Goal: Task Accomplishment & Management: Complete application form

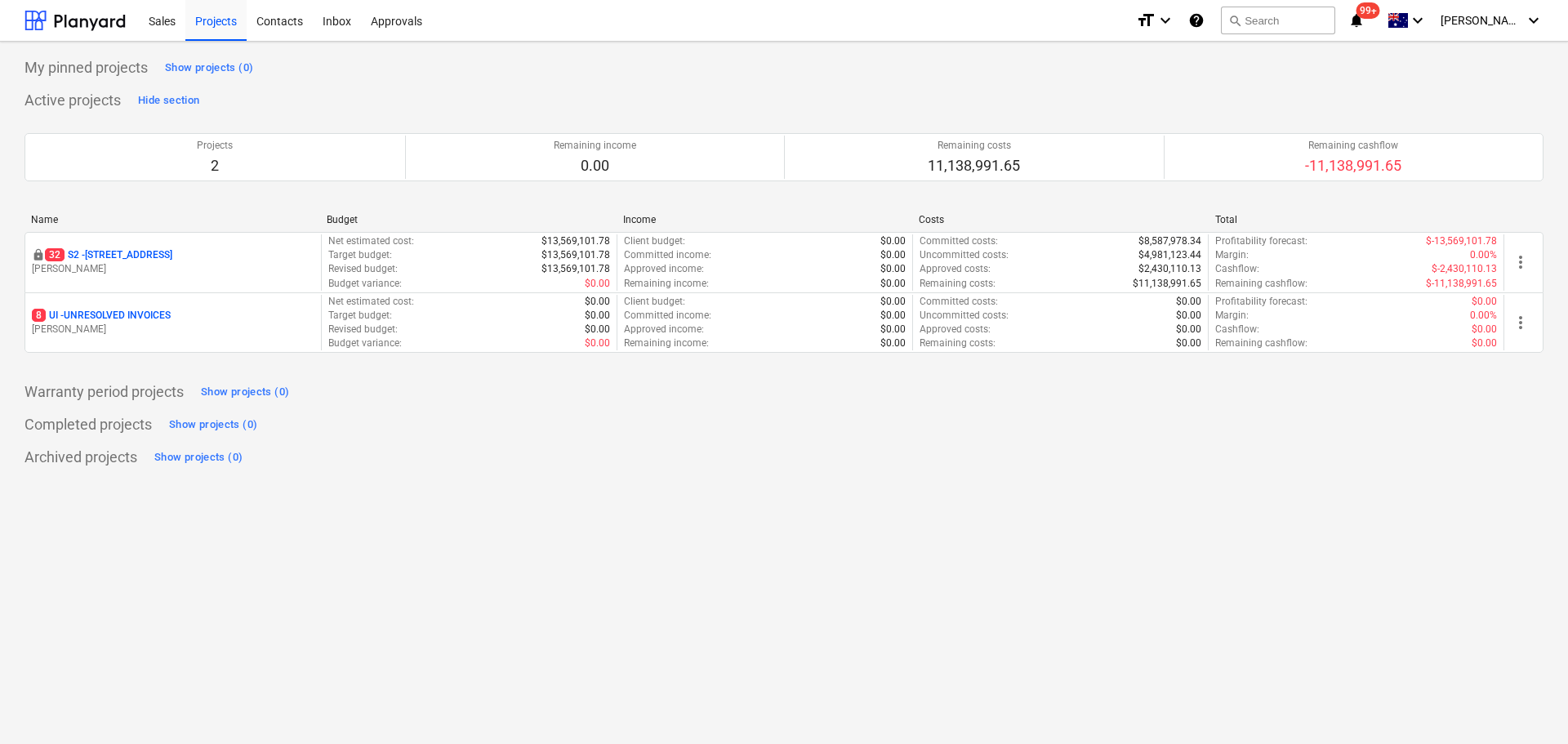
click at [129, 249] on p "32 S2 - 76 Beach Rd, Sandringham" at bounding box center [109, 255] width 127 height 14
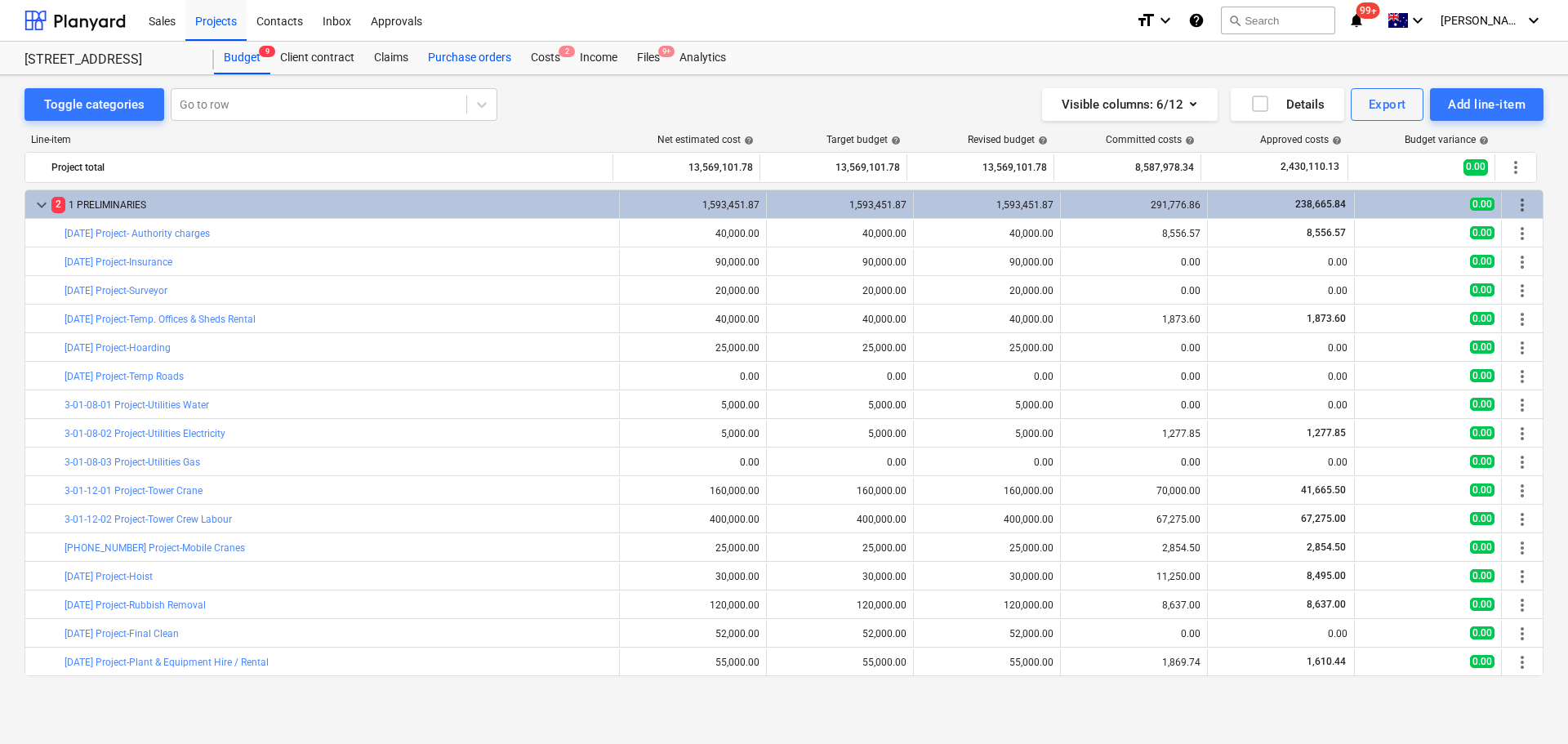
click at [459, 56] on div "Purchase orders" at bounding box center [470, 58] width 103 height 33
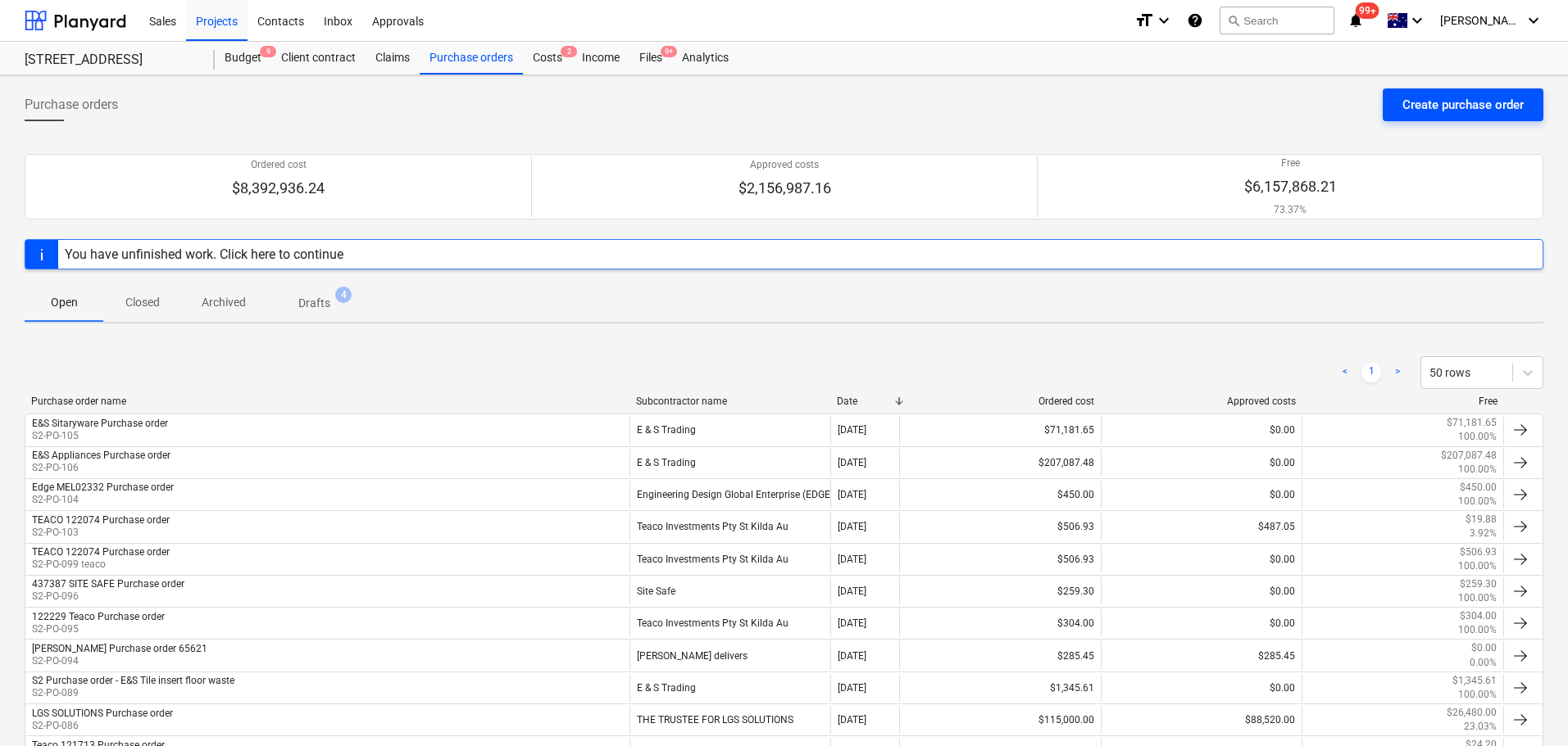
click at [1445, 111] on div "Create purchase order" at bounding box center [1463, 105] width 121 height 21
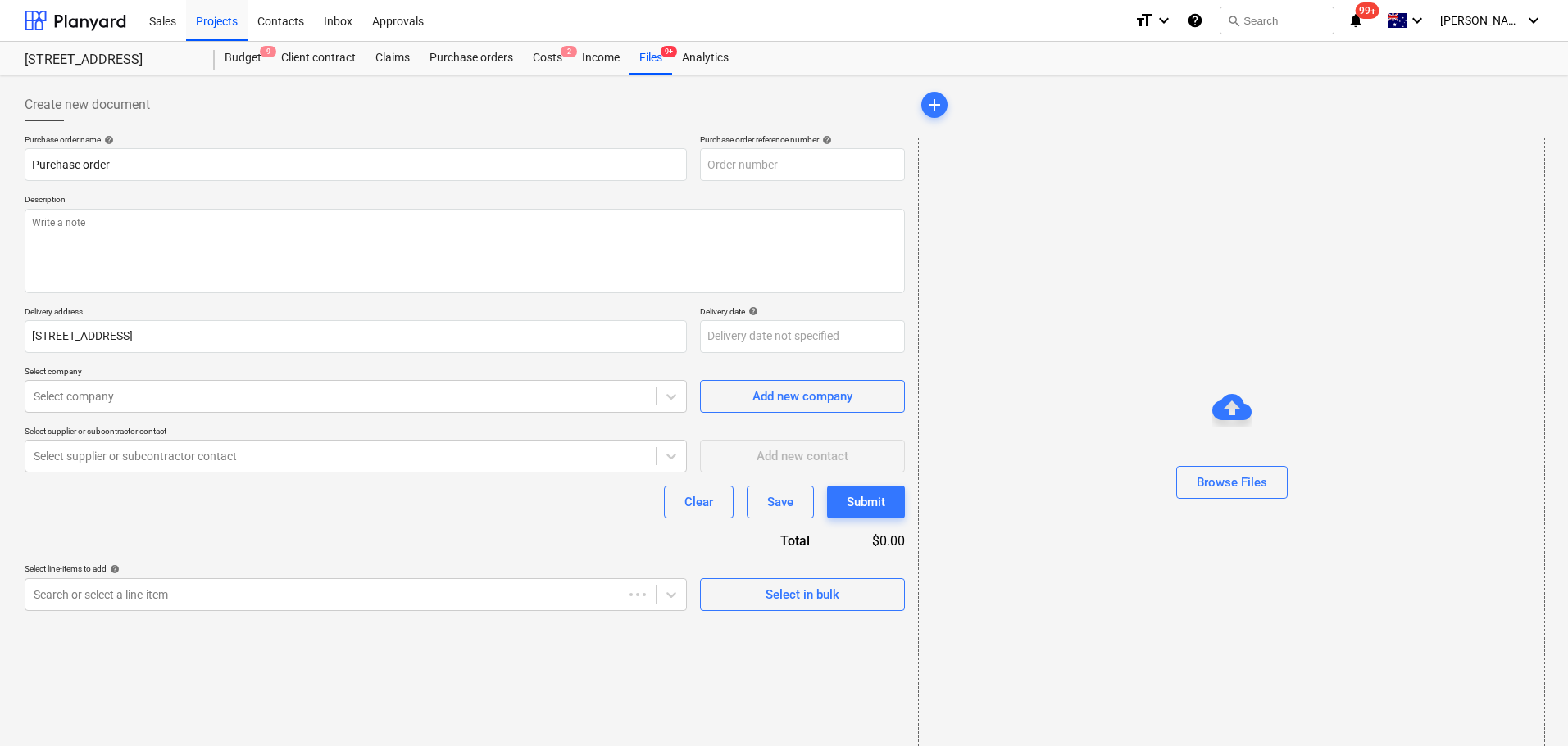
type textarea "x"
type input "S2-PO-114"
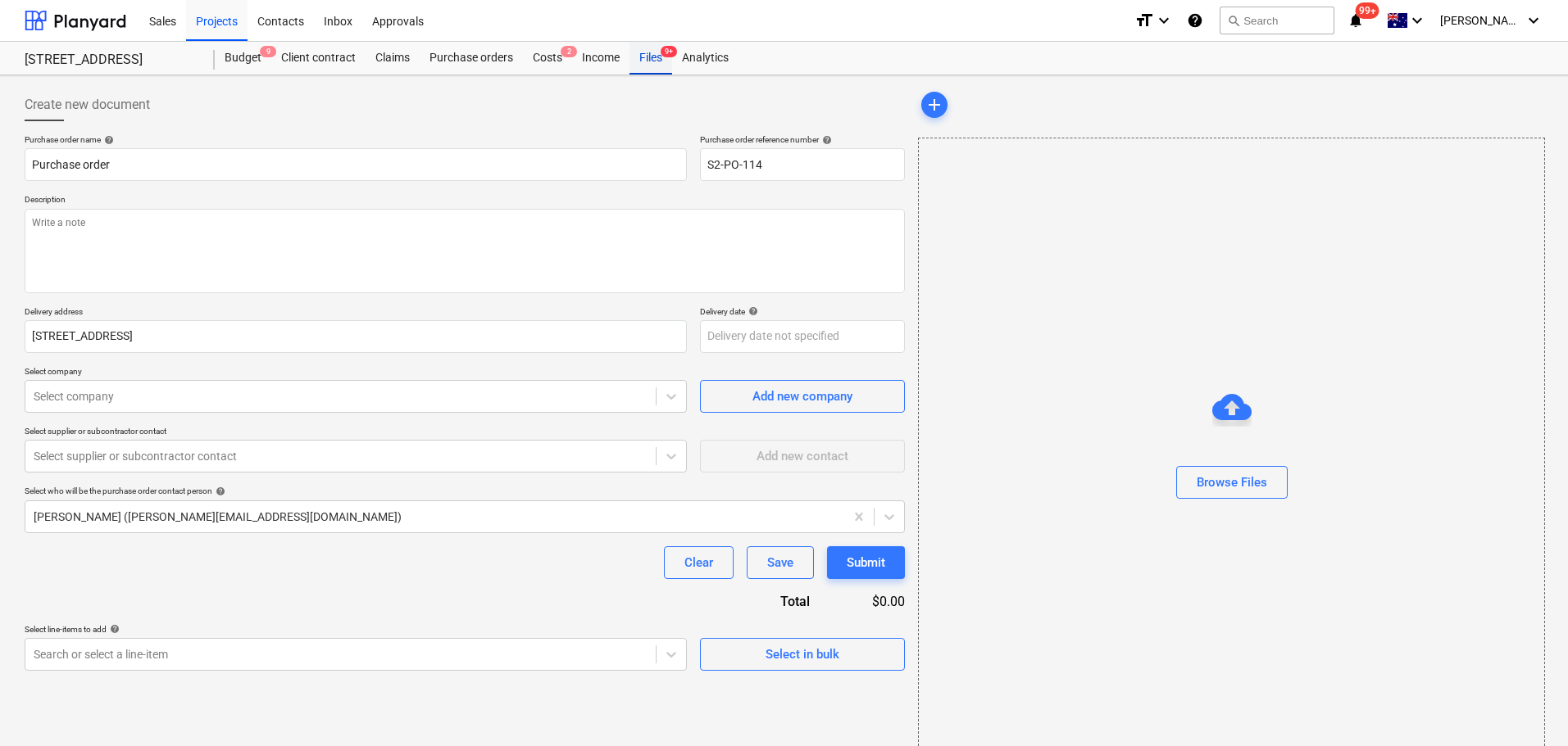
click at [664, 70] on div "Files 9+" at bounding box center [651, 58] width 43 height 33
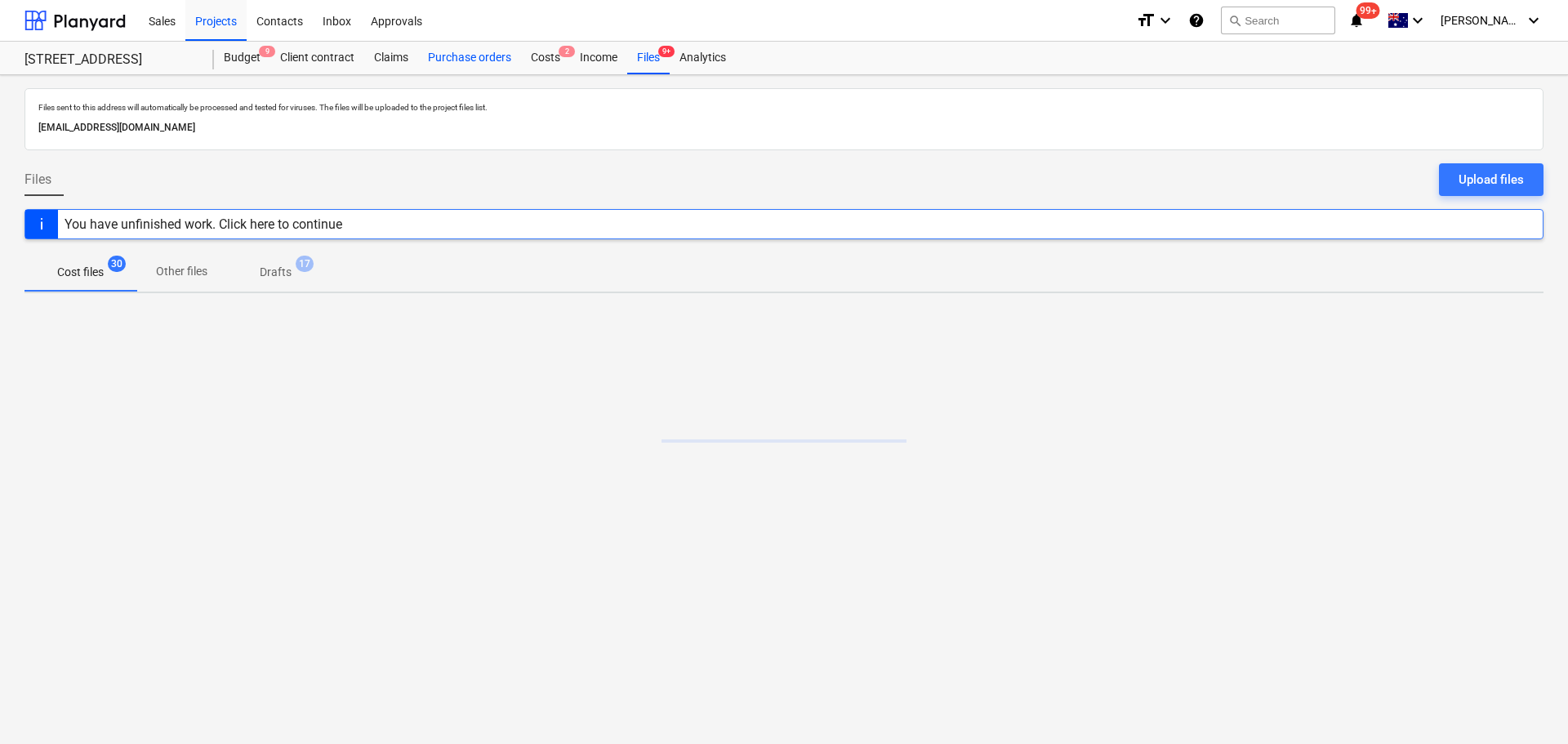
click at [448, 62] on div "Purchase orders" at bounding box center [470, 58] width 103 height 33
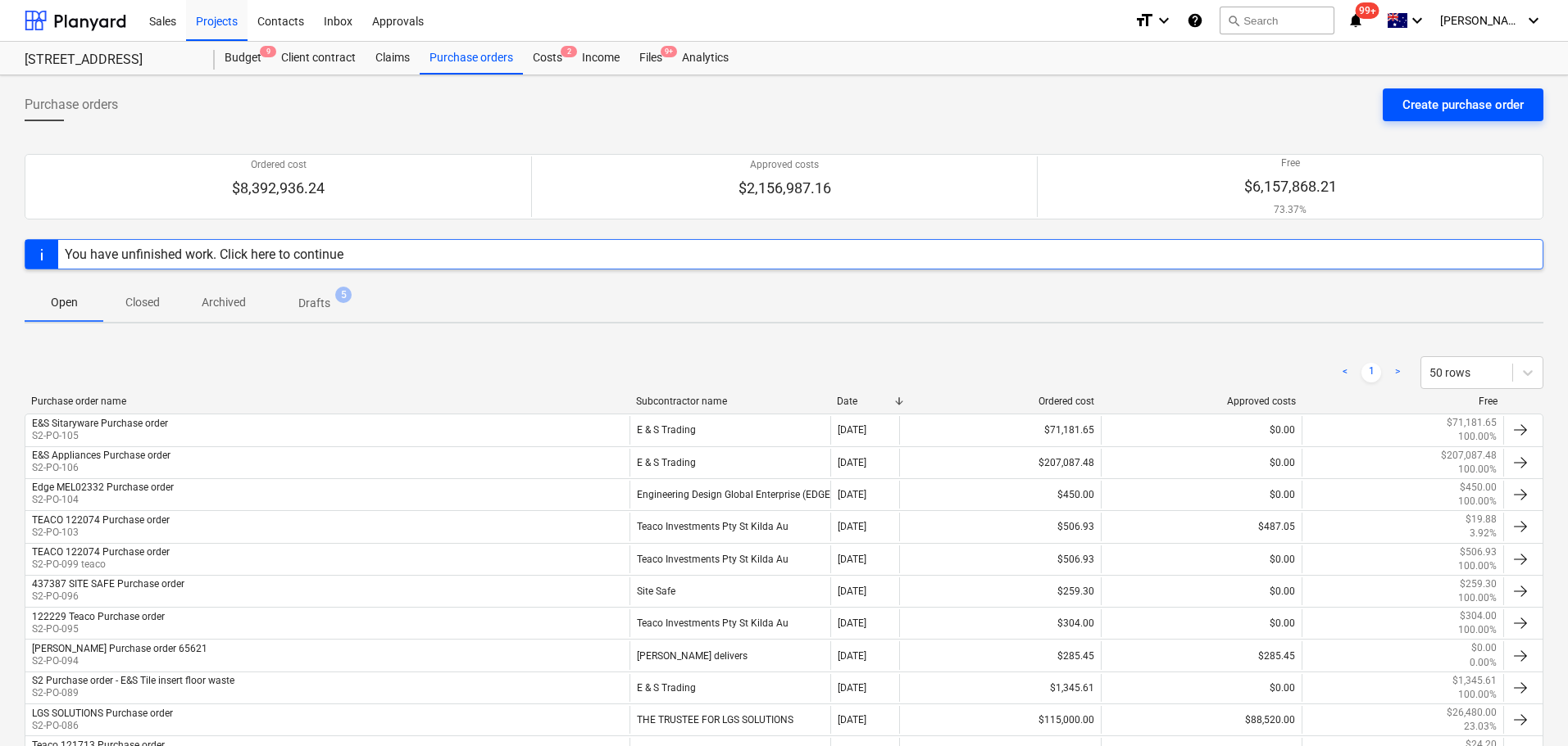
click at [1428, 115] on div "Create purchase order" at bounding box center [1463, 105] width 121 height 21
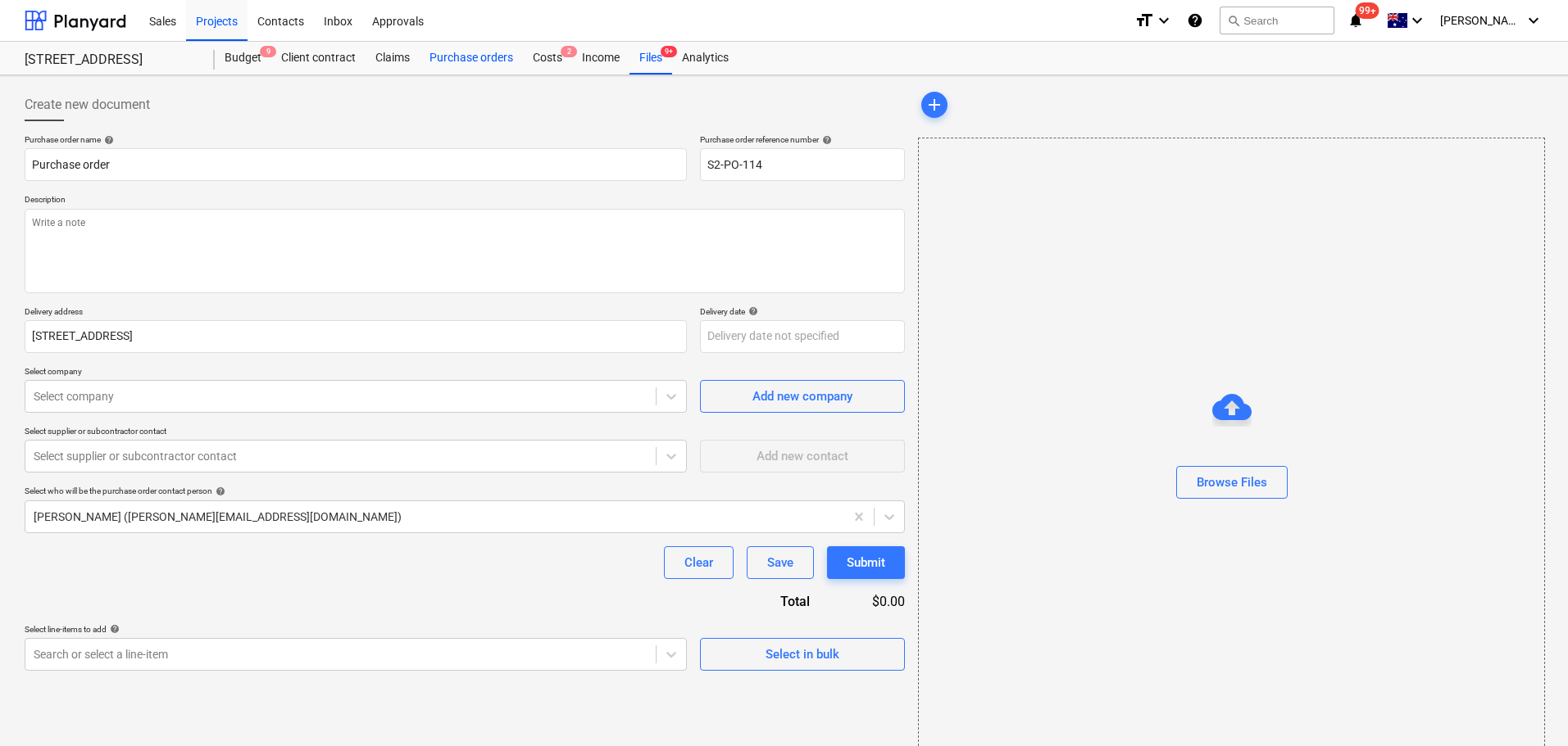
click at [489, 53] on div "Purchase orders" at bounding box center [472, 58] width 103 height 33
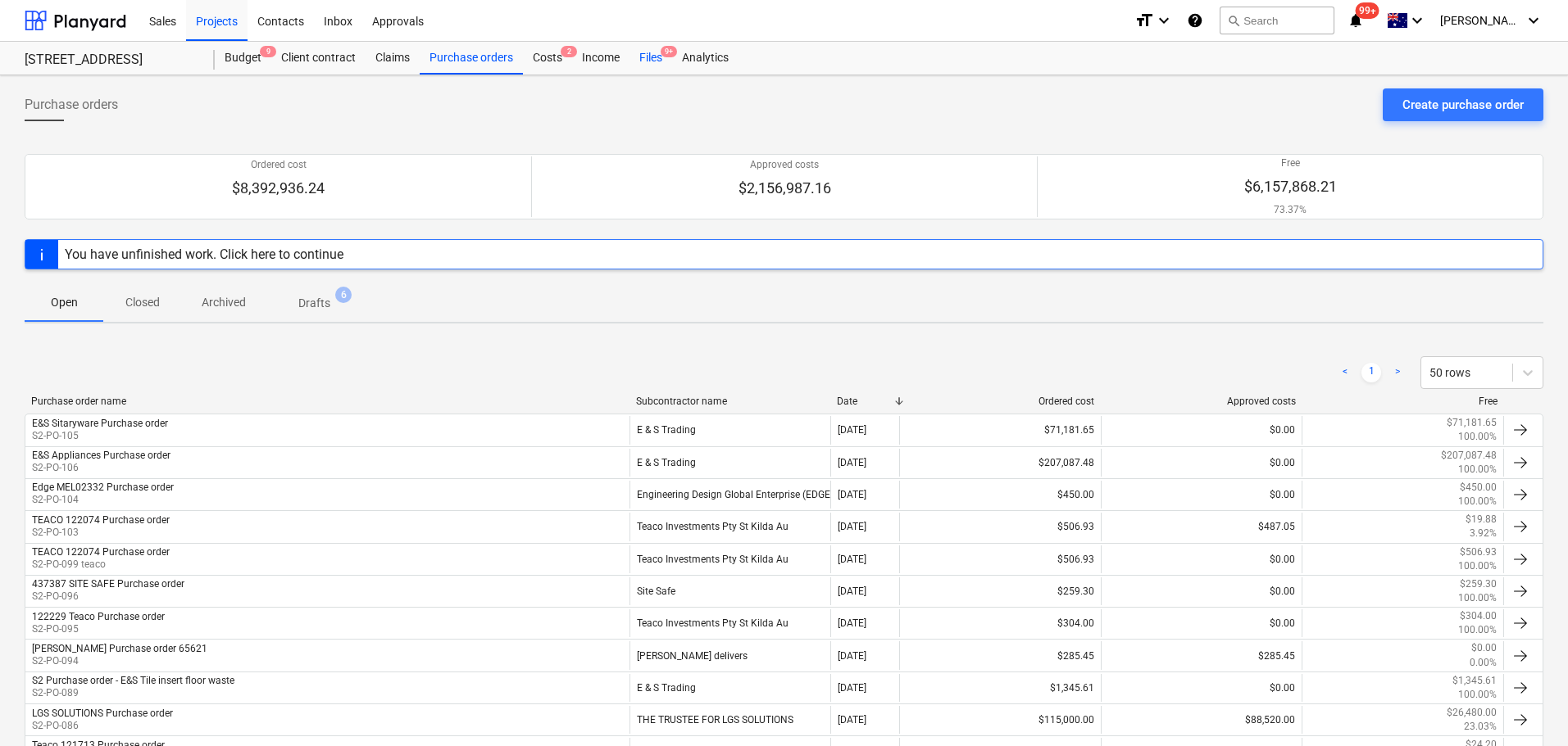
click at [638, 61] on div "Files 9+" at bounding box center [651, 58] width 43 height 33
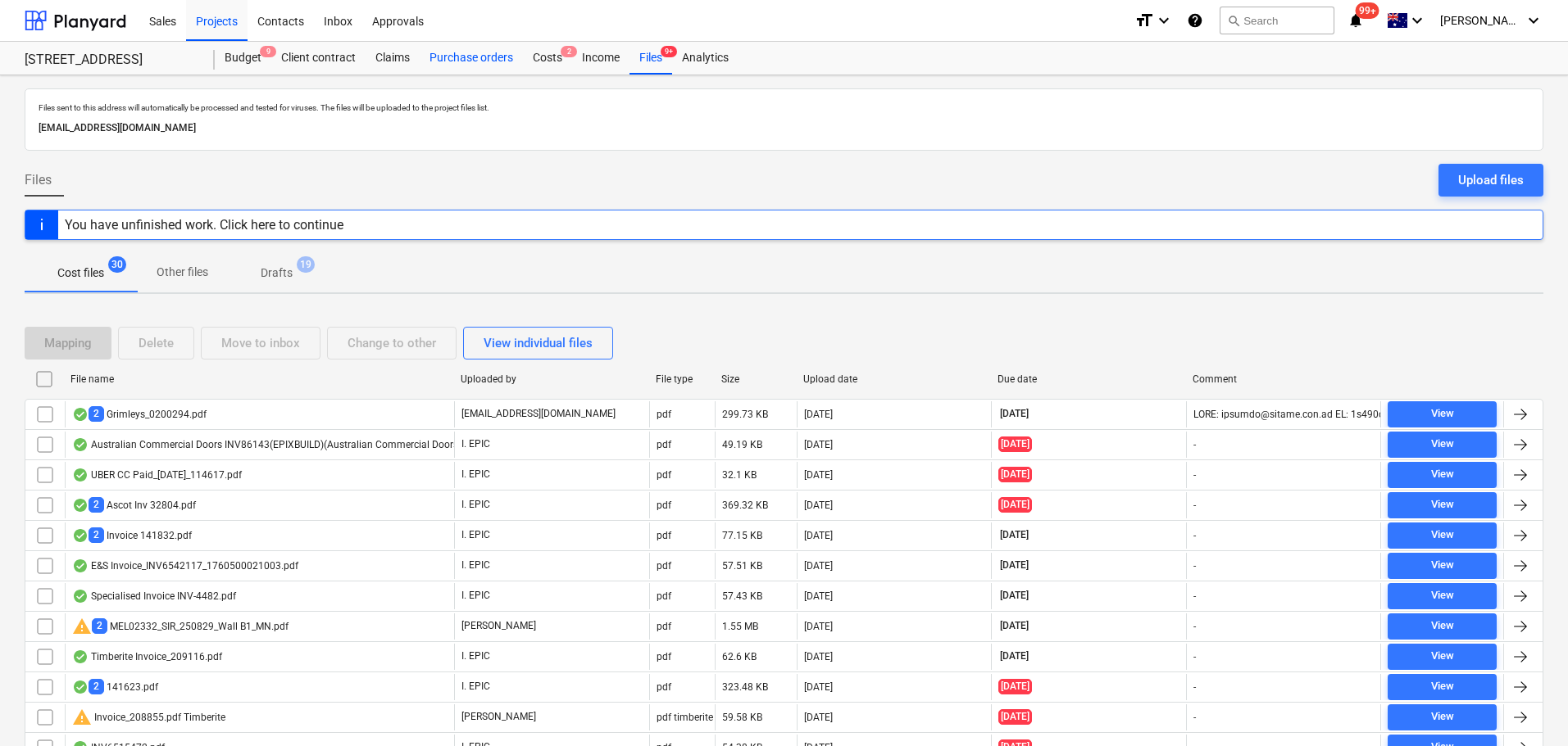
click at [504, 61] on div "Purchase orders" at bounding box center [472, 58] width 103 height 33
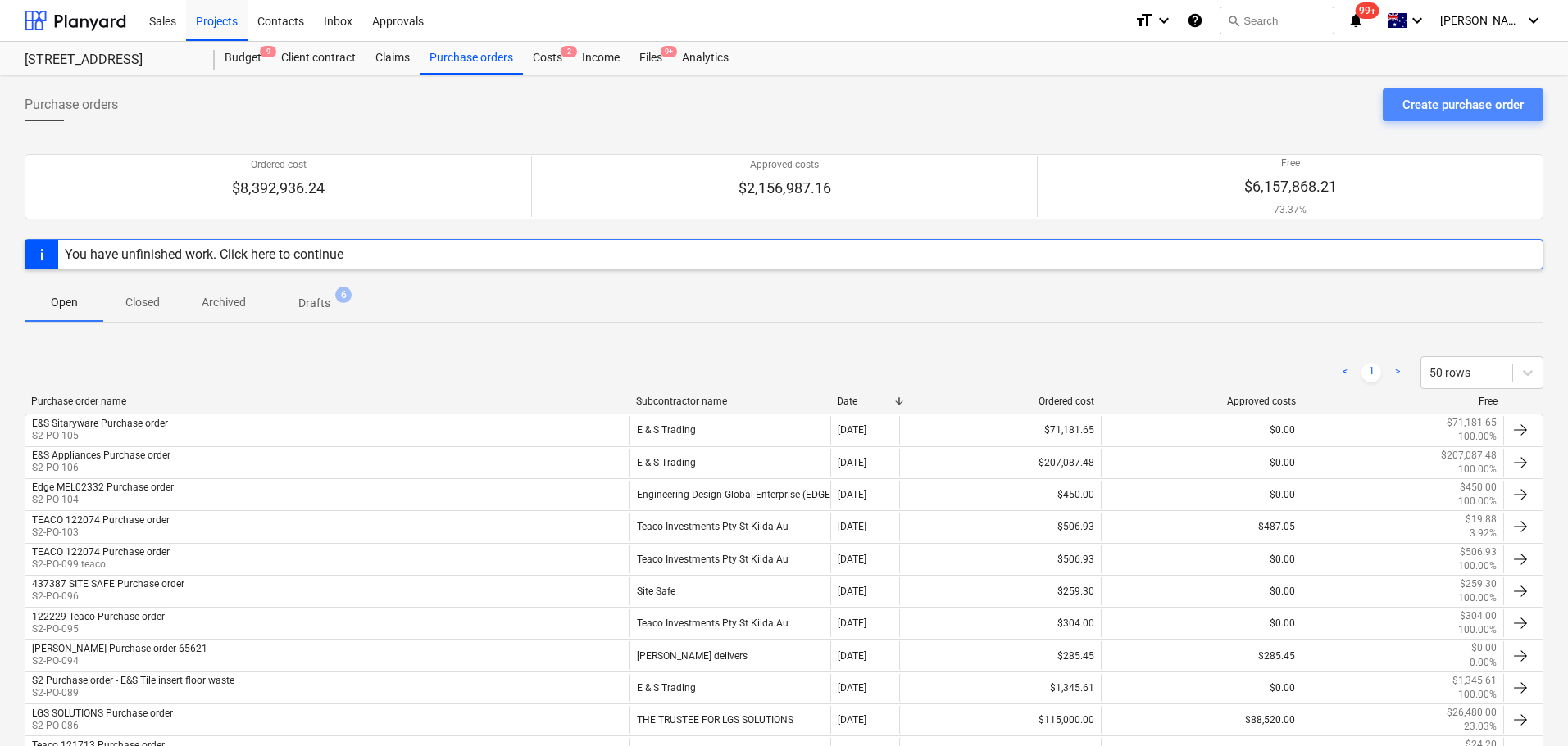
click at [1426, 120] on button "Create purchase order" at bounding box center [1463, 105] width 161 height 33
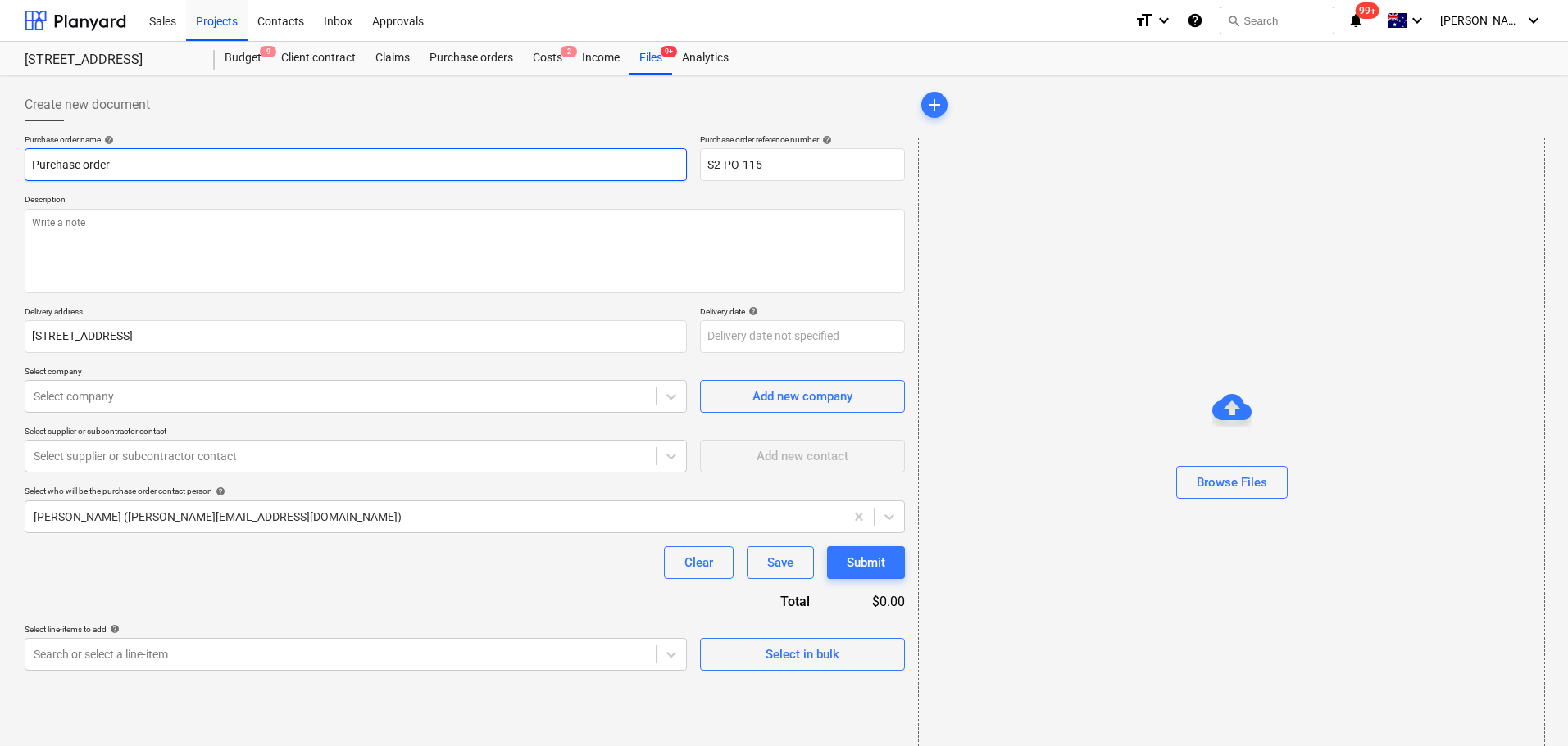
click at [187, 173] on input "Purchase order" at bounding box center [356, 165] width 663 height 33
drag, startPoint x: 187, startPoint y: 173, endPoint x: 0, endPoint y: 167, distance: 187.1
click at [0, 167] on div "Create new document Purchase order name help Purchase order Purchase order refe…" at bounding box center [784, 425] width 1568 height 700
type textarea "x"
type input "PPurchase order"
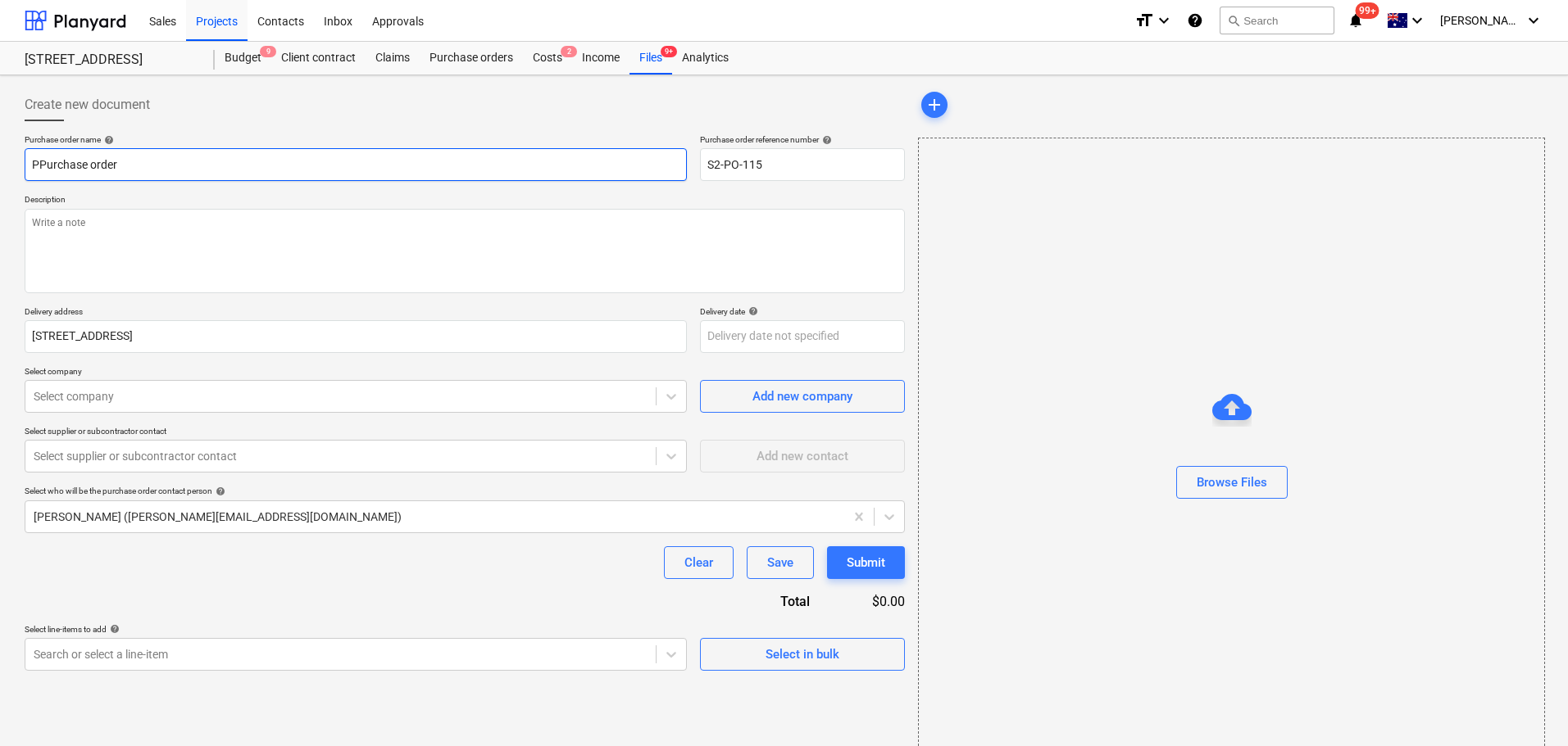
type textarea "x"
type input "PoPurchase order"
type textarea "x"
type input "PoiPurchase order"
type textarea "x"
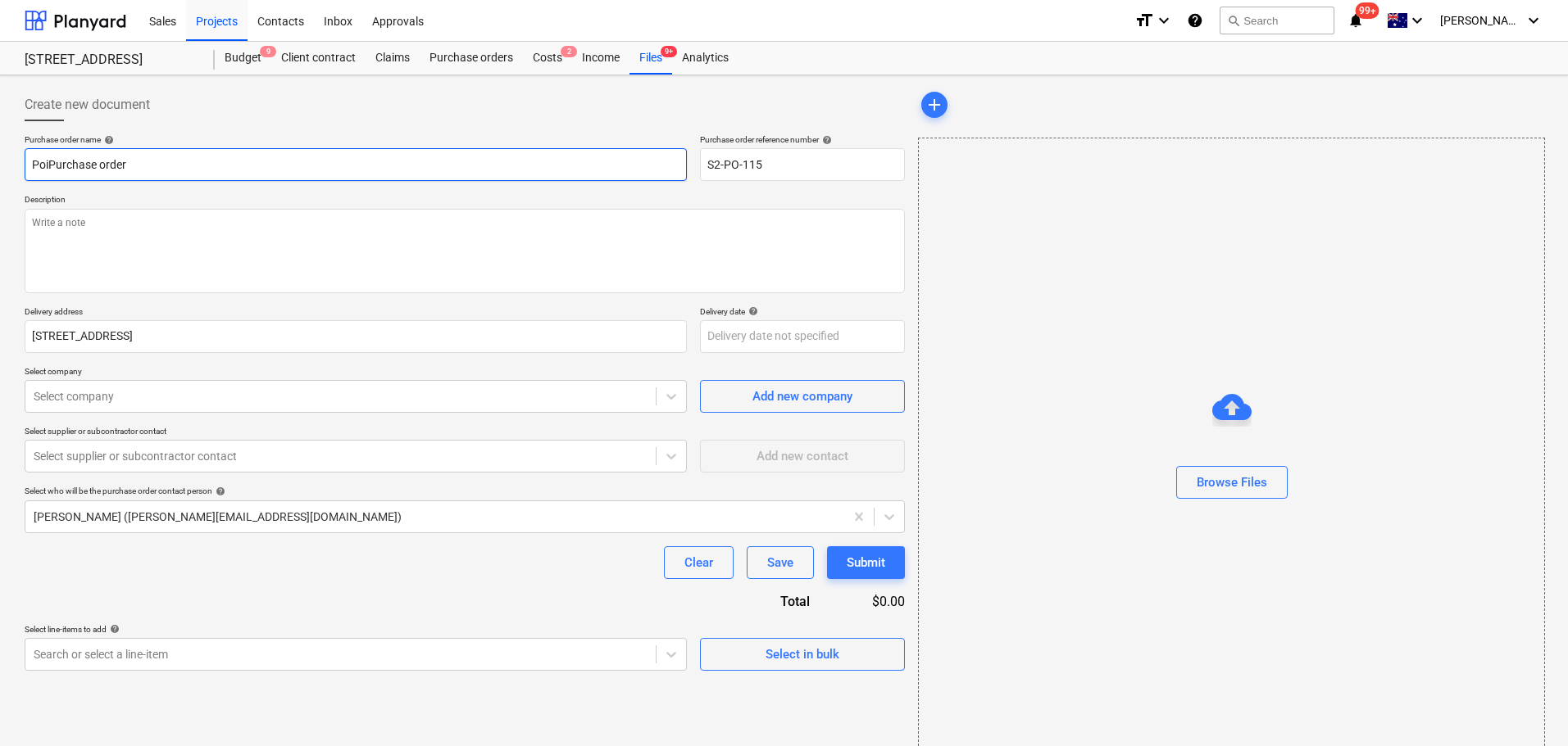
type input "PoinPurchase order"
type textarea "x"
type input "PointPurchase order"
type textarea "x"
type input "PointoPurchase order"
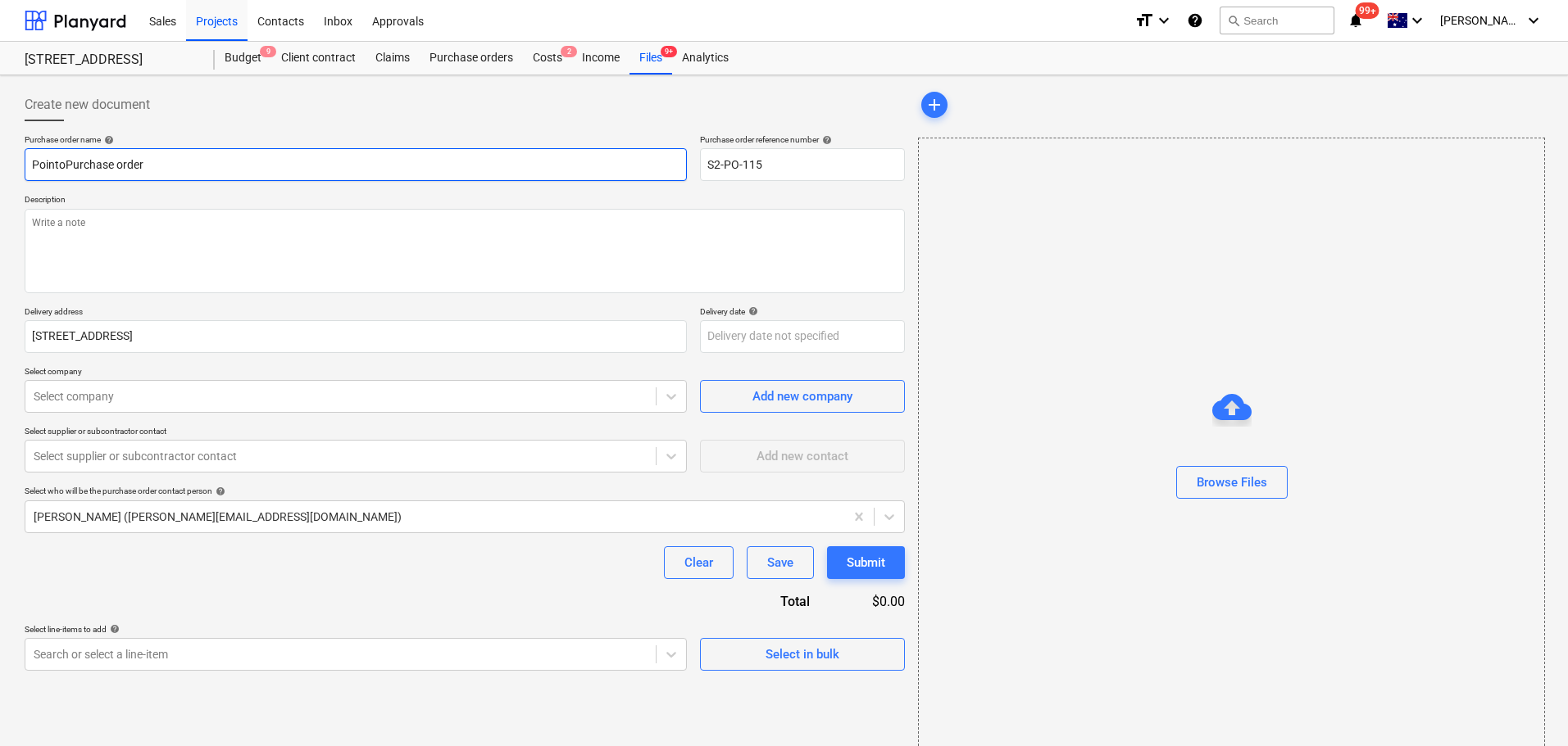
type textarea "x"
type input "PointofPurchase order"
type textarea "x"
type input "PointofrPurchase order"
type textarea "x"
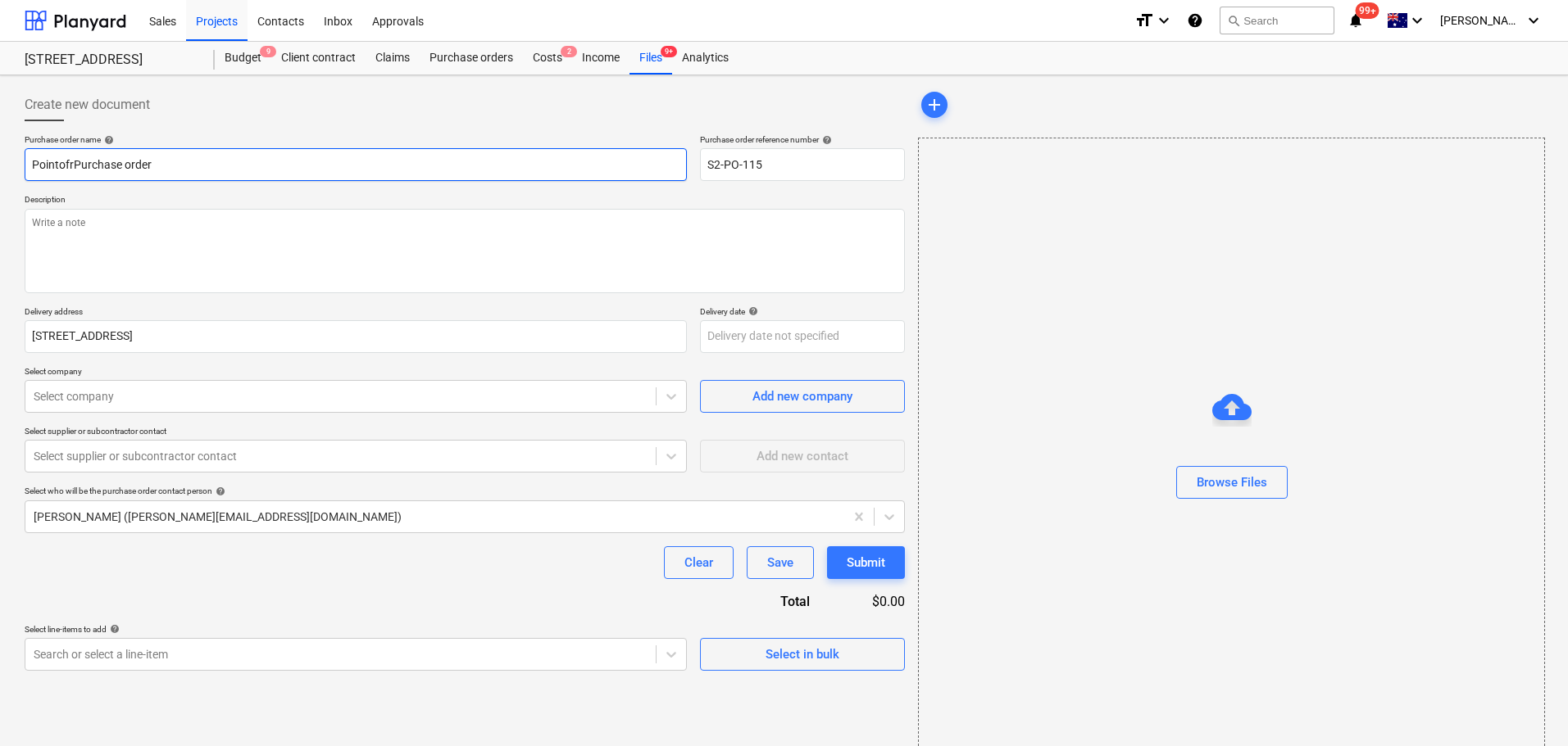
type input "PointofrcPurchase order"
type textarea "x"
type input "PointofrcePurchase order"
type textarea "x"
type input "Pointofrce Purchase order"
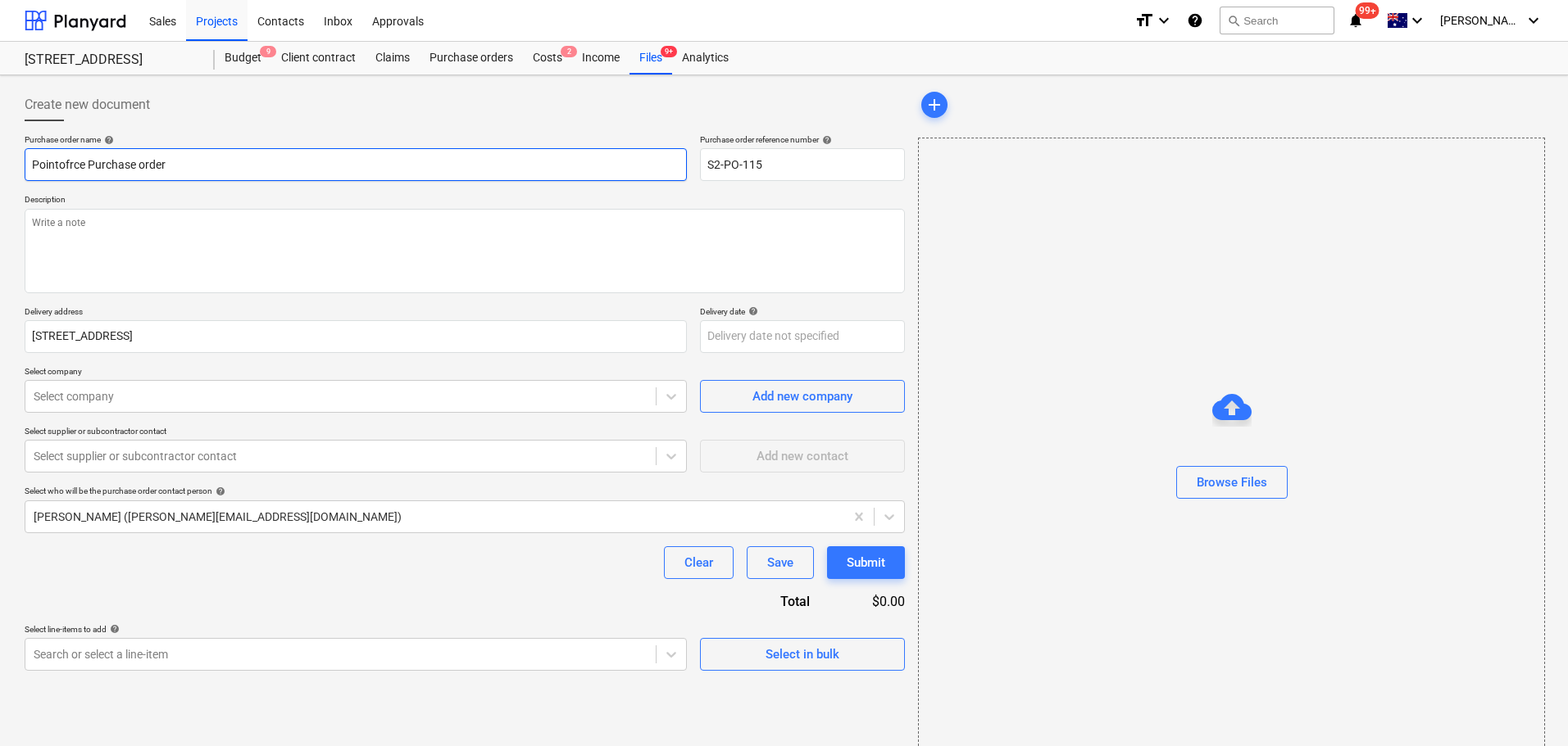
type textarea "x"
type input "PointofrcePurchase order"
type textarea "x"
type input "PointofrPurchase order"
type textarea "x"
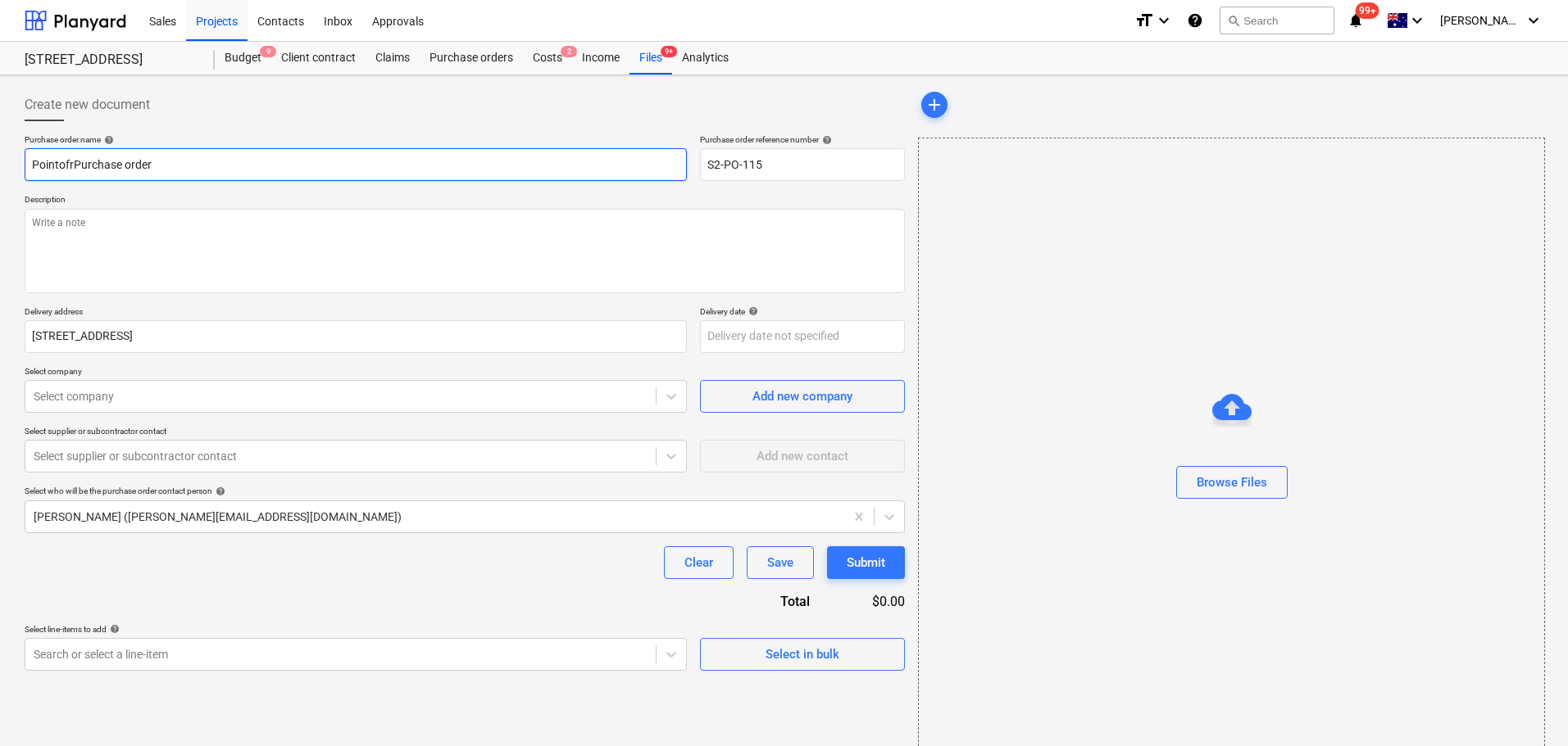
type input "PointofPurchase order"
type textarea "x"
type input "PointoPurchase order"
type textarea "x"
type input "PointPurchase order"
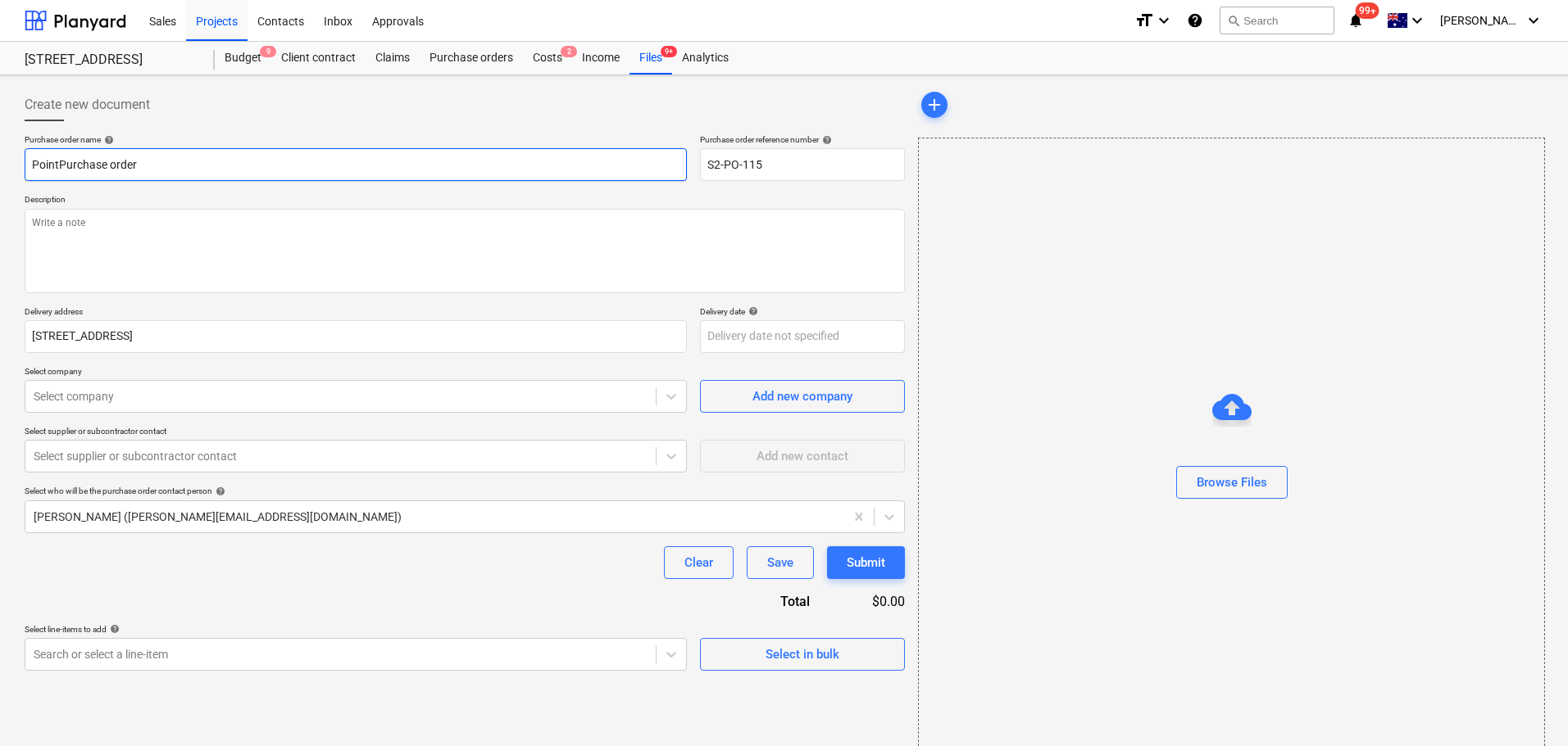
type textarea "x"
type input "PointfPurchase order"
type textarea "x"
type input "PointfoPurchase order"
type textarea "x"
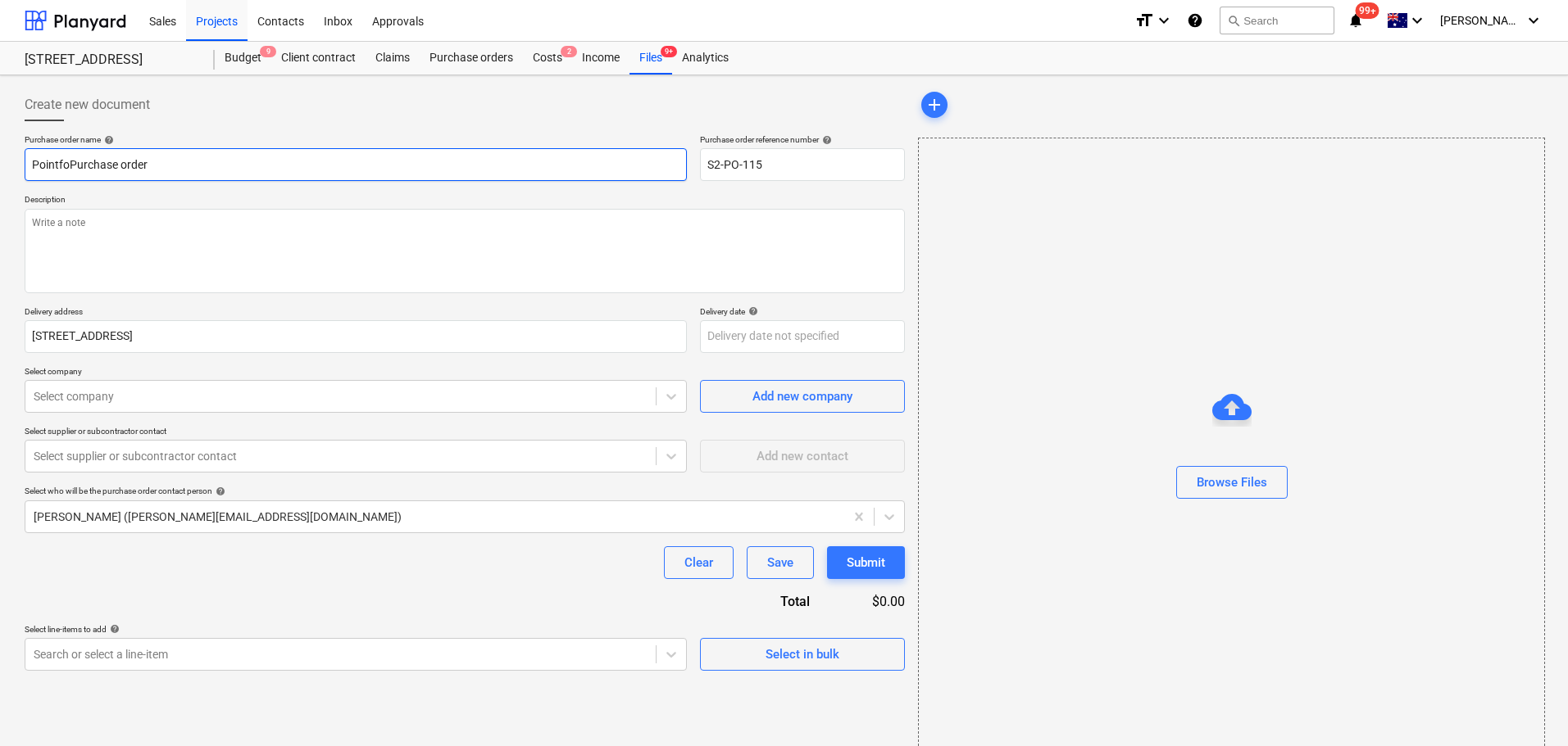
type input "PointforPurchase order"
type textarea "x"
type input "PointforcPurchase order"
type textarea "x"
type input "PointforcePurchase order"
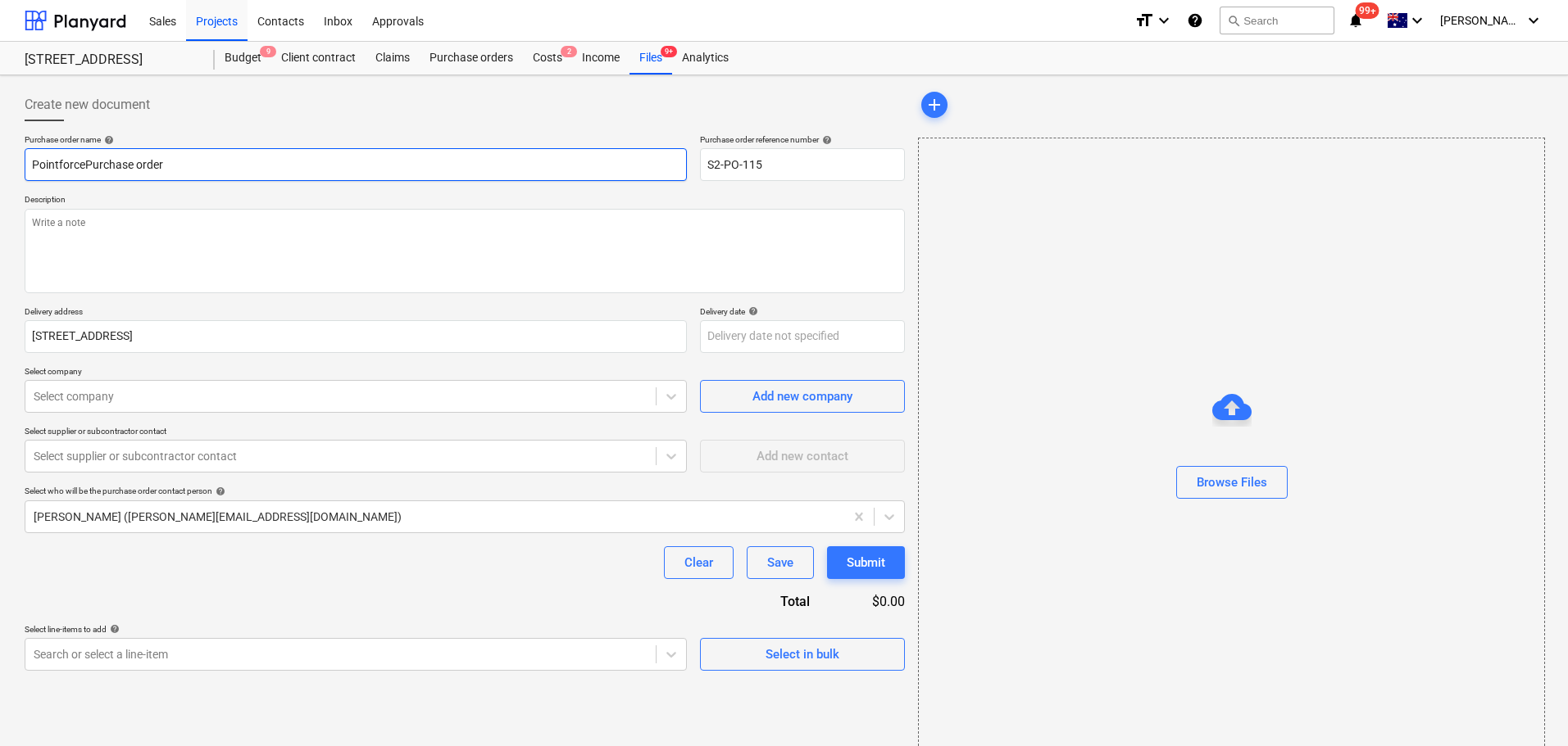
type textarea "x"
type input "Pointforce Purchase order"
type textarea "x"
type input "Pointforce TPurchase order"
type textarea "x"
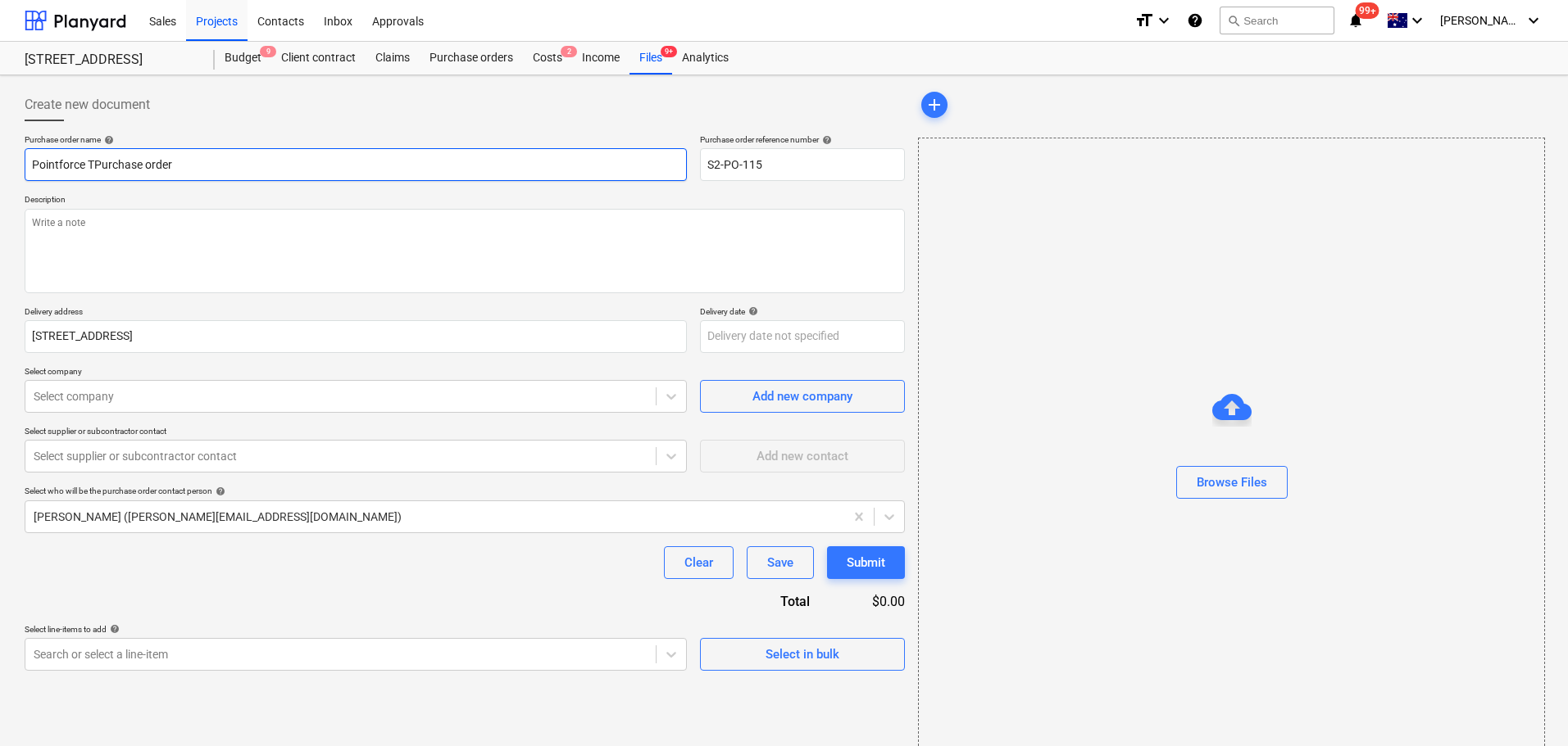
type input "Pointforce TrPurchase order"
type textarea "x"
type input "Pointforce TraPurchase order"
type textarea "x"
type input "Pointforce TradfPurchase order"
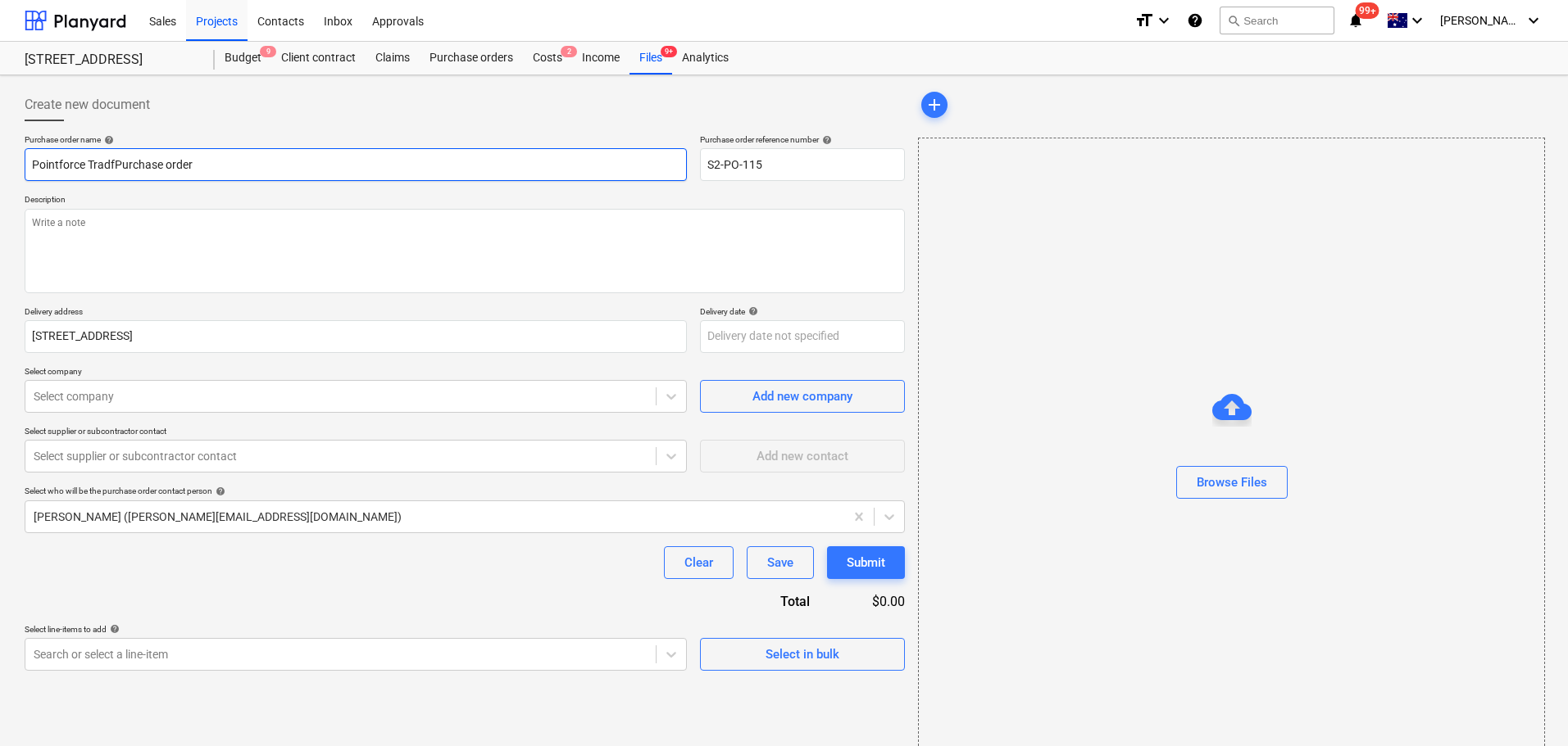
type textarea "x"
type input "Pointforce TradfdPurchase order"
type textarea "x"
type input "Pointforce TradfdiPurchase order"
type textarea "x"
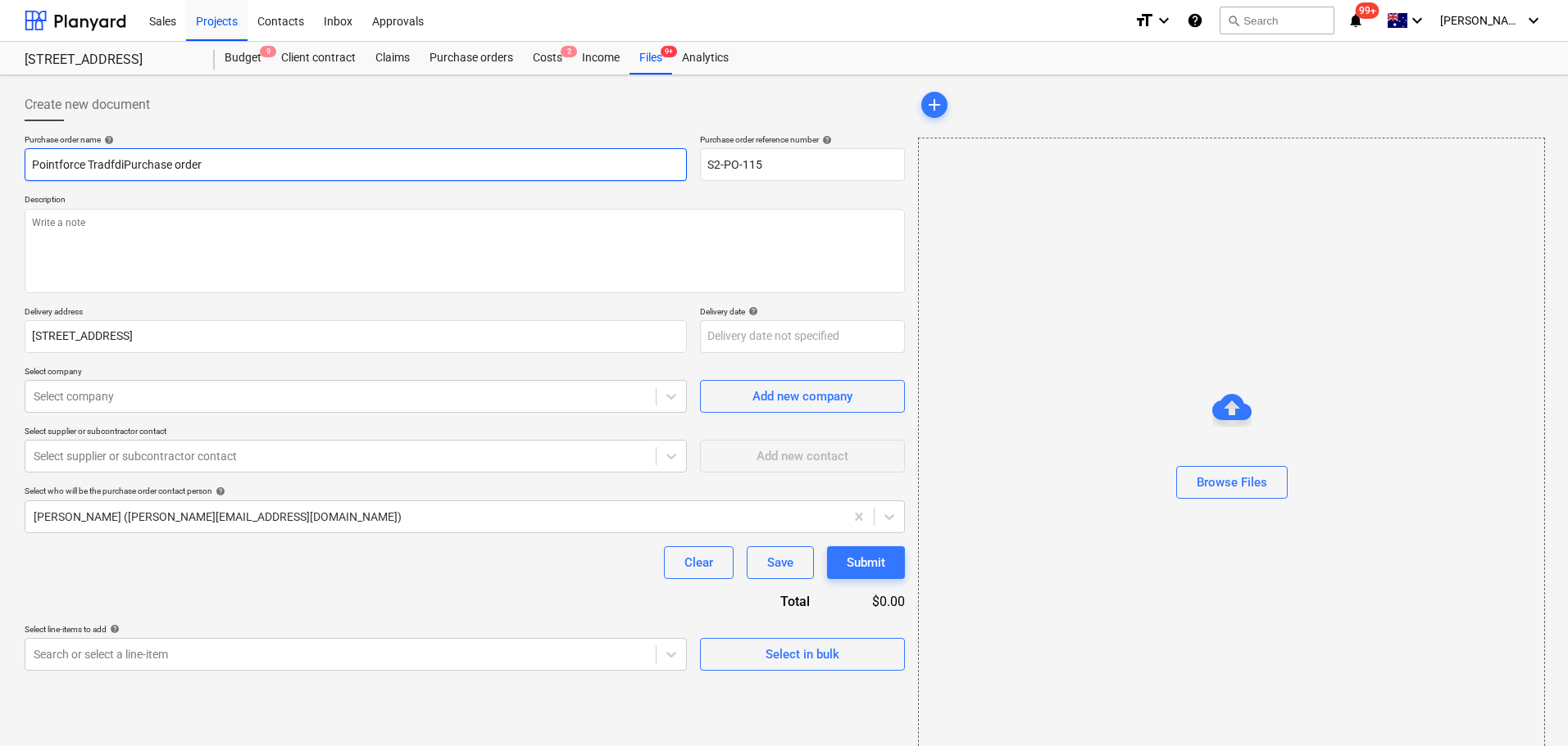
type input "Pointforce TradfdicPurchase order"
type textarea "x"
type input "Pointforce TradfdiPurchase order"
type textarea "x"
type input "Pointforce TradfdPurchase order"
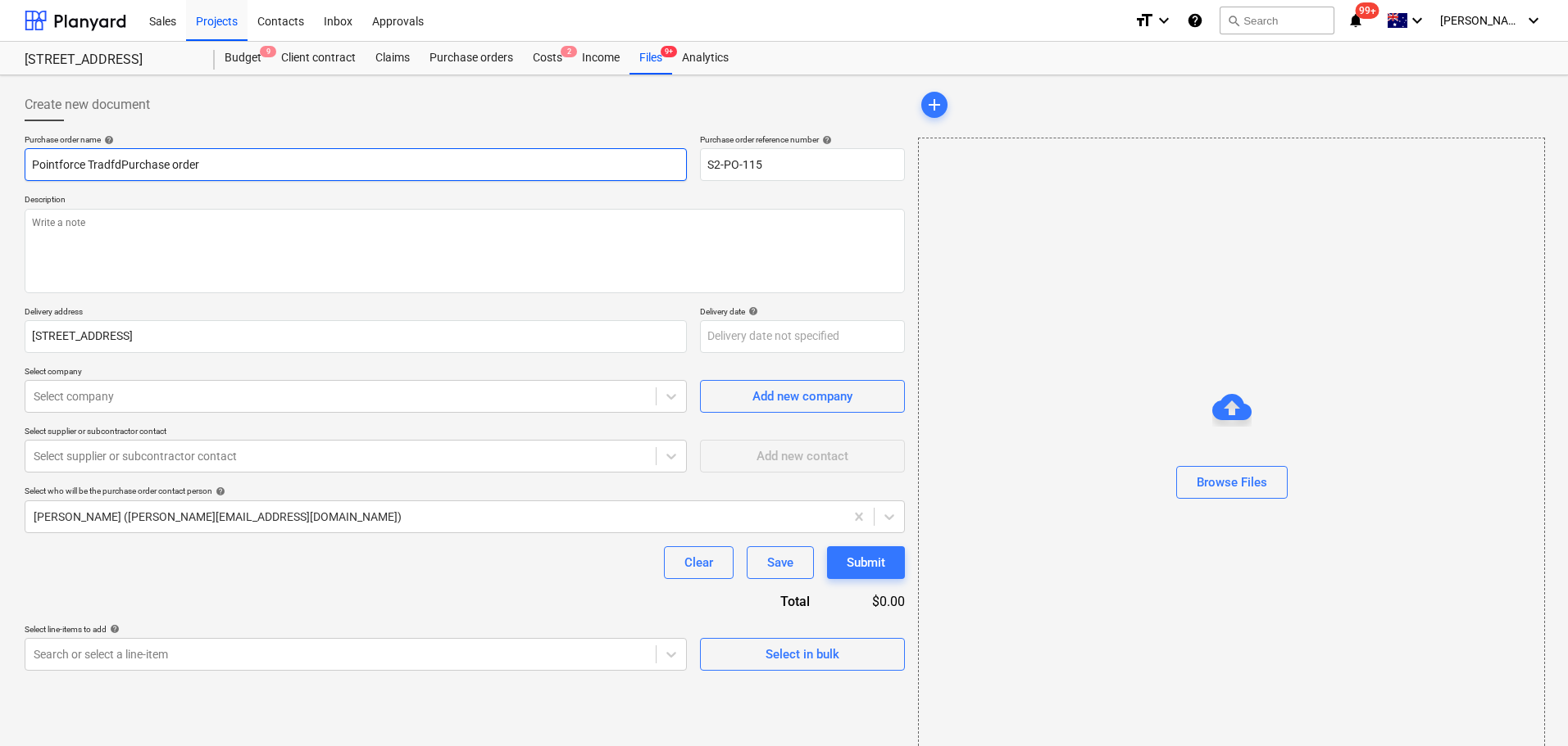
type textarea "x"
type input "Pointforce TradfPurchase order"
type textarea "x"
type input "Pointforce TradPurchase order"
type textarea "x"
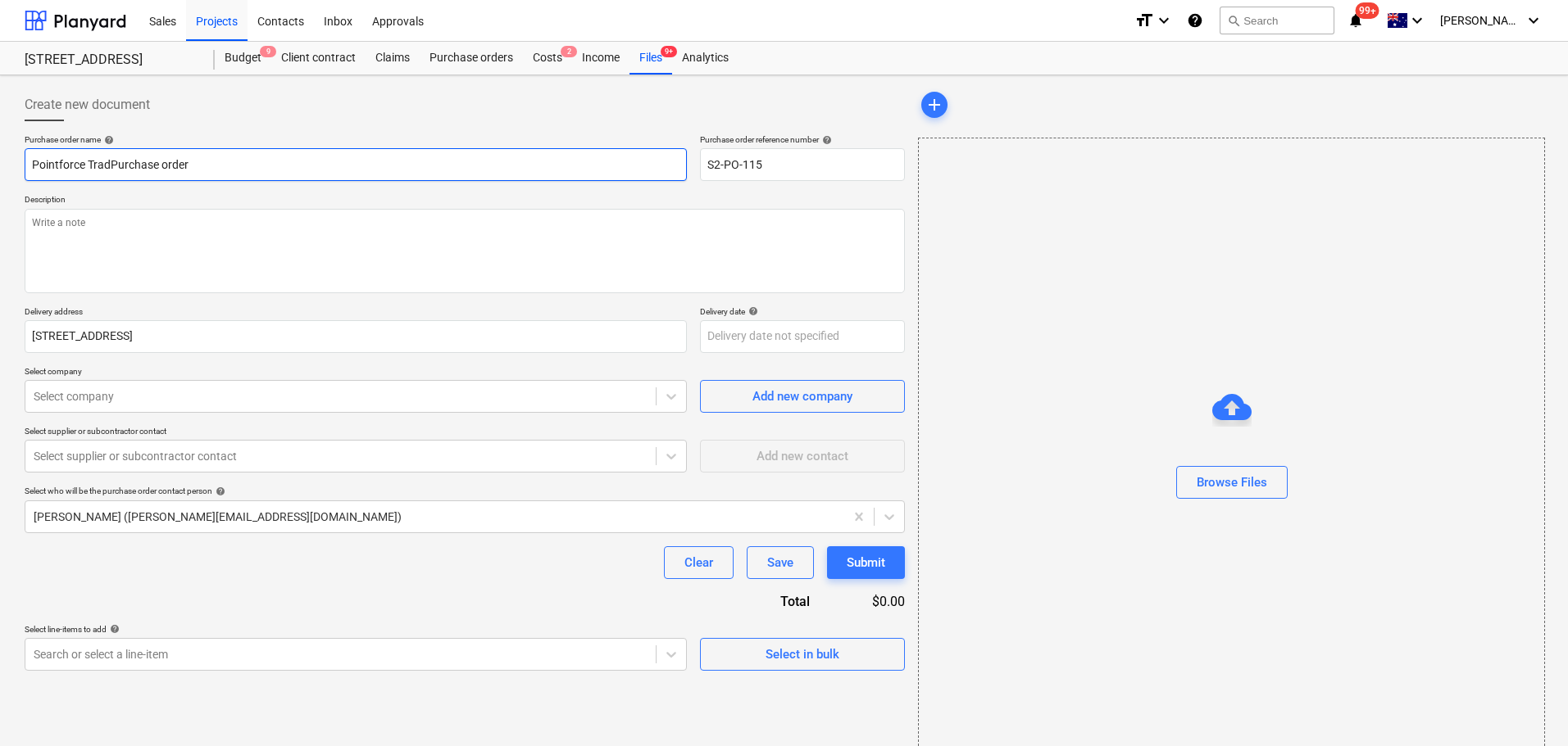
type input "Pointforce TraPurchase order"
type textarea "x"
type input "Pointforce TrafPurchase order"
type textarea "x"
type input "Pointforce TraffPurchase order"
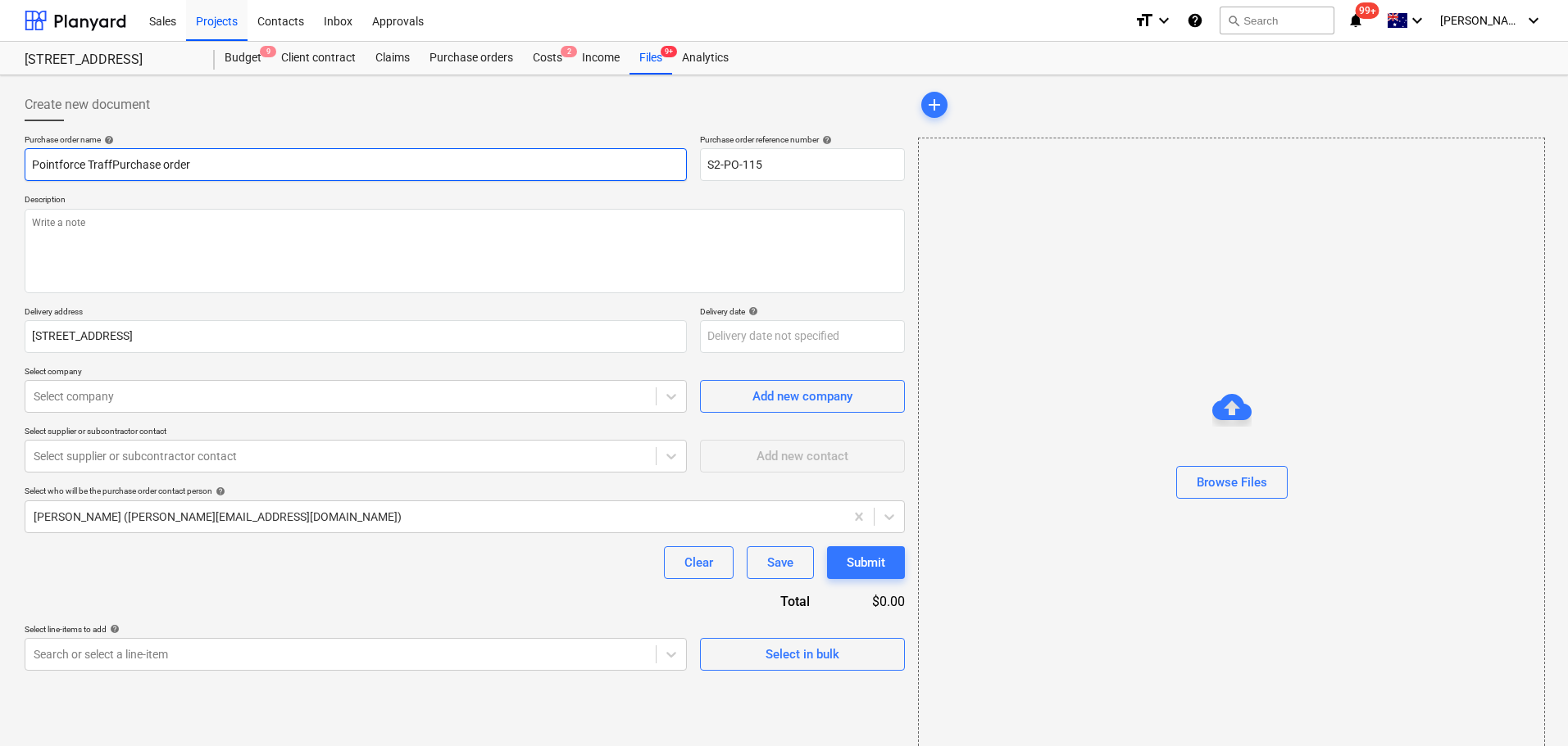
type textarea "x"
type input "Pointforce TraffiPurchase order"
type textarea "x"
type input "Pointforce TrafficPurchase order"
type textarea "x"
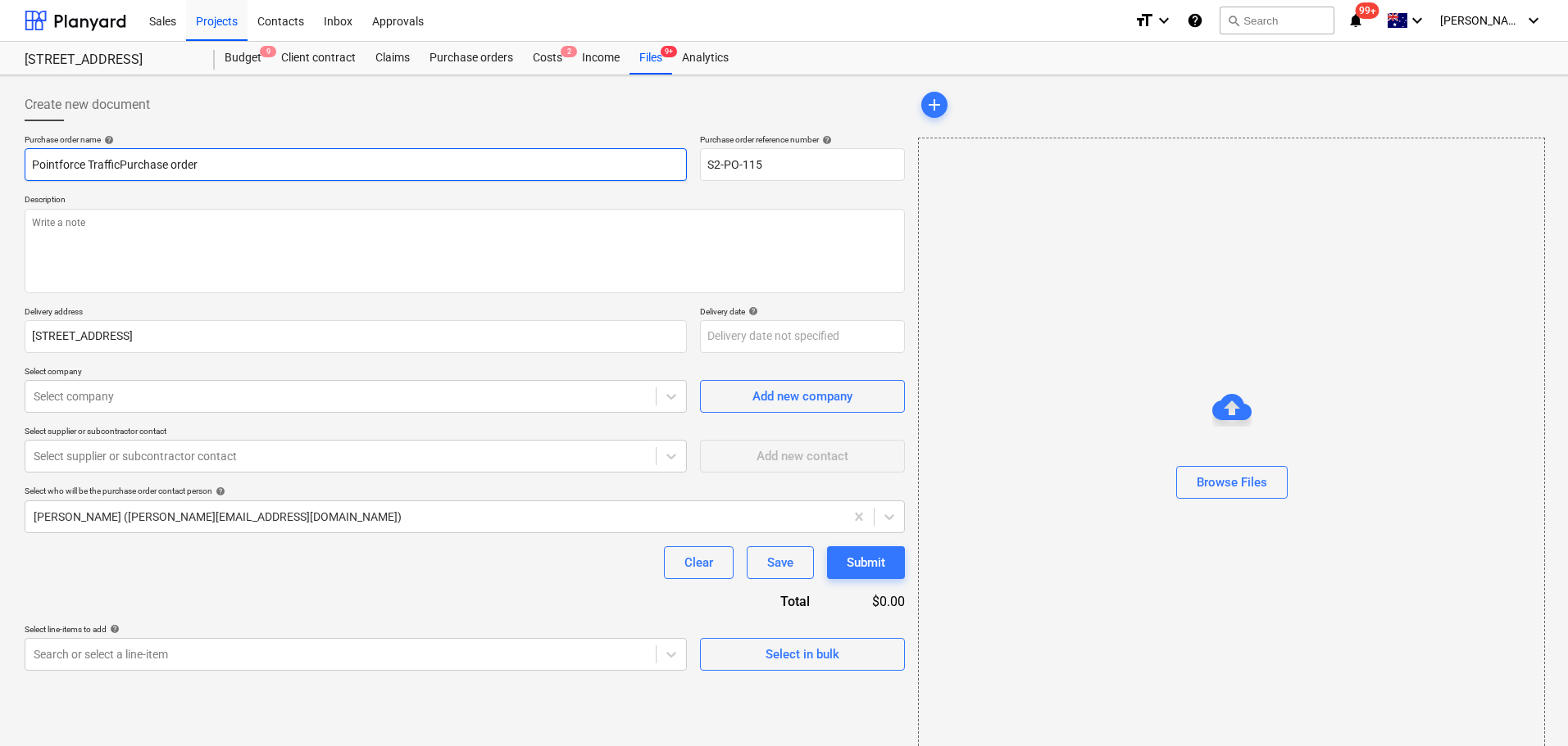
type input "Pointforce Traffic Purchase order"
type textarea "x"
type input "Pointforce Traffic FPurchase order"
type textarea "x"
type input "Pointforce Traffic FoPurchase order"
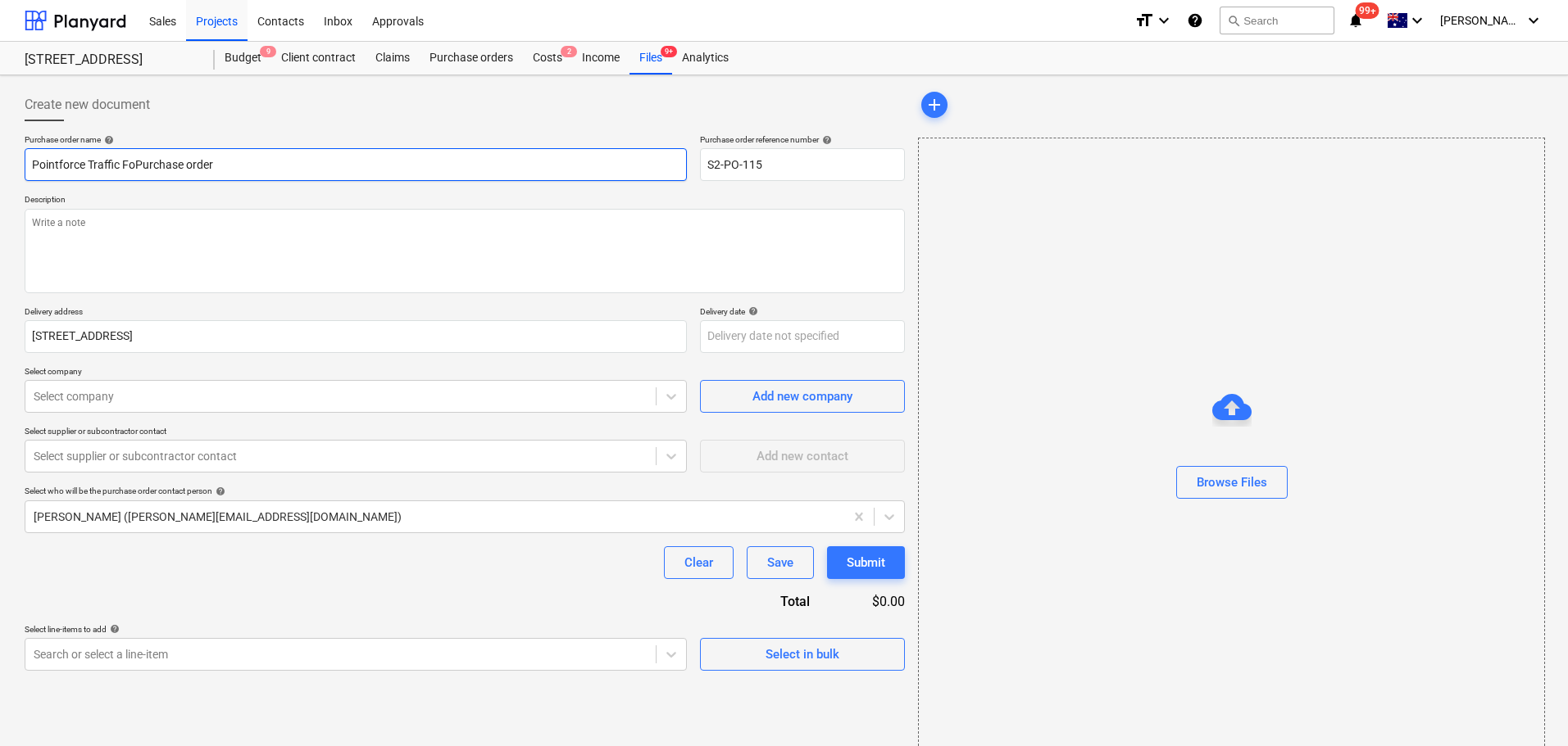
type textarea "x"
type input "Pointforce Traffic ForPurchase order"
type textarea "x"
type input "Pointforce Traffic ForePurchase order"
type textarea "x"
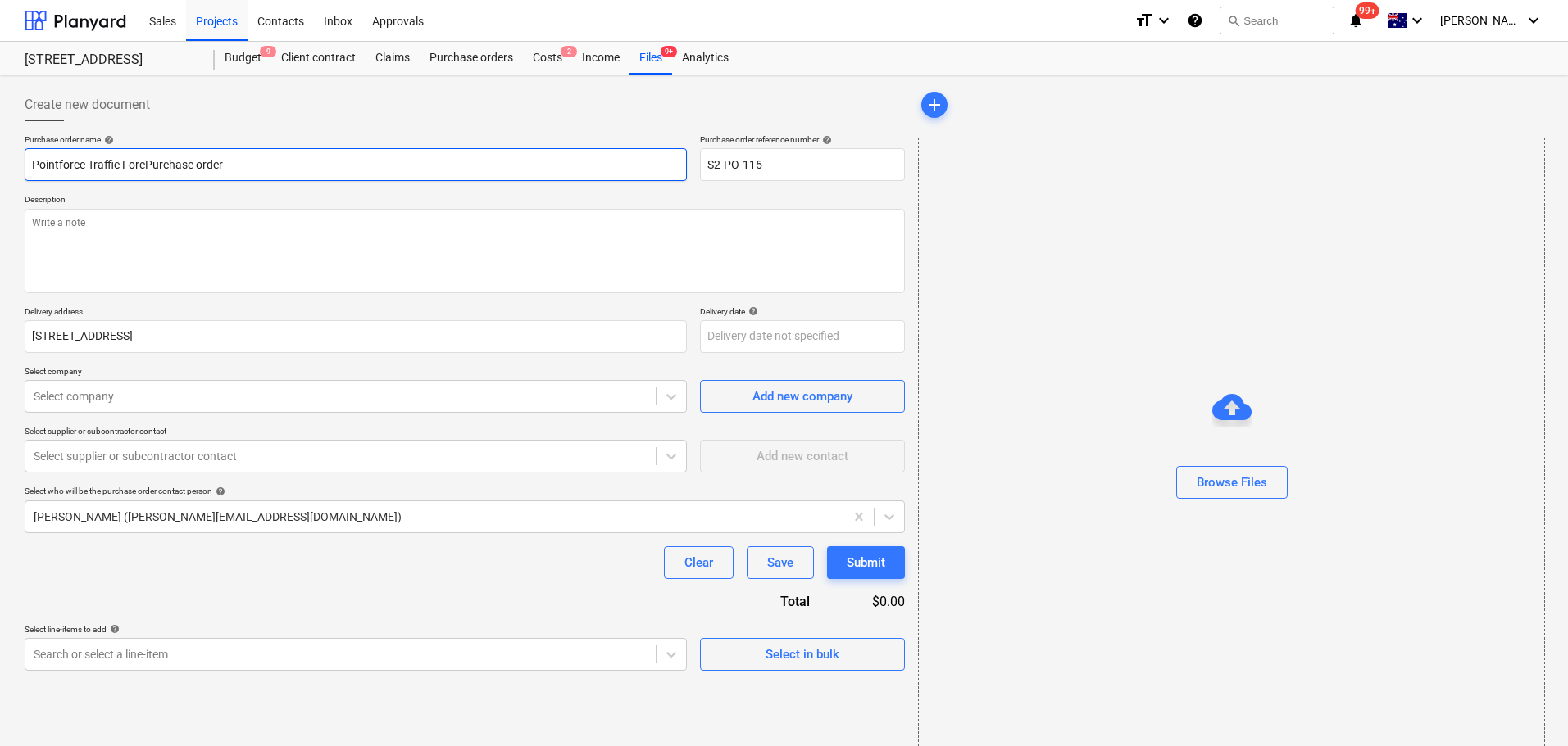
type input "Pointforce Traffic ForecPurchase order"
type textarea "x"
type input "Pointforce Traffic ForecaPurchase order"
type textarea "x"
type input "Pointforce Traffic ForecasPurchase order"
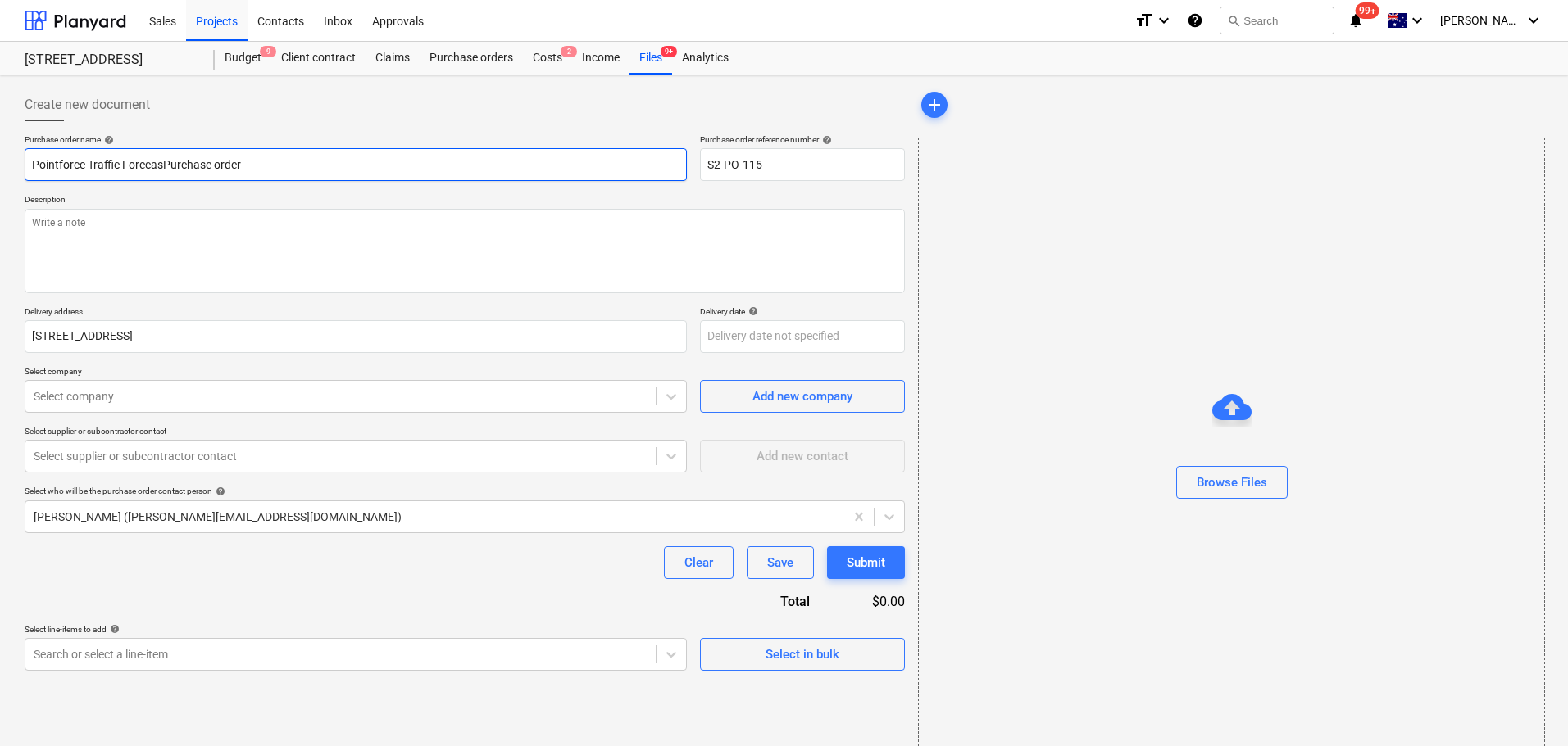
type textarea "x"
type input "Pointforce Traffic ForecastPurchase order"
type textarea "x"
type input "Pointforce Traffic Forecast Purchase order"
click at [159, 263] on textarea at bounding box center [464, 251] width 880 height 84
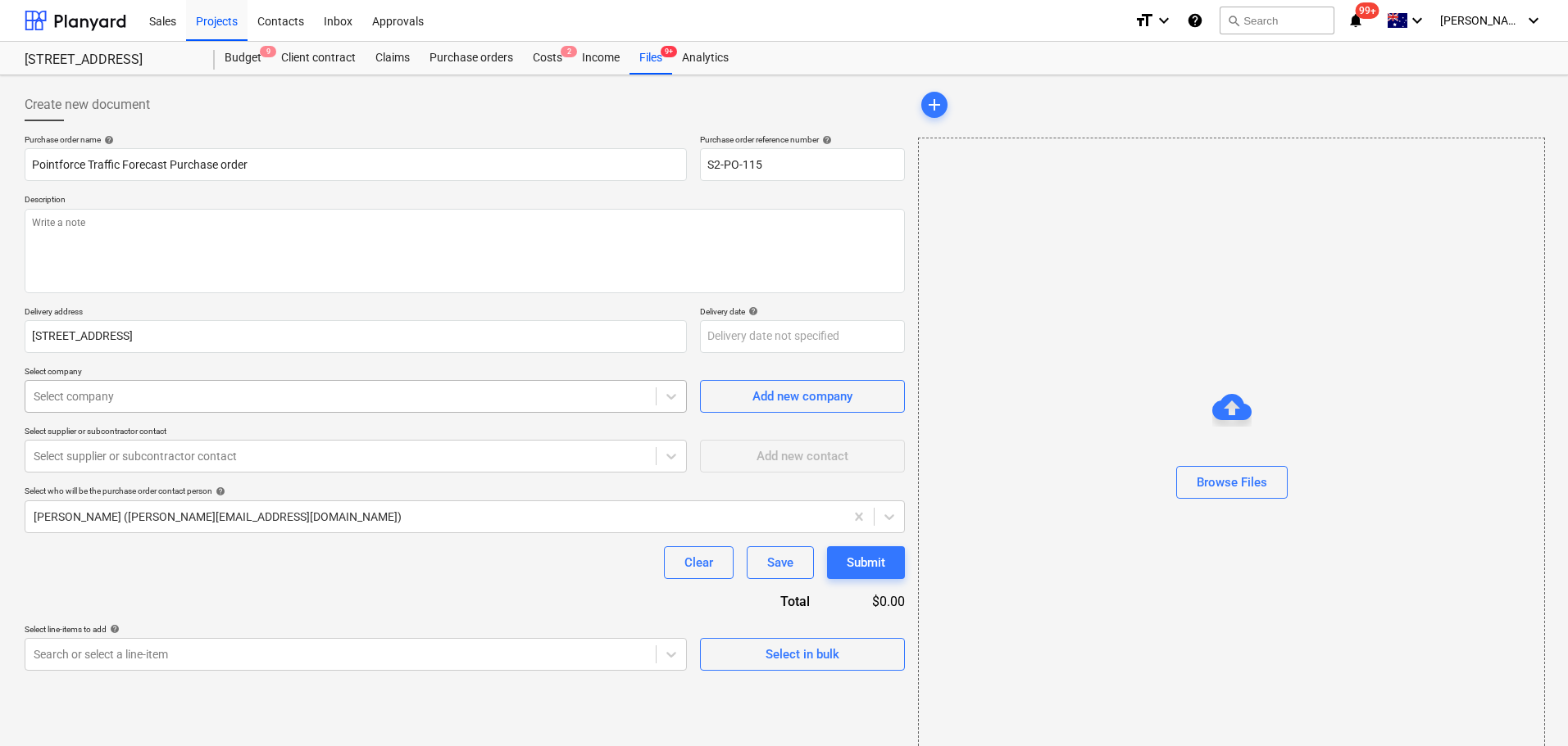
type textarea "x"
click at [142, 399] on div at bounding box center [340, 397] width 614 height 16
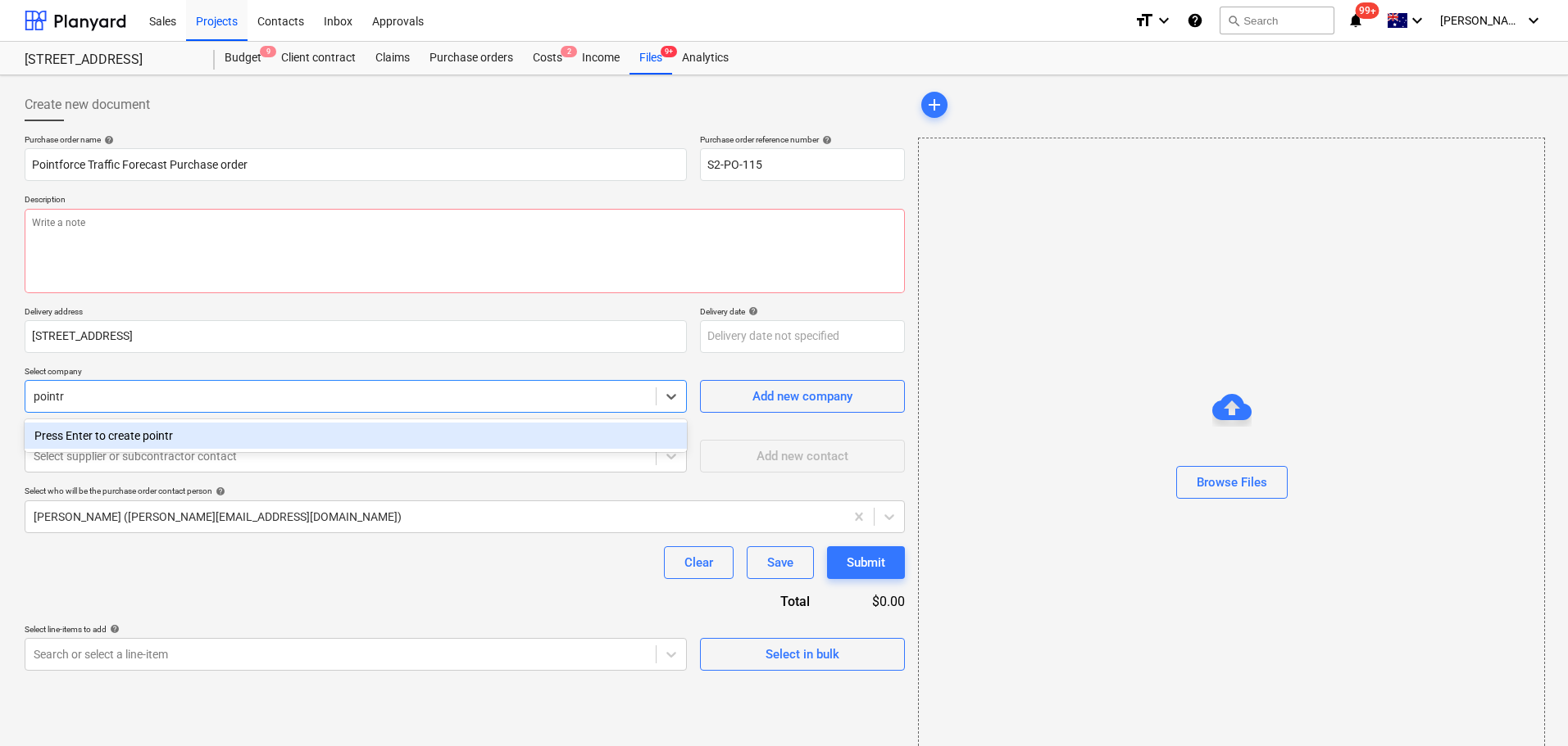
type input "point"
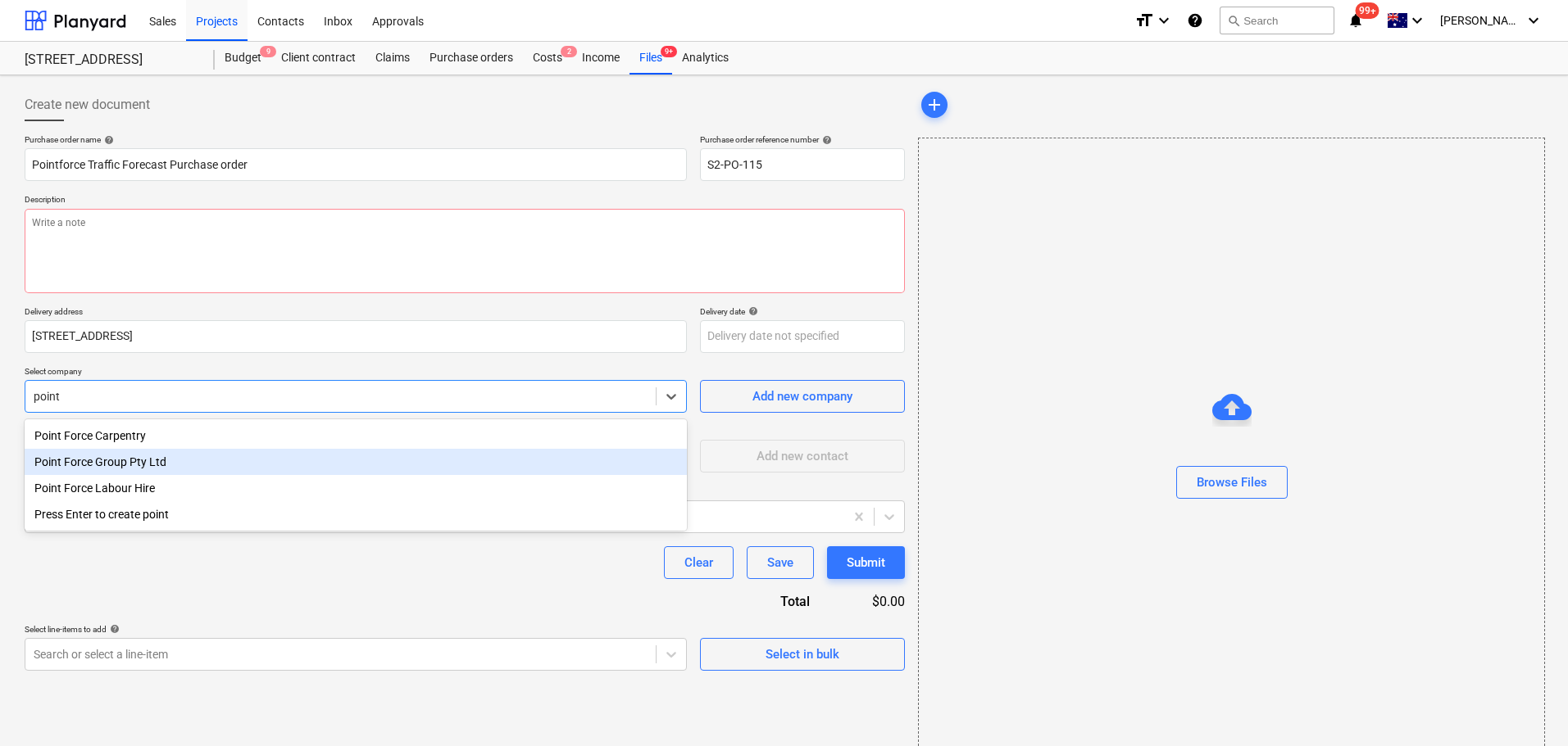
drag, startPoint x: 191, startPoint y: 469, endPoint x: 190, endPoint y: 460, distance: 9.1
click at [191, 469] on div "Point Force Group Pty Ltd" at bounding box center [356, 462] width 663 height 26
type textarea "x"
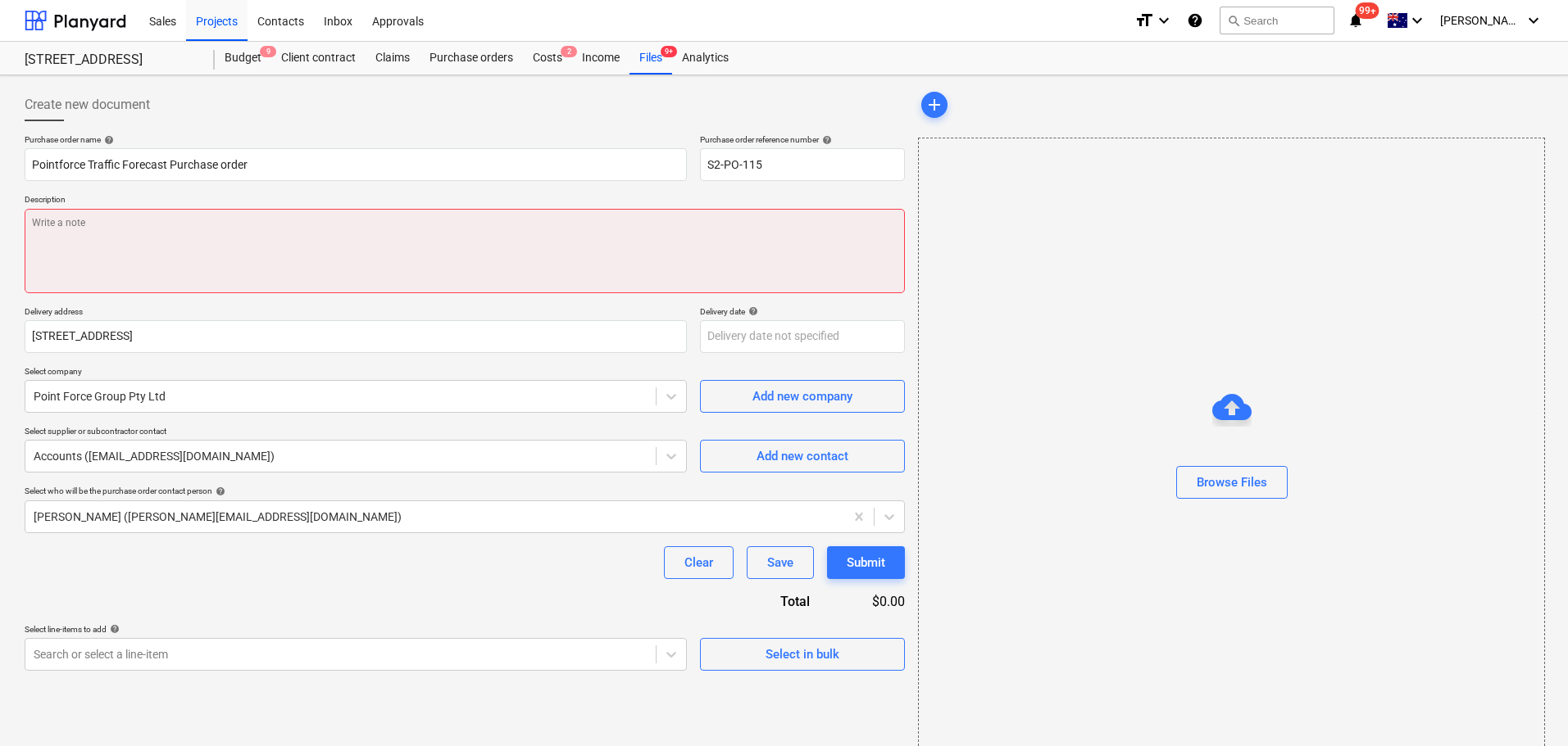
click at [390, 275] on textarea at bounding box center [464, 251] width 880 height 84
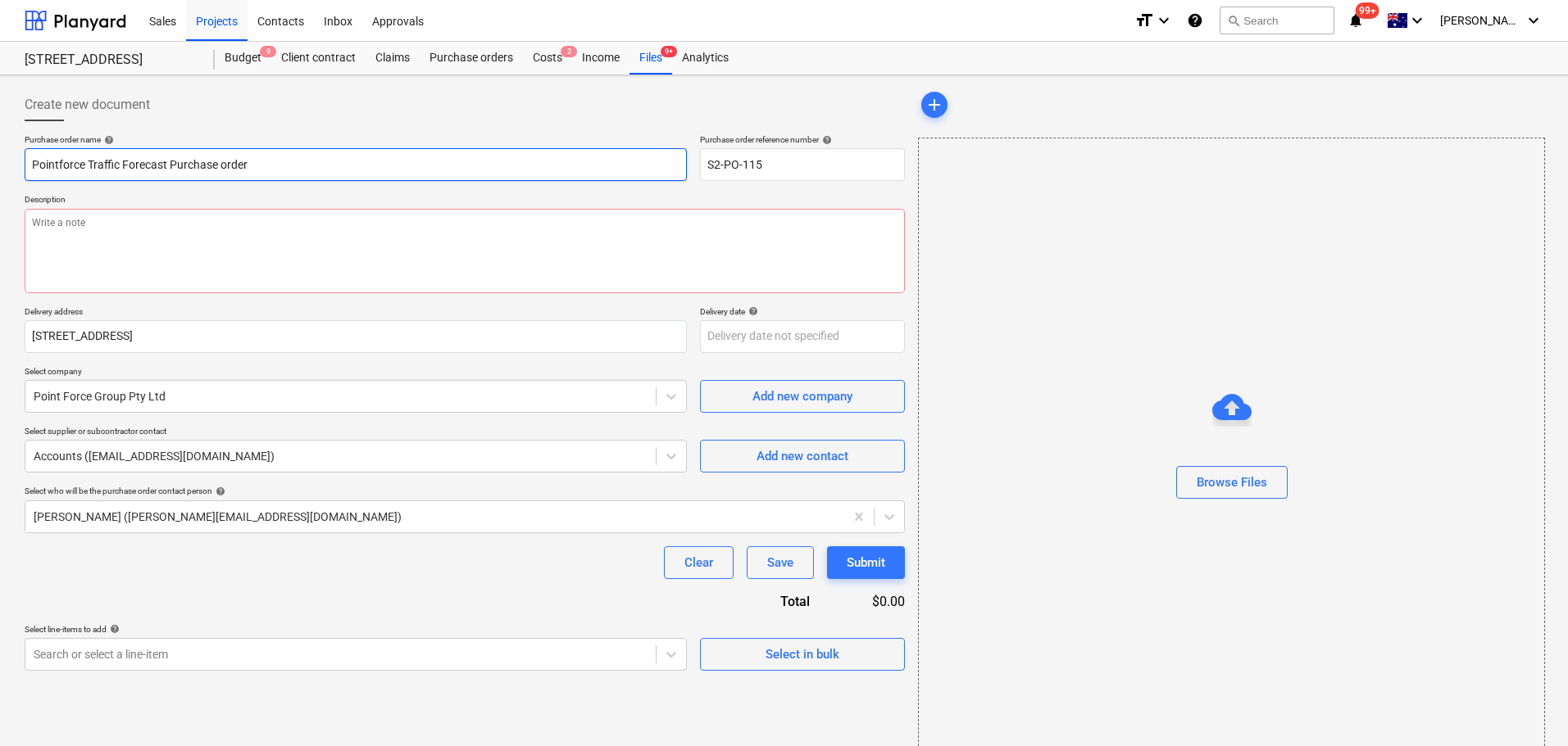
drag, startPoint x: 166, startPoint y: 161, endPoint x: 34, endPoint y: 169, distance: 132.2
click at [34, 169] on input "Pointforce Traffic Forecast Purchase order" at bounding box center [356, 165] width 663 height 33
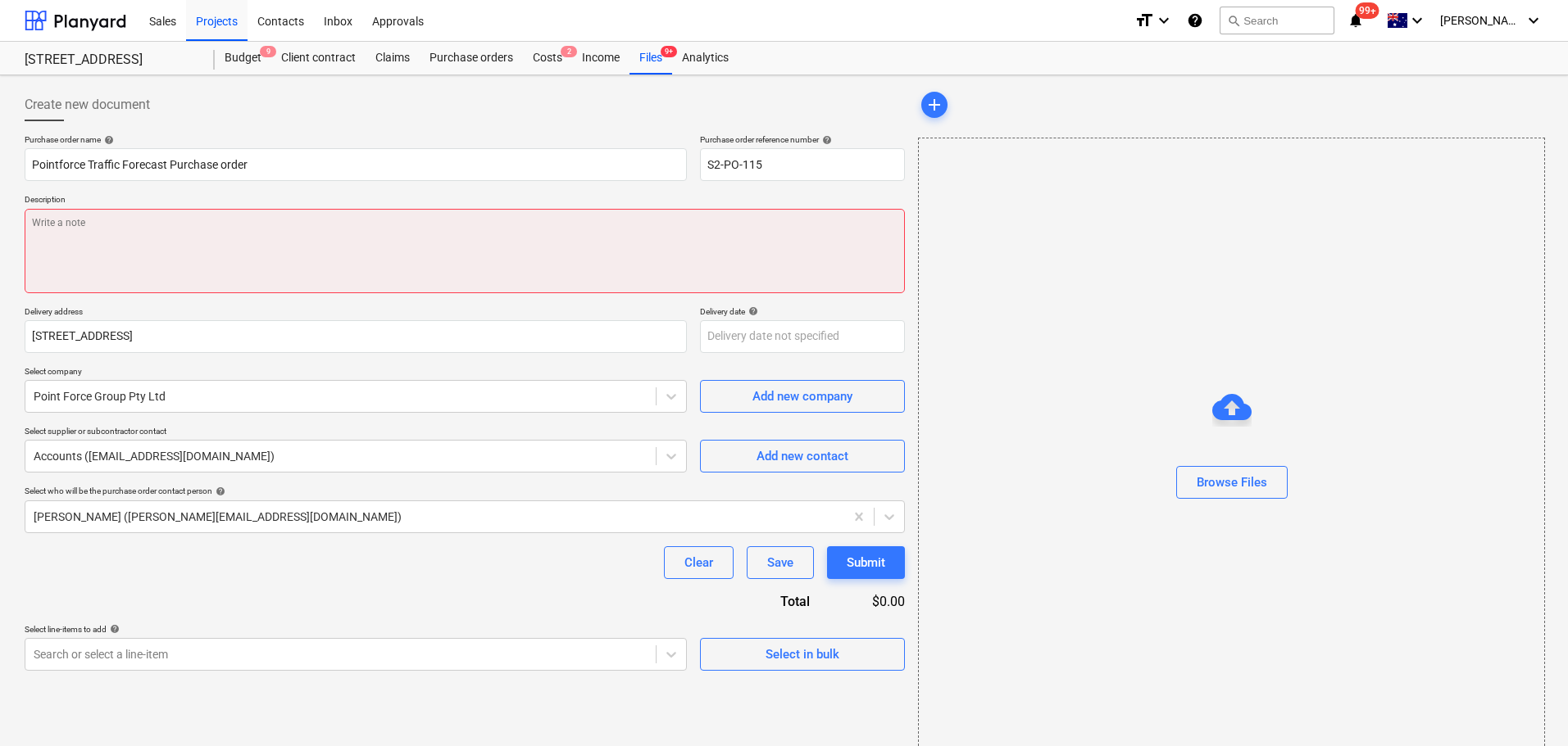
click at [395, 271] on textarea at bounding box center [464, 251] width 880 height 84
paste textarea "Pointforce Traffic Forecast"
type textarea "x"
type textarea "Pointforce Traffic Forecast"
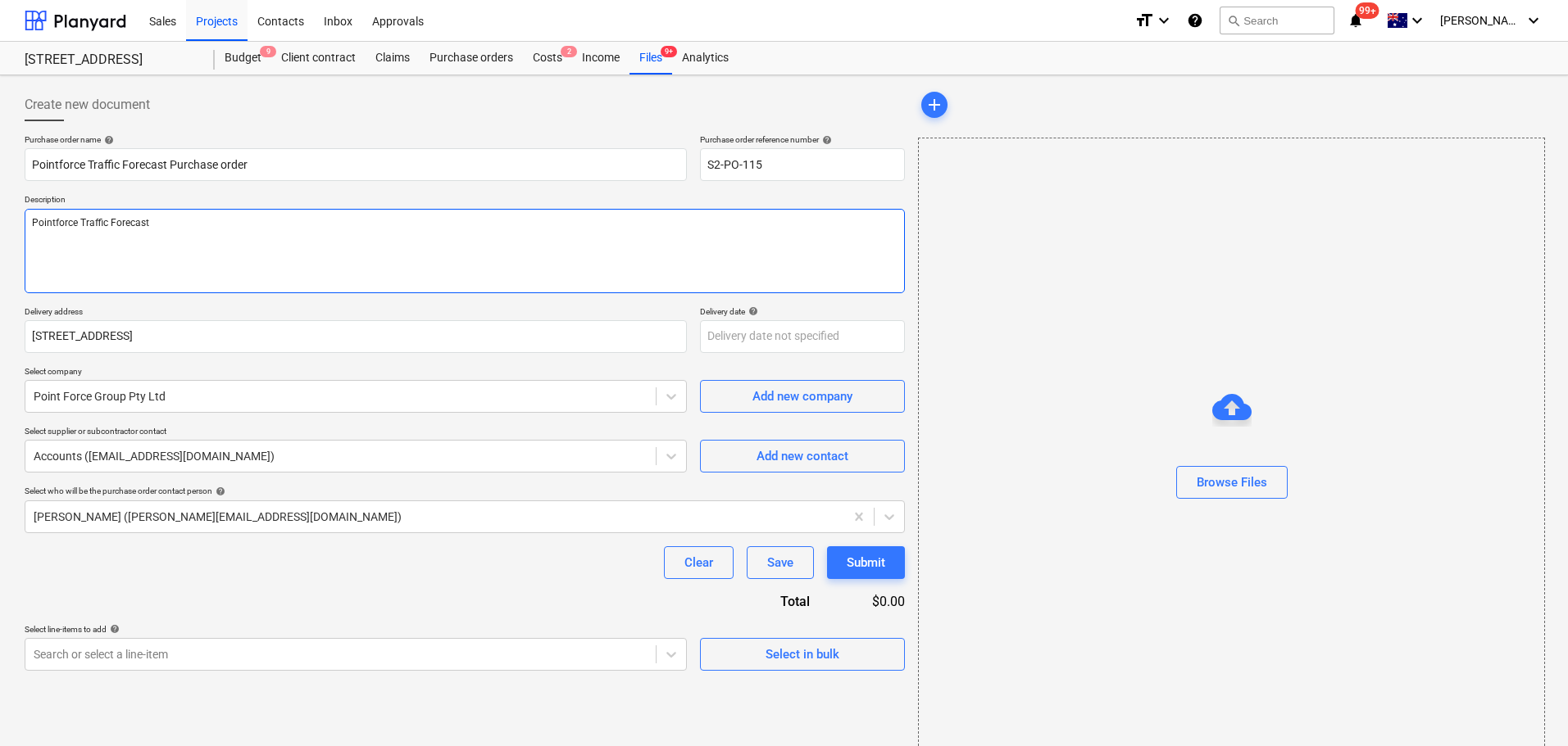
type textarea "x"
type textarea "Pointforce Traffic Forecast"
click at [127, 263] on textarea "Pointforce Traffic Forecast" at bounding box center [464, 251] width 880 height 84
paste textarea "Approx 2x days per week for the rest of the job"
type textarea "x"
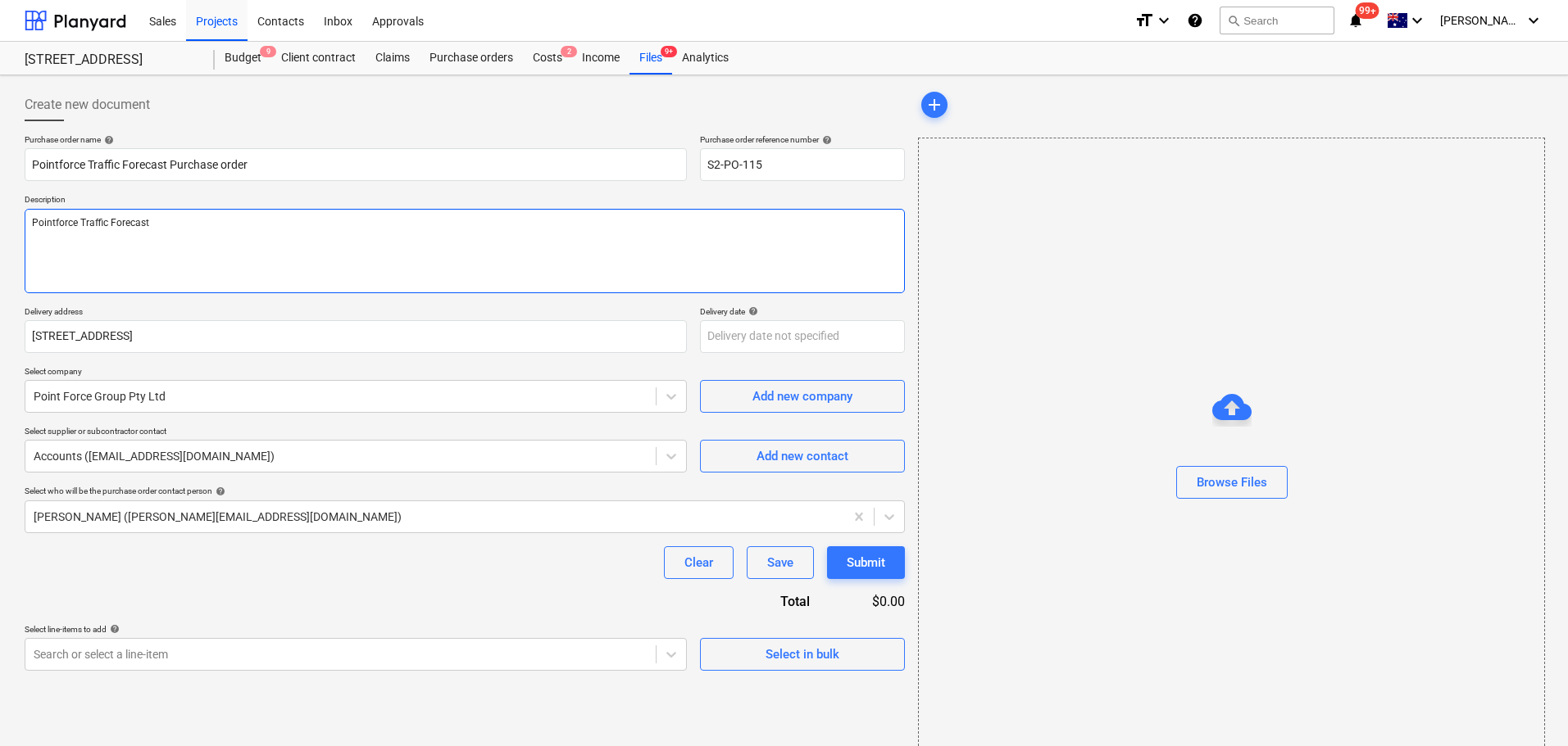
type textarea "Pointforce Traffic Forecast Approx 2x days per week for the rest of the job"
type textarea "x"
type textarea "Pointforce Traffic Forecast Approx 2x days per week for the rest of the job"
click at [253, 237] on textarea "Pointforce Traffic Forecast Approx 2x days per week for the rest of the job" at bounding box center [464, 251] width 880 height 84
type textarea "x"
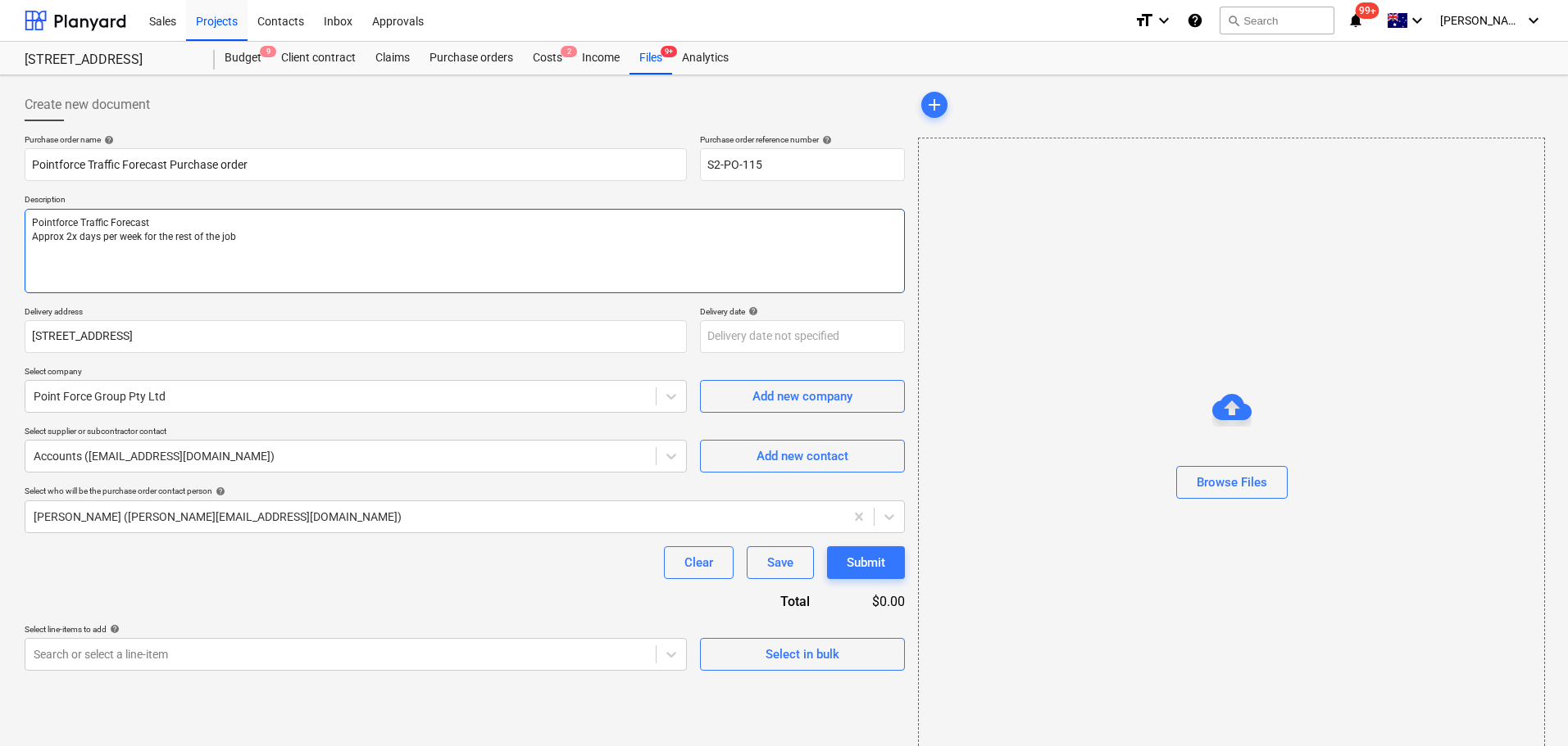
type textarea "Pointforce Traffic Forecast Approx 2x days per week for the rest of the job"
type textarea "x"
type textarea "Pointforce Traffic Forecast Approx 2x days per week for the rest of the job D"
type textarea "x"
type textarea "Pointforce Traffic Forecast Approx 2x days per week for the rest of the job Da"
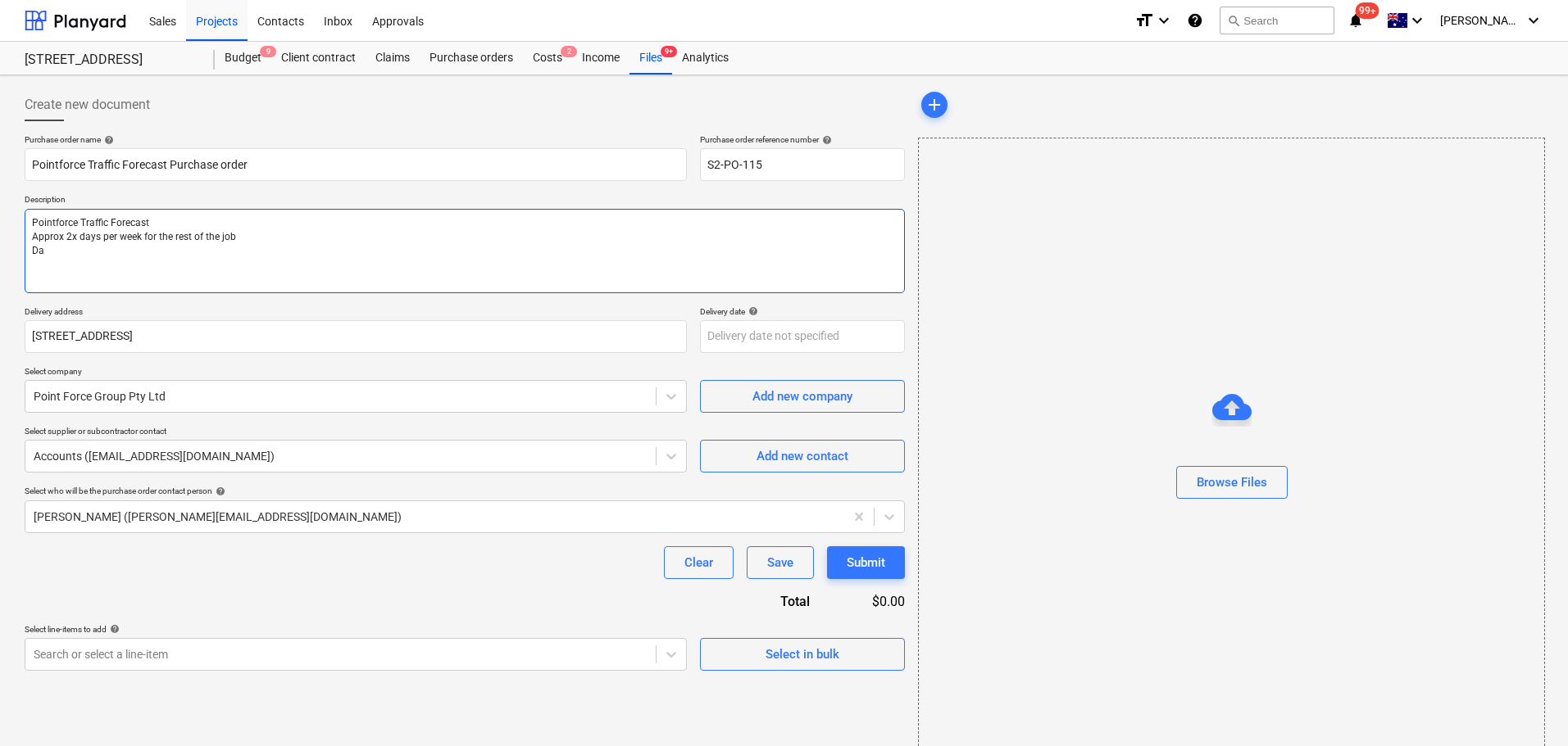
type textarea "x"
type textarea "Pointforce Traffic Forecast Approx 2x days per week for the rest of the job Dai"
type textarea "x"
type textarea "Pointforce Traffic Forecast Approx 2x days per week for the rest of the job Dail"
type textarea "x"
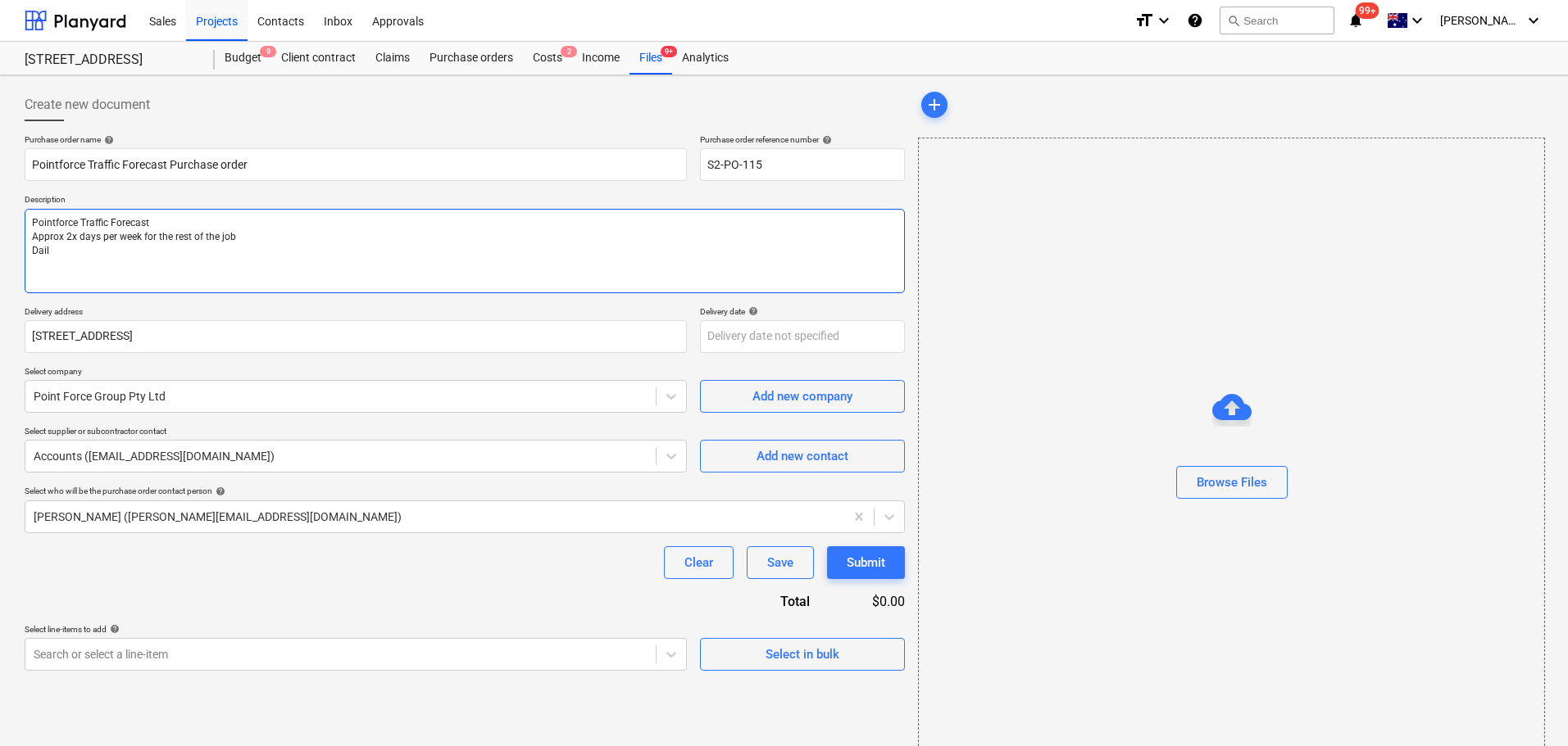
type textarea "Pointforce Traffic Forecast Approx 2x days per week for the rest of the job Dai…"
type textarea "x"
type textarea "Pointforce Traffic Forecast Approx 2x days per week for the rest of the job Dai…"
type textarea "x"
type textarea "Pointforce Traffic Forecast Approx 2x days per week for the rest of the job Dai…"
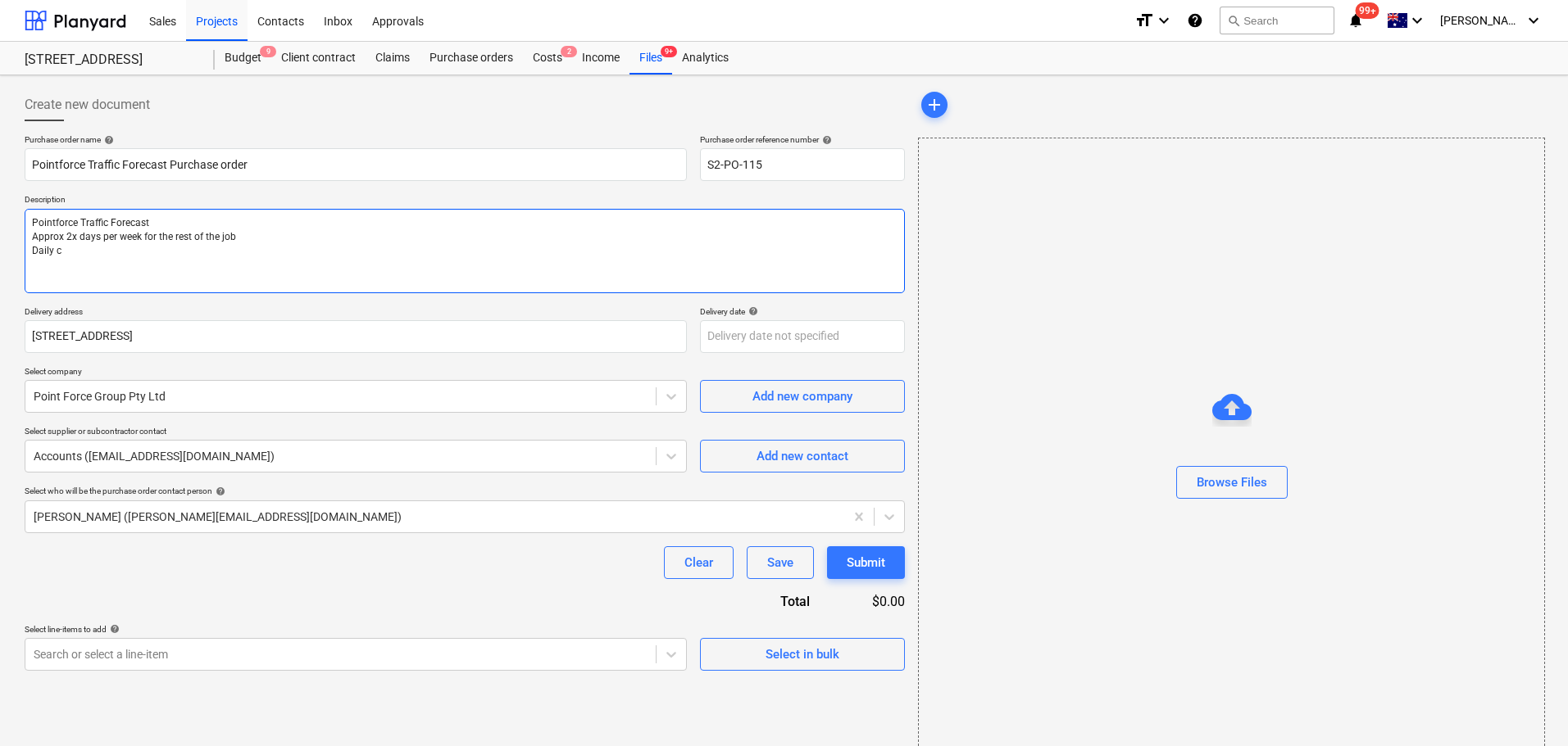
type textarea "x"
type textarea "Pointforce Traffic Forecast Approx 2x days per week for the rest of the job Dai…"
type textarea "x"
type textarea "Pointforce Traffic Forecast Approx 2x days per week for the rest of the job Dai…"
type textarea "x"
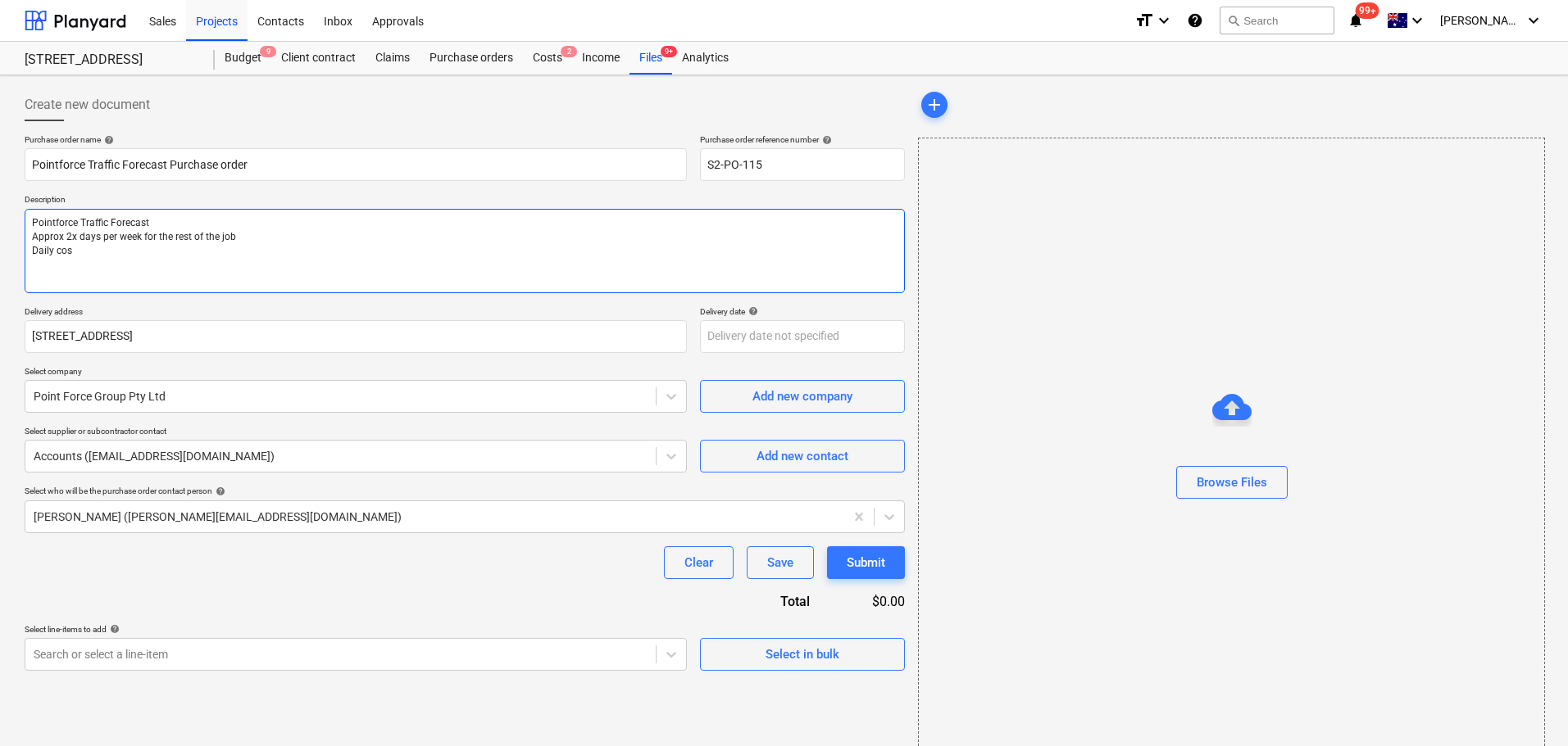
type textarea "Pointforce Traffic Forecast Approx 2x days per week for the rest of the job Dai…"
type textarea "x"
type textarea "Pointforce Traffic Forecast Approx 2x days per week for the rest of the job Dai…"
type textarea "x"
type textarea "Pointforce Traffic Forecast Approx 2x days per week for the rest of the job Dai…"
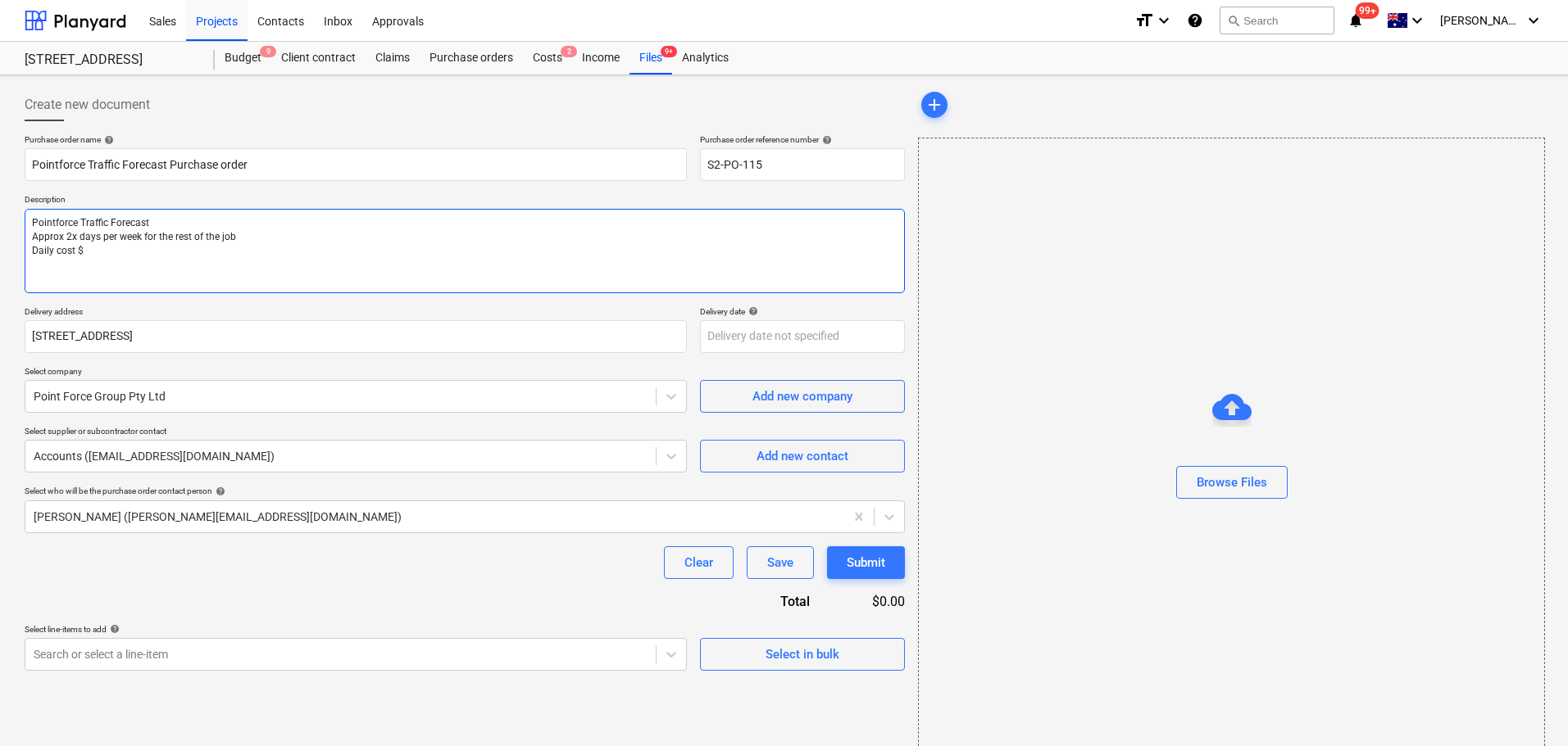
type textarea "x"
type textarea "Pointforce Traffic Forecast Approx 2x days per week for the rest of the job Dai…"
type textarea "x"
type textarea "Pointforce Traffic Forecast Approx 2x days per week for the rest of the job Dai…"
type textarea "x"
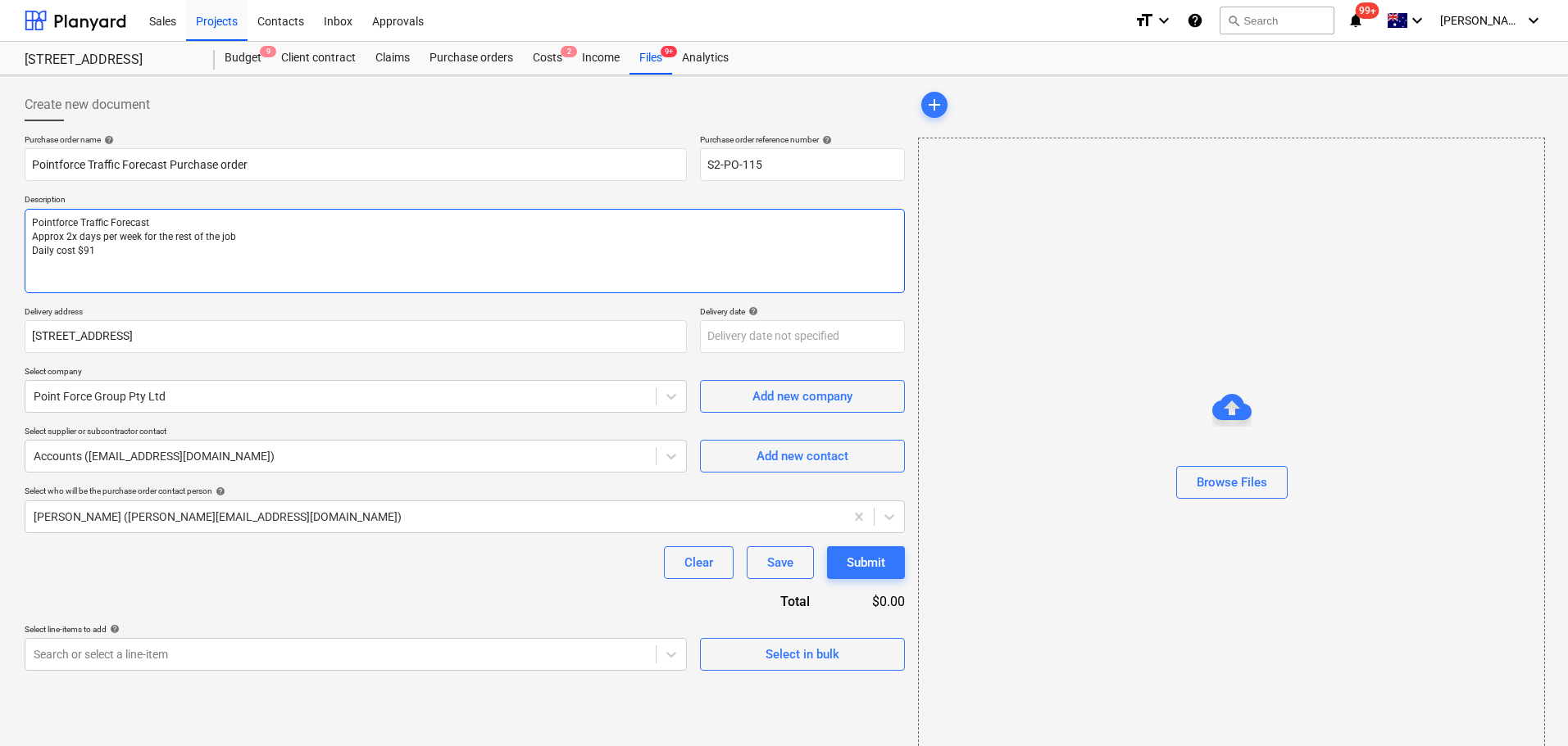
type textarea "Pointforce Traffic Forecast Approx 2x days per week for the rest of the job Dai…"
type textarea "x"
type textarea "Pointforce Traffic Forecast Approx 2x days per week for the rest of the job Dai…"
type textarea "x"
type textarea "Pointforce Traffic Forecast Approx 2x days per week for the rest of the job Dai…"
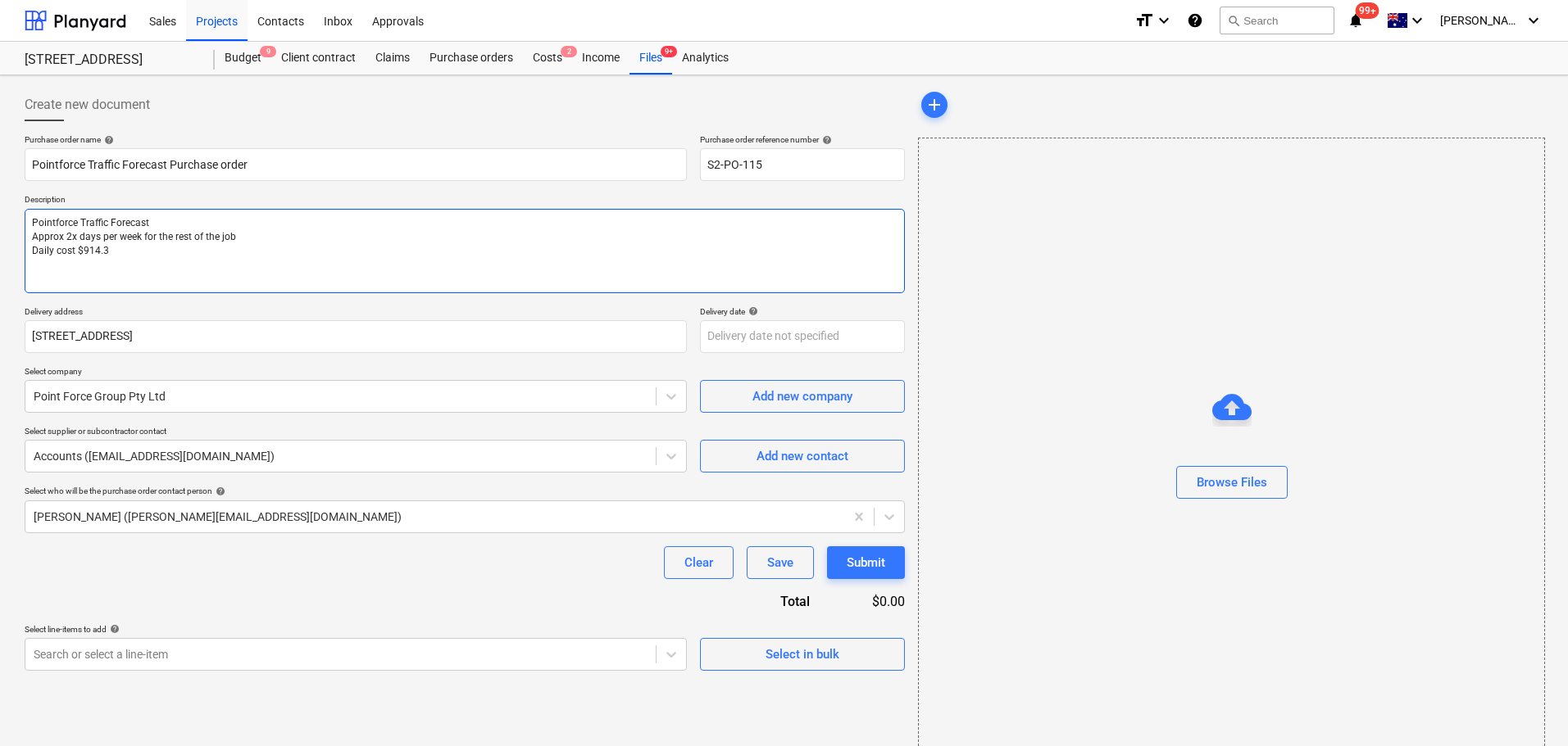
type textarea "x"
type textarea "Pointforce Traffic Forecast Approx 2x days per week for the rest of the job Dai…"
type textarea "x"
type textarea "Pointforce Traffic Forecast Approx 2x days per week for the rest of the job Dai…"
type textarea "x"
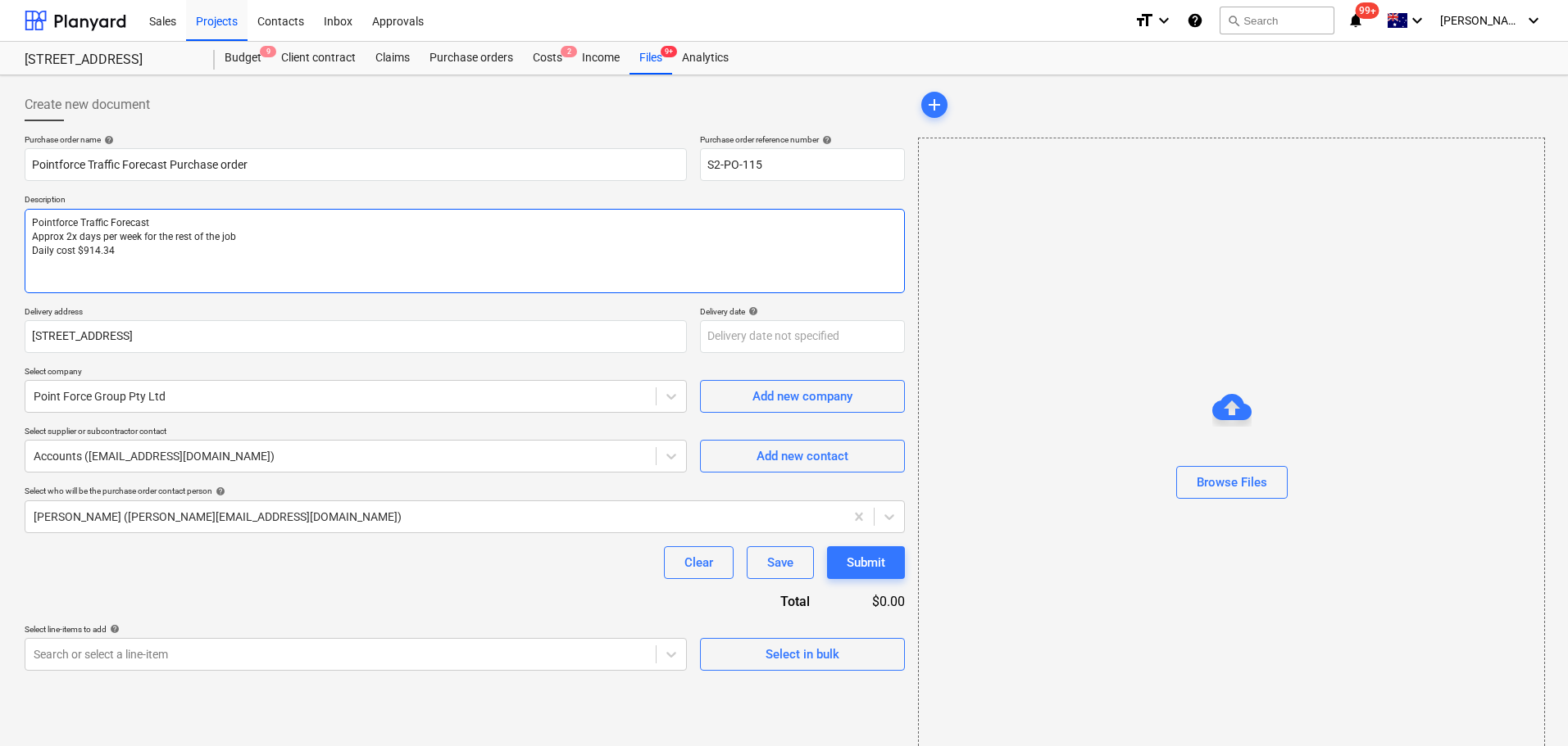
type textarea "Pointforce Traffic Forecast Approx 2x days per week for the rest of the job Dai…"
type textarea "x"
type textarea "Pointforce Traffic Forecast Approx 2x days per week for the rest of the job Dai…"
type textarea "x"
type textarea "Pointforce Traffic Forecast Approx 2x days per week for the rest of the job Dai…"
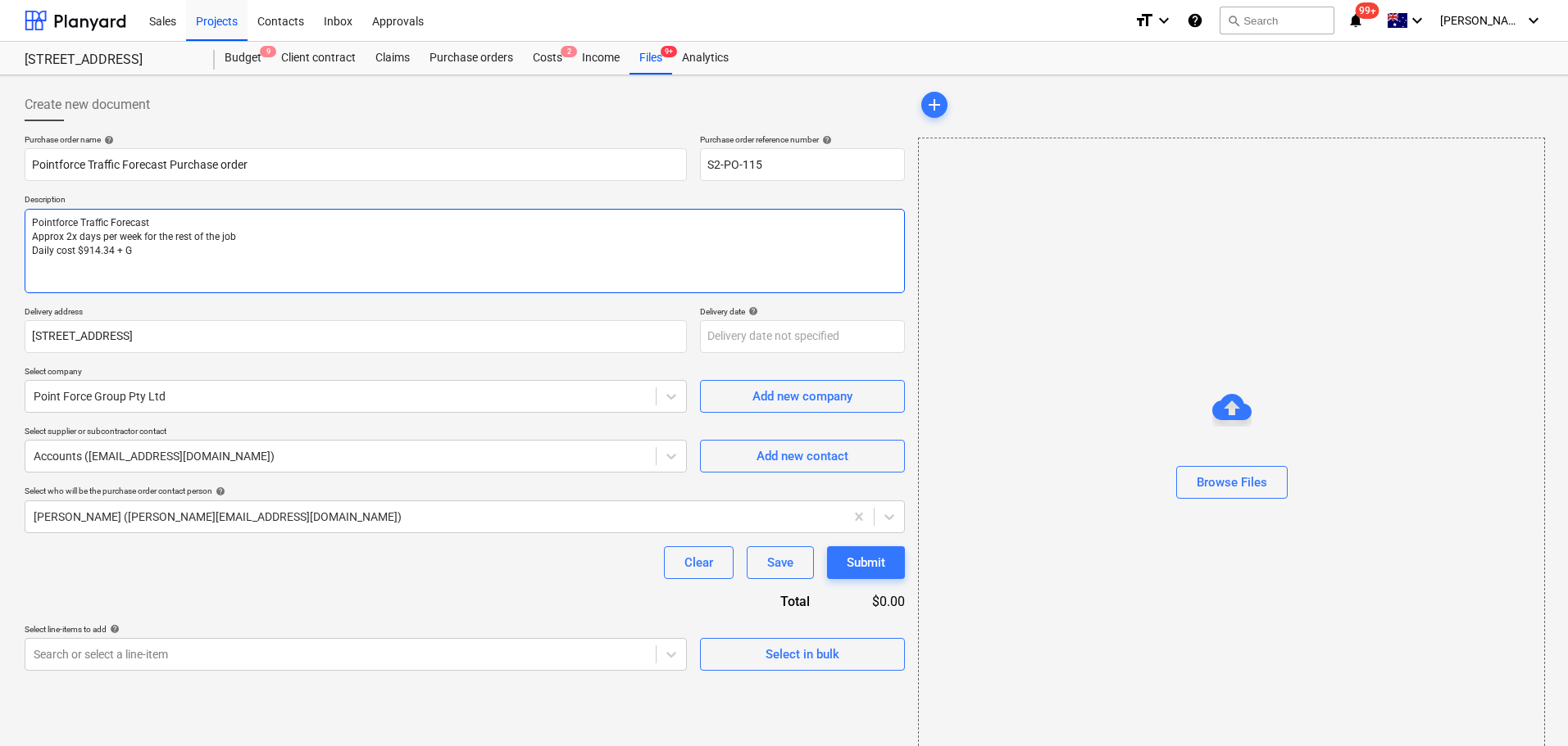
type textarea "x"
type textarea "Pointforce Traffic Forecast Approx 2x days per week for the rest of the job Dai…"
type textarea "x"
type textarea "Pointforce Traffic Forecast Approx 2x days per week for the rest of the job Dai…"
type textarea "x"
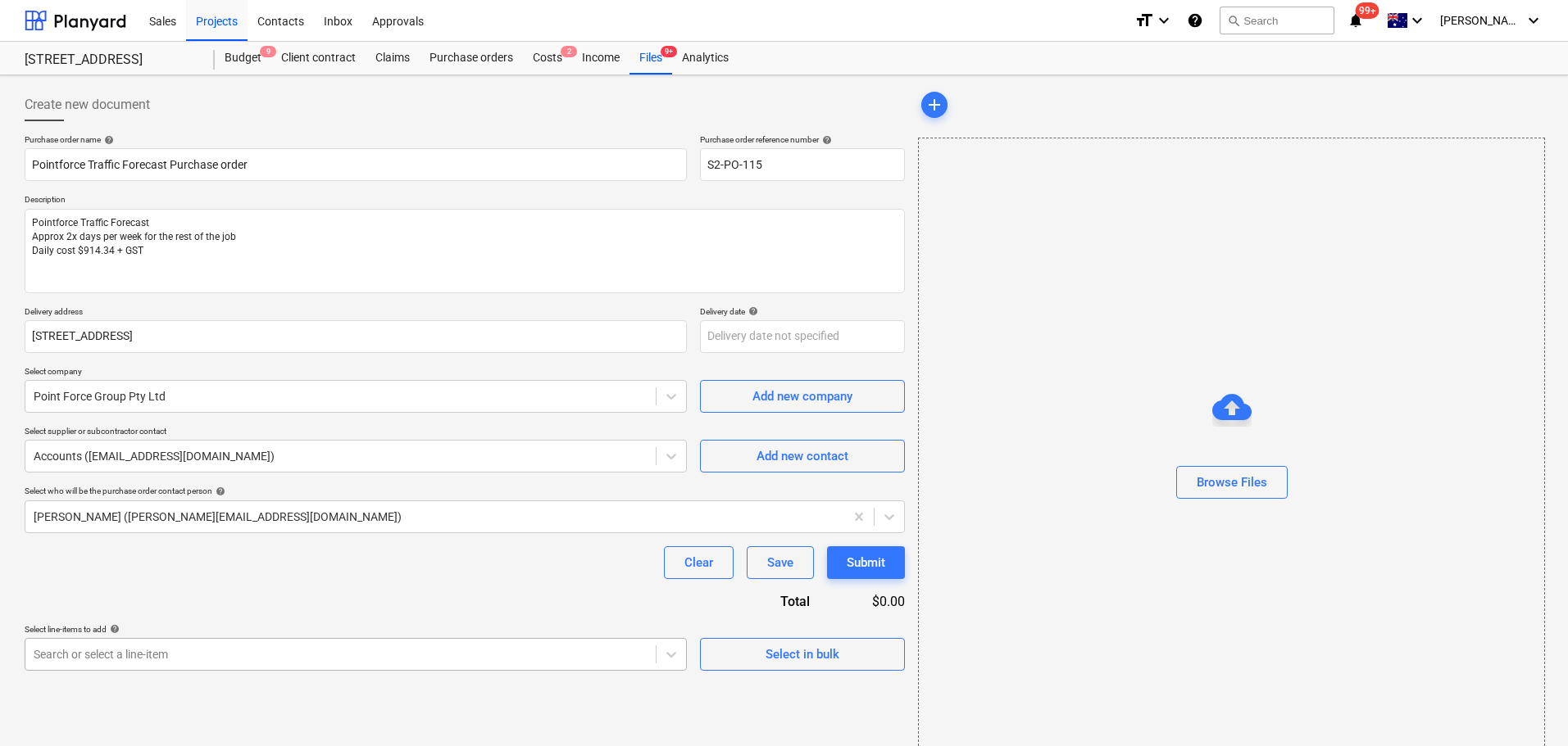
click at [195, 662] on body "Sales Projects Contacts Inbox Approvals format_size keyboard_arrow_down help se…" at bounding box center [784, 373] width 1568 height 746
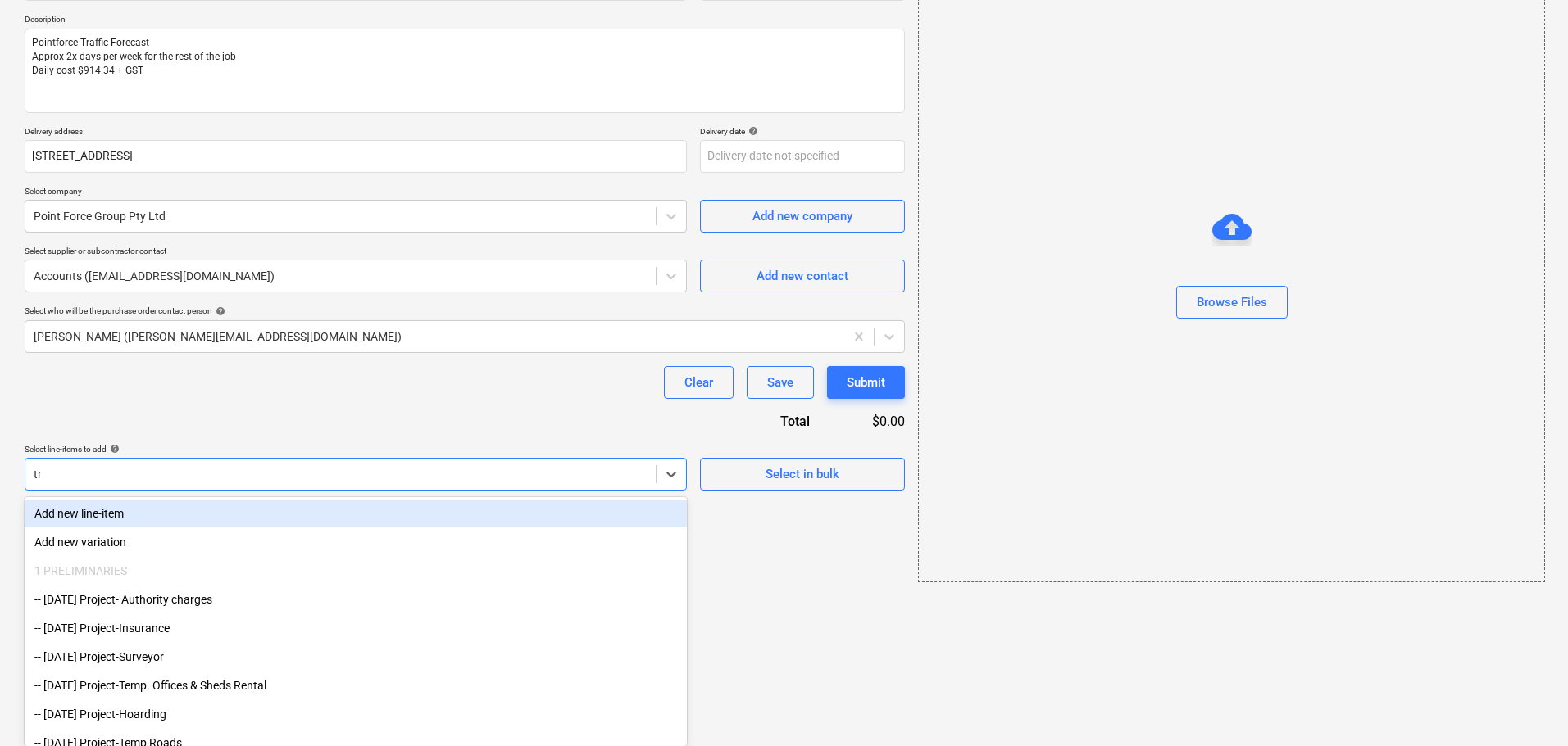
type input "tra"
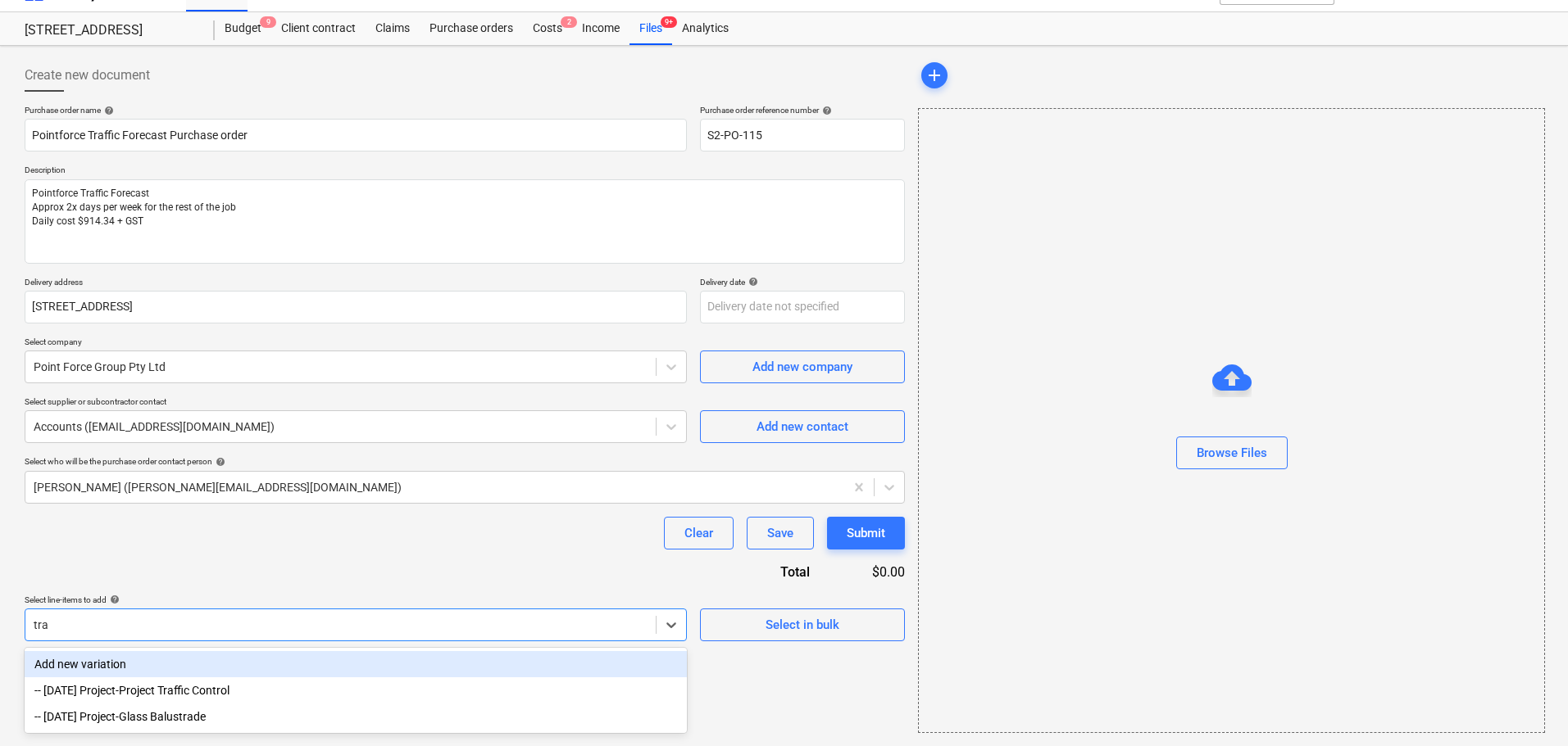
scroll to position [30, 0]
type textarea "x"
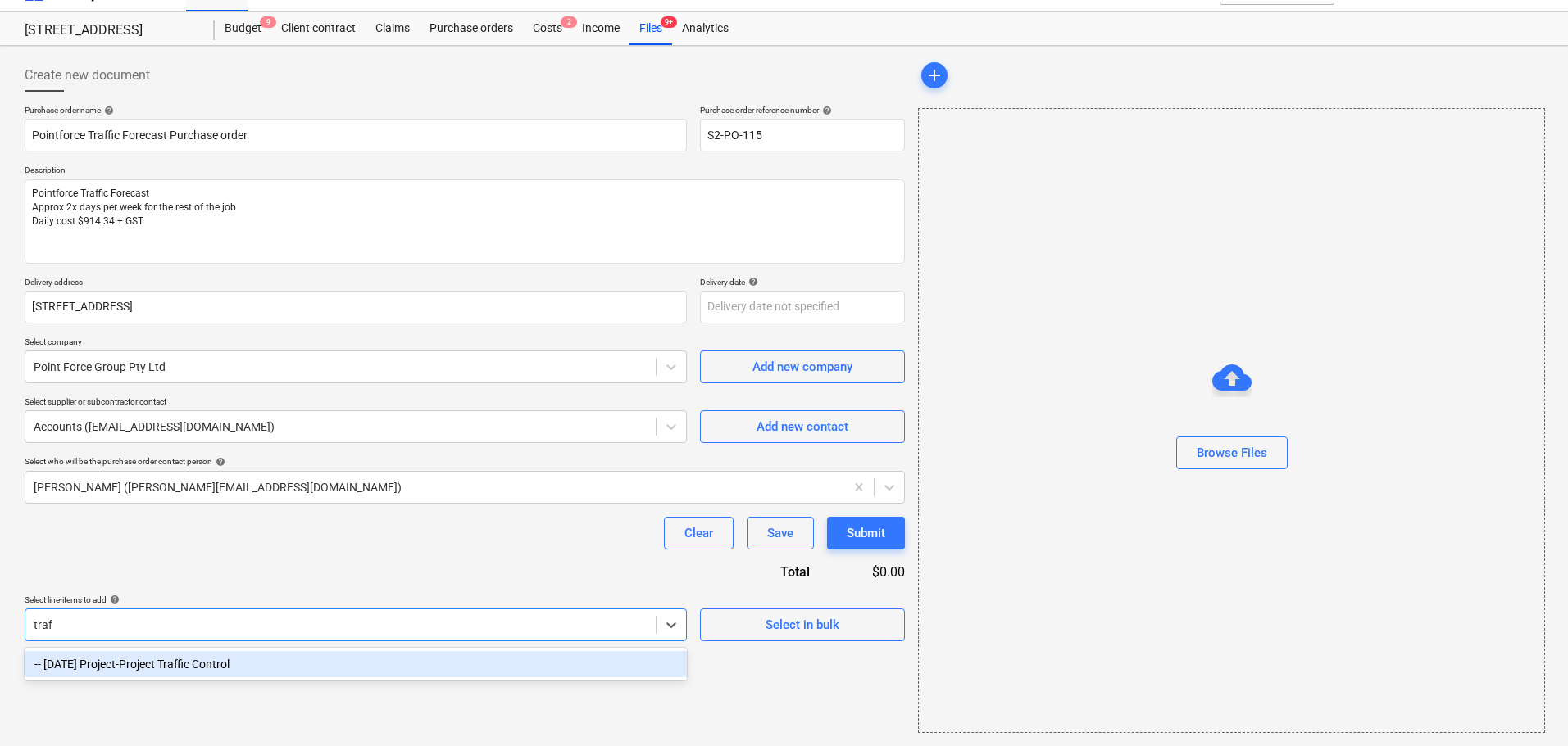
type input "traff"
type textarea "x"
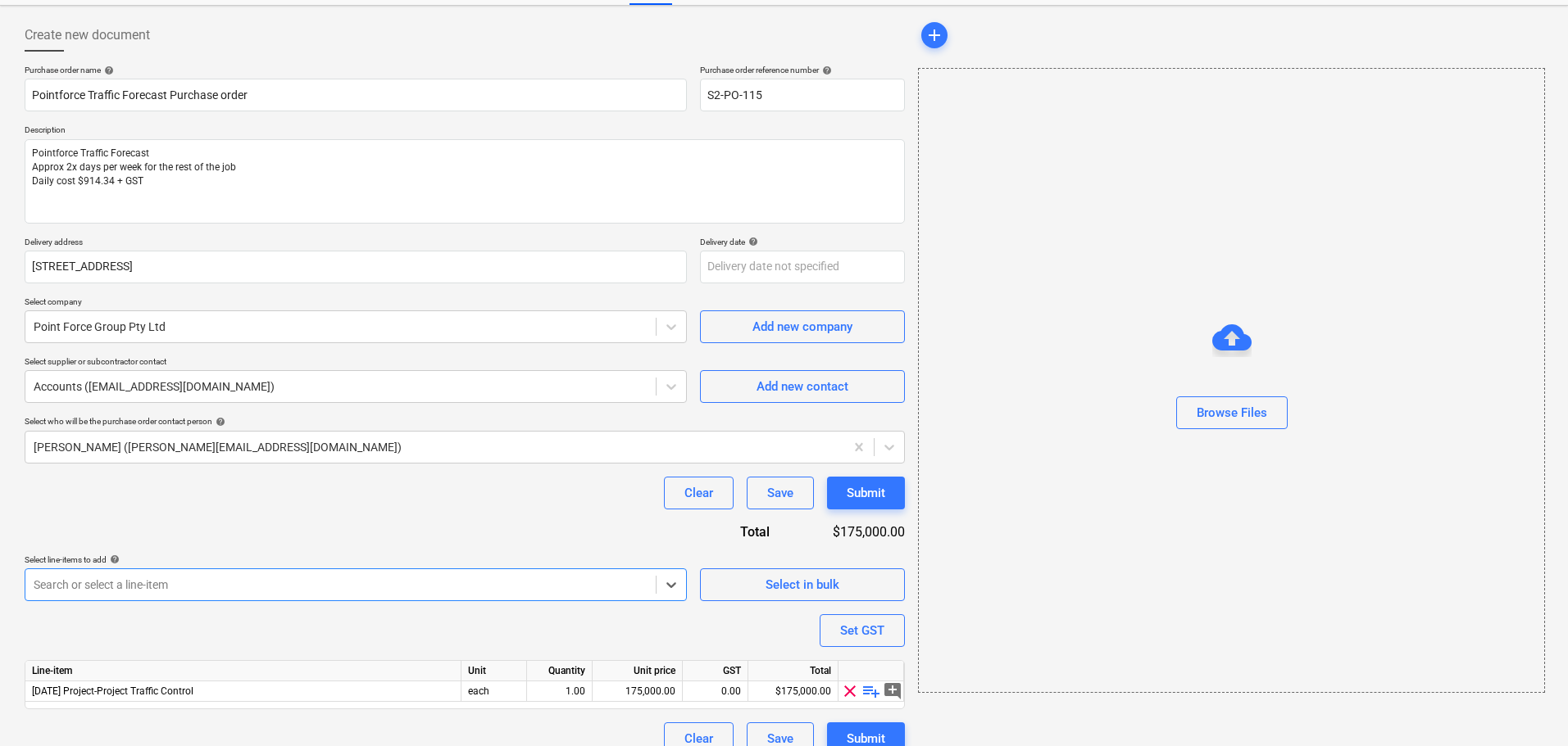
scroll to position [92, 0]
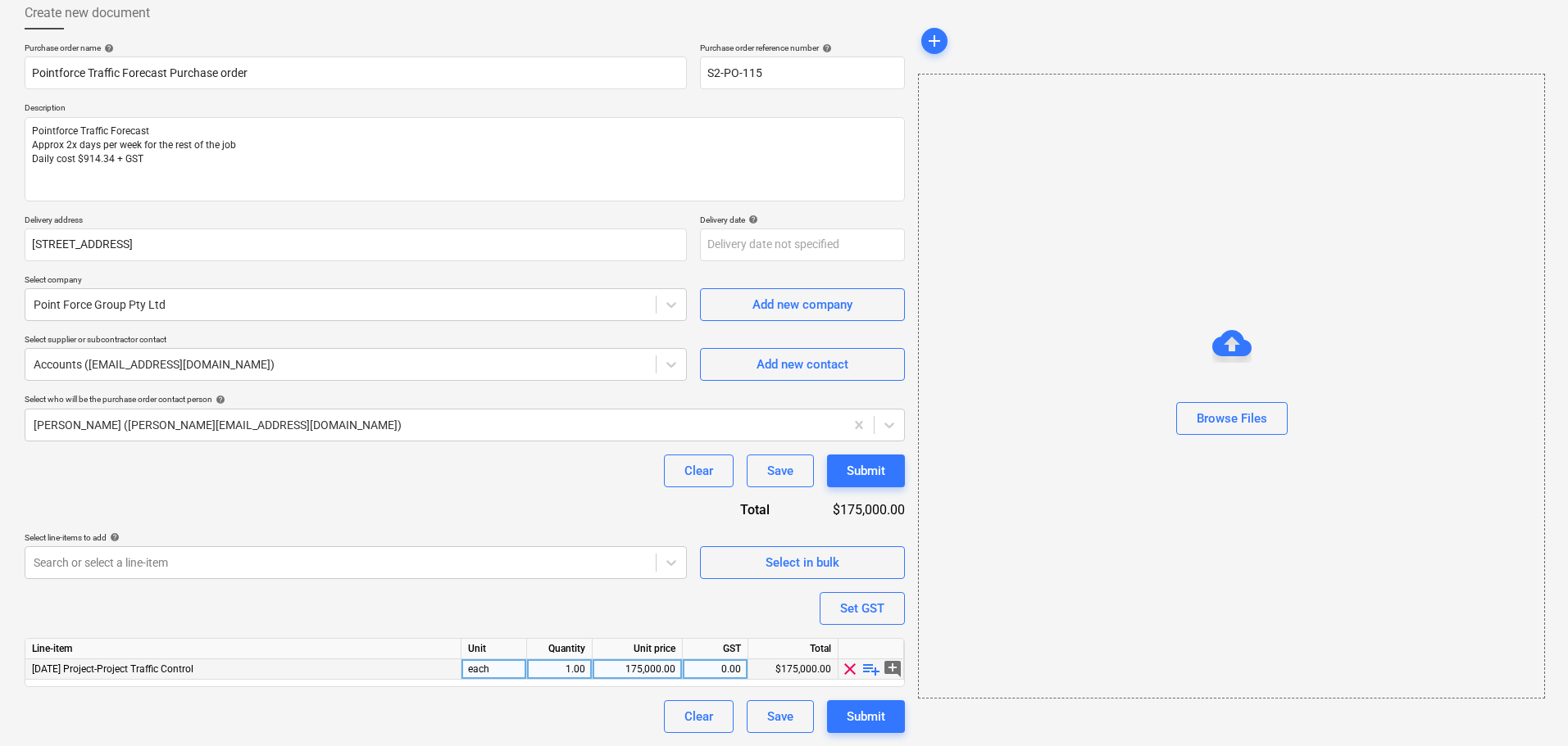
click at [872, 671] on span "playlist_add" at bounding box center [871, 670] width 20 height 20
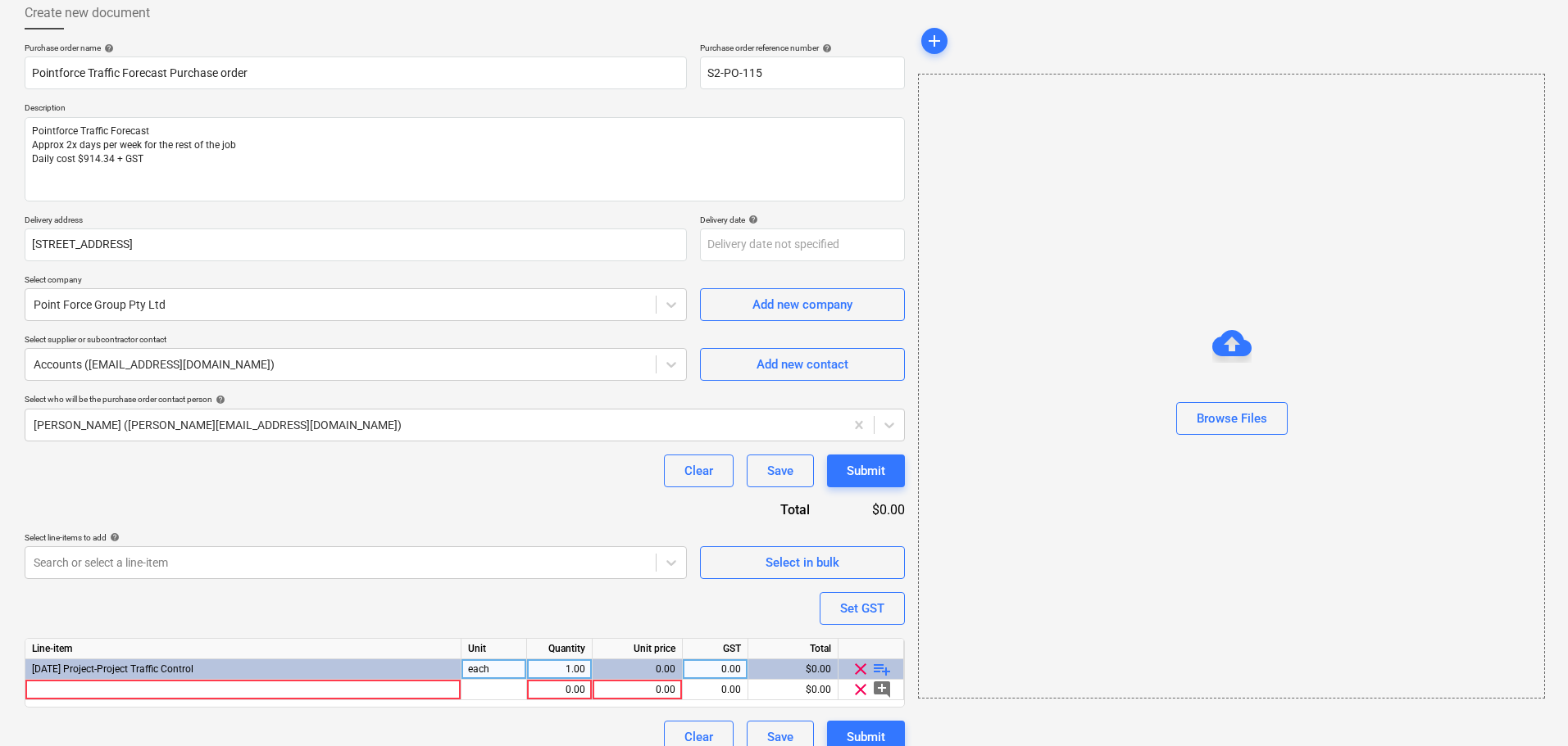
type textarea "x"
click at [419, 697] on div at bounding box center [244, 690] width 436 height 20
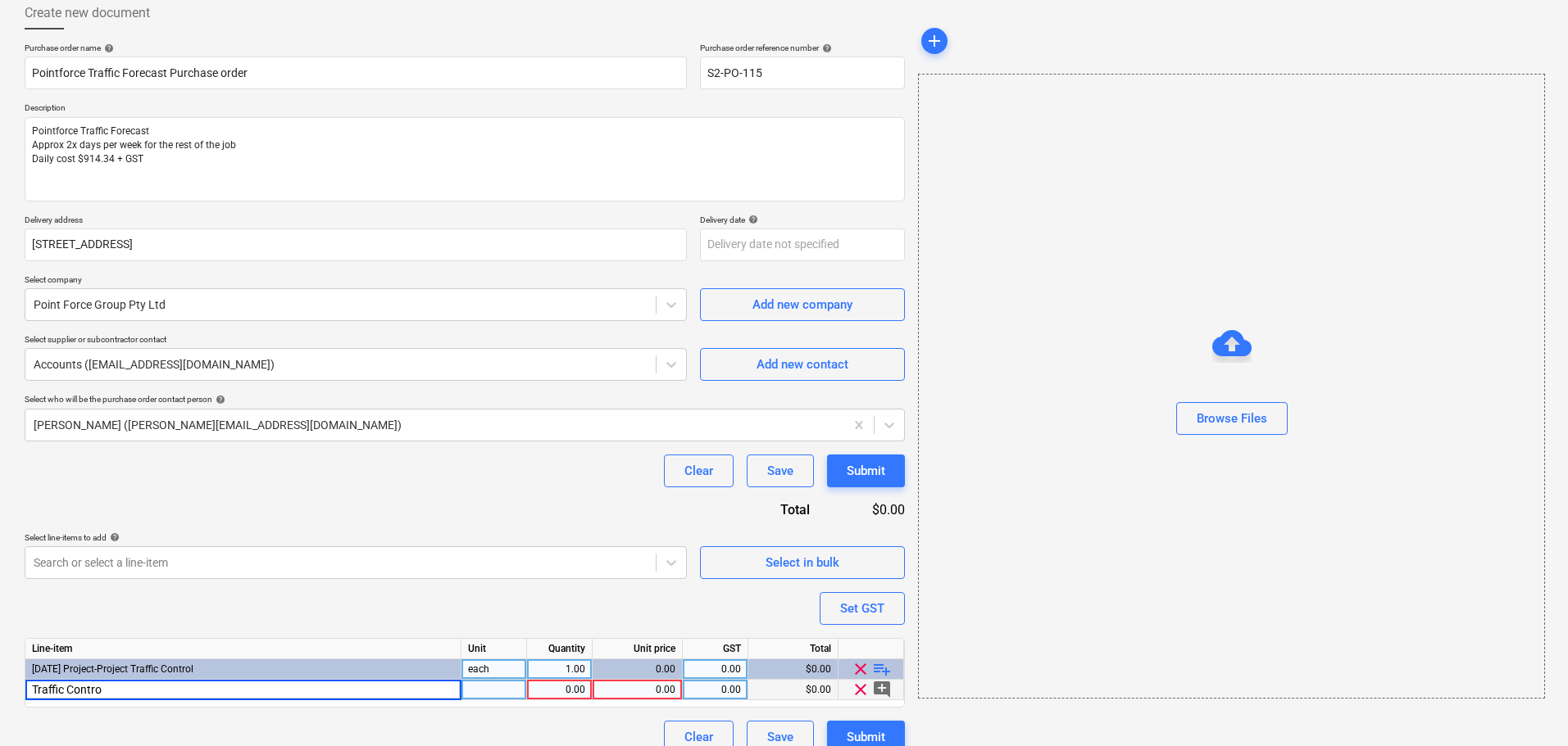
type input "Traffic Control"
click at [649, 698] on div "0.00" at bounding box center [637, 690] width 76 height 20
click at [564, 697] on div "1.00" at bounding box center [559, 690] width 52 height 20
type textarea "x"
click at [636, 683] on div "0.00" at bounding box center [637, 690] width 76 height 20
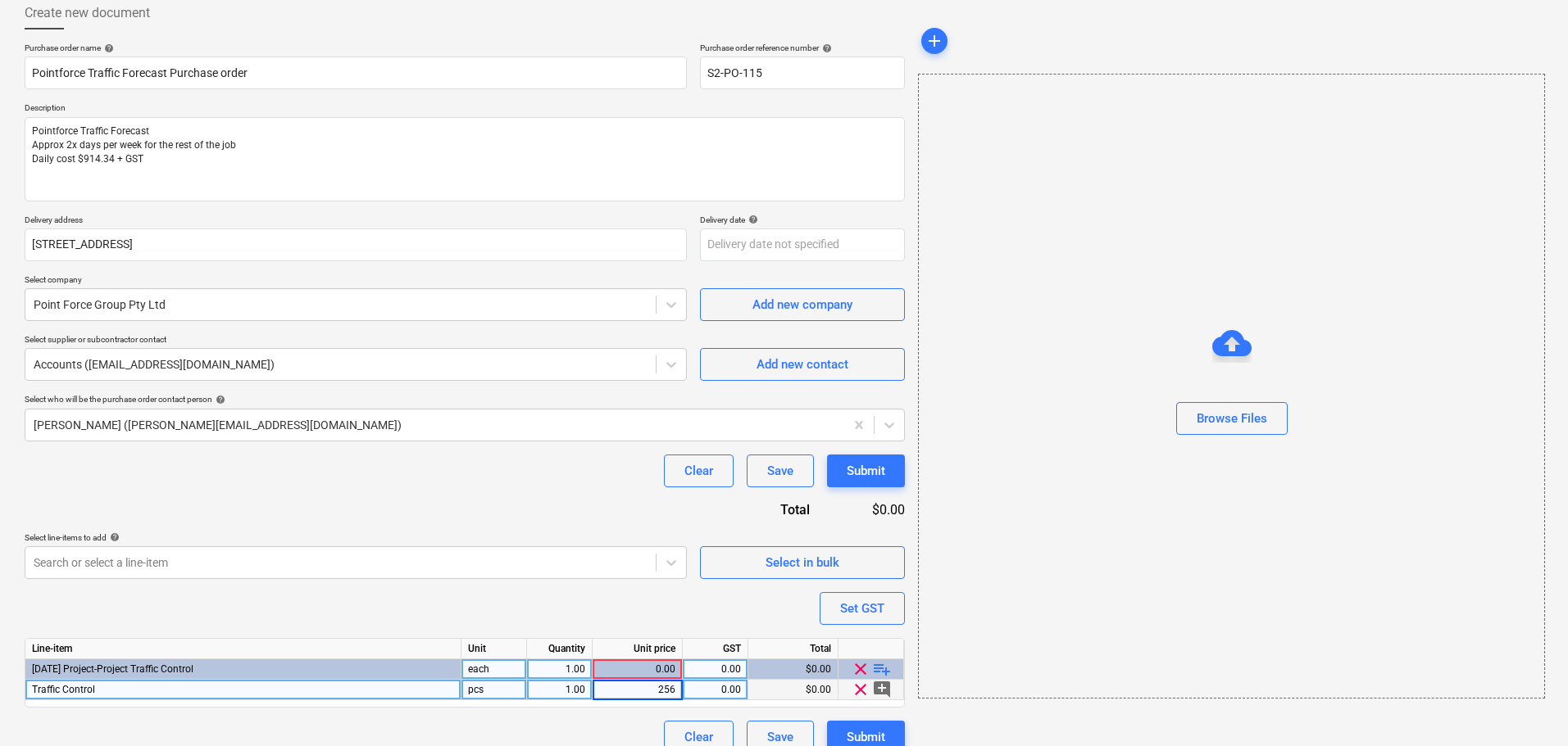
type input "2560"
type textarea "x"
type input "25601.52"
click at [645, 525] on div "Purchase order name help Pointforce Traffic Forecast Purchase order Purchase or…" at bounding box center [464, 398] width 880 height 711
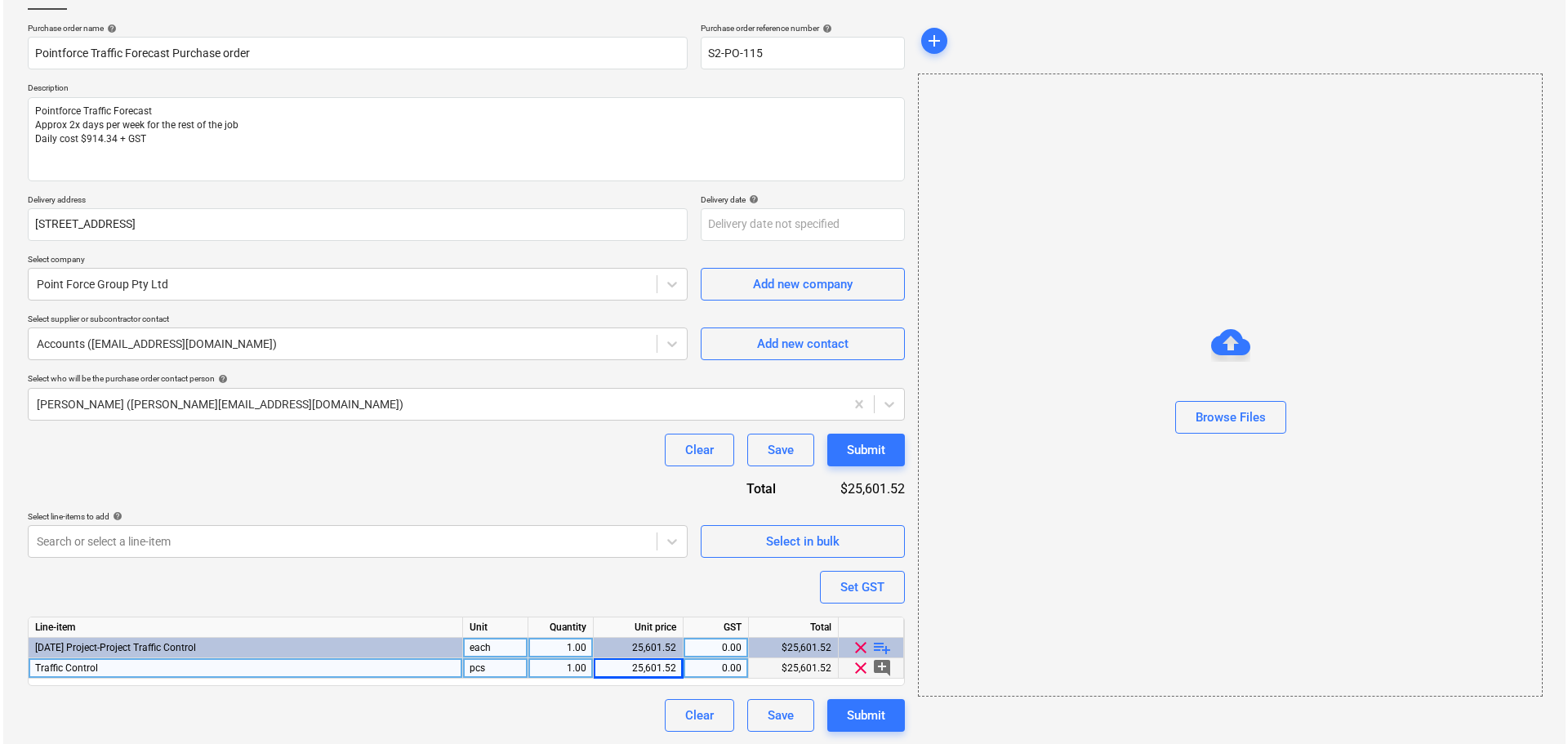
scroll to position [112, 0]
click at [886, 710] on button "Submit" at bounding box center [862, 715] width 78 height 33
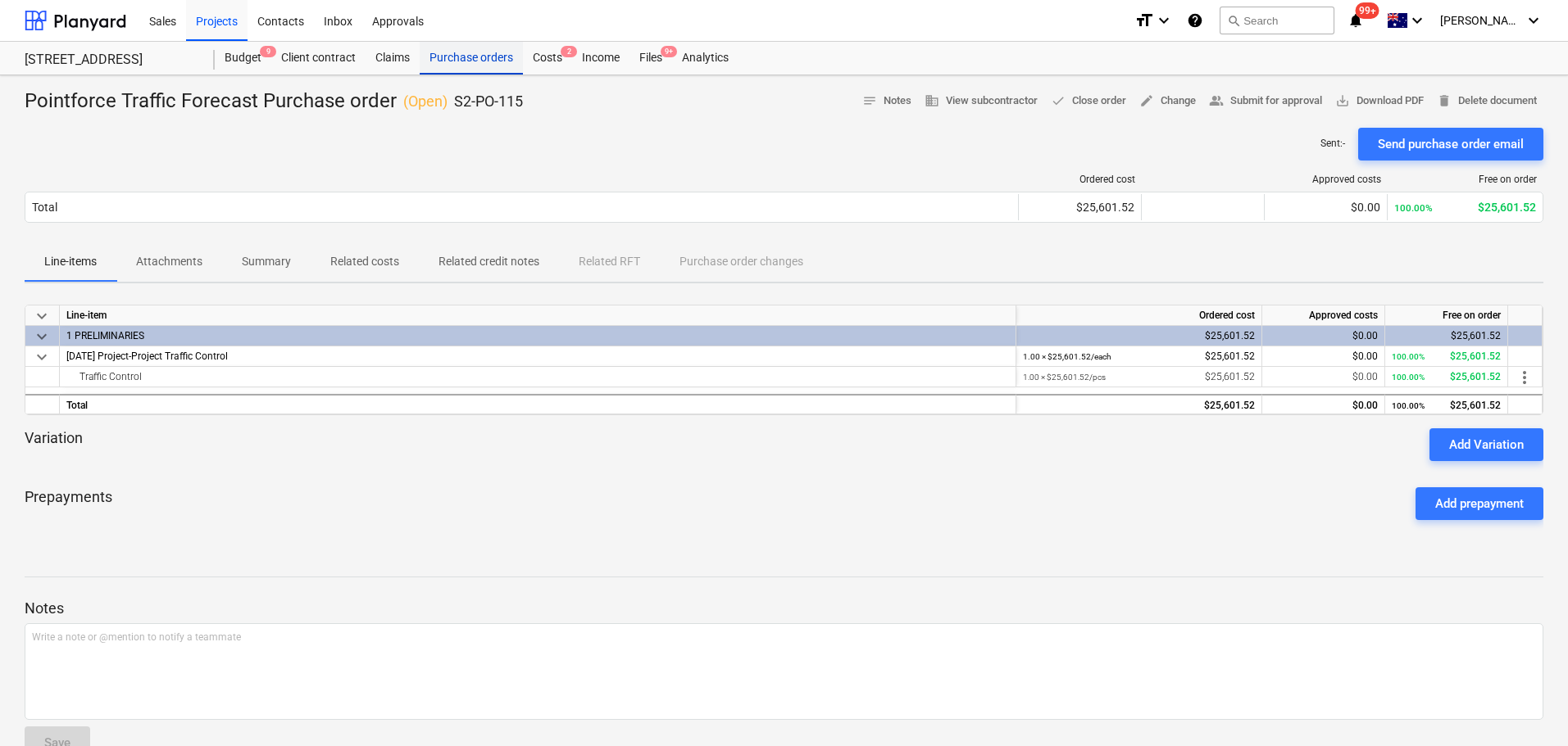
click at [454, 62] on div "Purchase orders" at bounding box center [472, 58] width 103 height 33
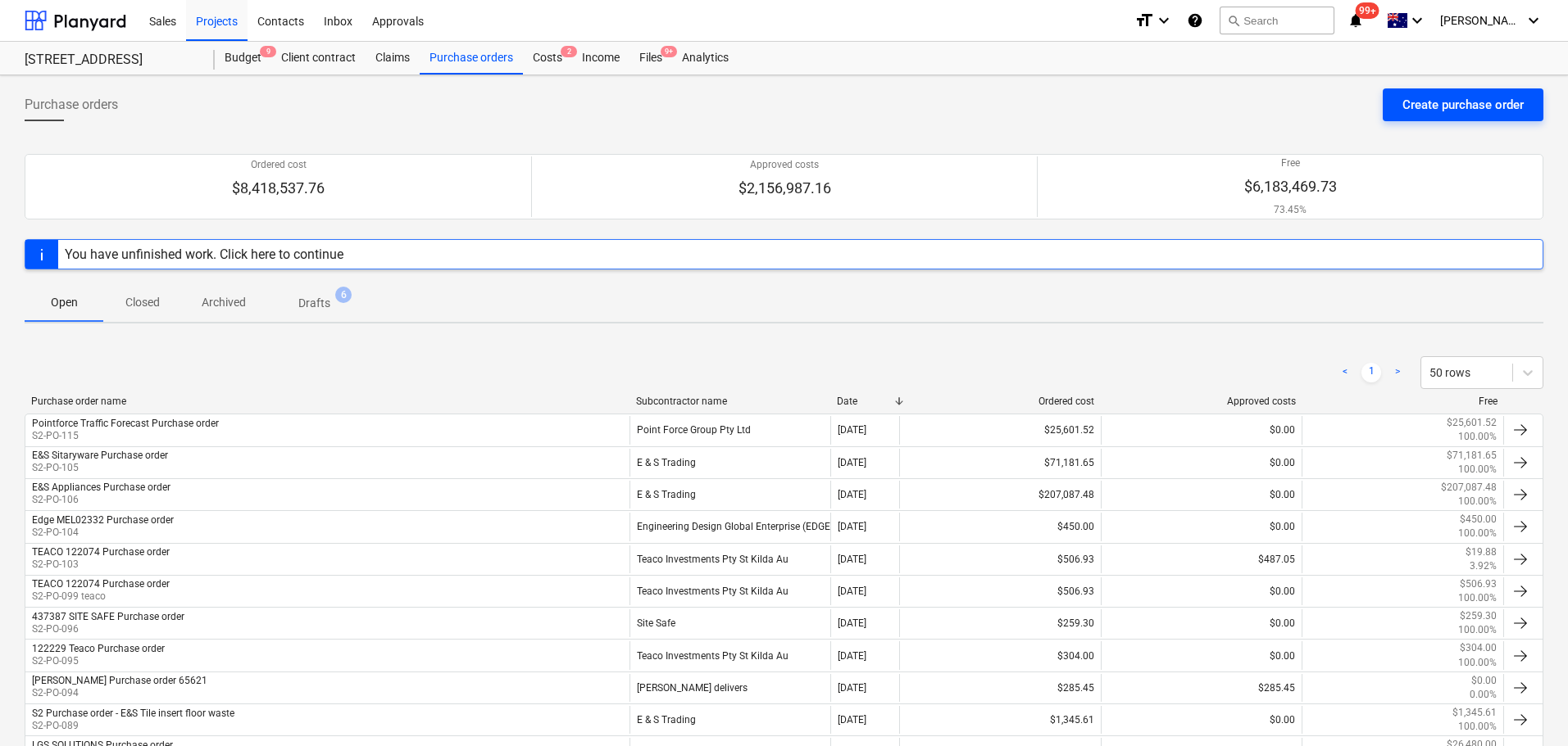
click at [1460, 104] on div "Create purchase order" at bounding box center [1463, 105] width 121 height 21
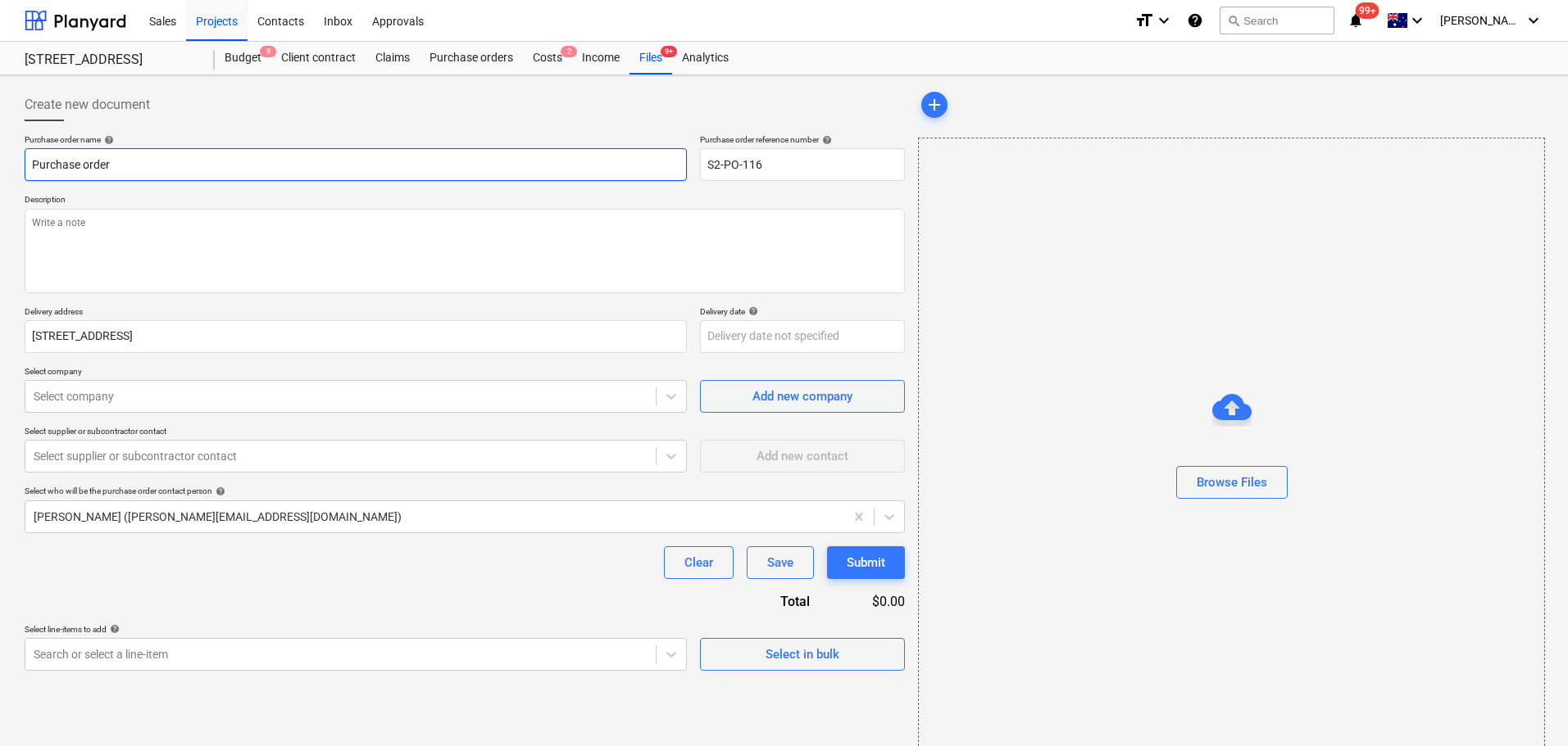
click at [30, 174] on input "Purchase order" at bounding box center [356, 165] width 663 height 33
type textarea "x"
type input "LPurchase order"
type textarea "x"
type input "LaPurchase order"
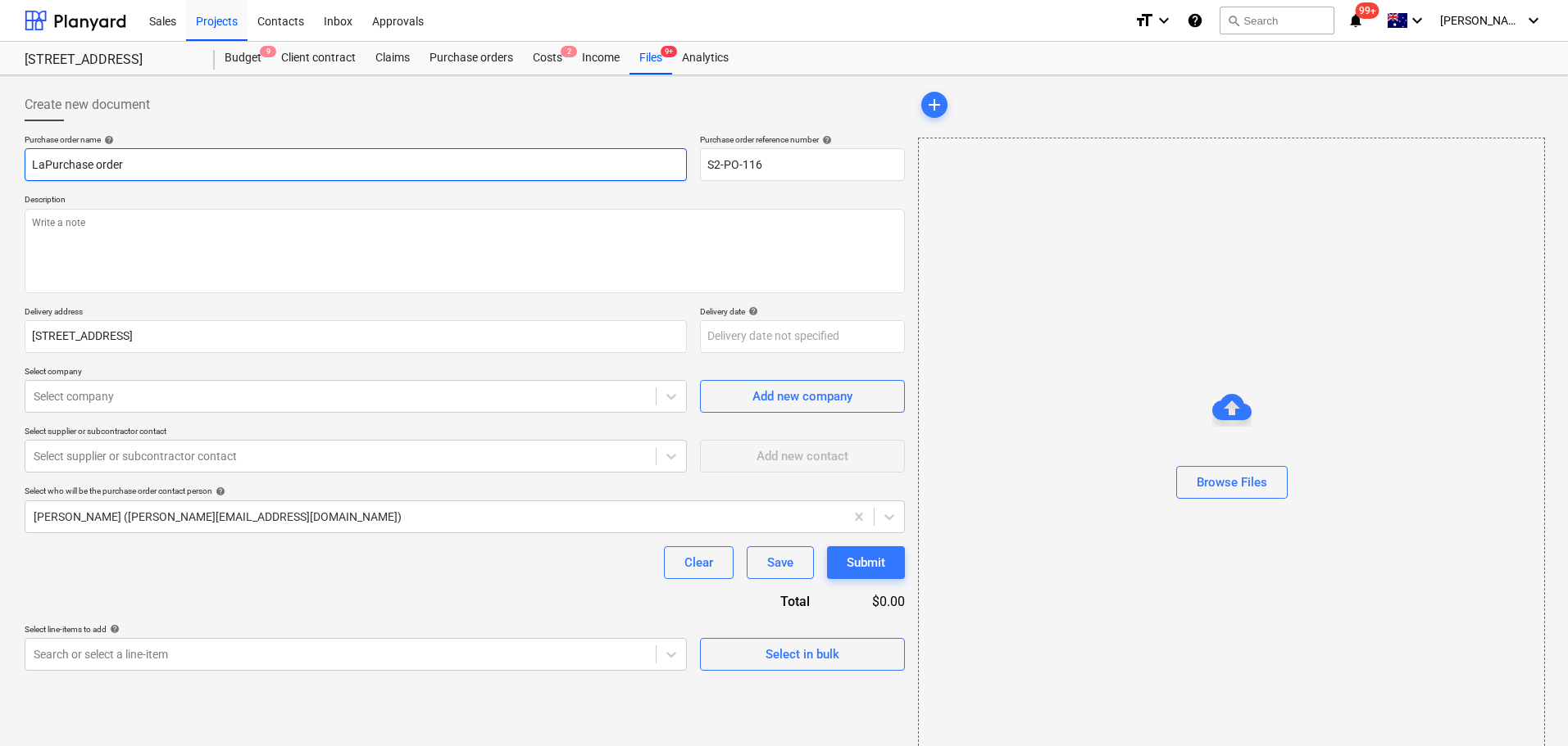
type textarea "x"
type input "LabPurchase order"
type textarea "x"
type input "LaboPurchase order"
type textarea "x"
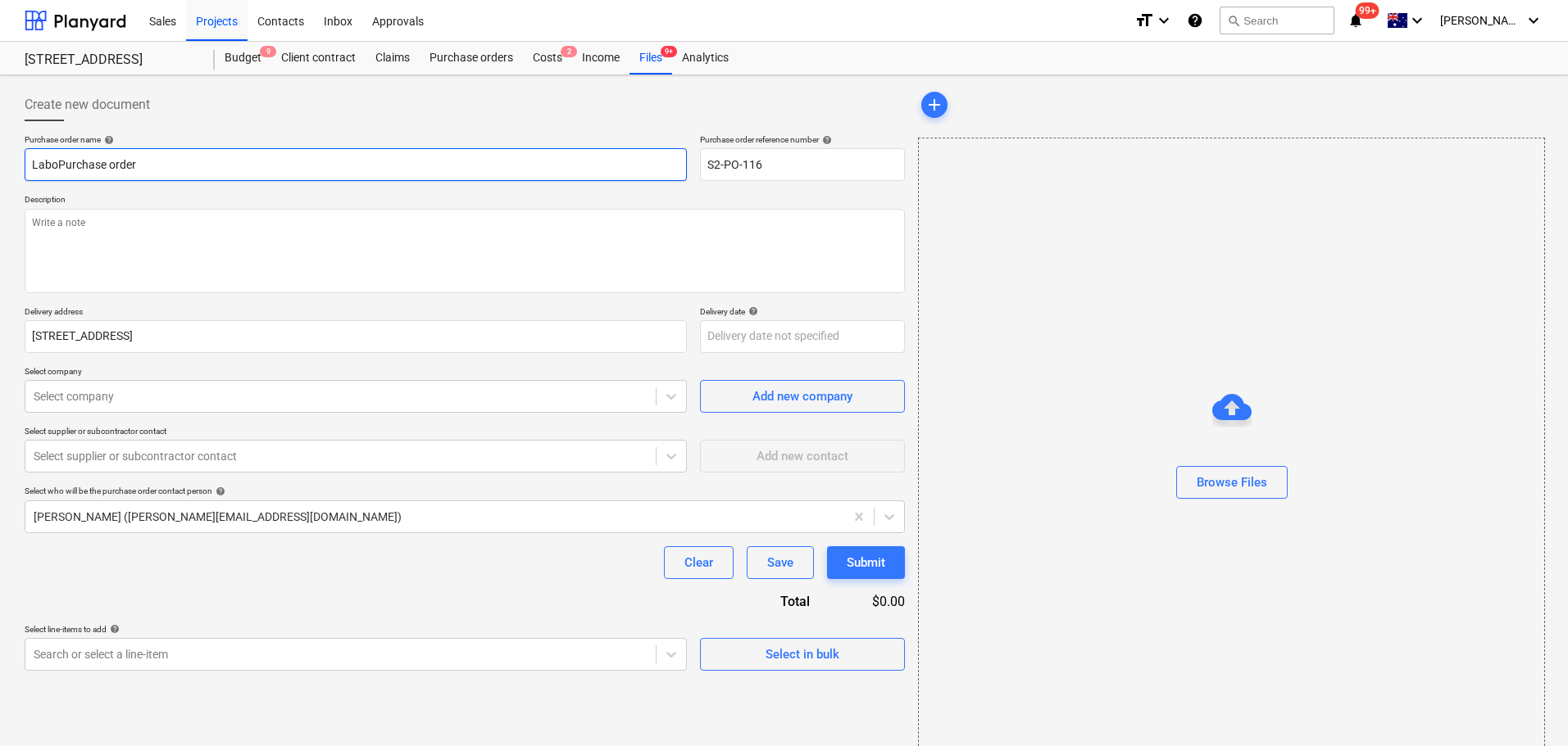
type input "LabouPurchase order"
type textarea "x"
type input "LabourPurchase order"
type textarea "x"
type input "Labour Purchase order"
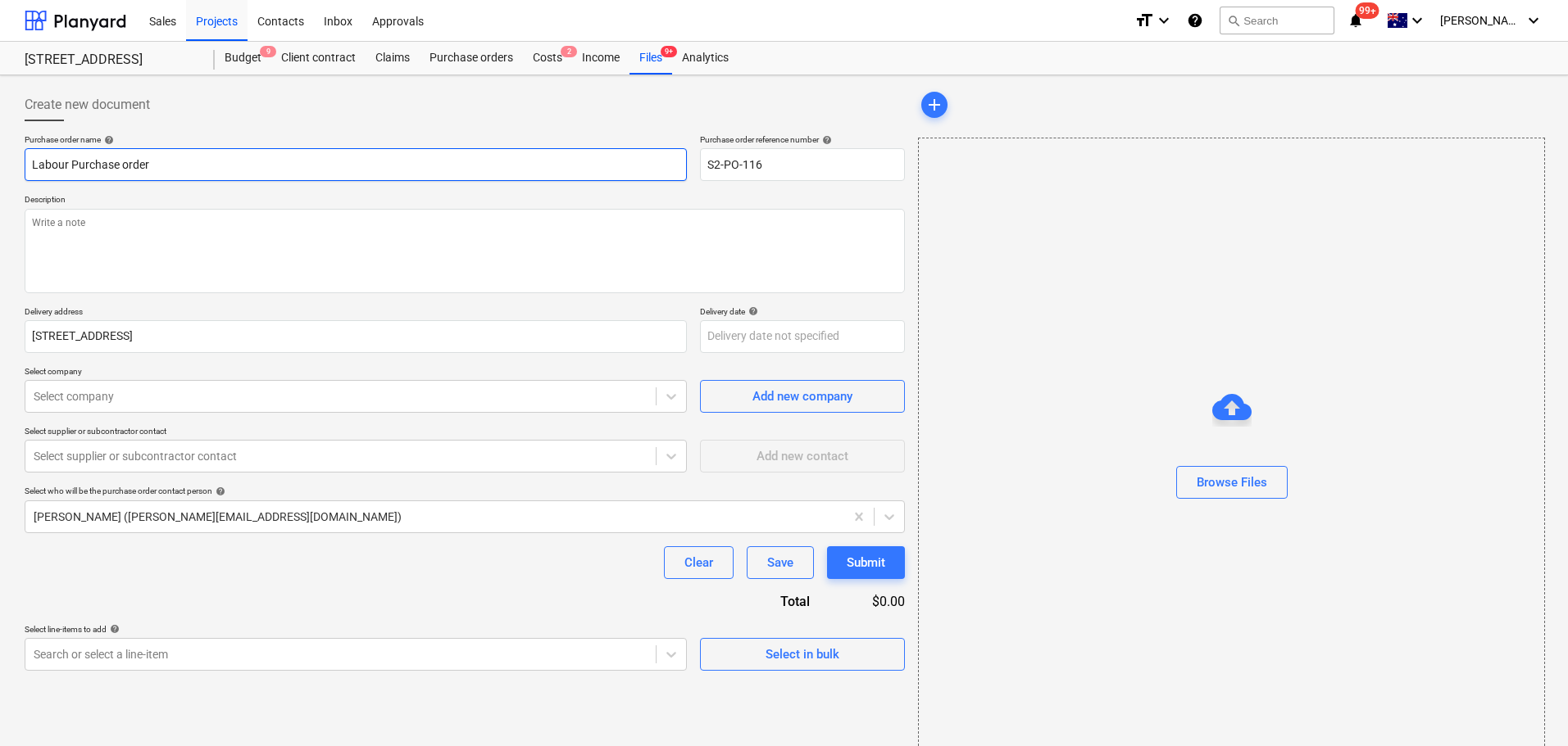
type textarea "x"
type input "Labour HPurchase order"
type textarea "x"
type input "Labour HiPurchase order"
type textarea "x"
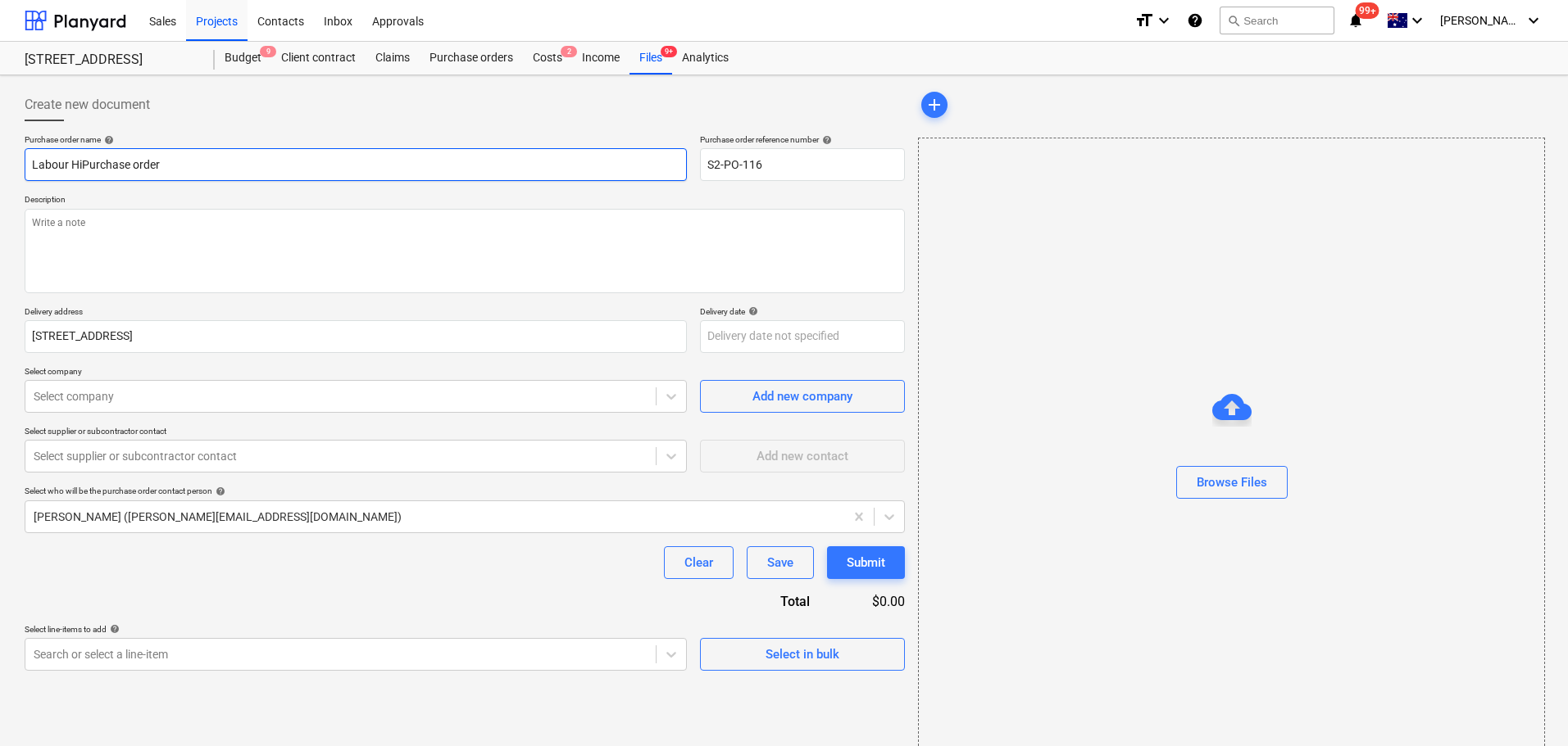
type input "Labour HirPurchase order"
type textarea "x"
type input "Labour HirePurchase order"
type textarea "x"
type input "Labour Hire Purchase order"
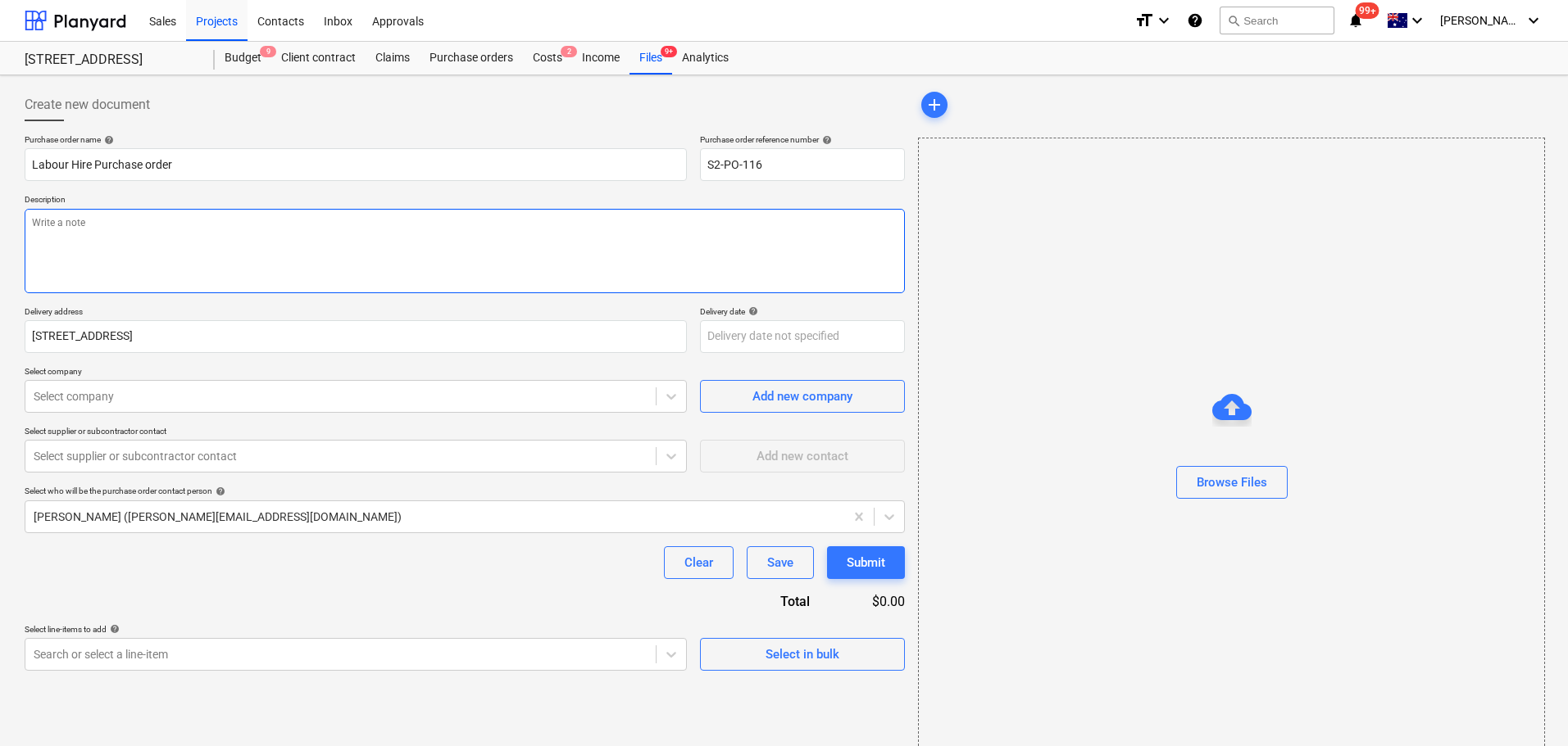
click at [100, 230] on textarea at bounding box center [464, 251] width 880 height 84
type textarea "x"
type textarea "H"
type textarea "x"
type textarea "Ho"
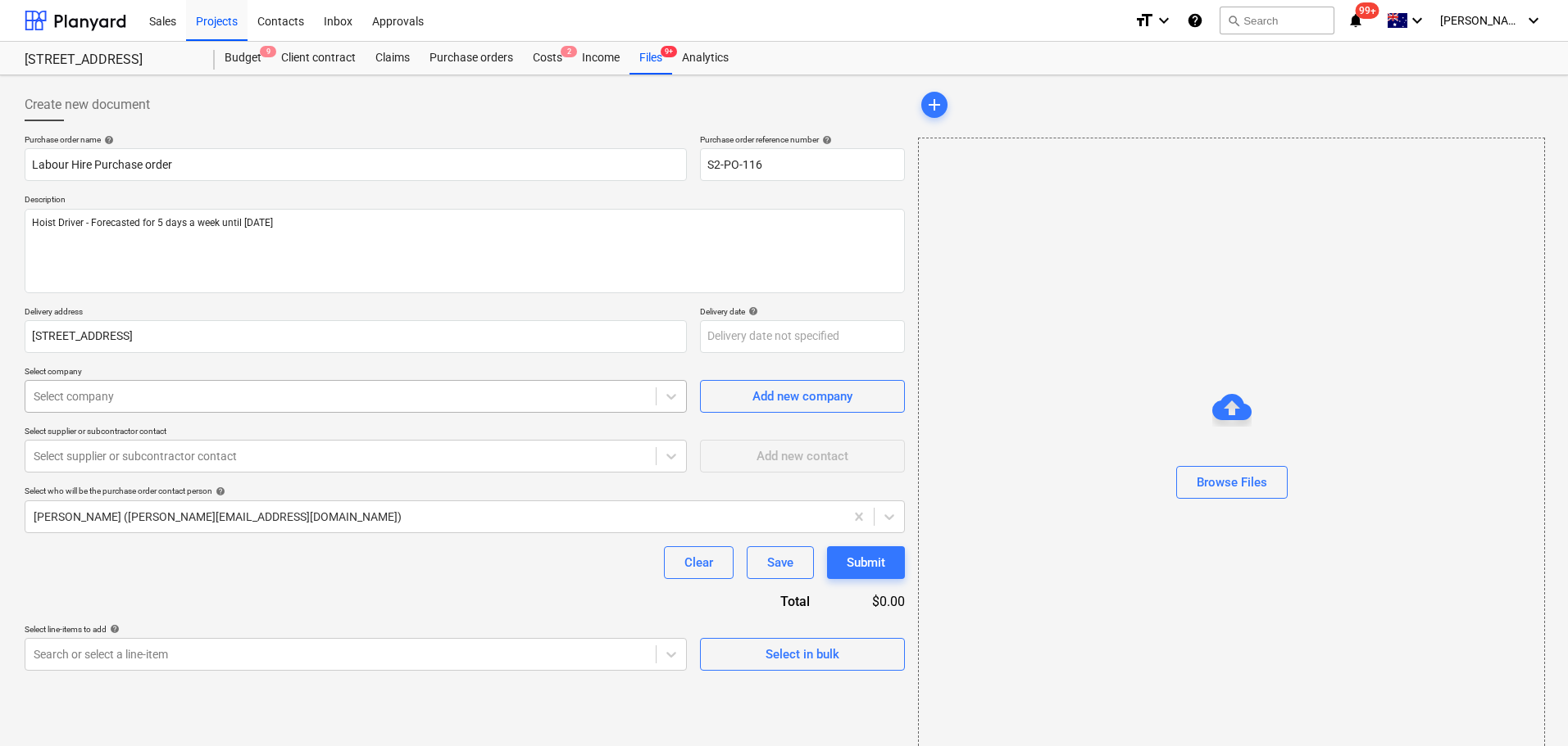
click at [482, 409] on div "Select company" at bounding box center [356, 397] width 663 height 33
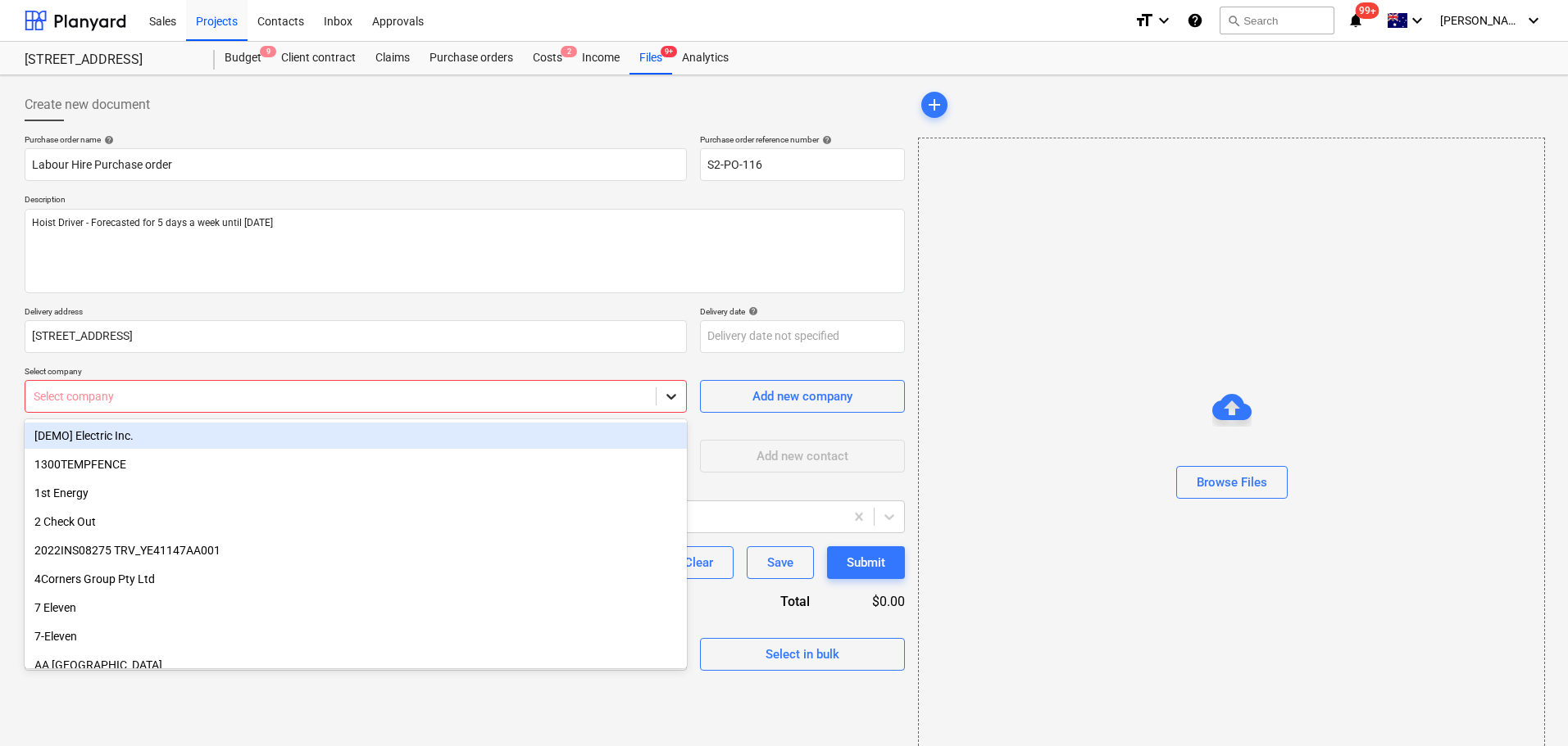
click at [663, 397] on div at bounding box center [672, 397] width 30 height 30
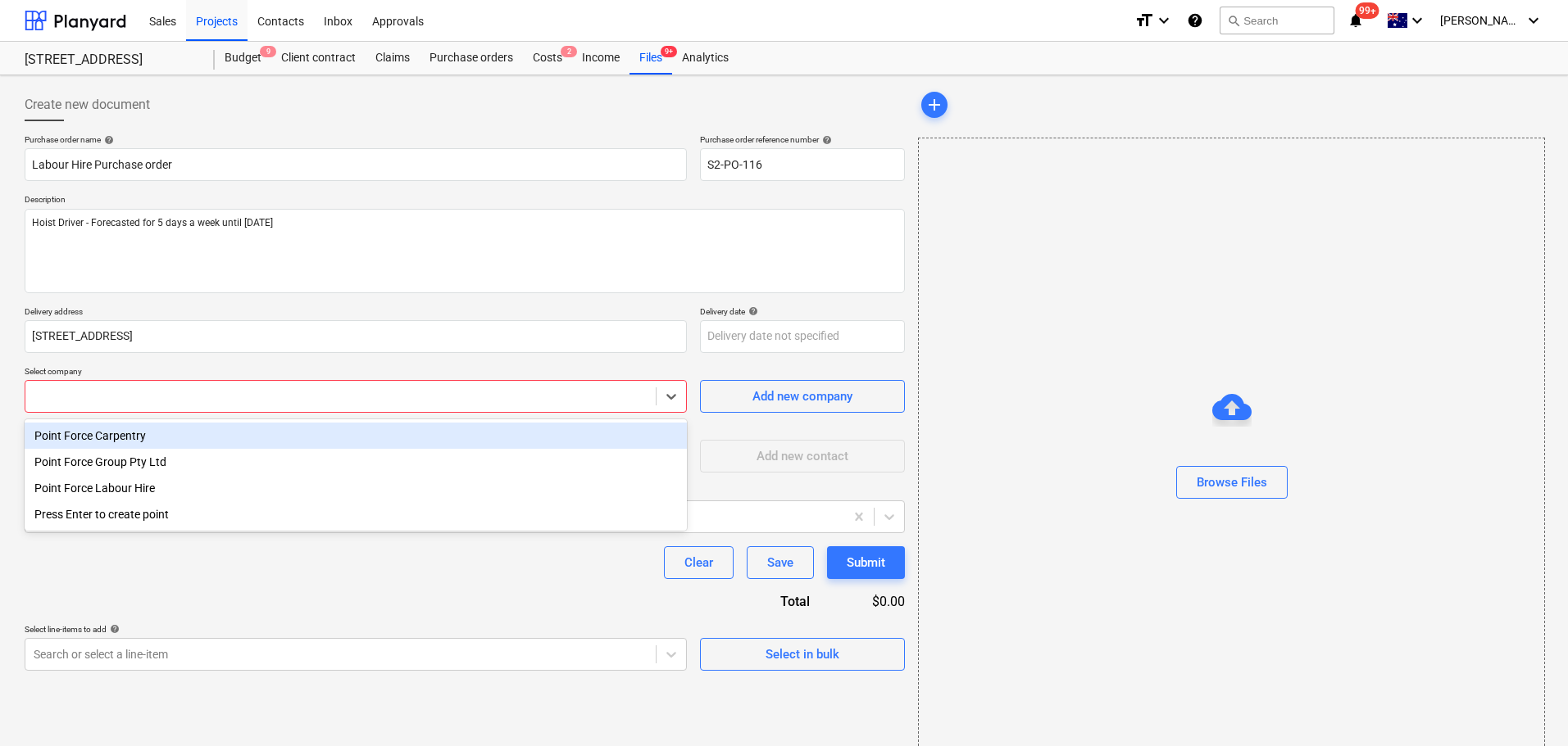
click at [300, 412] on div at bounding box center [356, 397] width 663 height 33
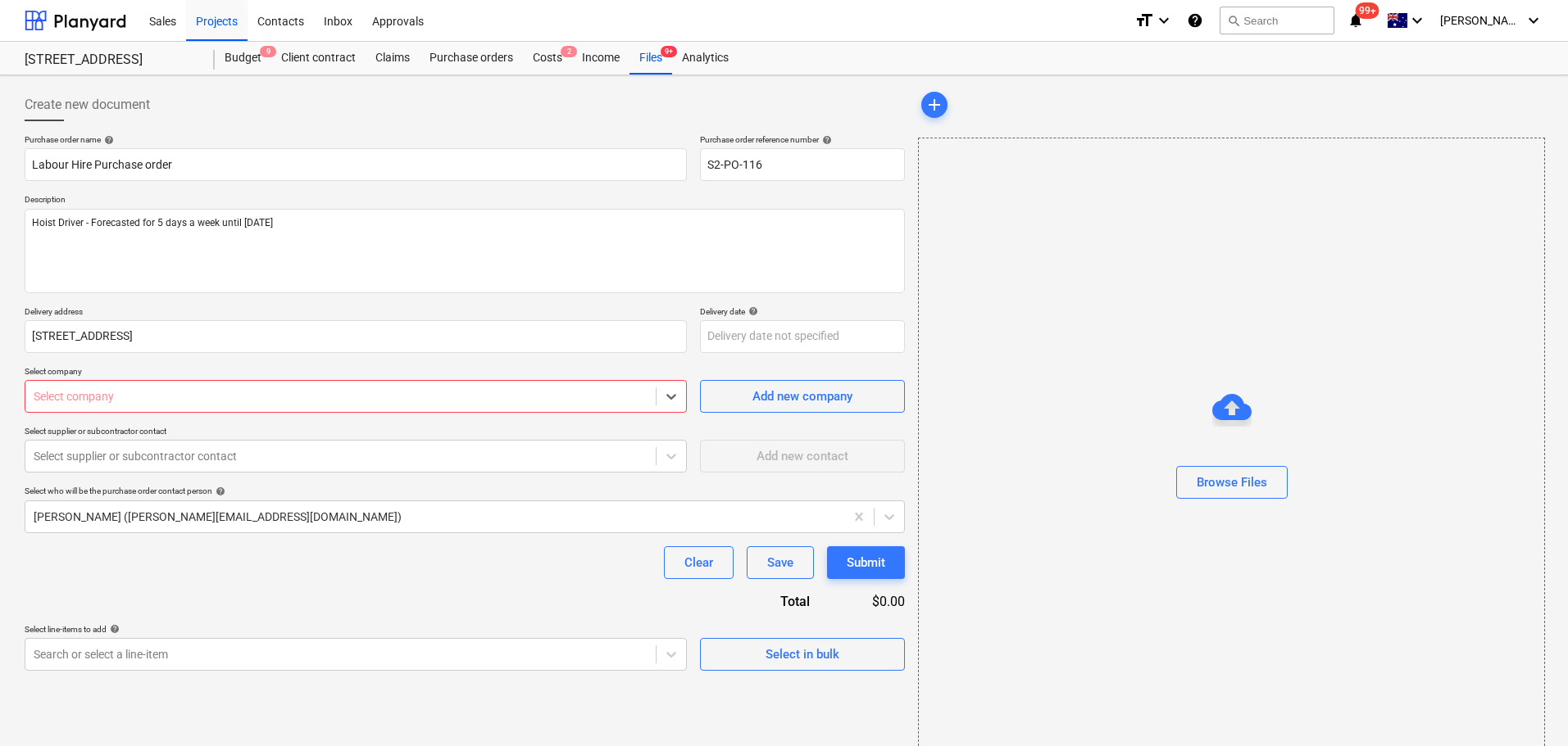
click at [300, 413] on div "Select company" at bounding box center [356, 397] width 663 height 33
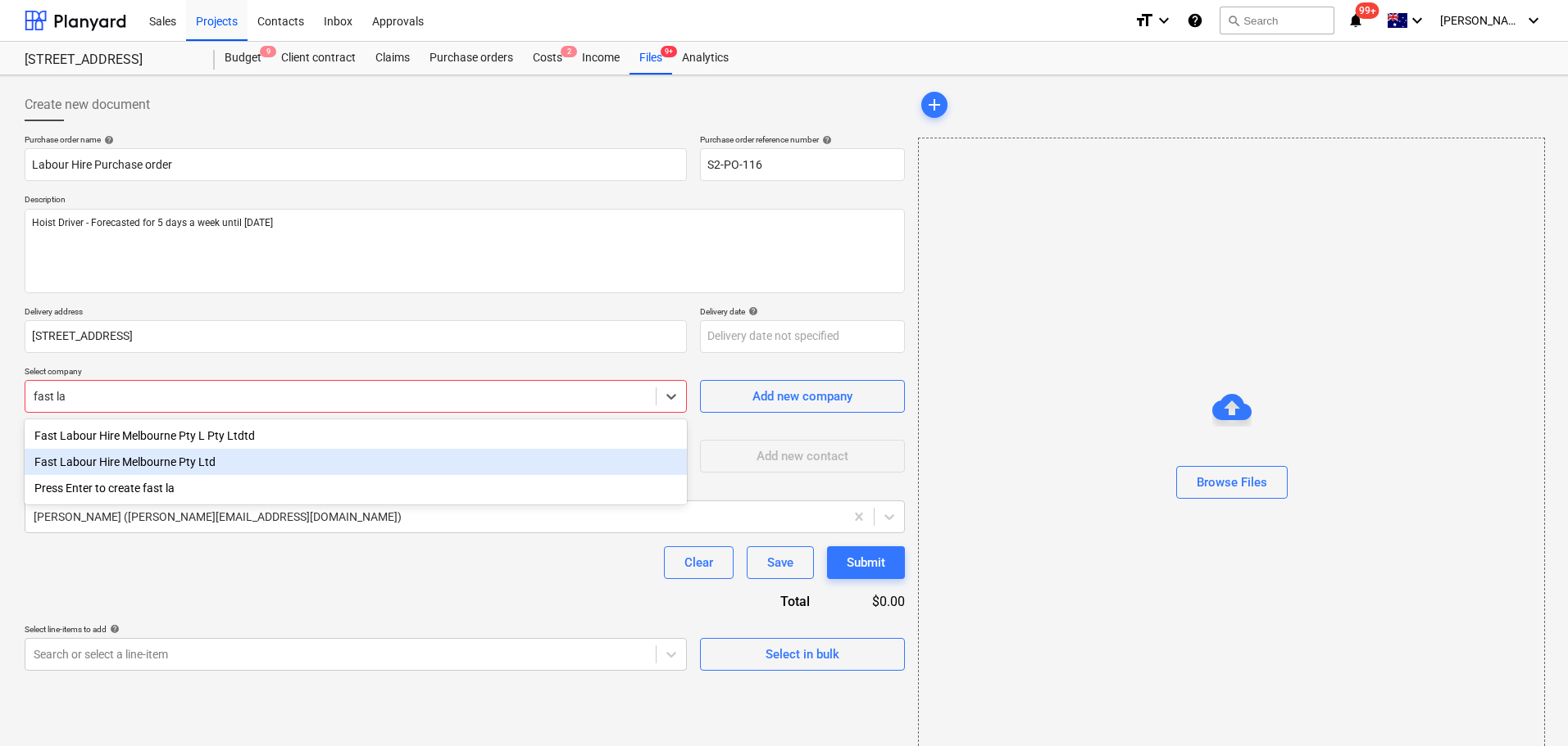
click at [303, 457] on div "Fast Labour Hire Melbourne Pty Ltd" at bounding box center [356, 462] width 663 height 26
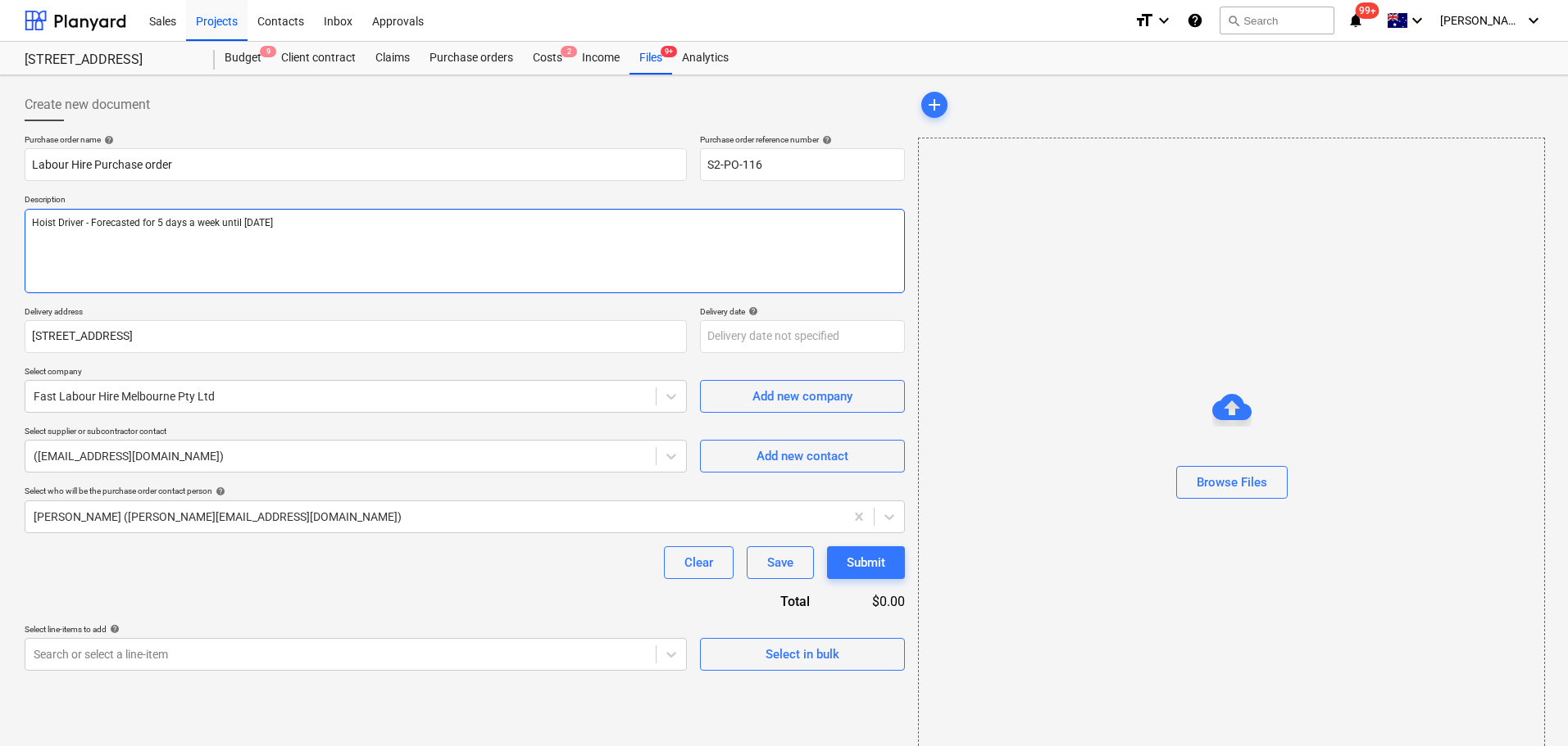
click at [294, 255] on textarea "Hoist Driver - Forecasted for 5 days a week until 2nd of December" at bounding box center [464, 251] width 880 height 84
click at [445, 243] on textarea "Hoist Driver - Forecasted for 5 days a week until 2nd of December" at bounding box center [464, 251] width 880 height 84
click at [330, 603] on div "Purchase order name help Labour Hire Purchase order Purchase order reference nu…" at bounding box center [464, 403] width 880 height 537
click at [331, 673] on div "Create new document Purchase order name help Labour Hire Purchase order Purchas…" at bounding box center [464, 425] width 893 height 687
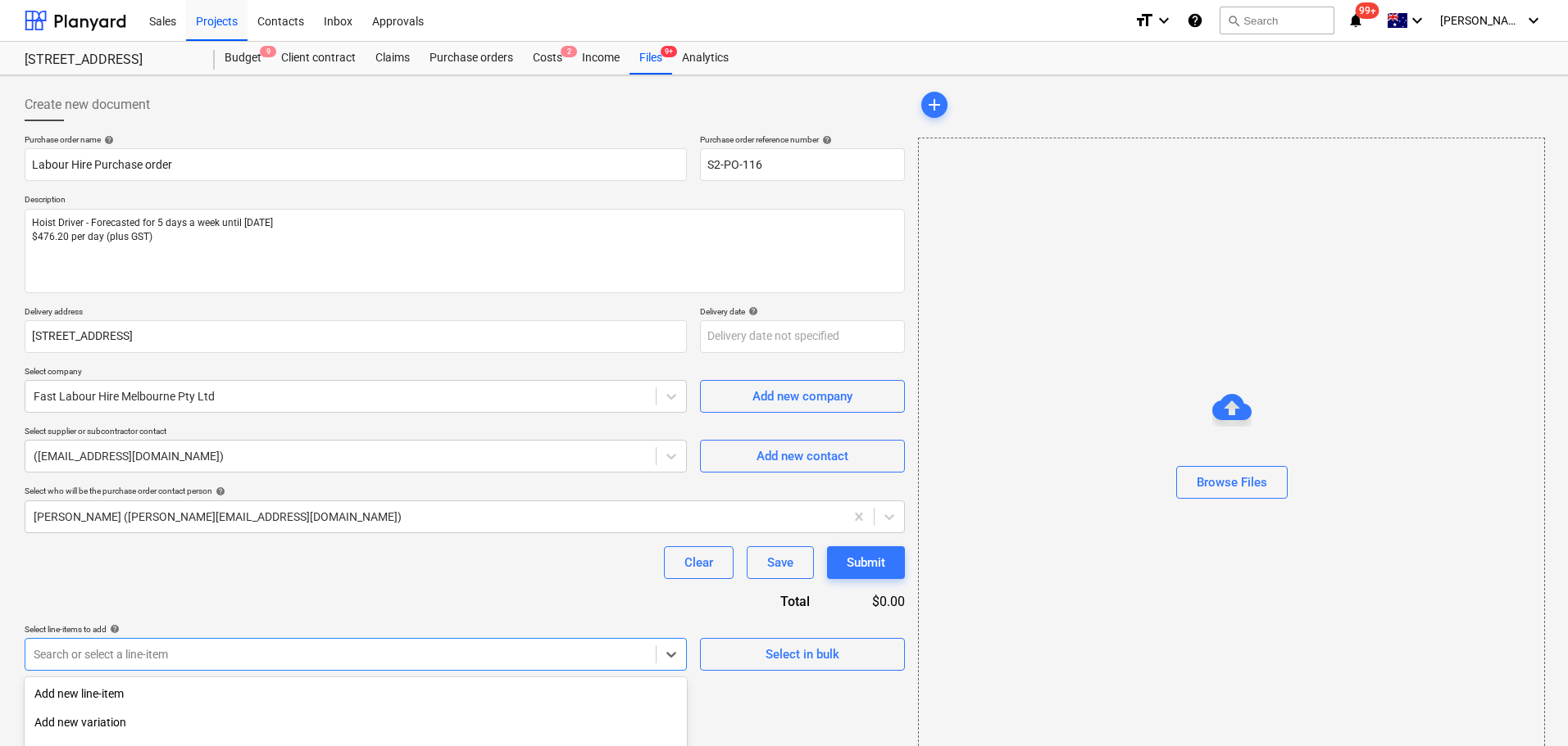
scroll to position [180, 0]
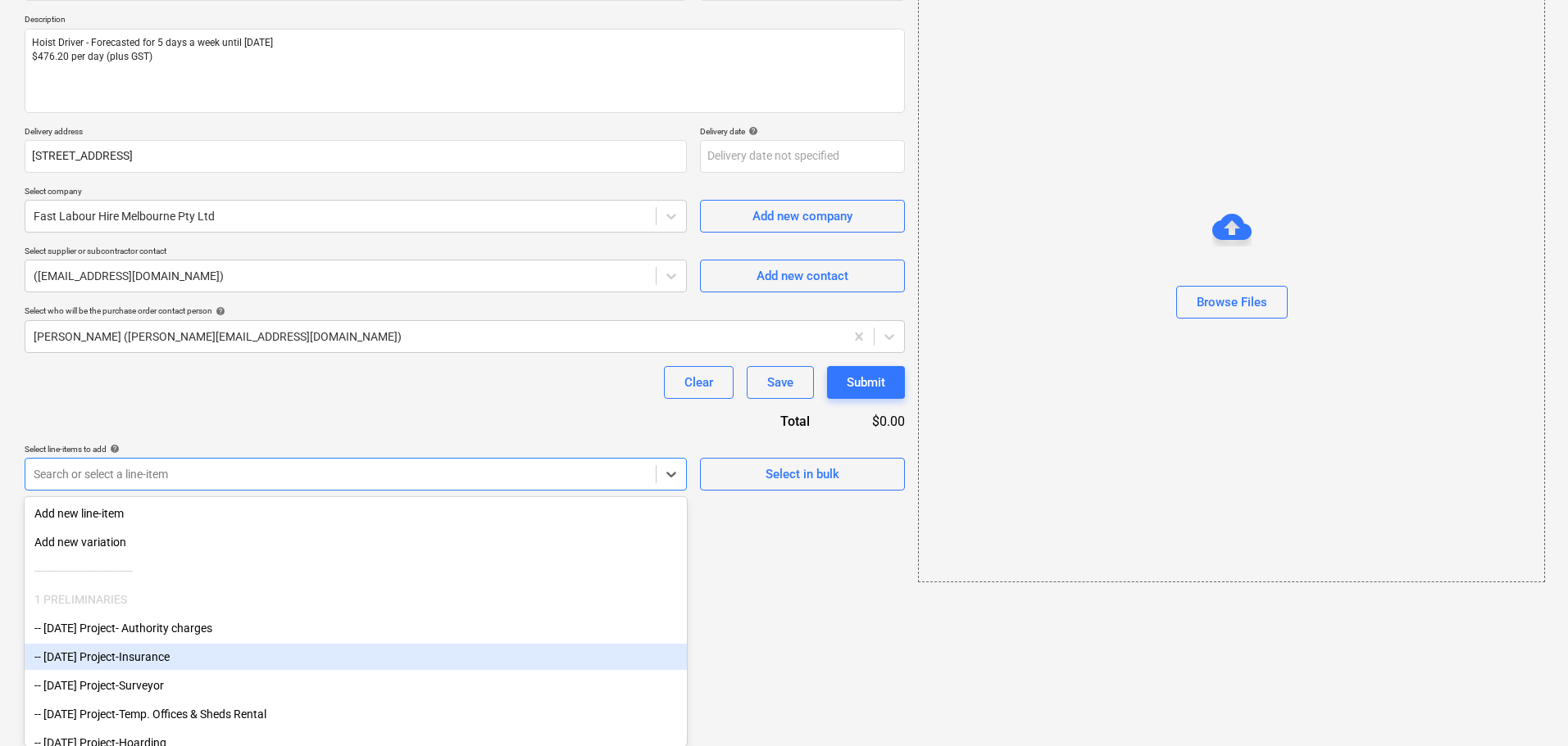
click at [327, 566] on body "Sales Projects Contacts Inbox Approvals format_size keyboard_arrow_down help se…" at bounding box center [784, 193] width 1568 height 746
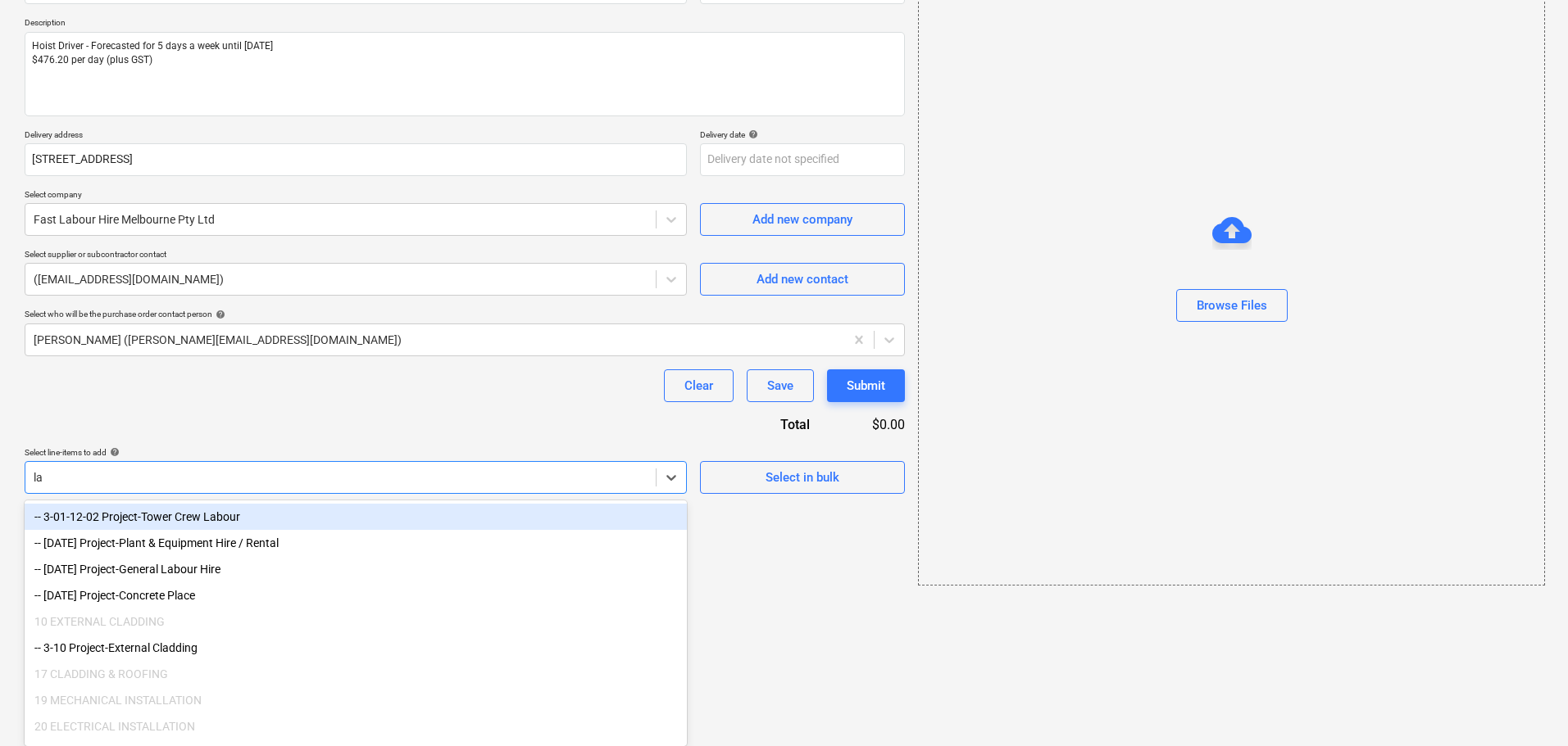
scroll to position [30, 0]
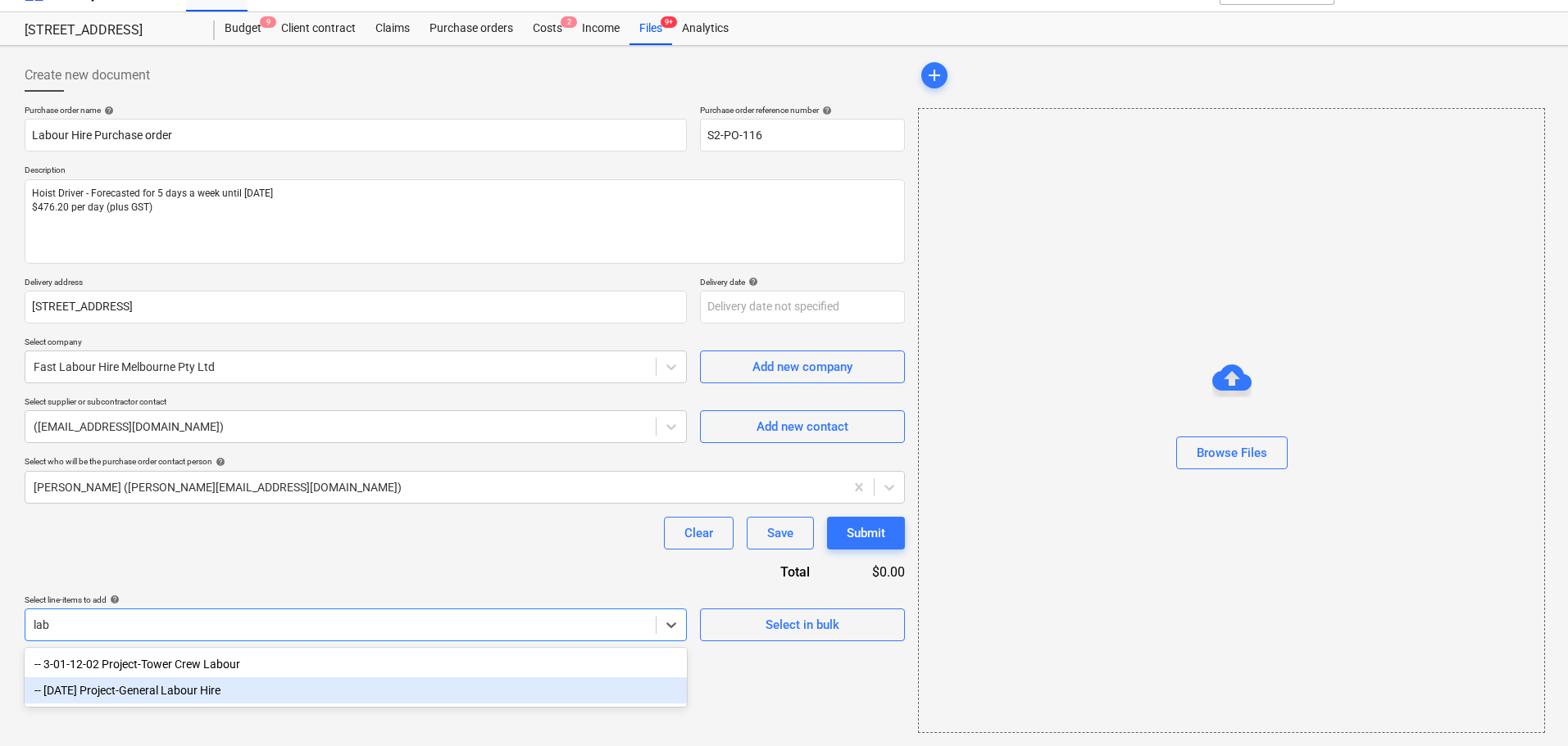
click at [349, 683] on div "-- 3-01-34 Project-General Labour Hire" at bounding box center [356, 691] width 663 height 26
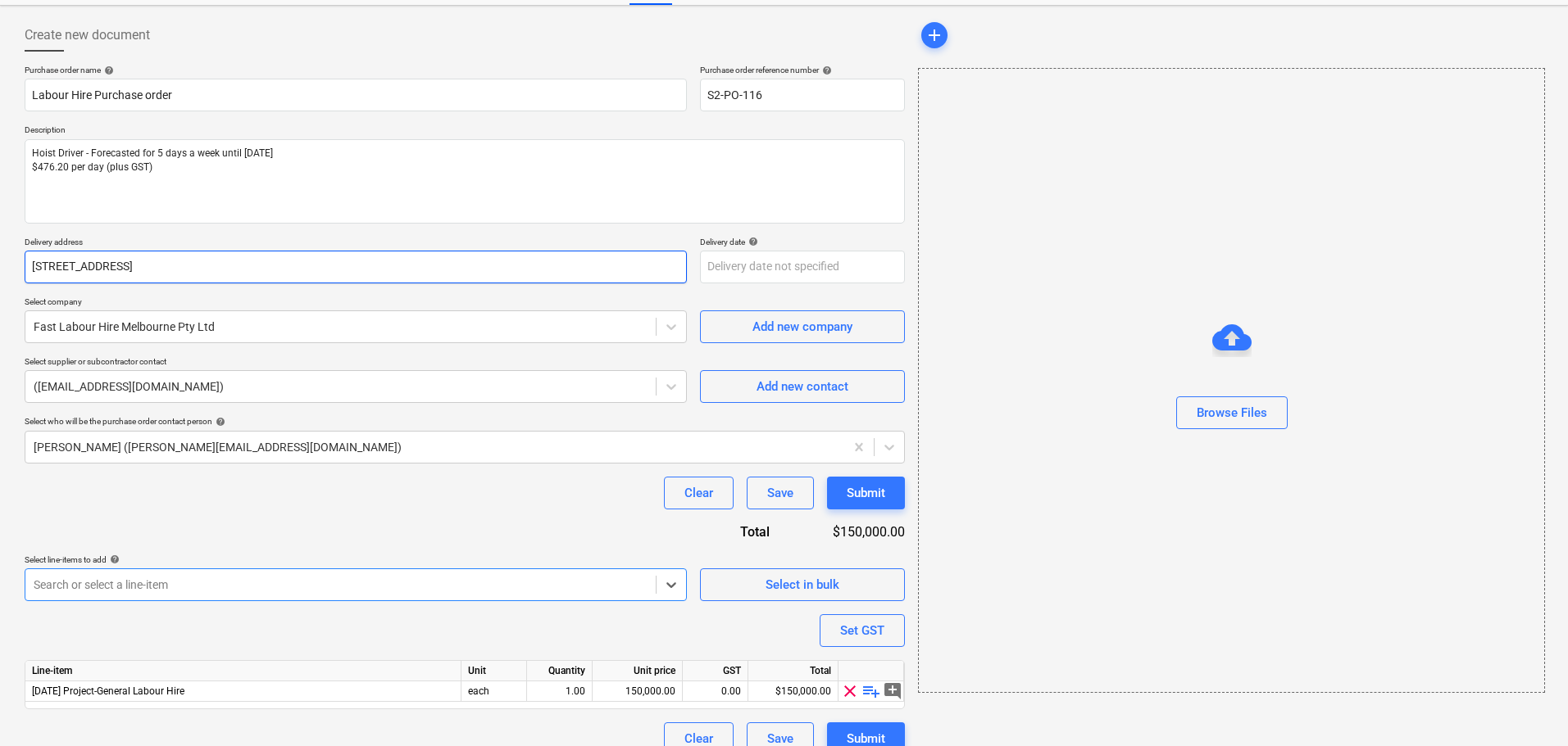
scroll to position [92, 0]
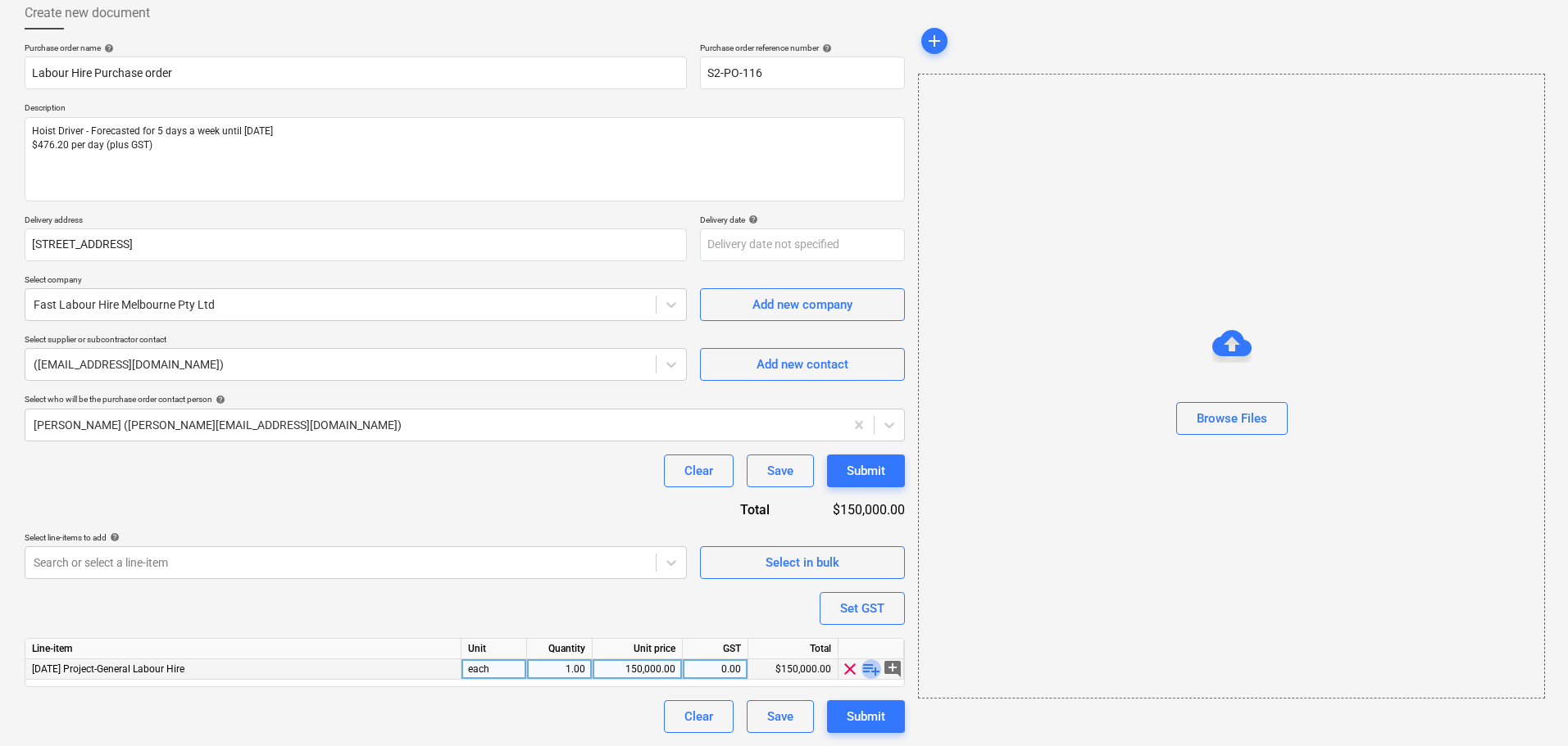
click at [876, 675] on span "playlist_add" at bounding box center [871, 670] width 20 height 20
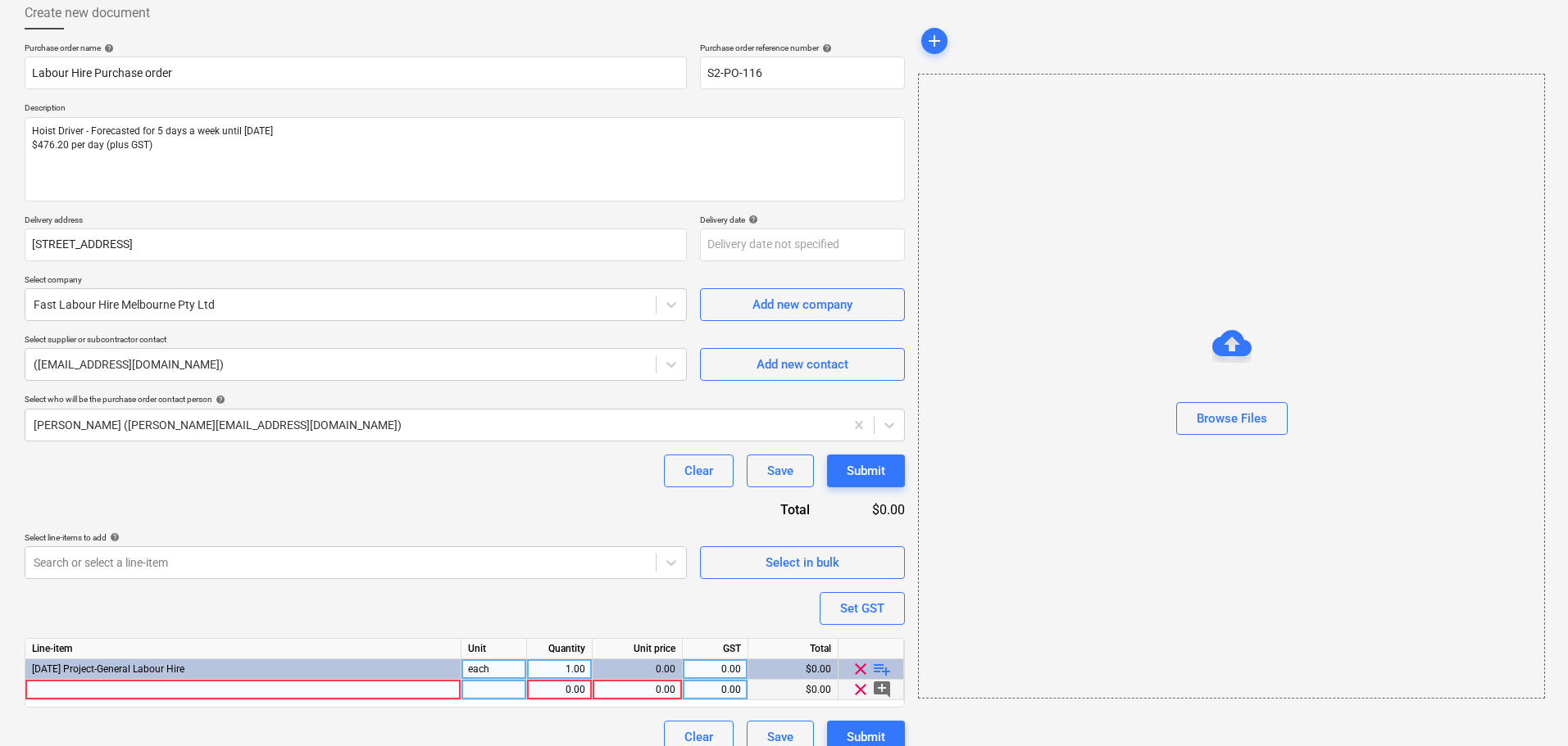
click at [171, 685] on div at bounding box center [244, 690] width 436 height 20
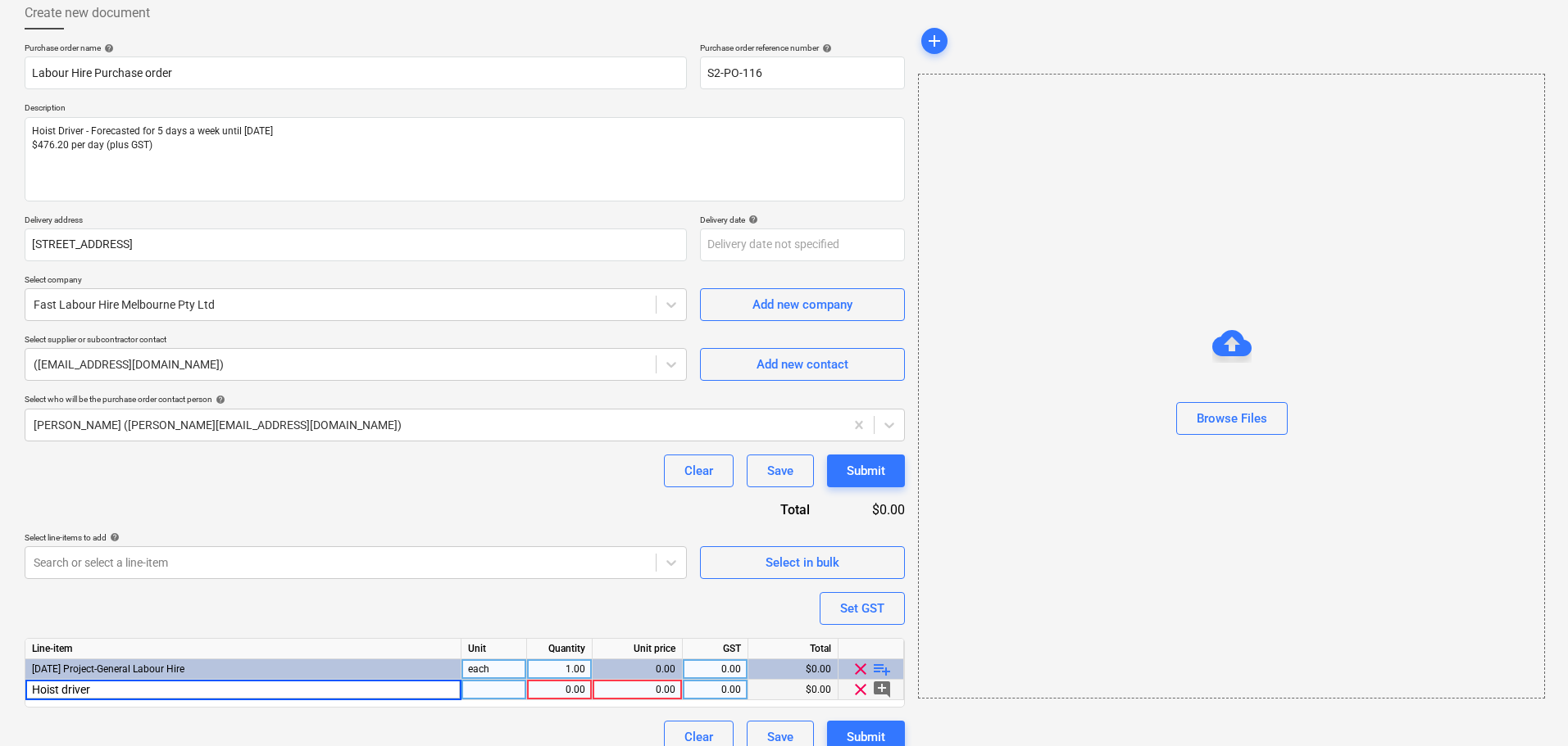
click at [665, 681] on div "0.00" at bounding box center [637, 690] width 76 height 20
click at [636, 586] on div "Purchase order name help Labour Hire Purchase order Purchase order reference nu…" at bounding box center [464, 398] width 880 height 711
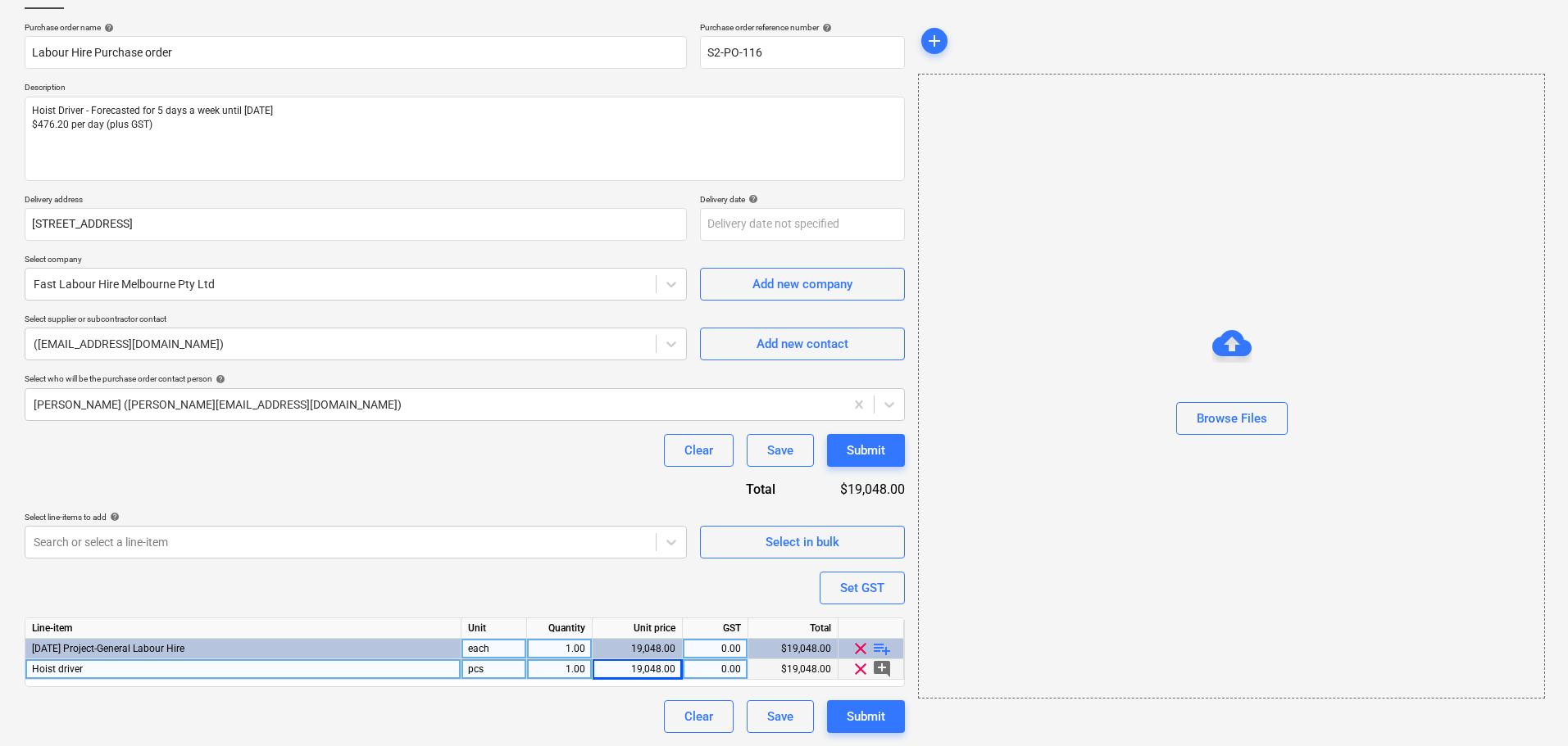
click at [884, 654] on span "playlist_add" at bounding box center [882, 649] width 20 height 20
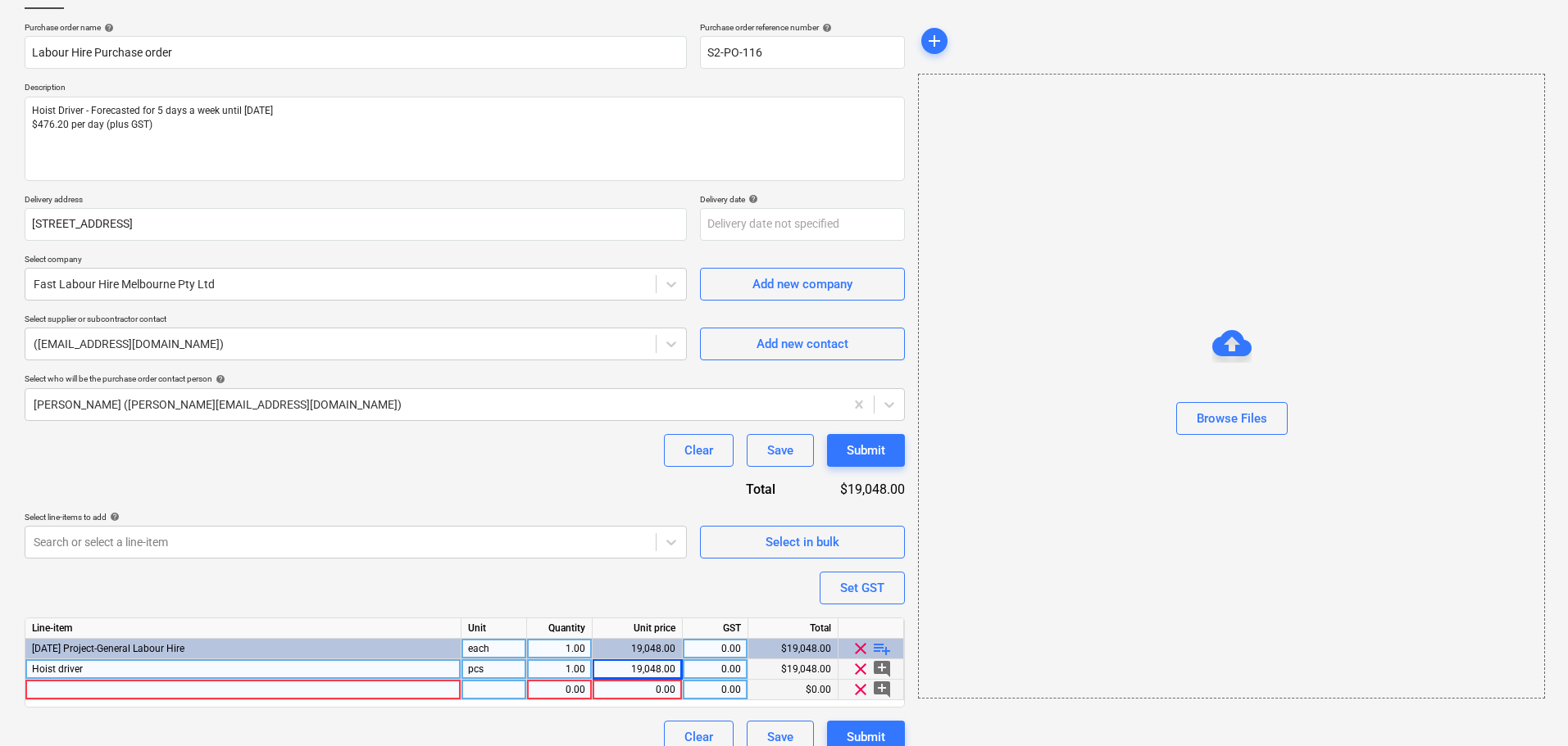
click at [441, 699] on div at bounding box center [244, 690] width 436 height 20
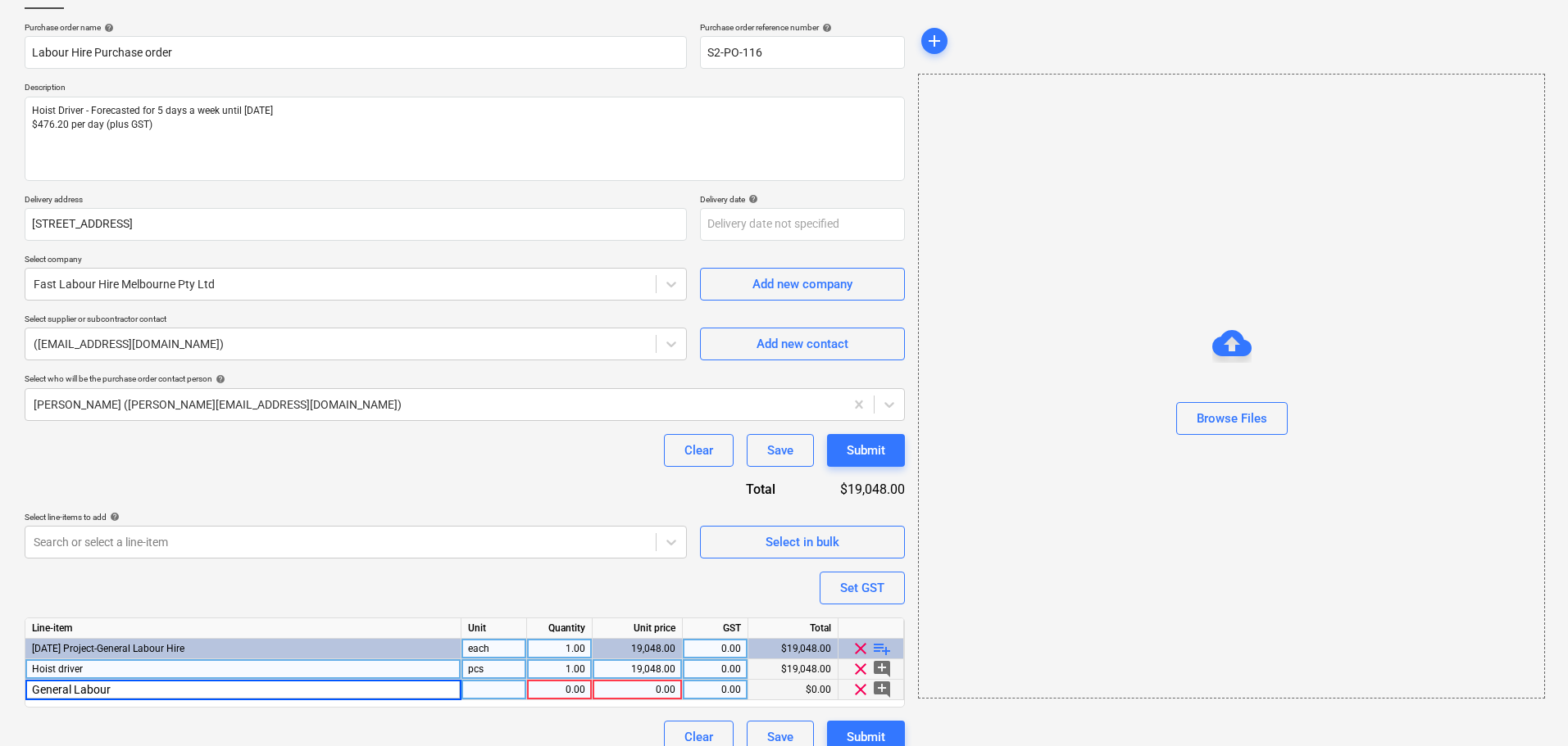
click at [628, 688] on div "0.00" at bounding box center [637, 690] width 76 height 20
click at [654, 675] on div "19,048.00" at bounding box center [637, 670] width 76 height 20
click at [656, 687] on div "0.00" at bounding box center [637, 690] width 76 height 20
click at [616, 608] on div "Purchase order name help Labour Hire Purchase order Purchase order reference nu…" at bounding box center [464, 388] width 880 height 731
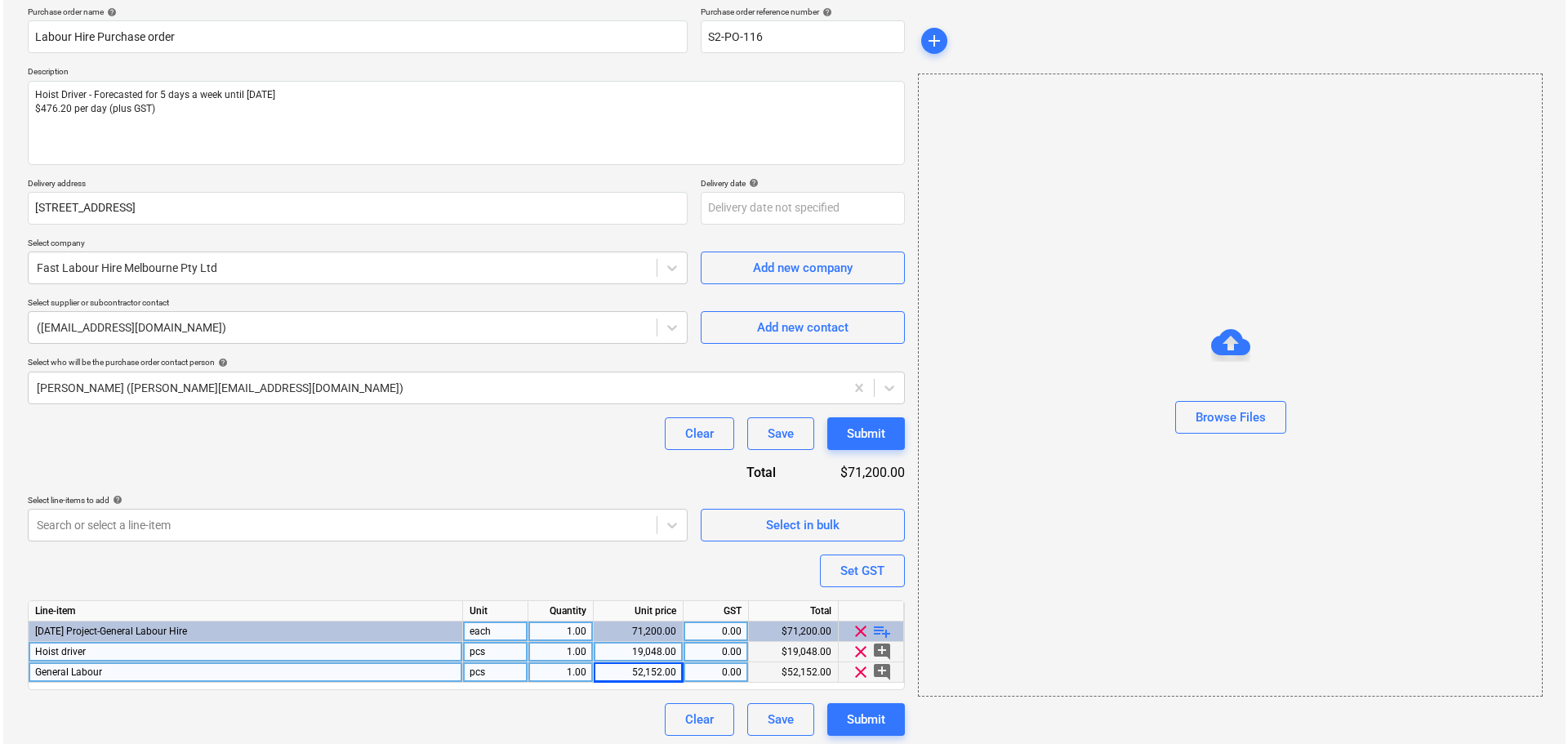
scroll to position [132, 0]
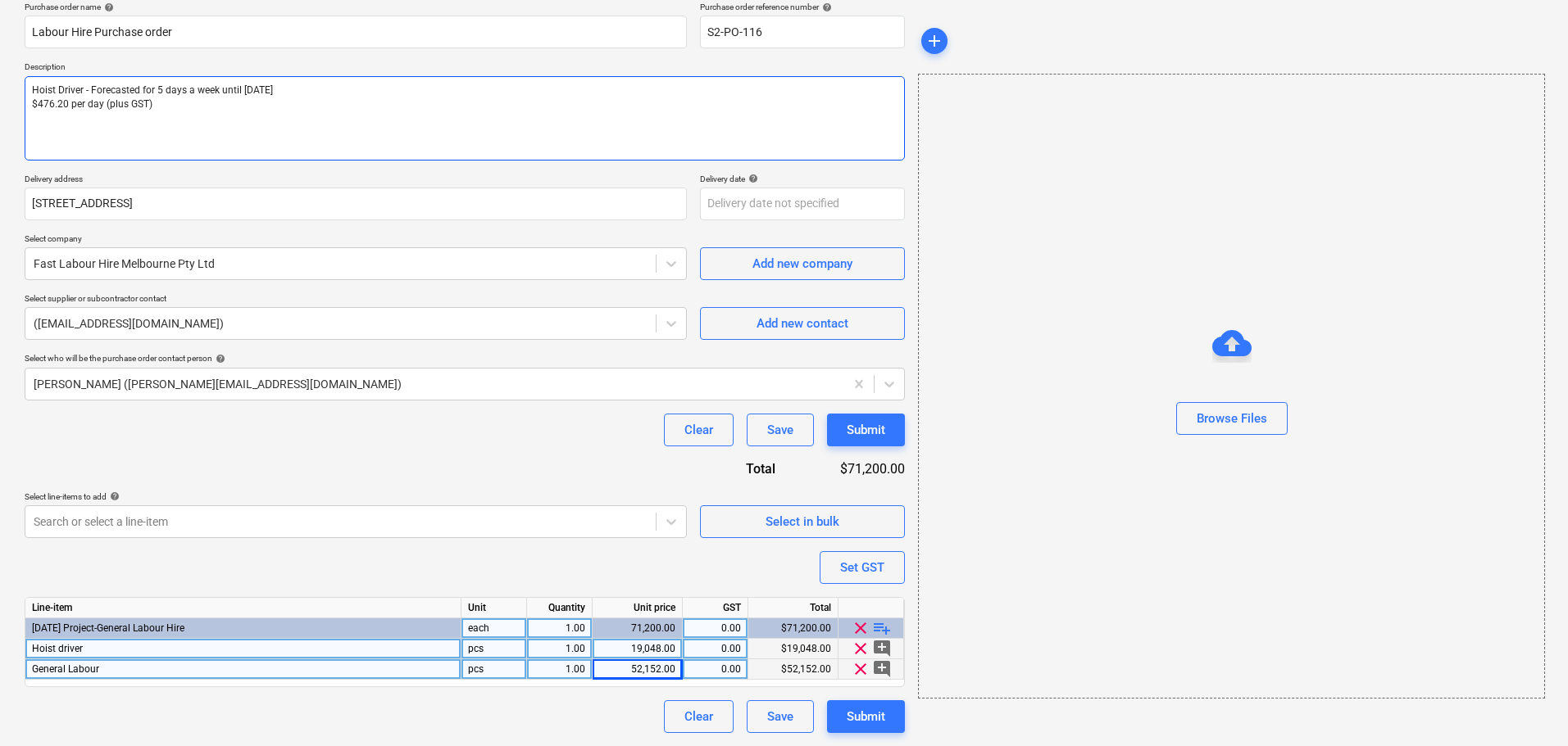
click at [720, 143] on textarea "Hoist Driver - Forecasted for 5 days a week until 2nd of December $476.20 per d…" at bounding box center [464, 118] width 880 height 84
click at [237, 130] on textarea "Hoist Driver - Forecasted for 5 days a week until 2nd of December $476.20 per d…" at bounding box center [464, 118] width 880 height 84
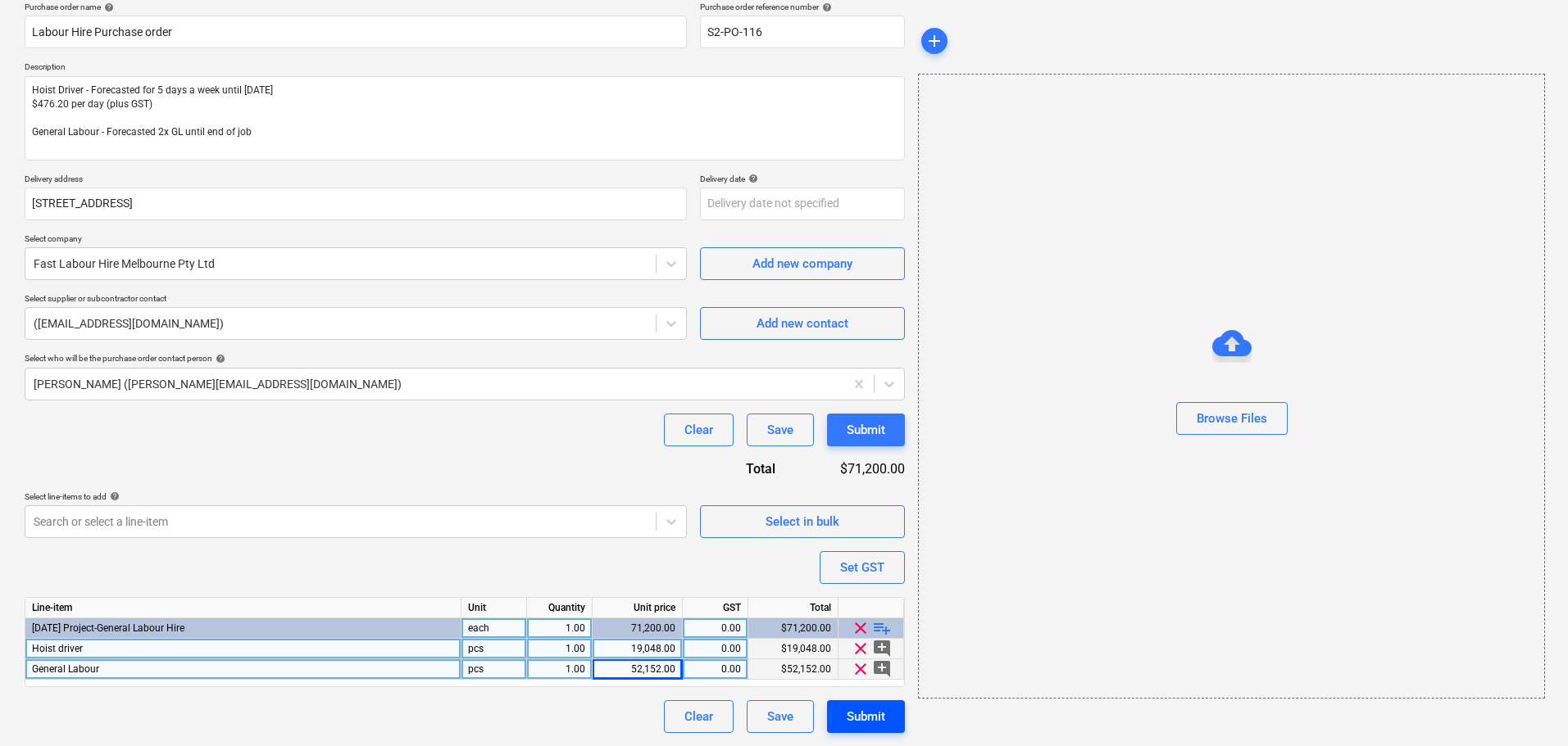
click at [879, 719] on div "Submit" at bounding box center [865, 716] width 39 height 21
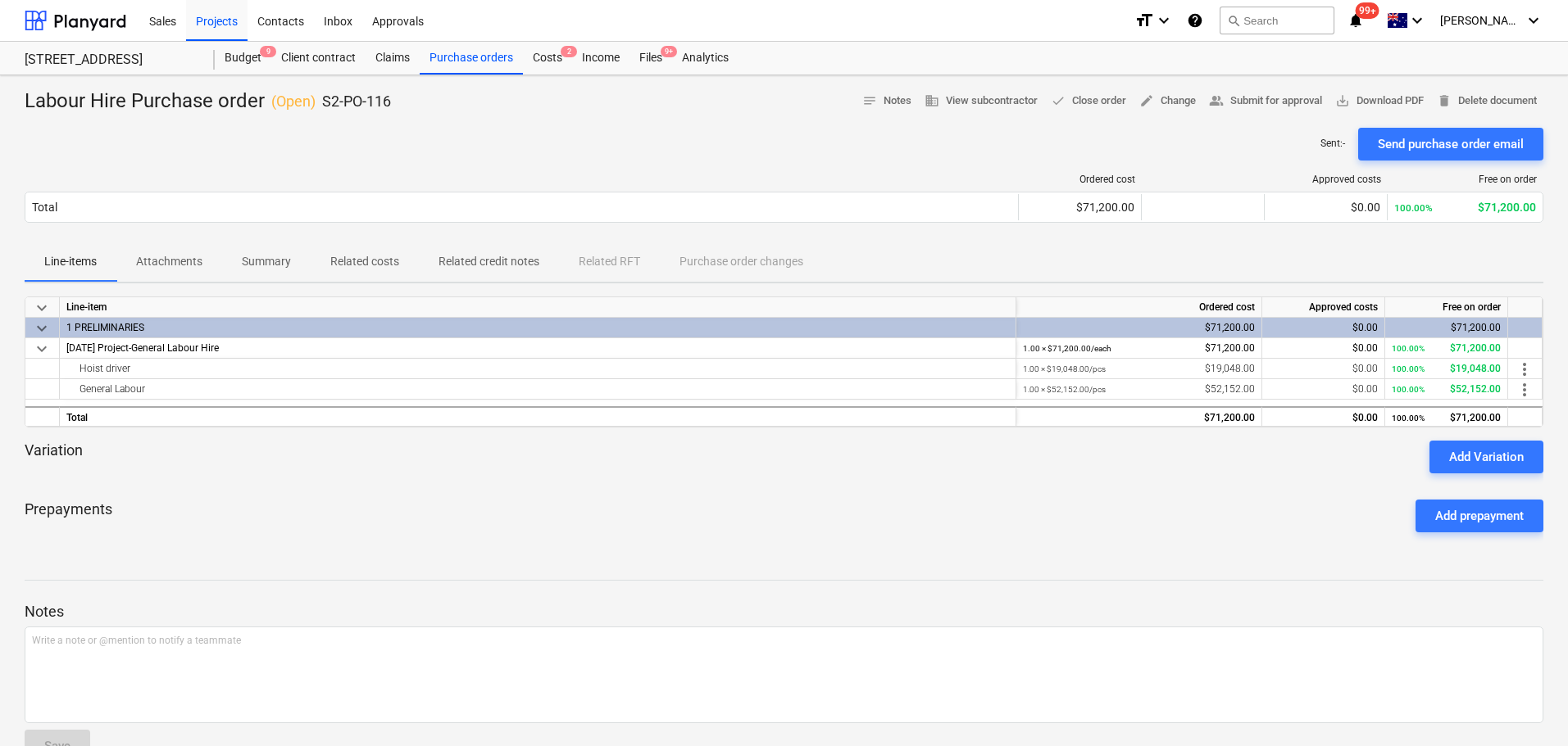
click at [462, 78] on div "Labour Hire Purchase order ( Open ) S2-PO-116 notes Notes business View subcont…" at bounding box center [784, 432] width 1568 height 713
click at [460, 65] on div "Purchase orders" at bounding box center [472, 58] width 103 height 33
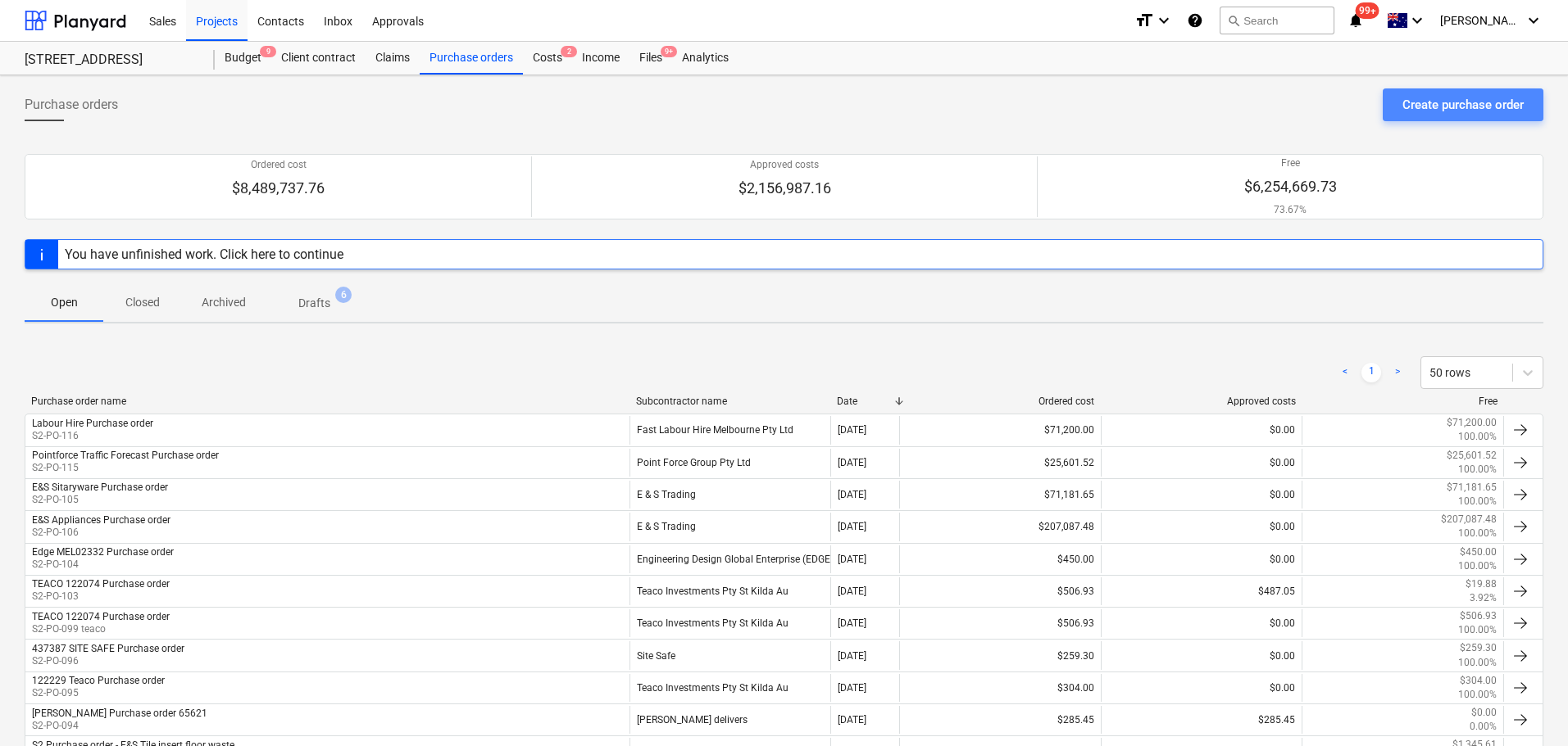
click at [1429, 109] on div "Create purchase order" at bounding box center [1463, 105] width 121 height 21
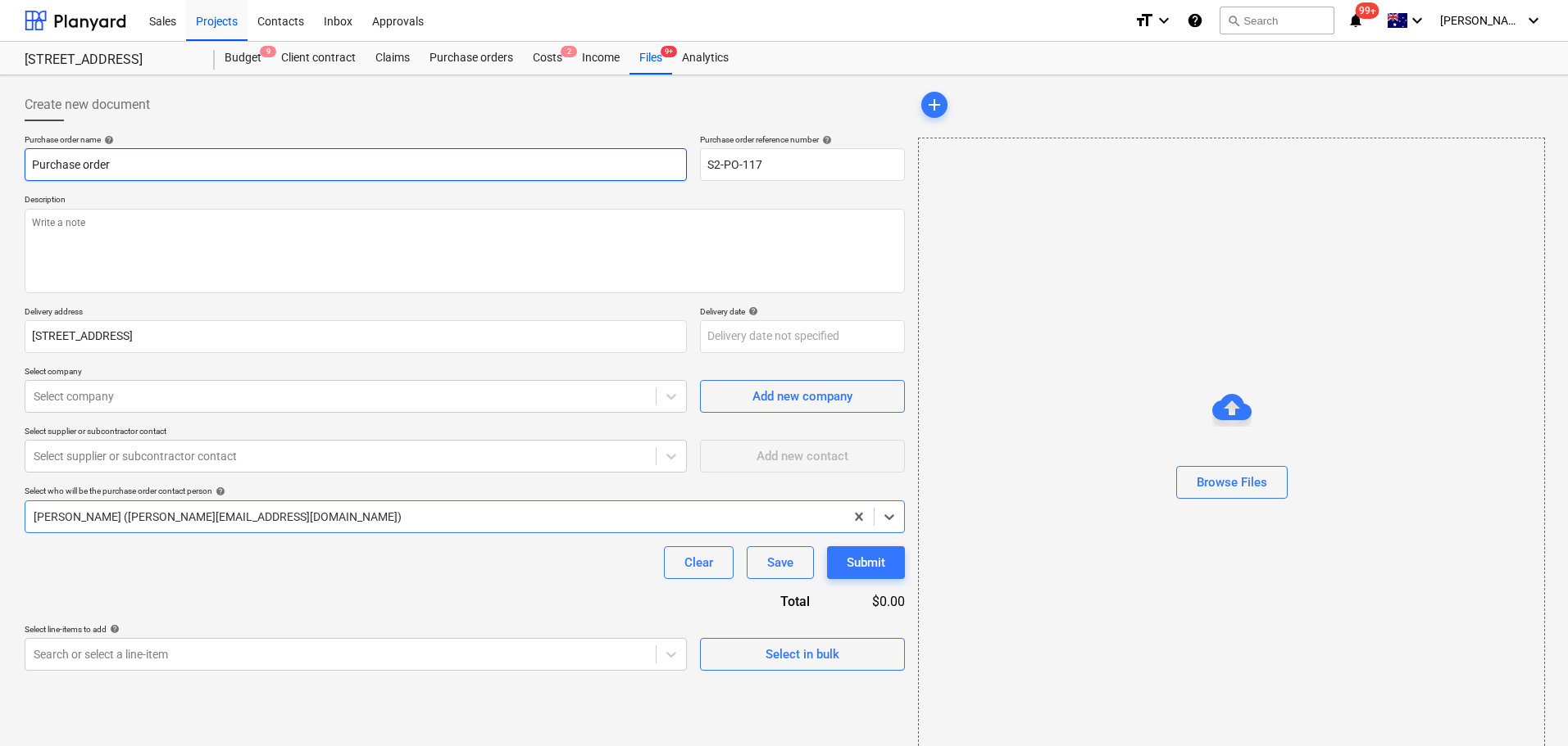
click at [198, 174] on input "Purchase order" at bounding box center [356, 165] width 663 height 33
click at [27, 164] on input "Purchase order" at bounding box center [356, 165] width 663 height 33
drag, startPoint x: 26, startPoint y: 163, endPoint x: 55, endPoint y: 181, distance: 34.1
click at [26, 163] on input "Purchase order" at bounding box center [356, 165] width 663 height 33
click at [32, 166] on input "Purchase order" at bounding box center [356, 165] width 663 height 33
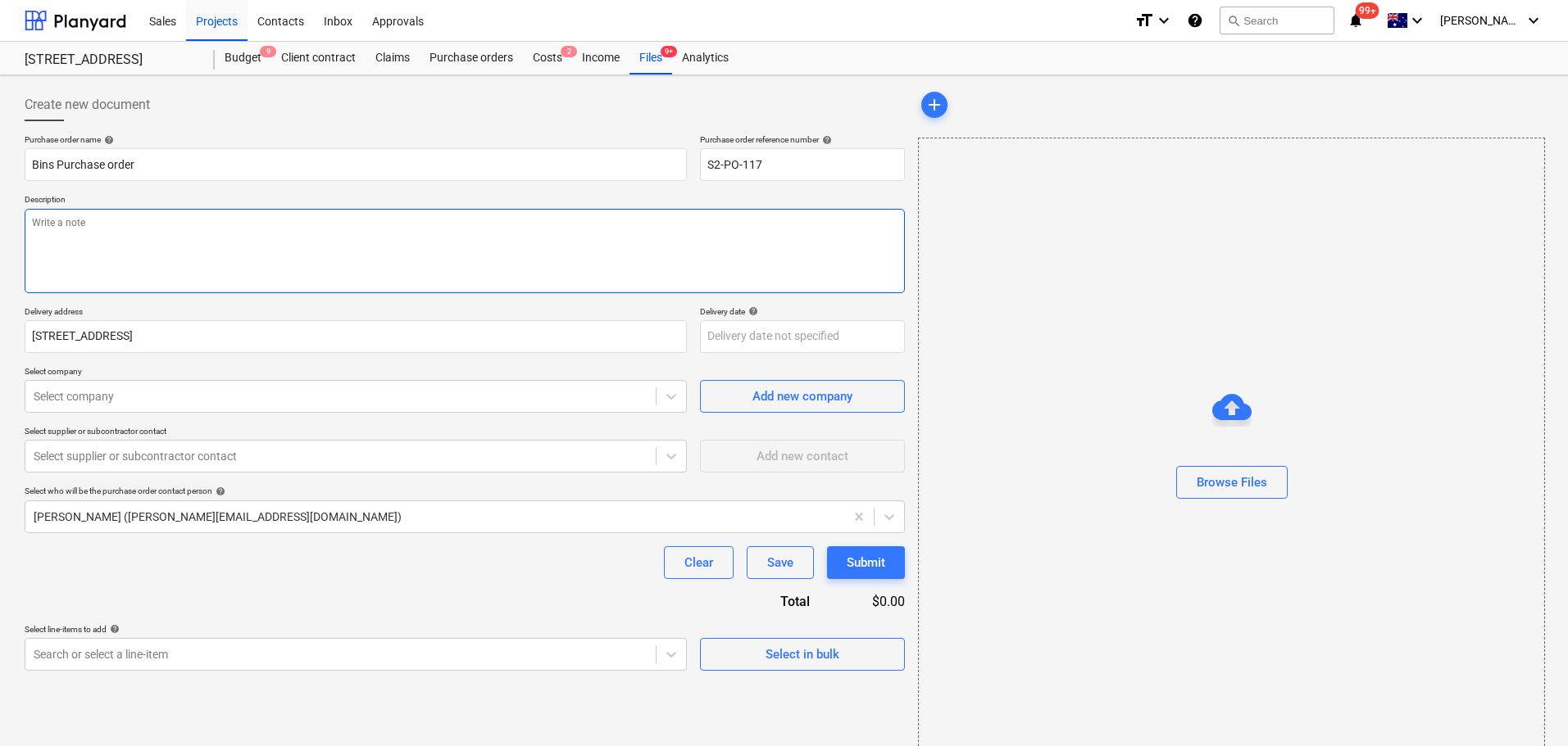
click at [511, 243] on textarea at bounding box center [464, 251] width 880 height 84
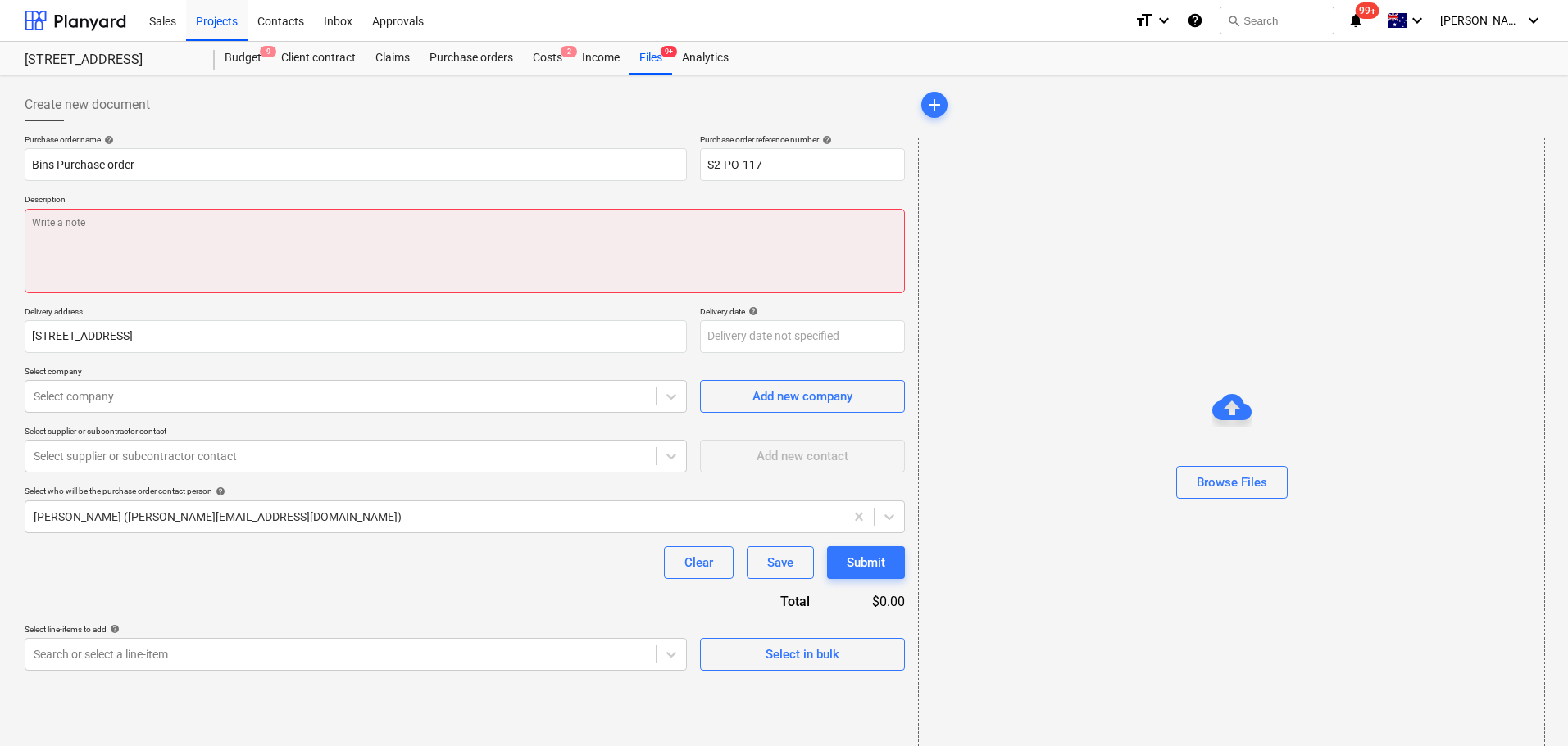
click at [126, 230] on textarea at bounding box center [464, 251] width 880 height 84
paste textarea "2x12m3 bins until 31/1"
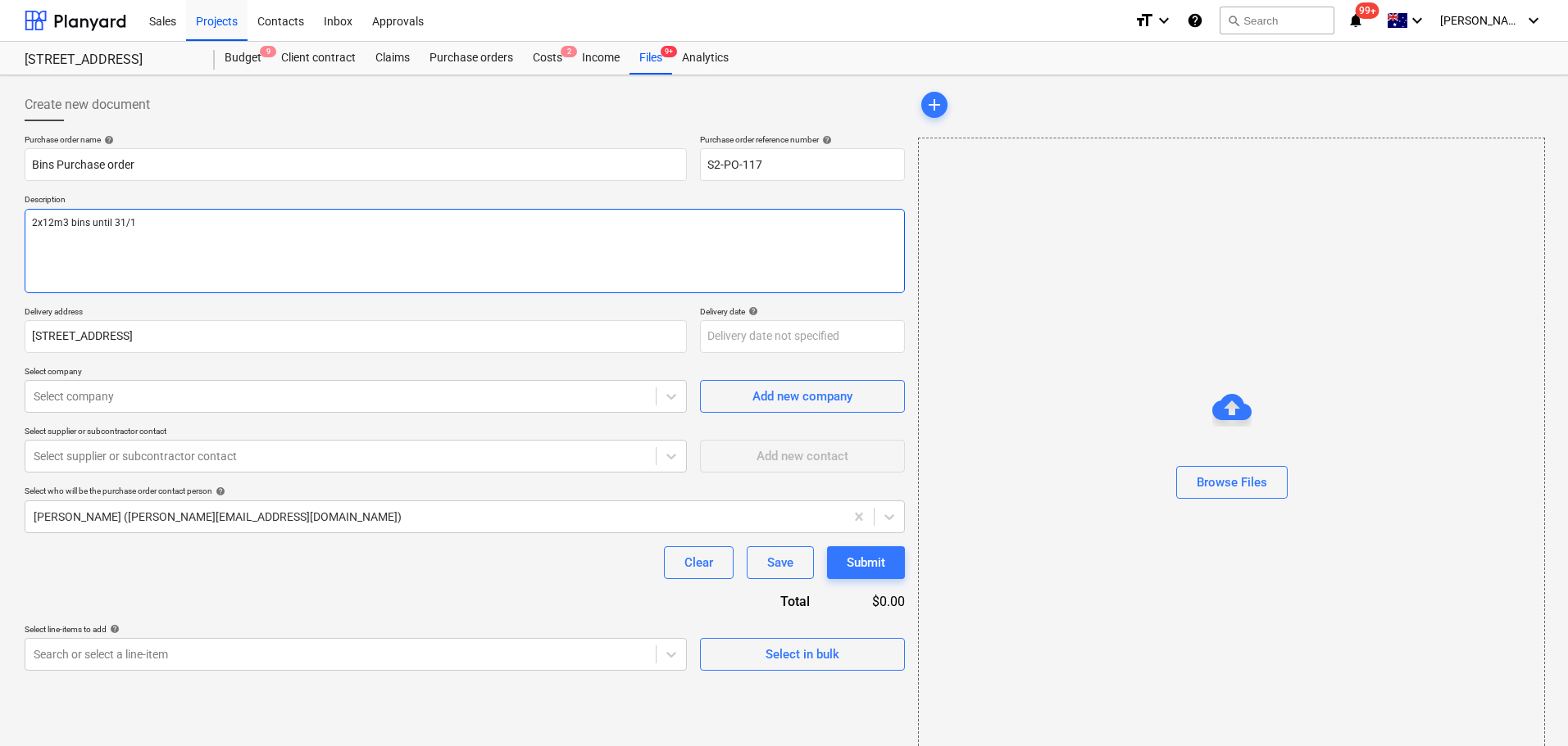
drag, startPoint x: 144, startPoint y: 226, endPoint x: 0, endPoint y: 237, distance: 144.4
click at [0, 237] on div "Create new document Purchase order name help Bins Purchase order Purchase order…" at bounding box center [784, 425] width 1568 height 700
click at [264, 225] on textarea "Forecasted 2x12m3 bins per week until 31/1" at bounding box center [464, 251] width 880 height 84
click at [339, 270] on textarea "Forecasted 2x12m3 bins per week until 31/1" at bounding box center [464, 251] width 880 height 84
click at [323, 220] on textarea "Forecasted 2x12m3 bins per week until 31/1 (approx 28x 12m3 @835+gst each)" at bounding box center [464, 251] width 880 height 84
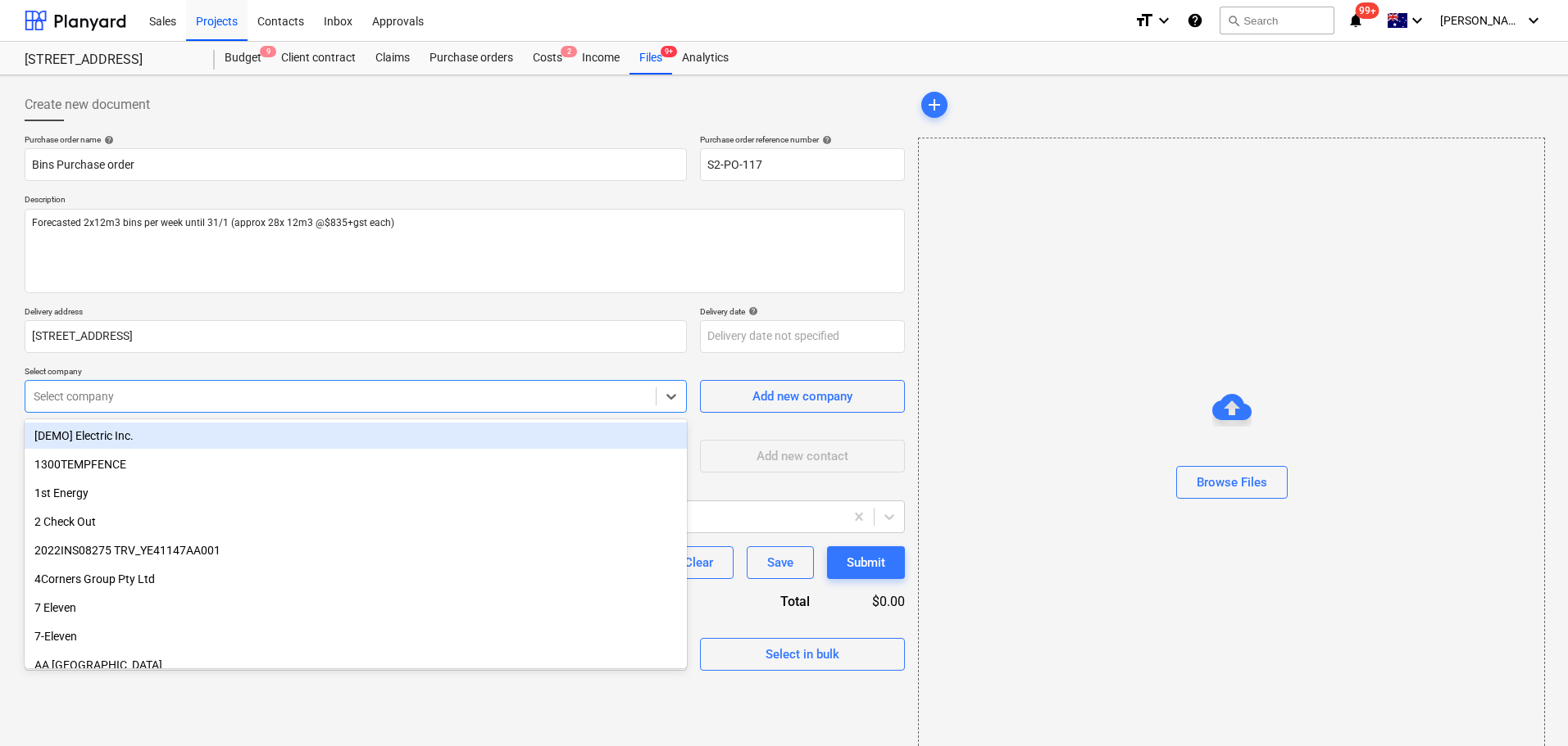
click at [336, 398] on div at bounding box center [340, 397] width 614 height 16
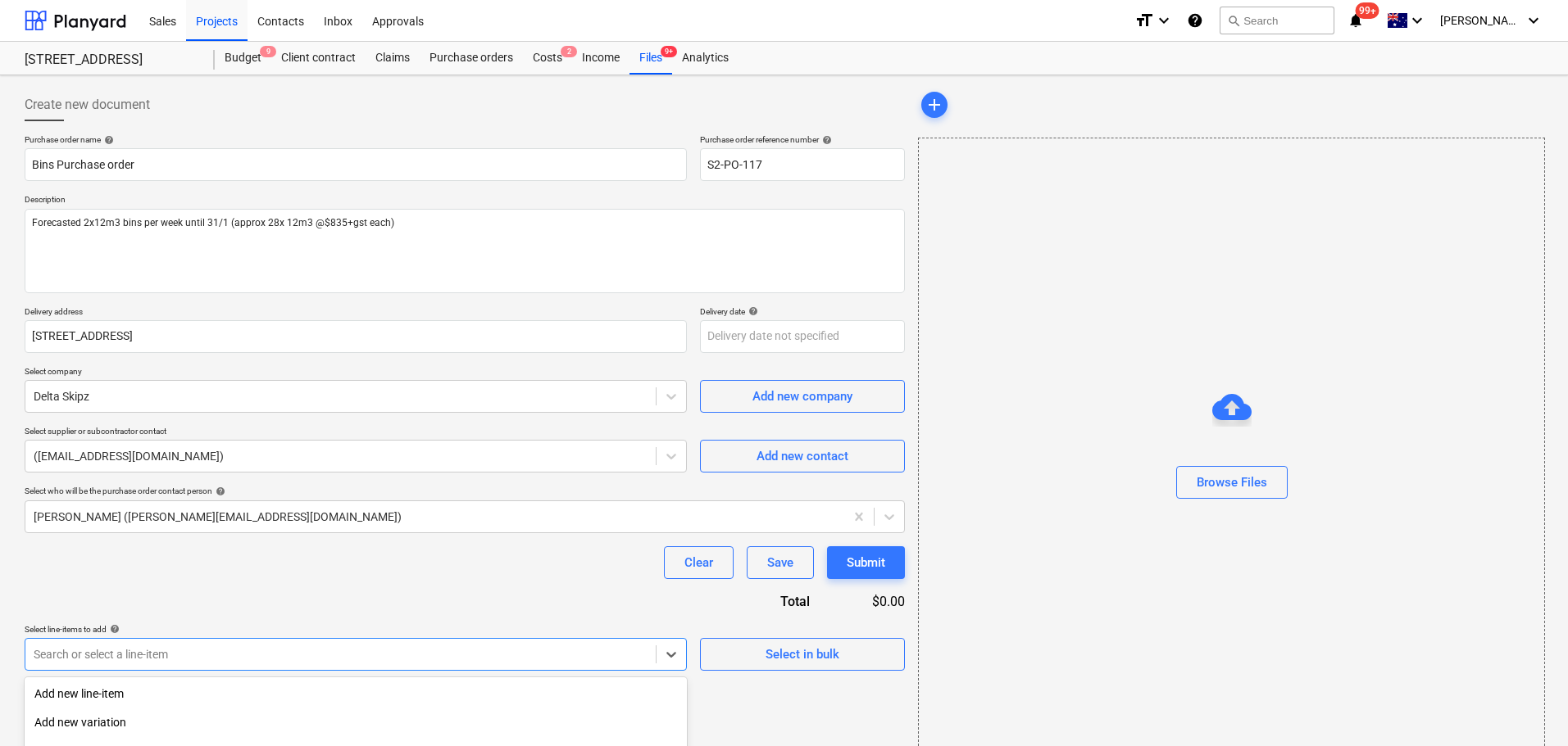
scroll to position [180, 0]
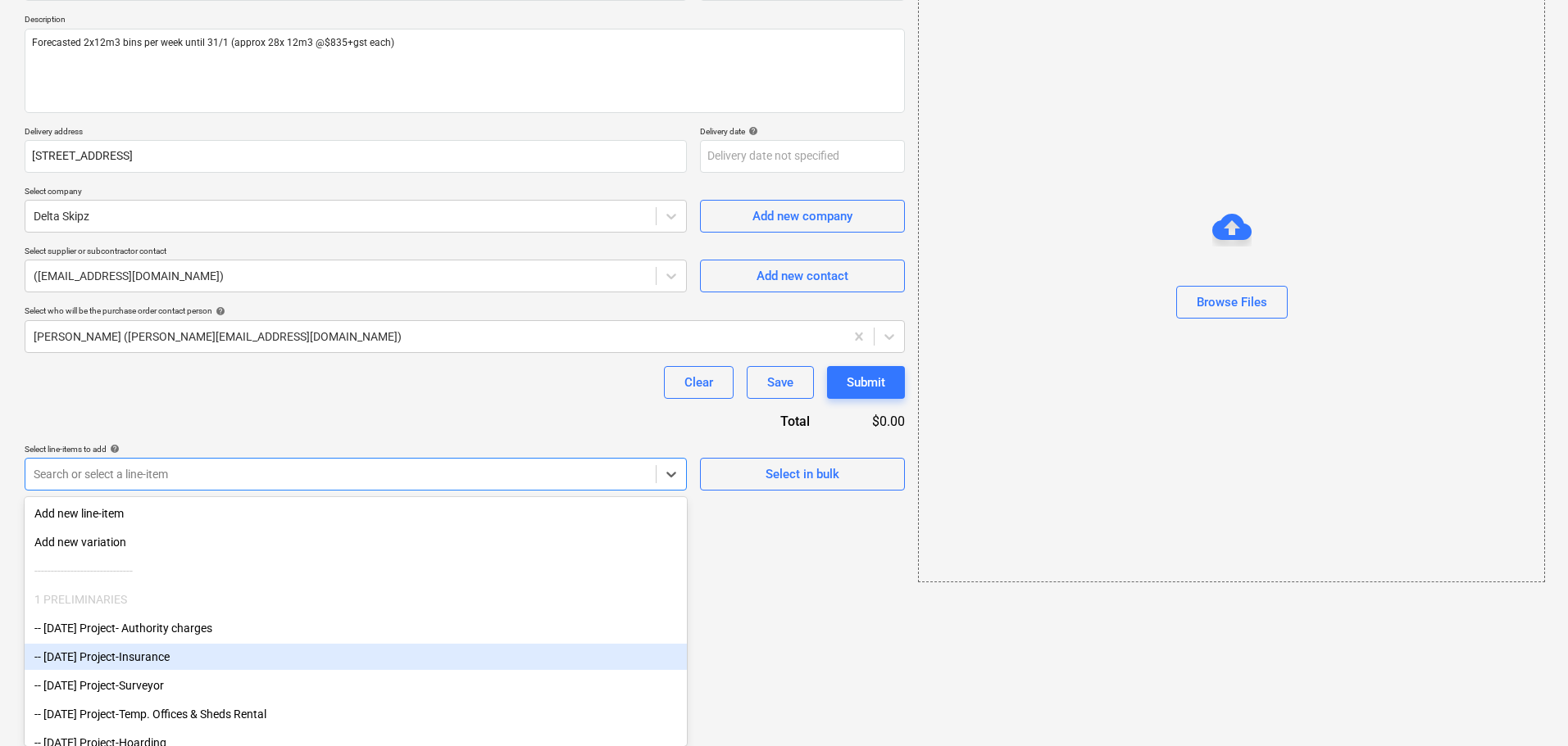
click at [218, 566] on body "Sales Projects Contacts Inbox Approvals format_size keyboard_arrow_down help se…" at bounding box center [784, 193] width 1568 height 746
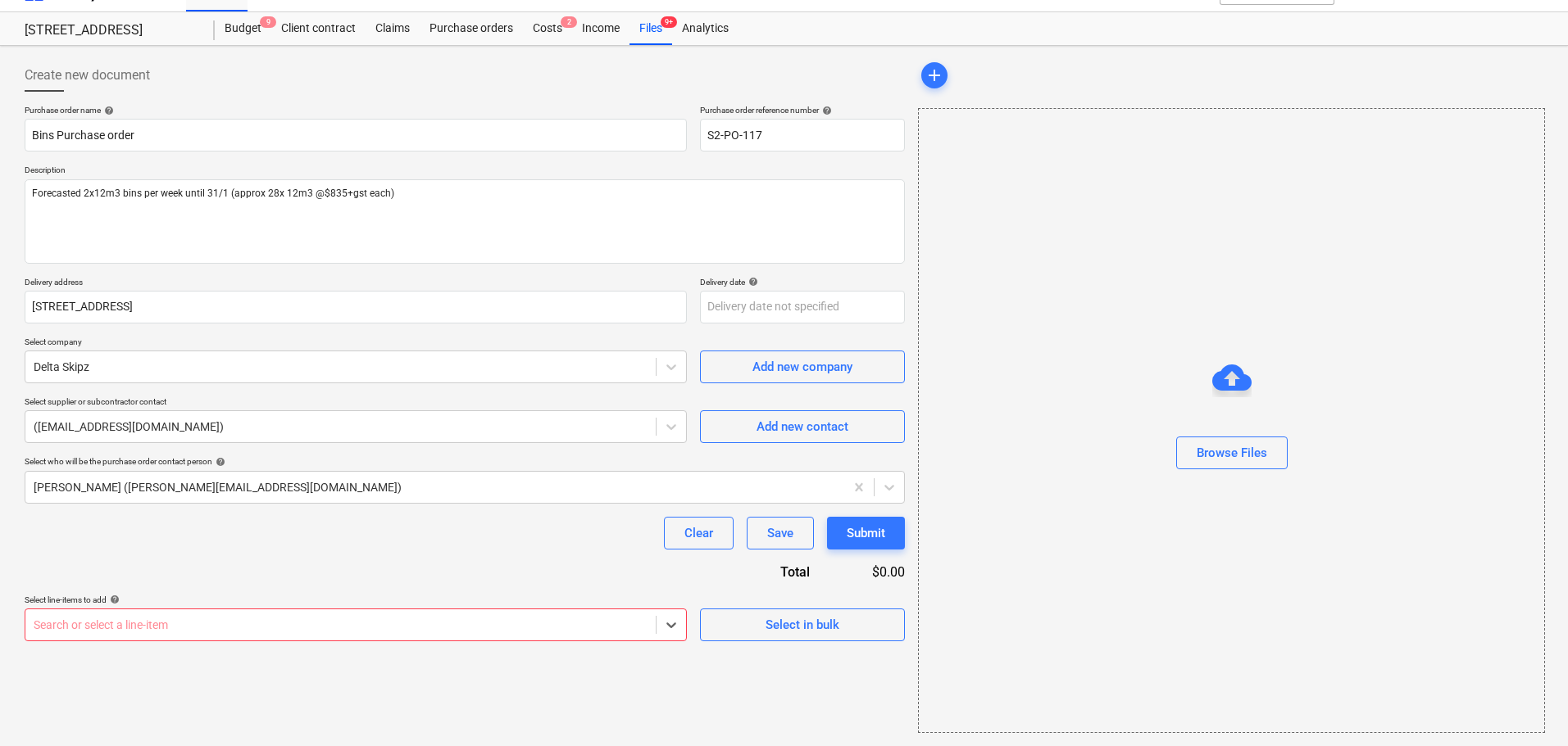
scroll to position [30, 0]
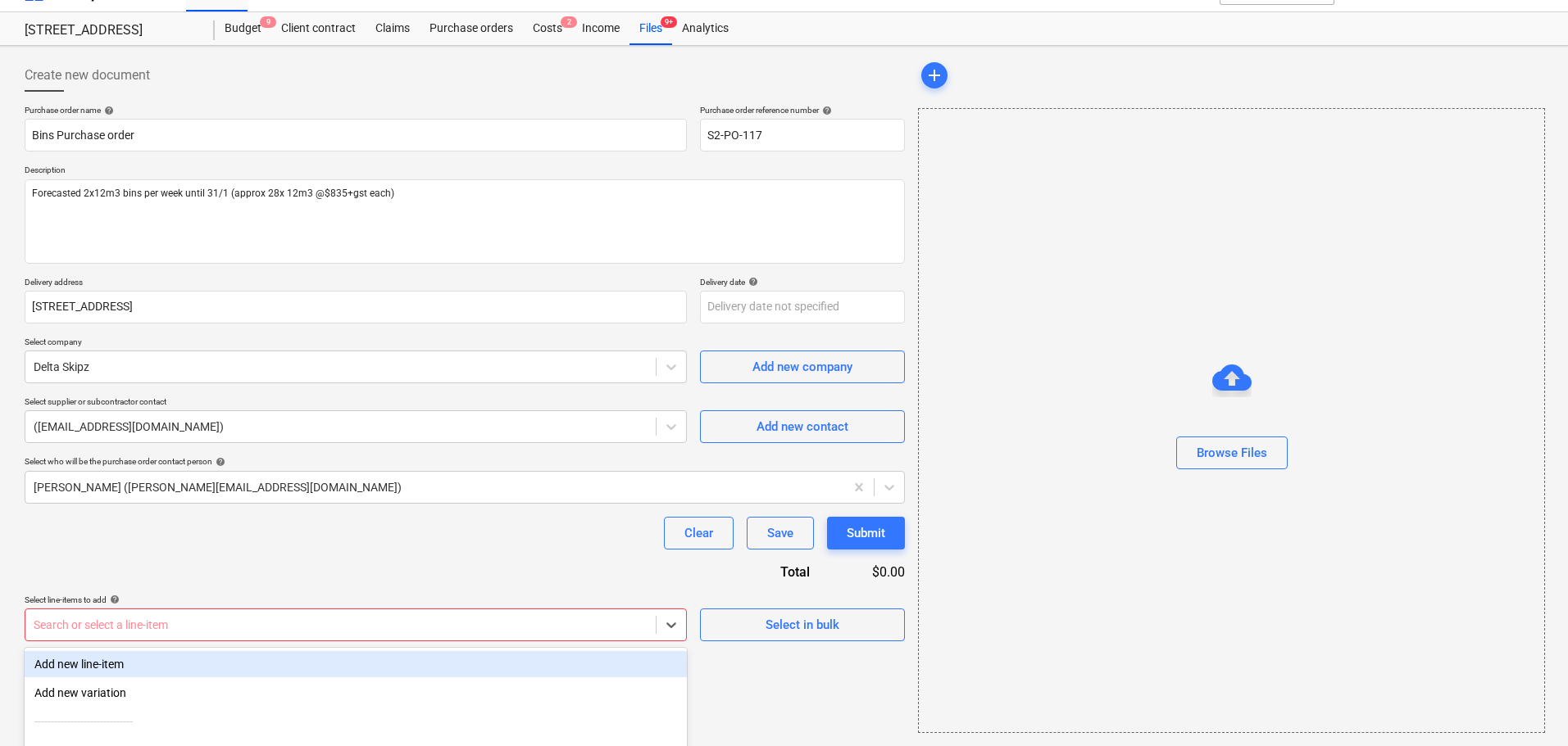
click at [515, 637] on body "Sales Projects Contacts Inbox Approvals format_size keyboard_arrow_down help se…" at bounding box center [784, 343] width 1568 height 746
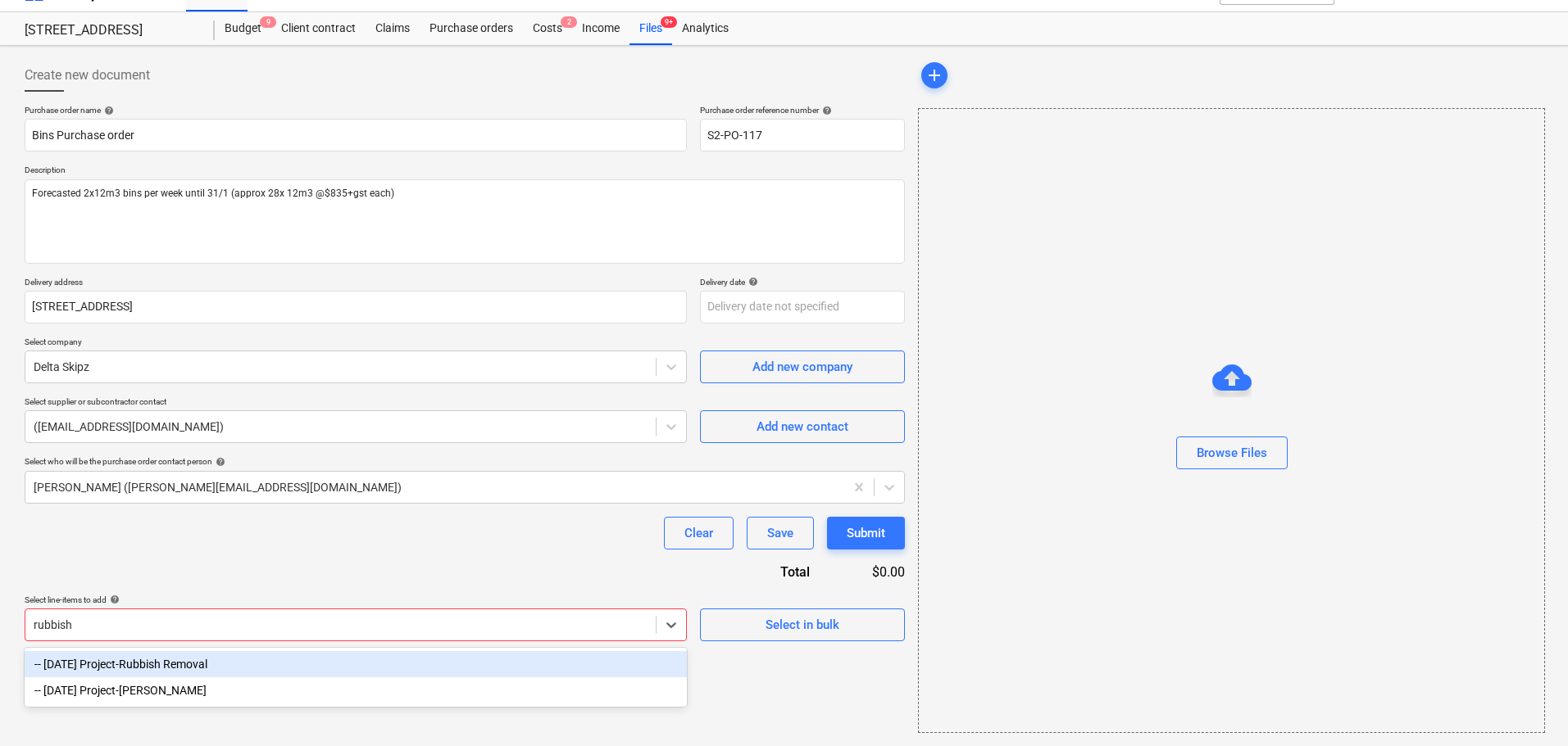
click at [526, 656] on div "-- 3-01-14 Project-Rubbish Removal" at bounding box center [356, 665] width 663 height 26
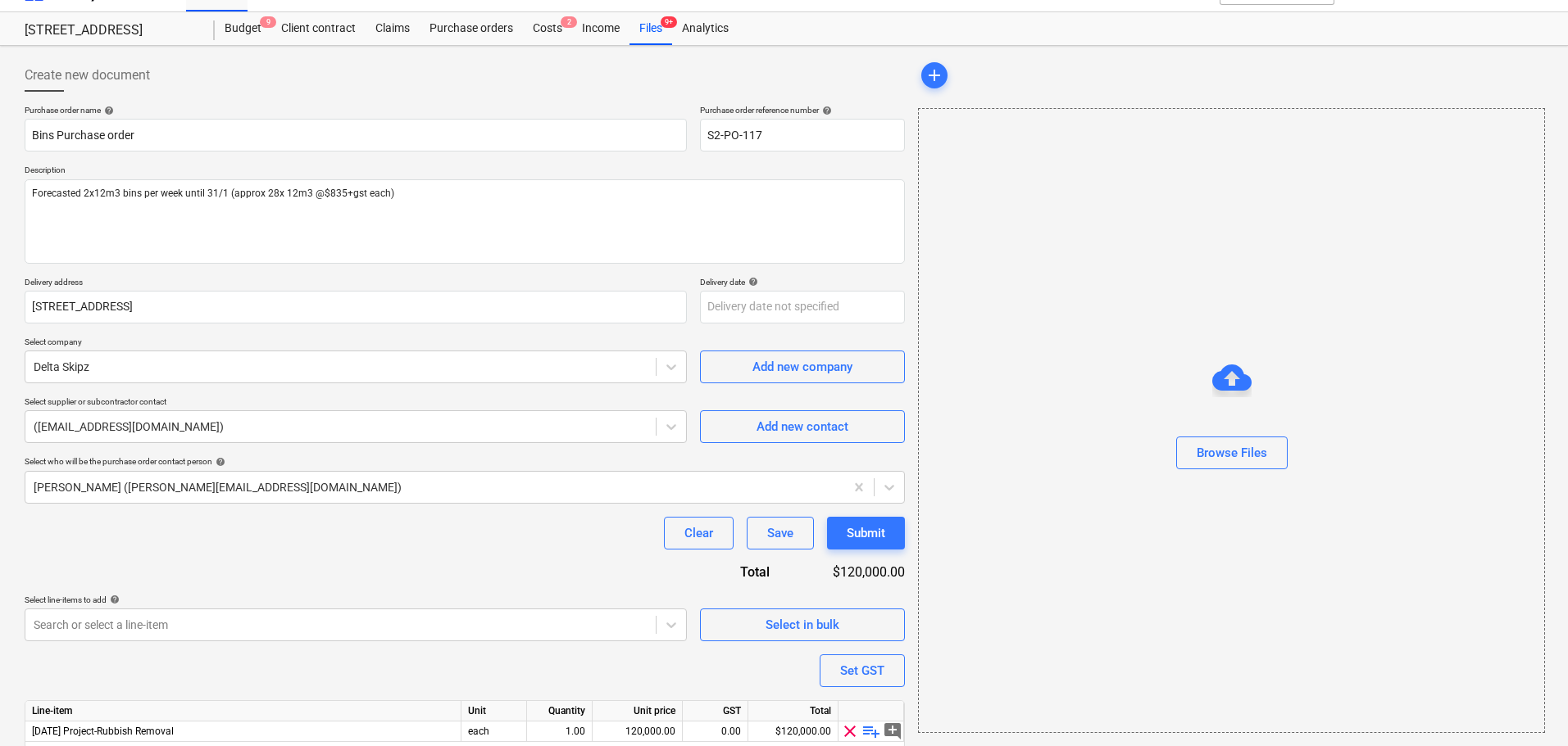
click at [496, 554] on div "Purchase order name help Bins Purchase order Purchase order reference number he…" at bounding box center [464, 450] width 880 height 690
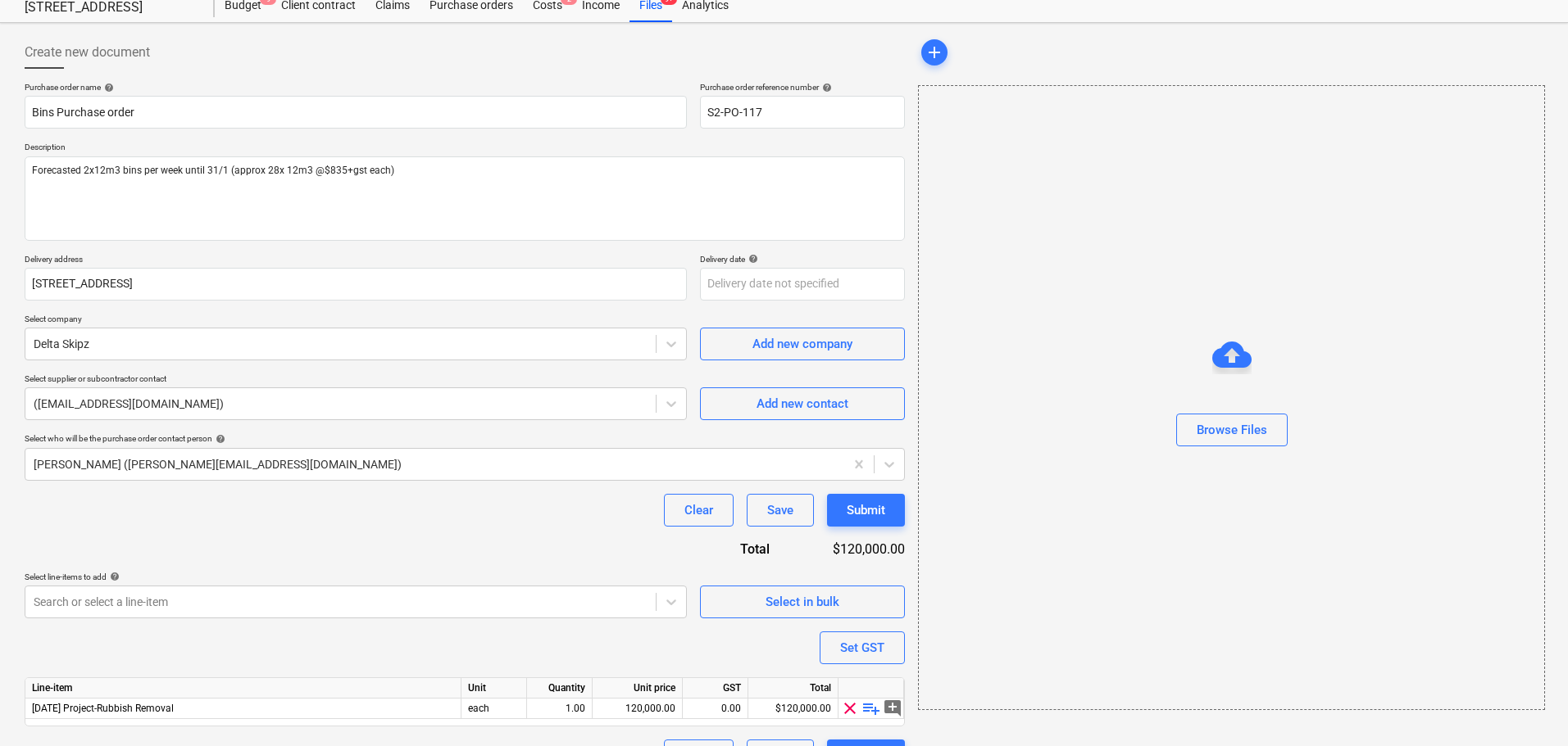
scroll to position [92, 0]
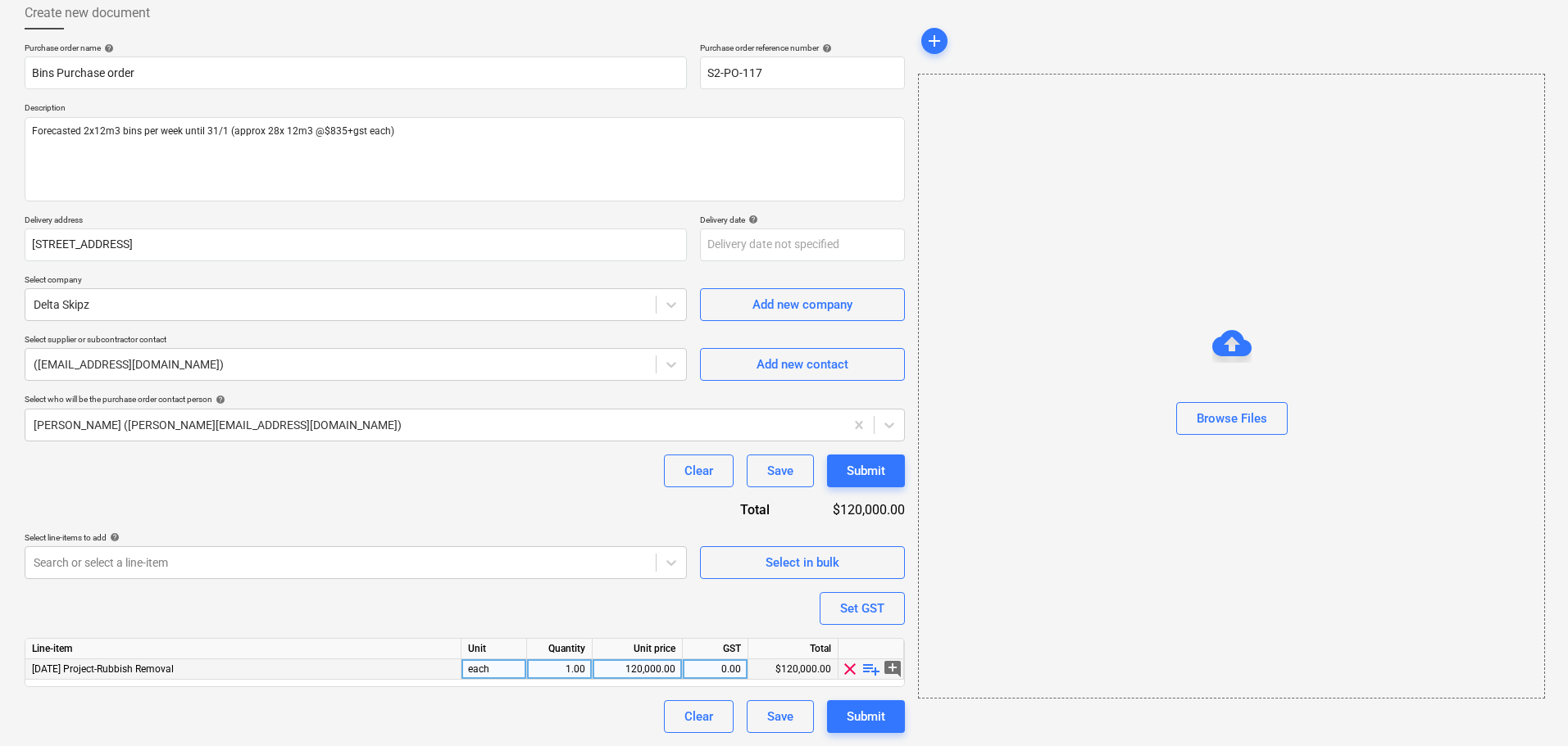
click at [863, 671] on span "playlist_add" at bounding box center [871, 670] width 20 height 20
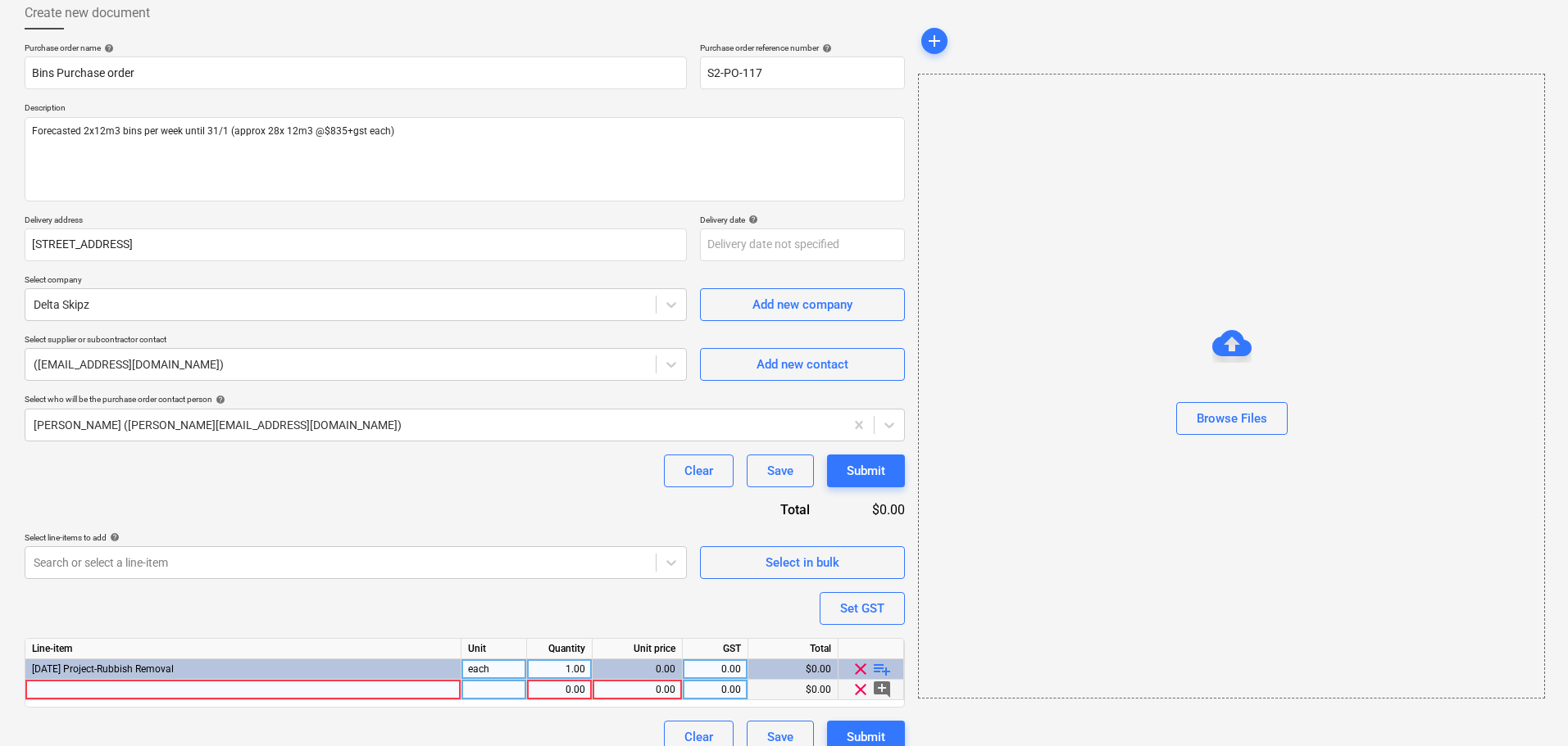
click at [305, 685] on div at bounding box center [244, 690] width 436 height 20
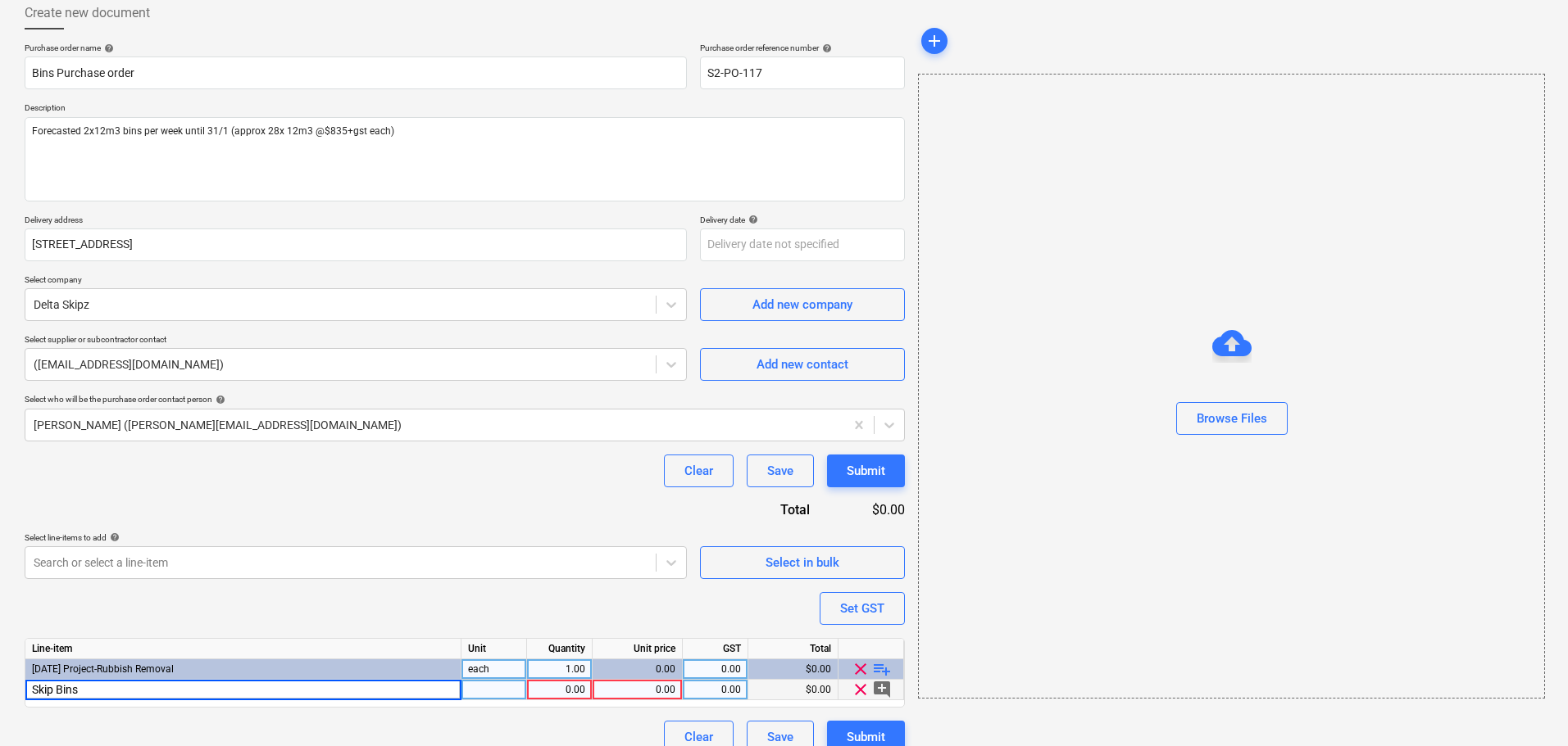
click at [642, 703] on div "Line-item Unit Quantity Unit price GST Total 3-01-14 Project-Rubbish Removal ea…" at bounding box center [464, 673] width 880 height 70
click at [648, 687] on div "0.00" at bounding box center [637, 690] width 76 height 20
click at [741, 694] on div "0.00" at bounding box center [715, 690] width 66 height 20
click at [672, 694] on div "0.00" at bounding box center [637, 690] width 76 height 20
click at [599, 533] on div "Select line-items to add help" at bounding box center [356, 538] width 663 height 11
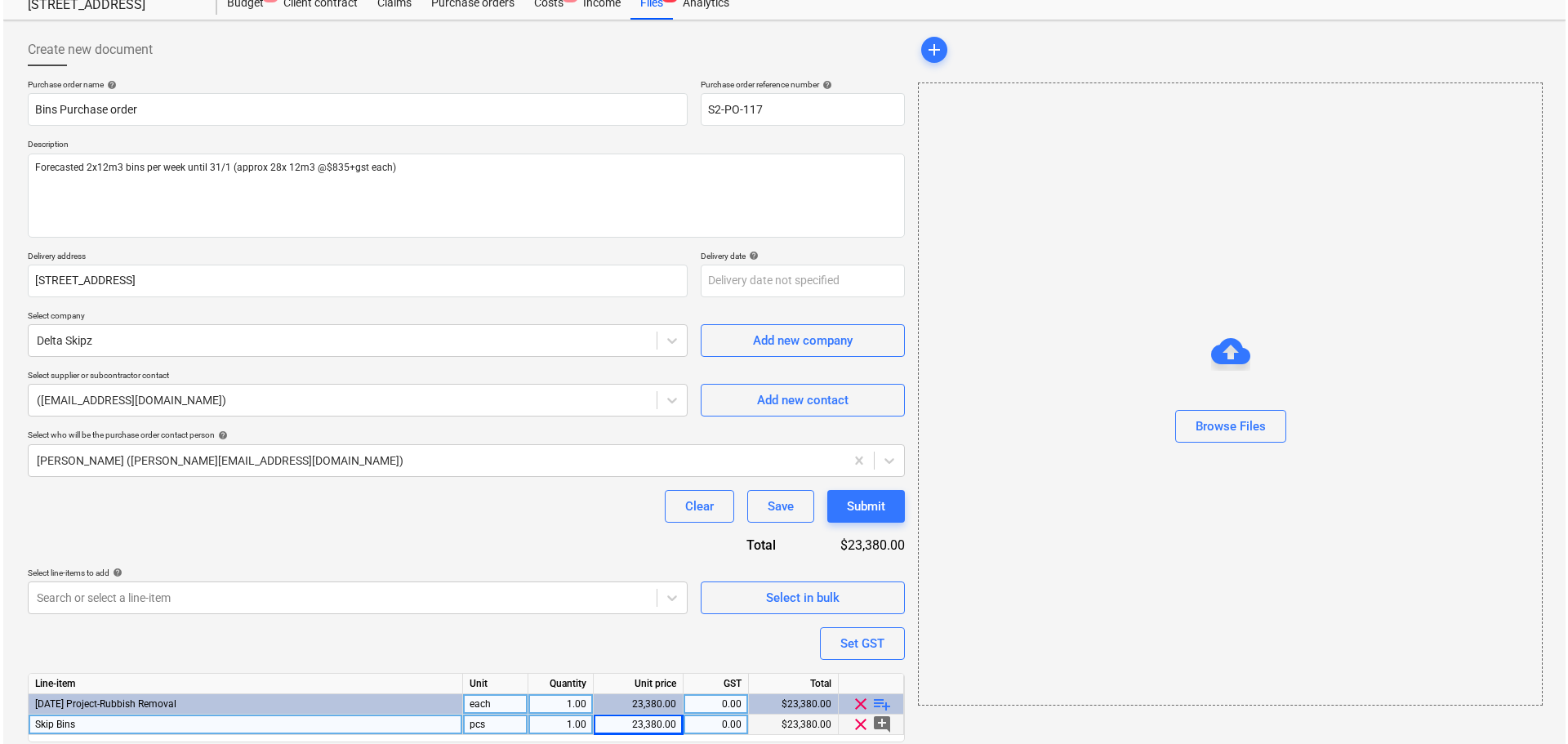
scroll to position [112, 0]
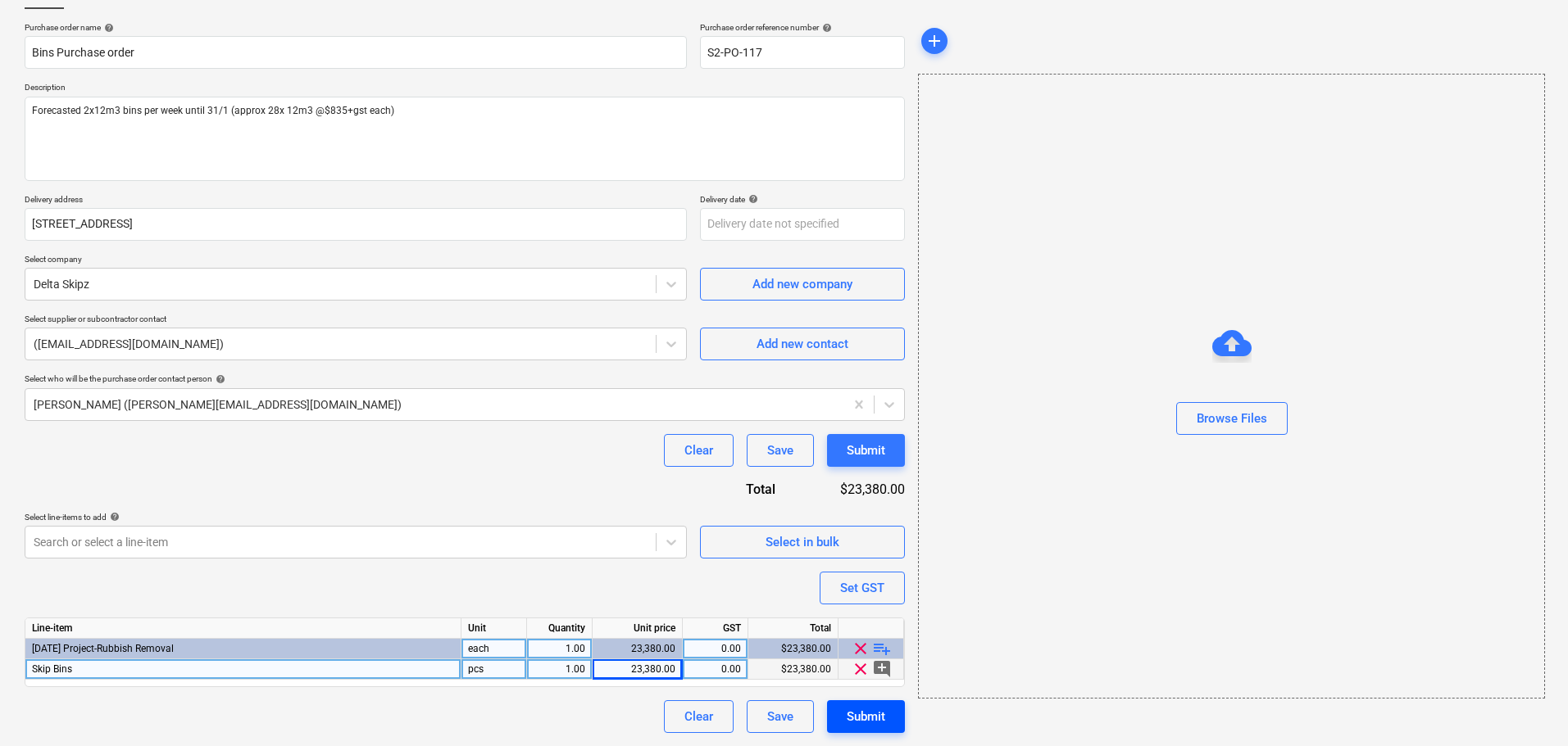
click at [859, 722] on div "Submit" at bounding box center [865, 716] width 39 height 21
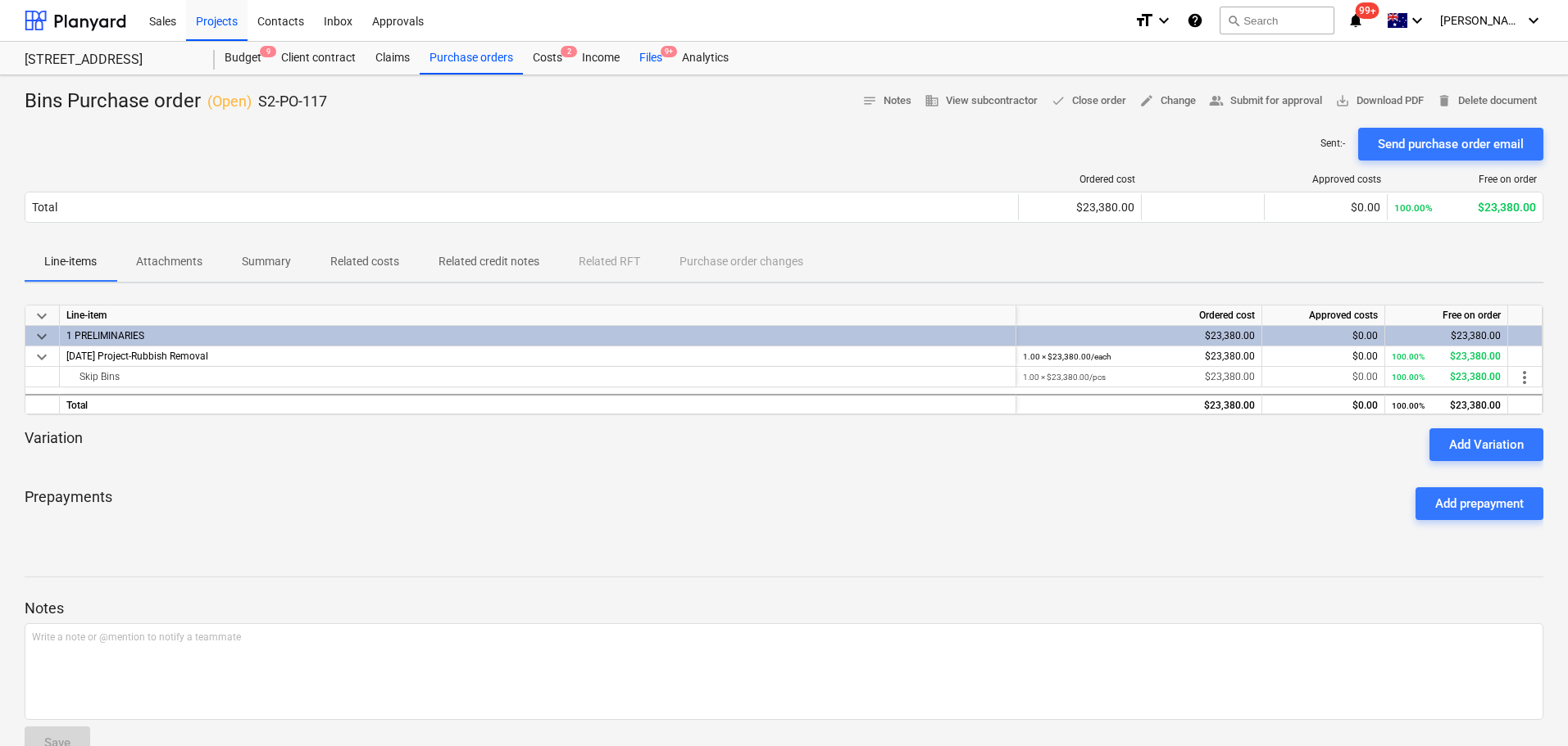
click at [656, 60] on div "Files 9+" at bounding box center [651, 58] width 43 height 33
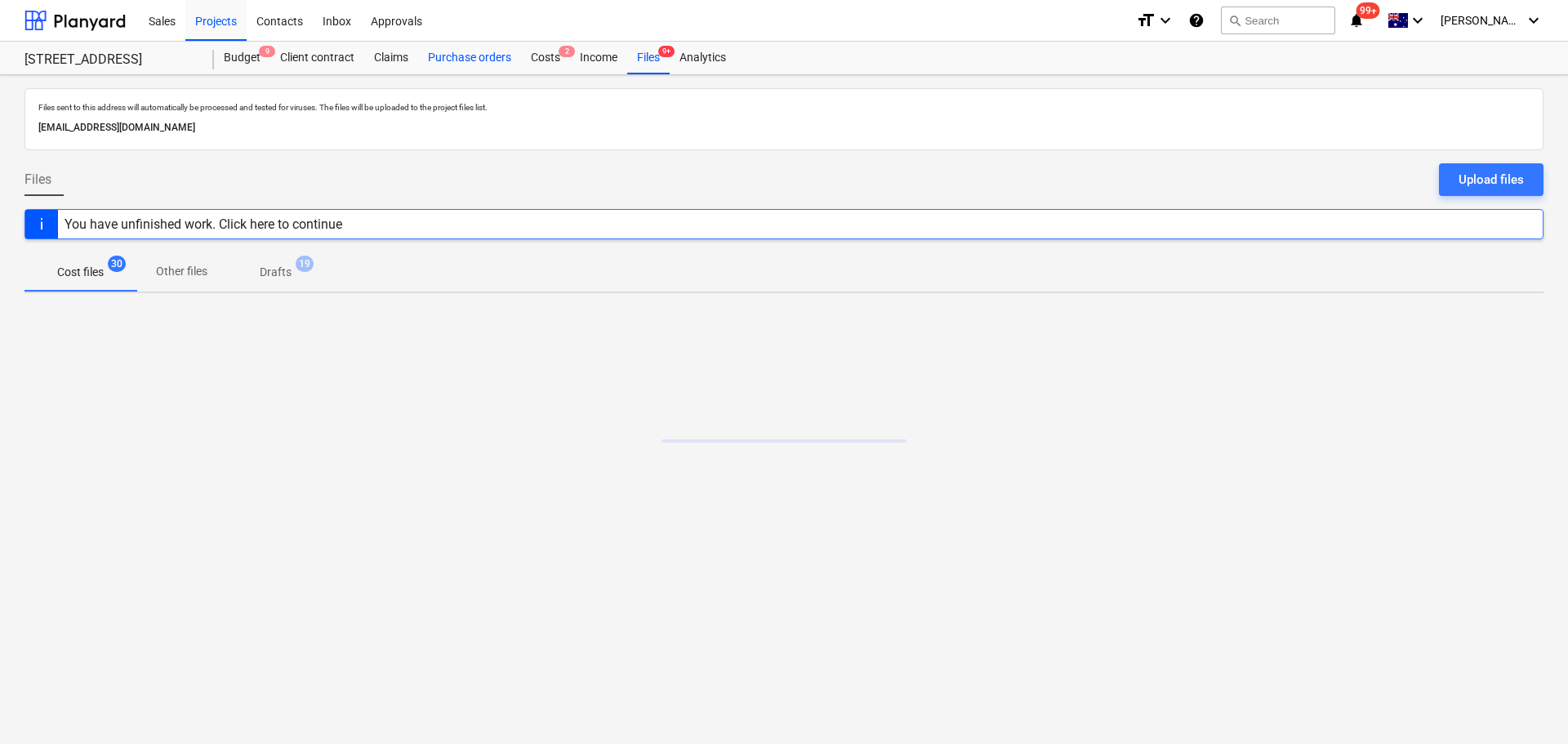
click at [469, 62] on div "Purchase orders" at bounding box center [470, 58] width 103 height 33
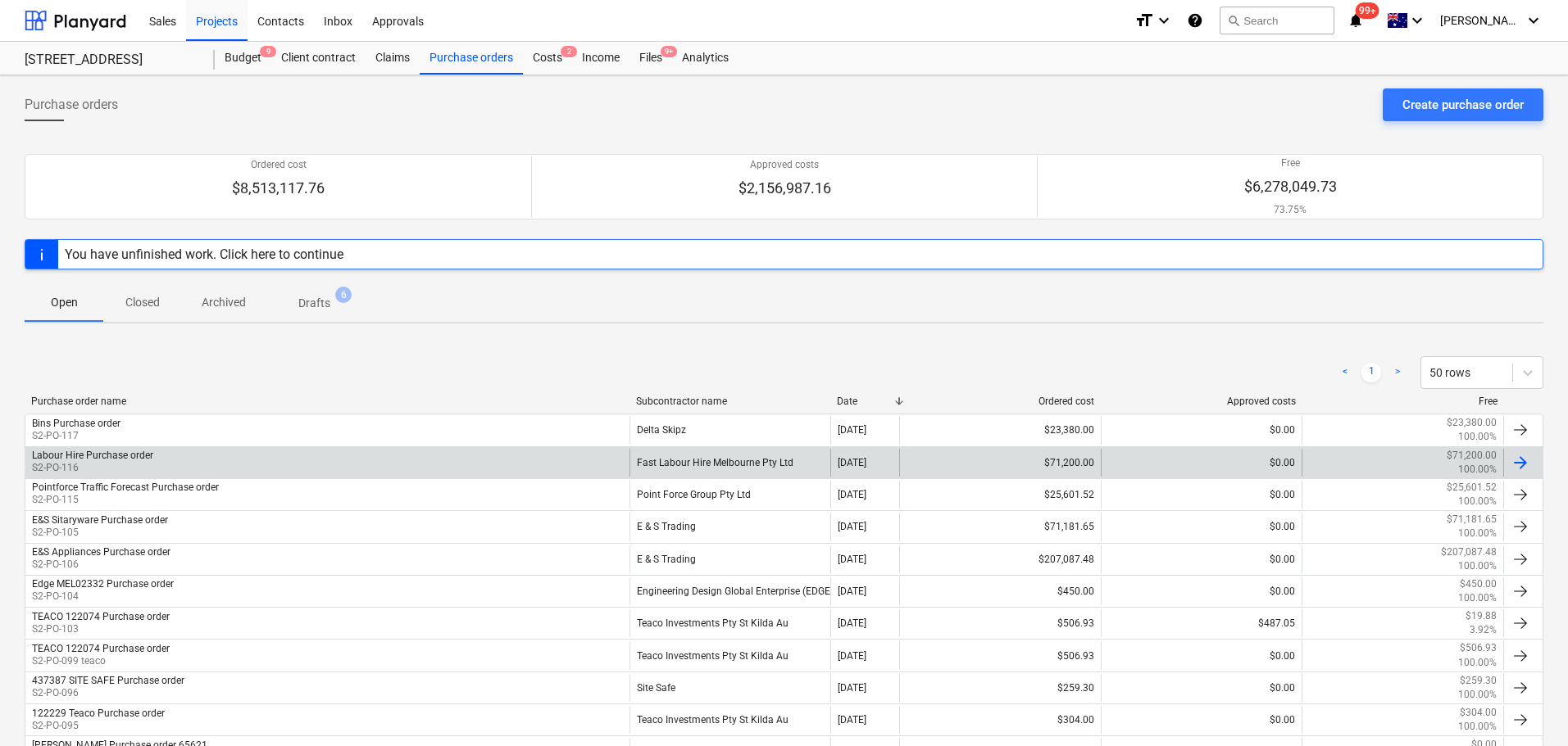
click at [458, 473] on div "Labour Hire Purchase order S2-PO-116" at bounding box center [327, 463] width 604 height 28
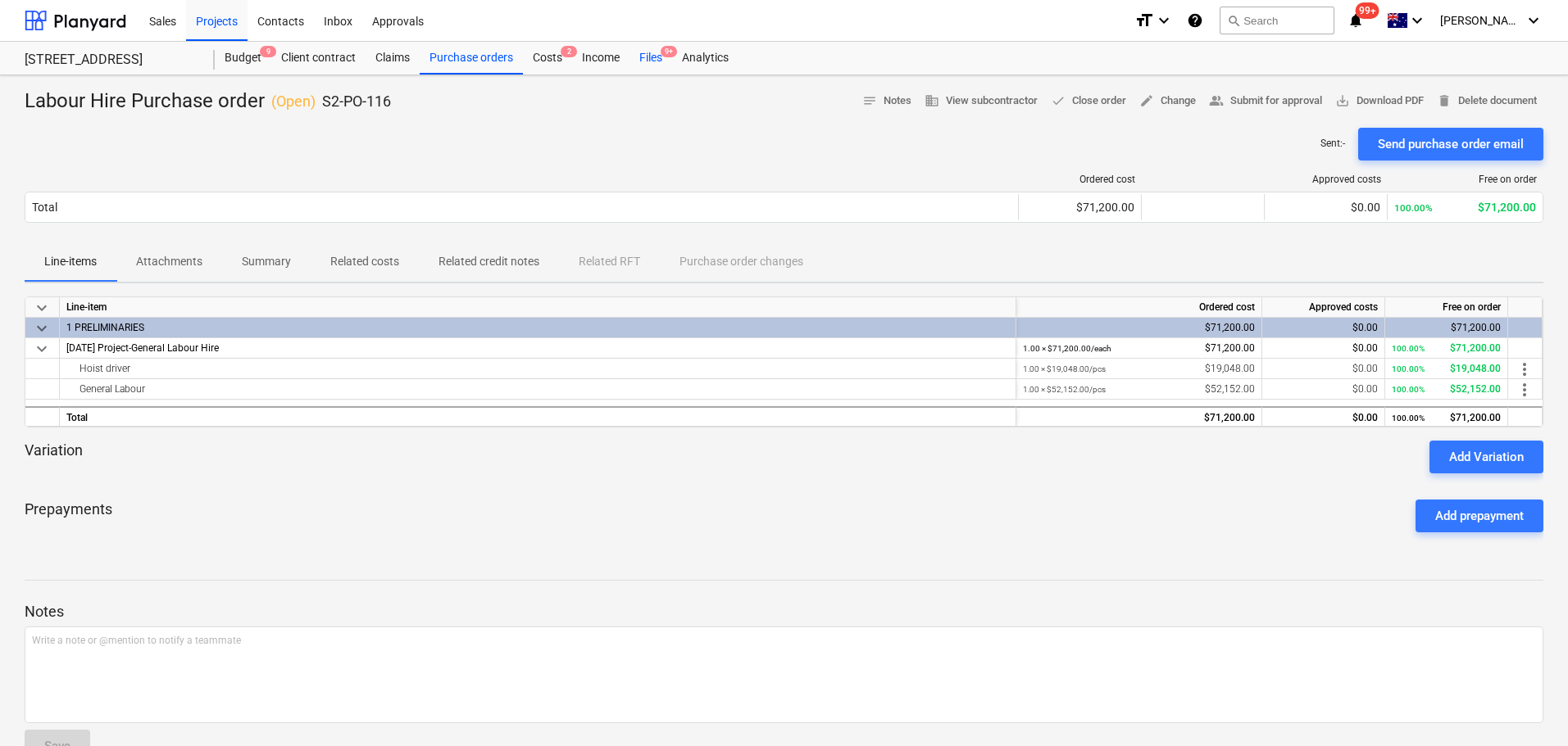
click at [650, 53] on div "Files 9+" at bounding box center [651, 58] width 43 height 33
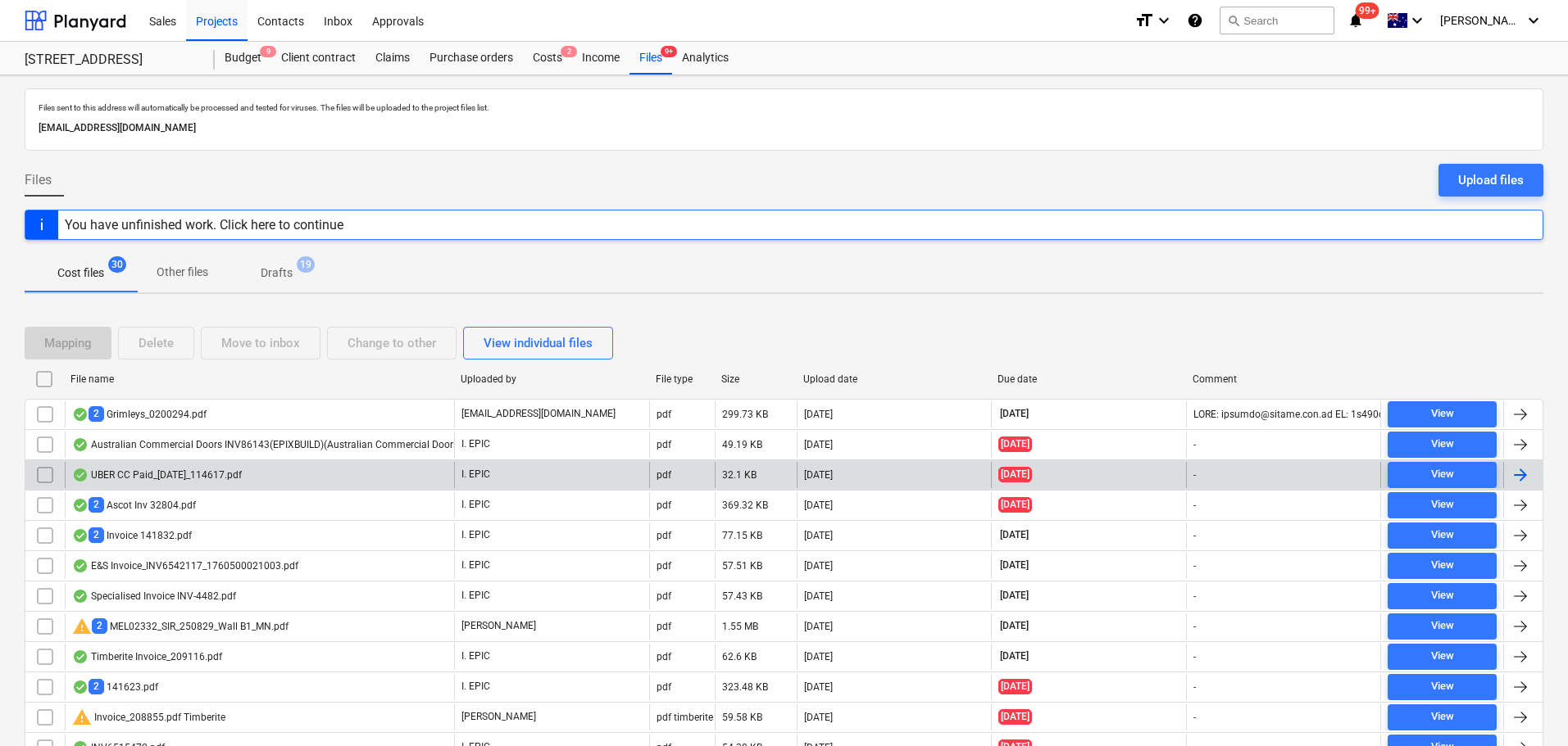
click at [308, 474] on div "UBER CC Paid_10Oct2025_114617.pdf" at bounding box center [259, 475] width 390 height 26
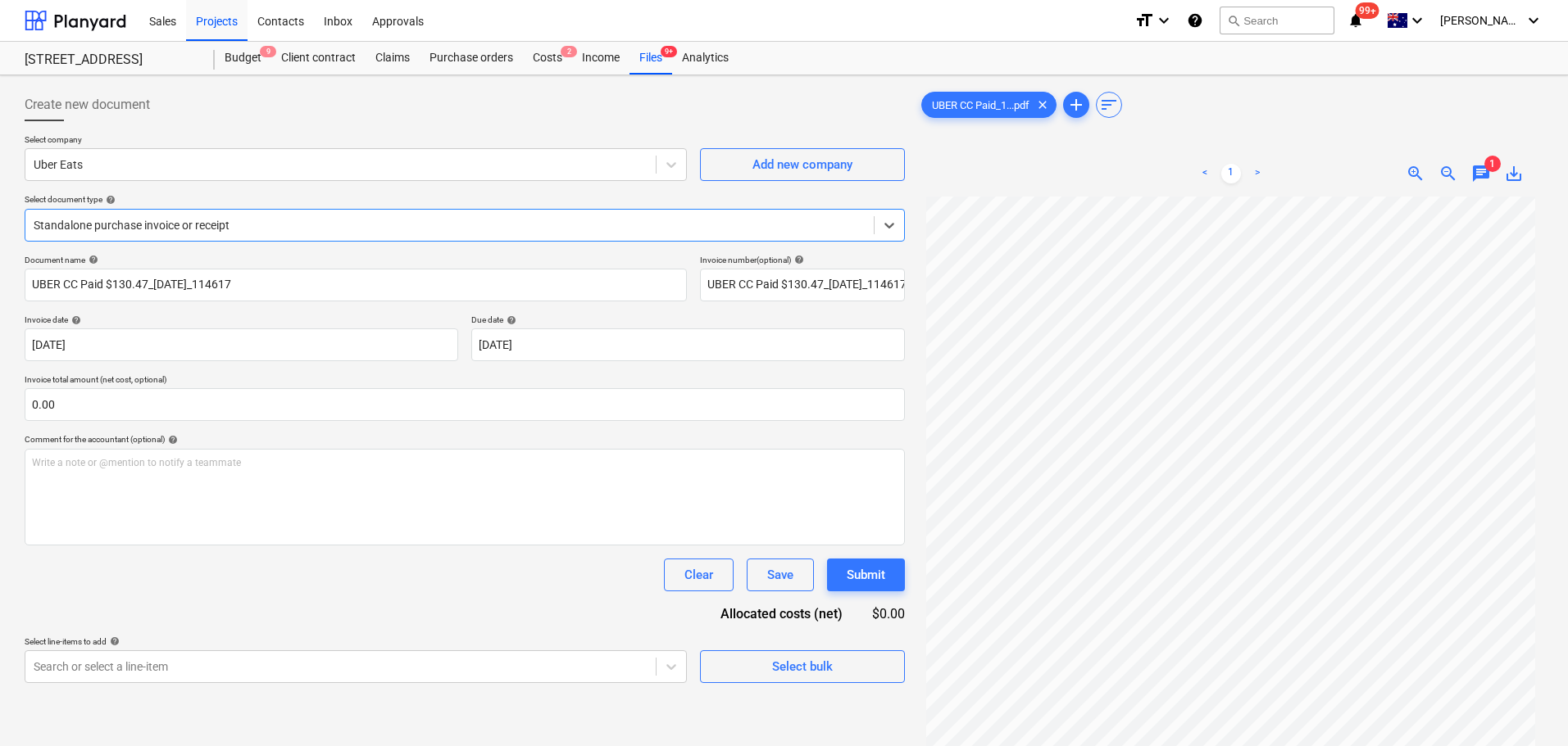
click at [183, 220] on div at bounding box center [449, 225] width 832 height 16
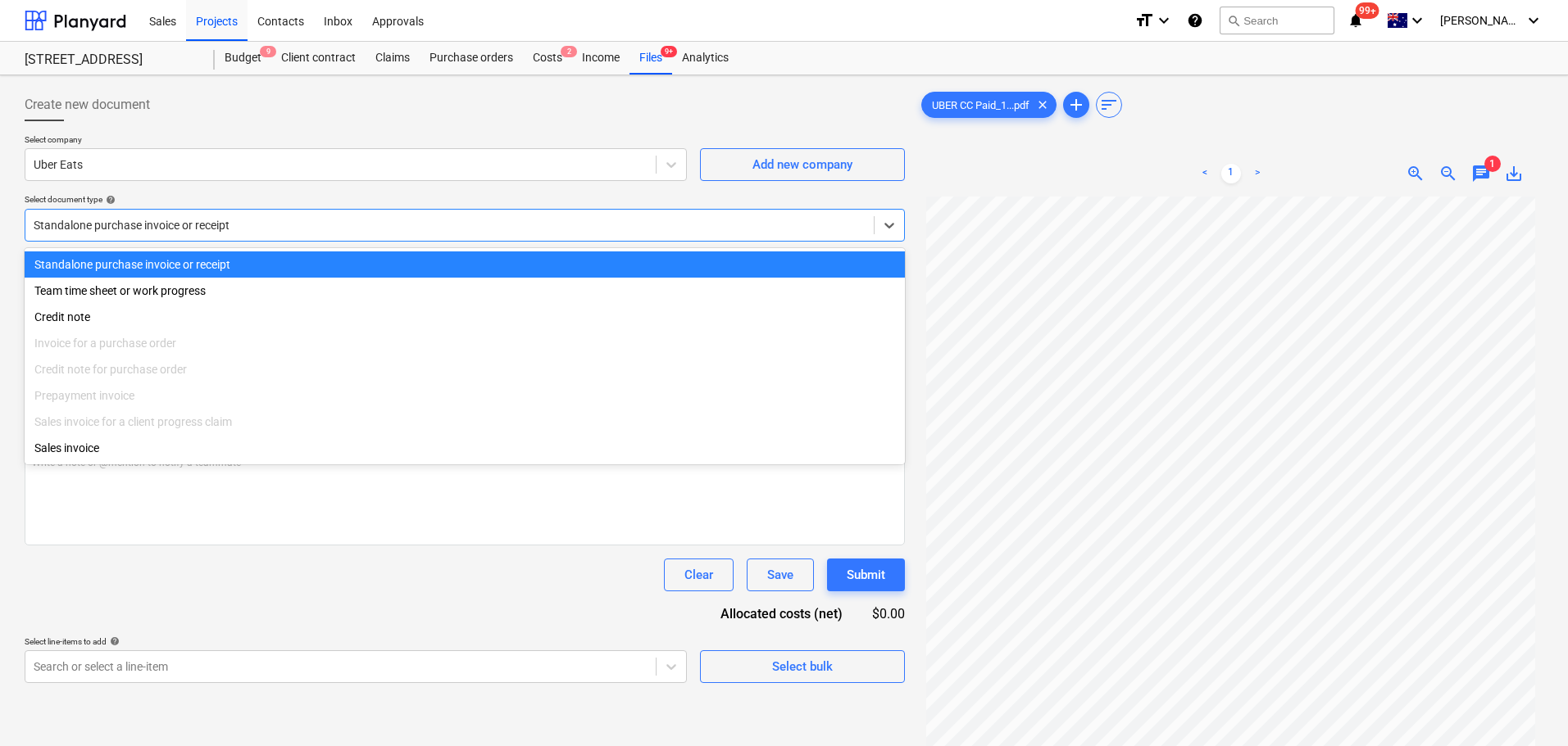
click at [198, 268] on div "Standalone purchase invoice or receipt" at bounding box center [464, 265] width 880 height 26
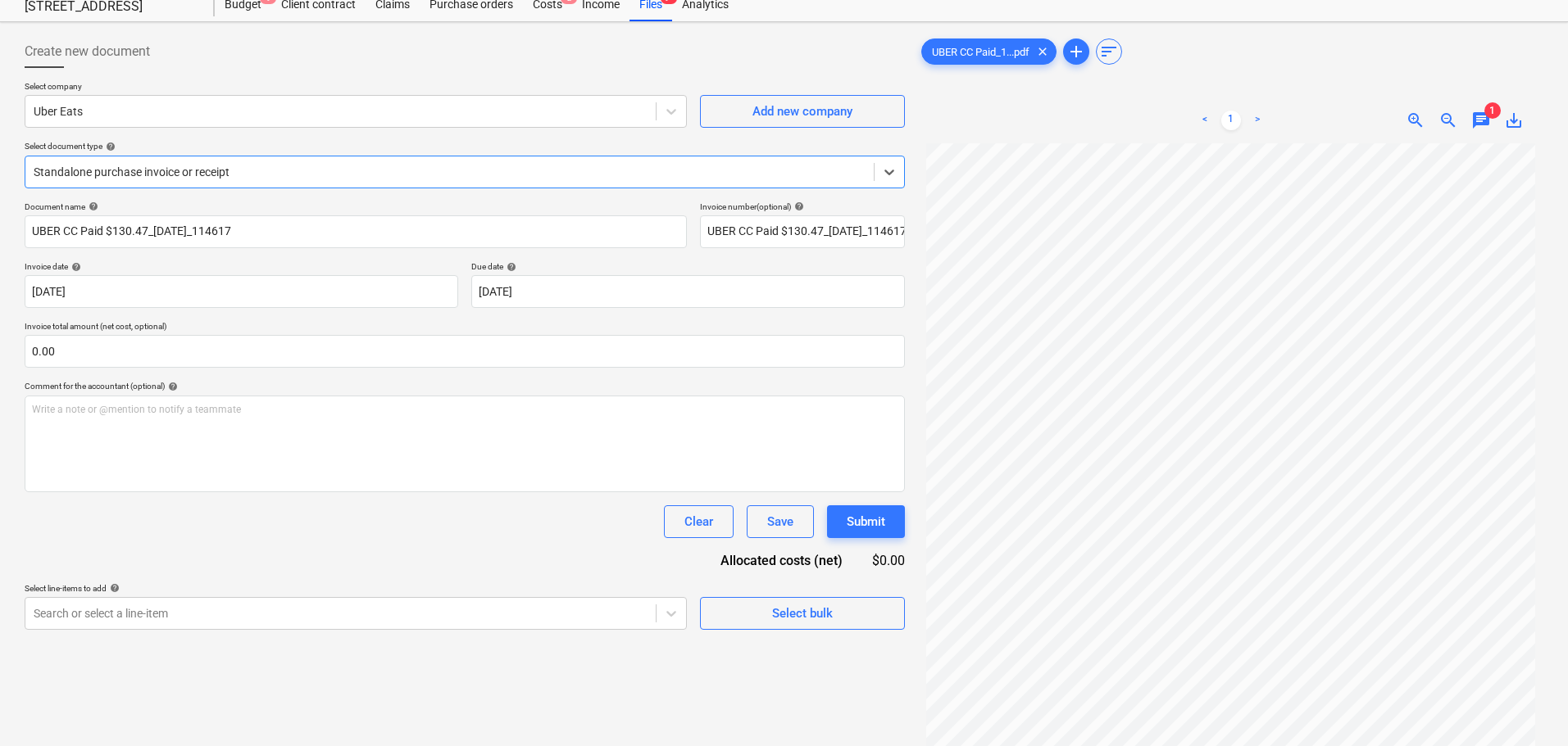
scroll to position [82, 0]
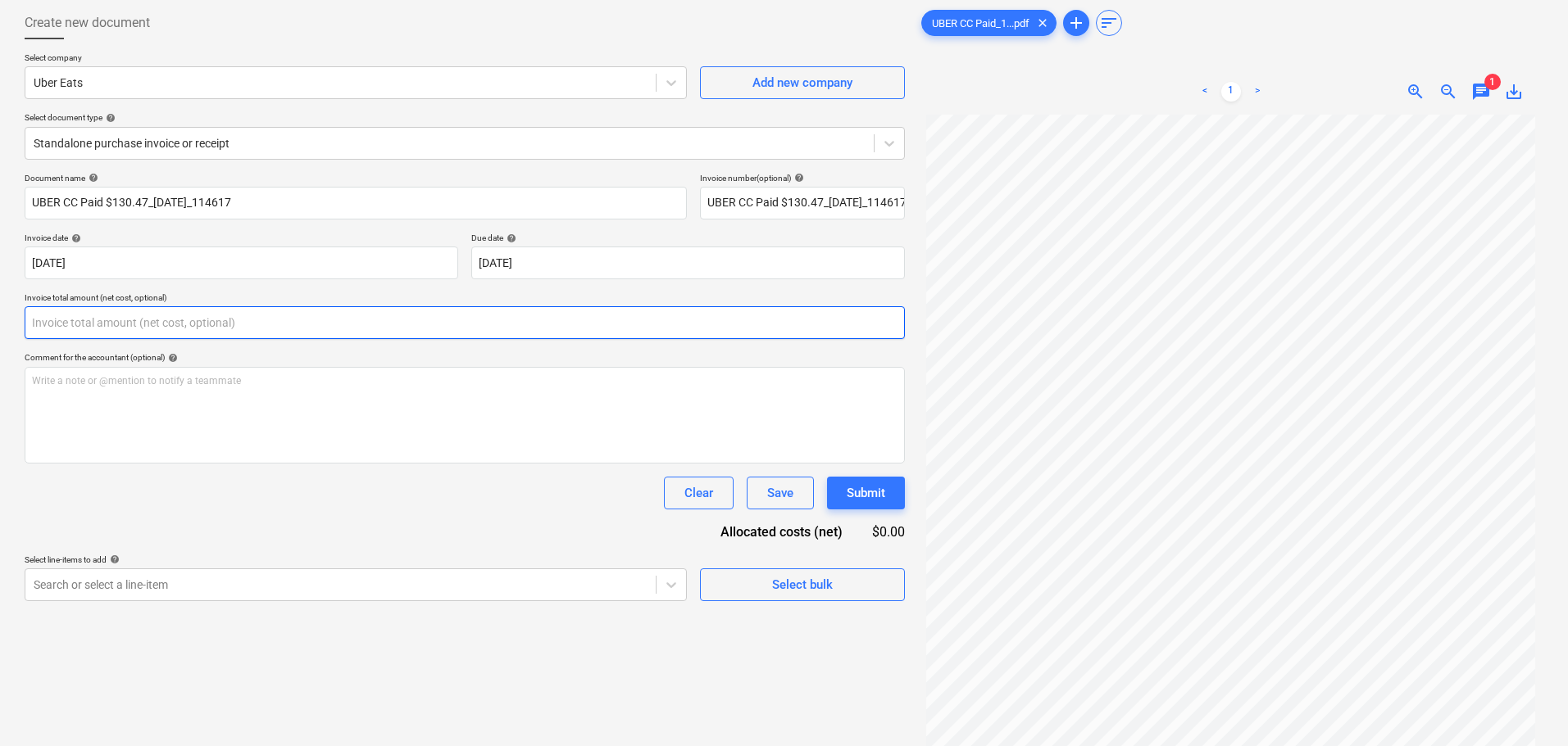
click at [327, 339] on input "text" at bounding box center [464, 323] width 880 height 33
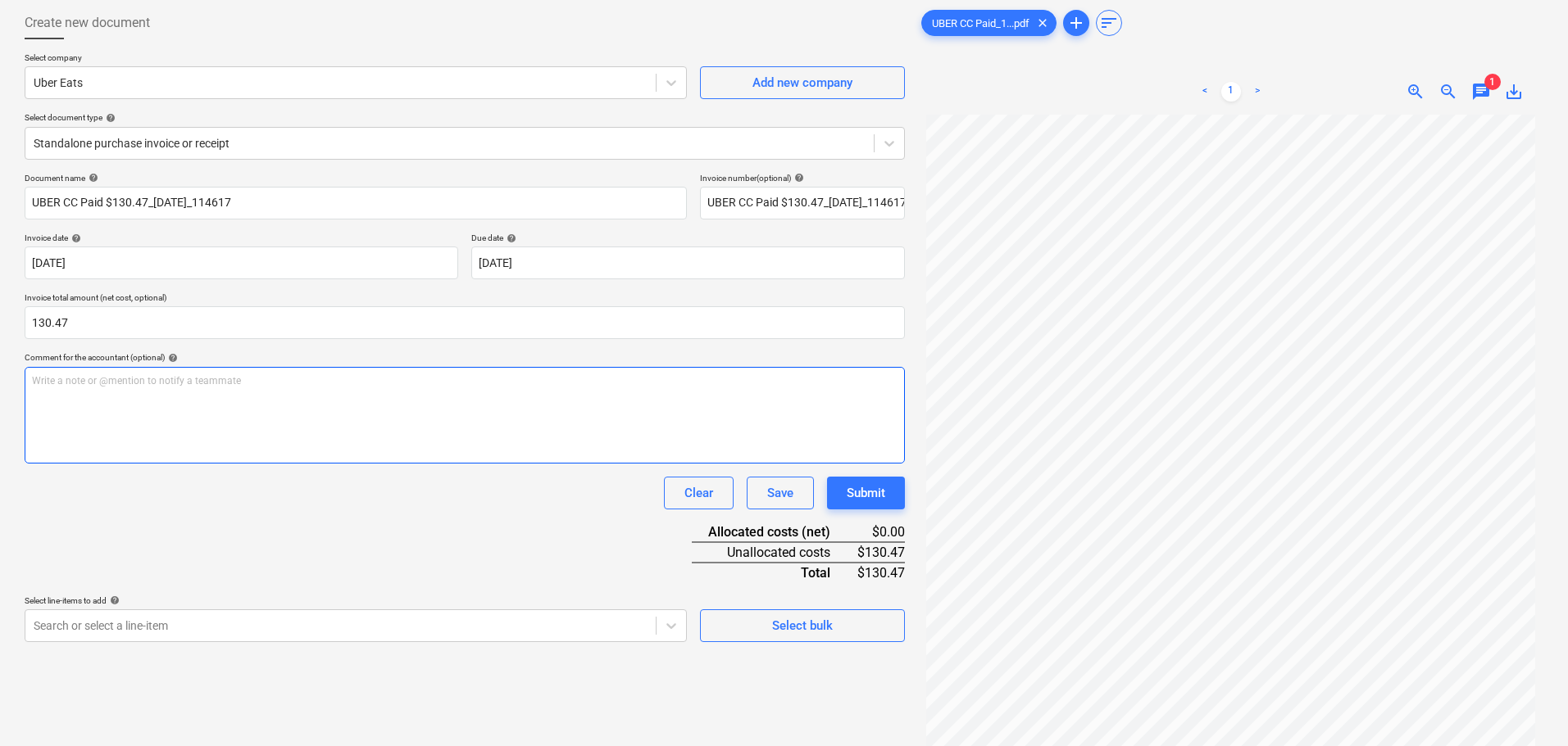
click at [285, 428] on div "Write a note or @mention to notify a teammate ﻿" at bounding box center [464, 416] width 880 height 97
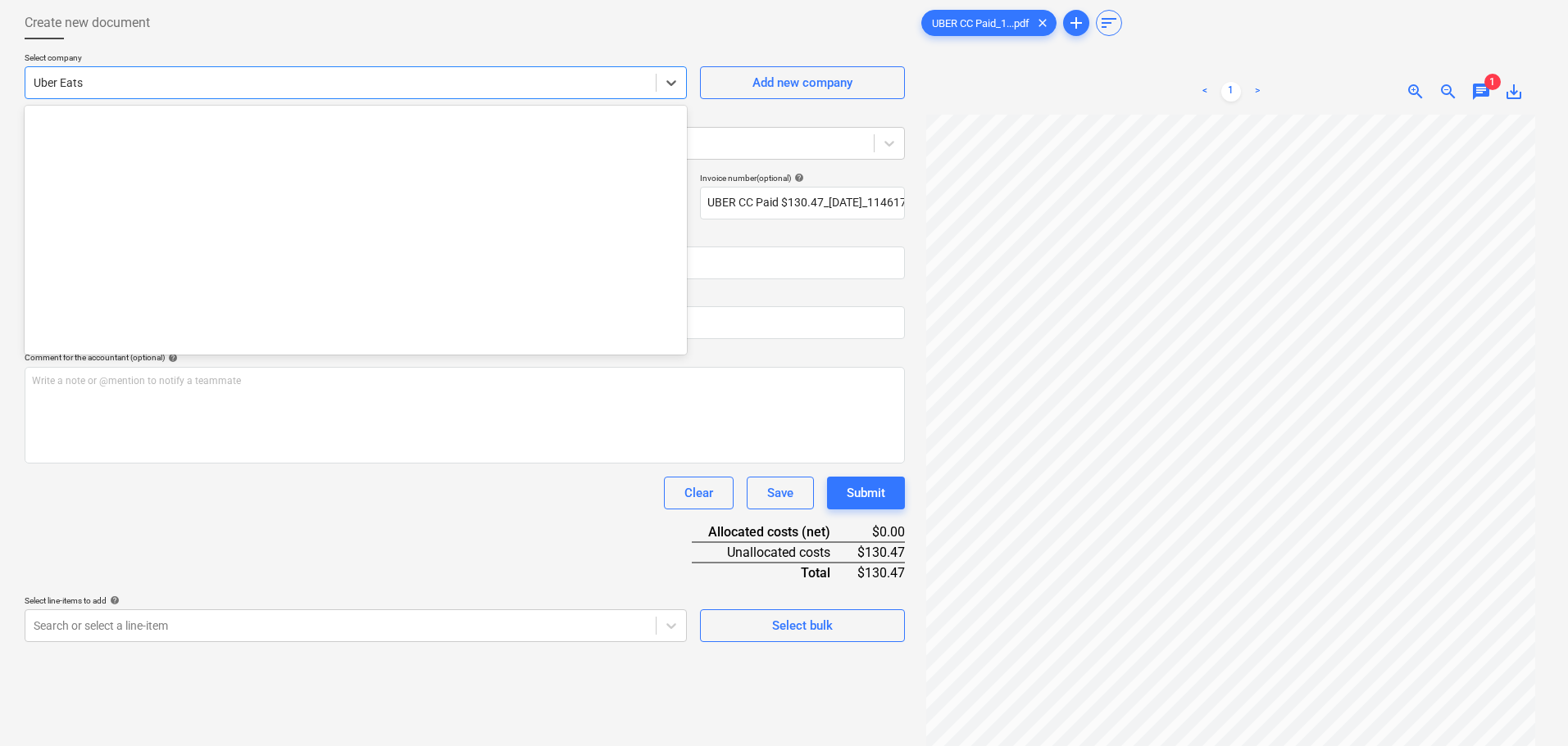
click at [90, 80] on div at bounding box center [340, 83] width 614 height 16
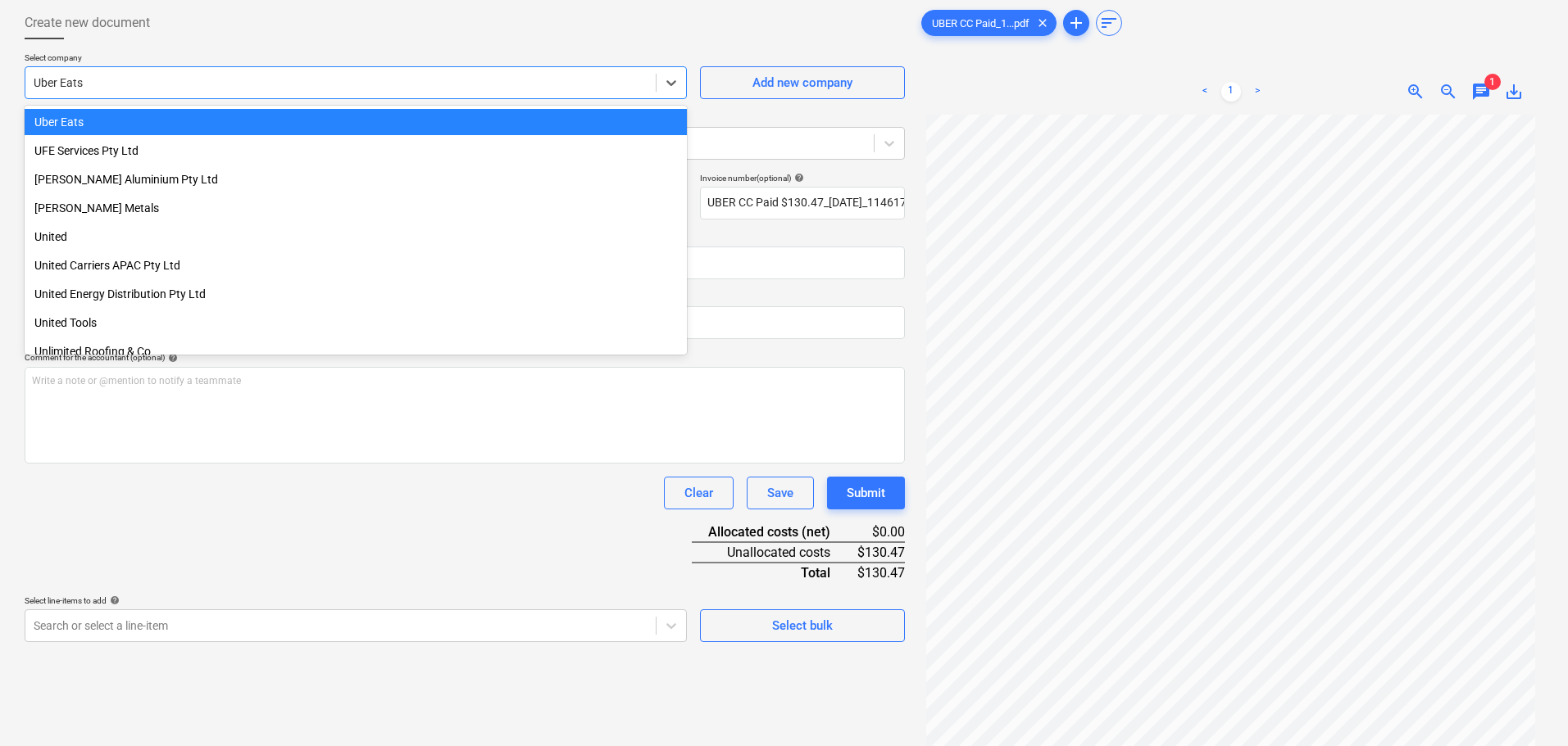
click at [117, 127] on div "Uber Eats" at bounding box center [356, 122] width 663 height 26
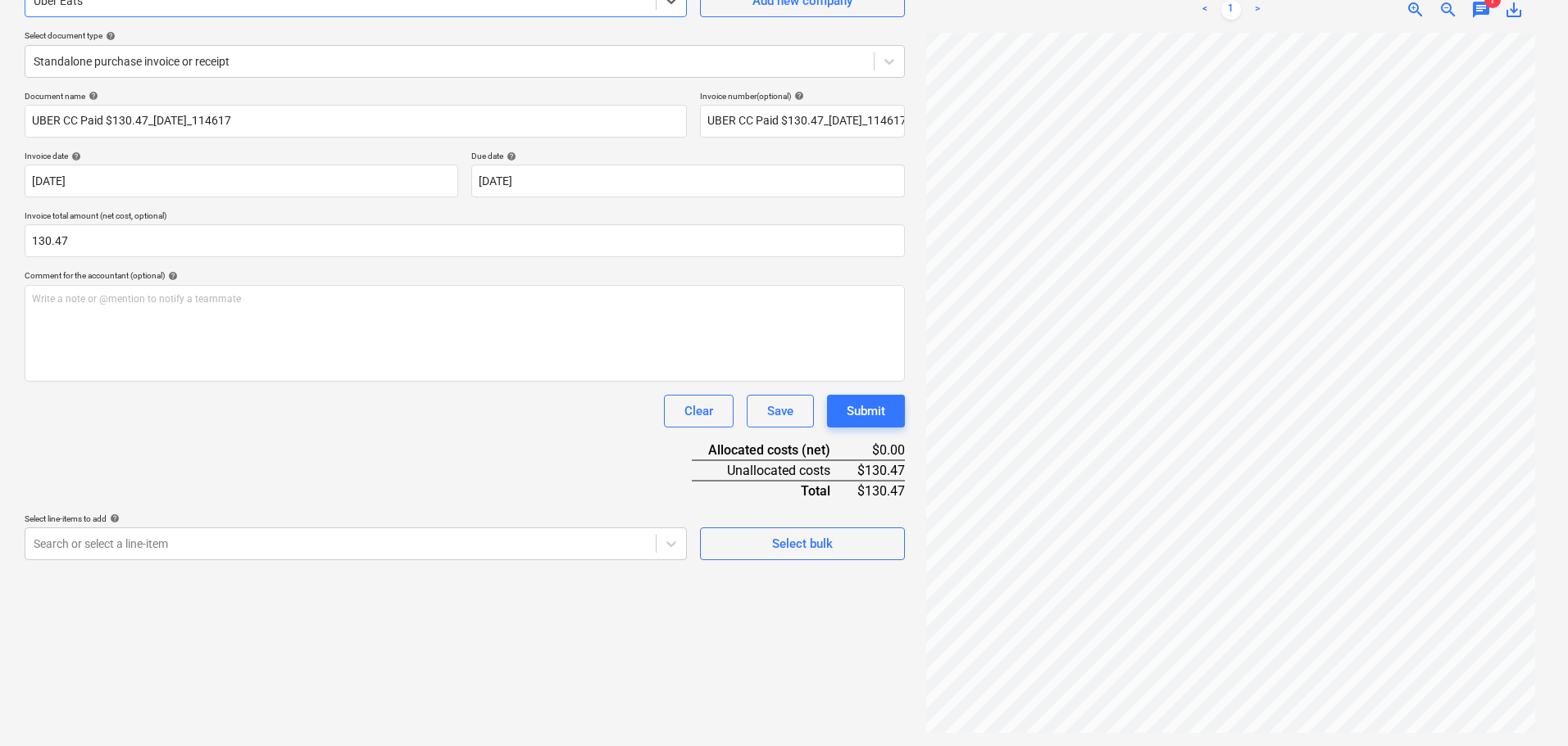
click at [206, 527] on p "Select line-items to add help" at bounding box center [356, 521] width 663 height 14
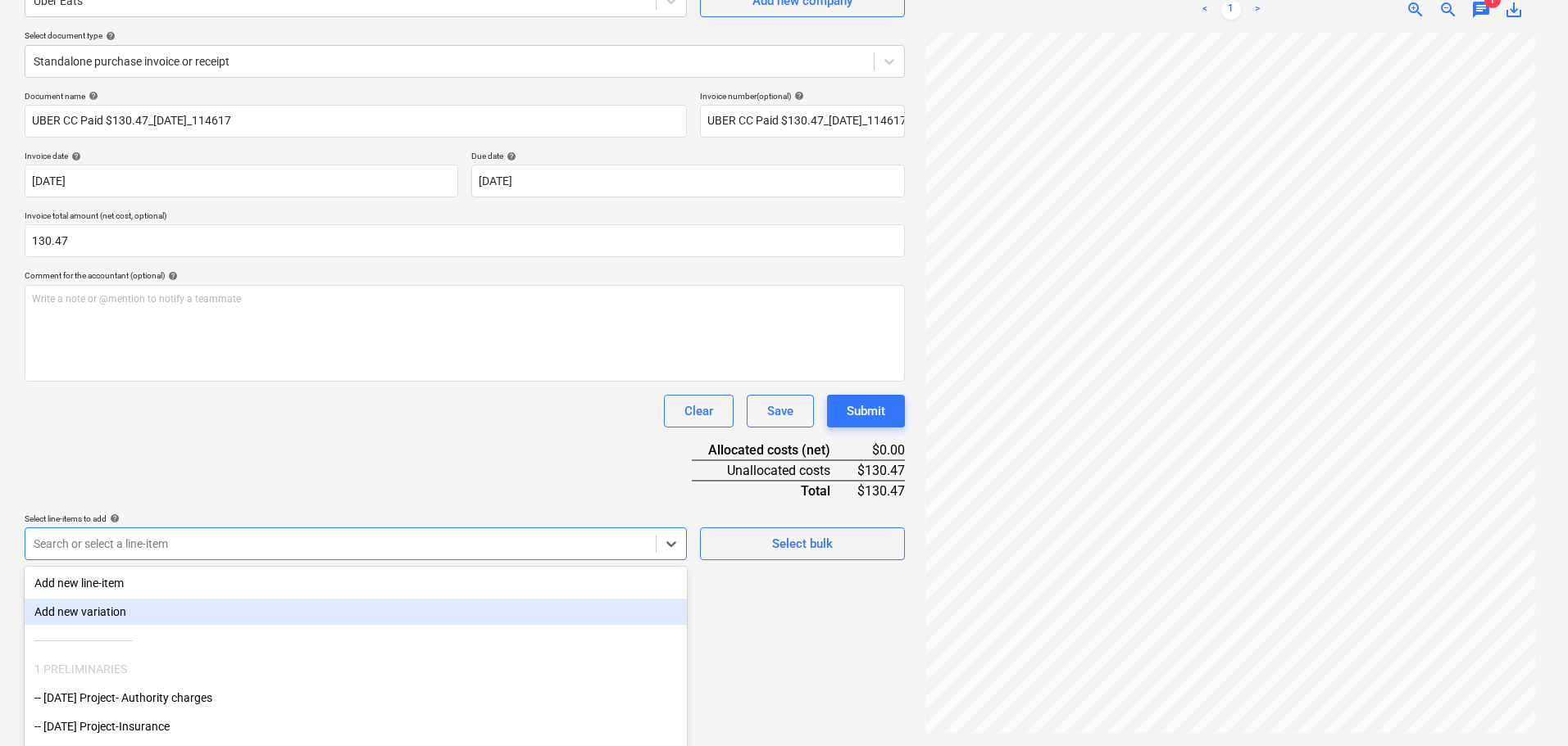
scroll to position [234, 0]
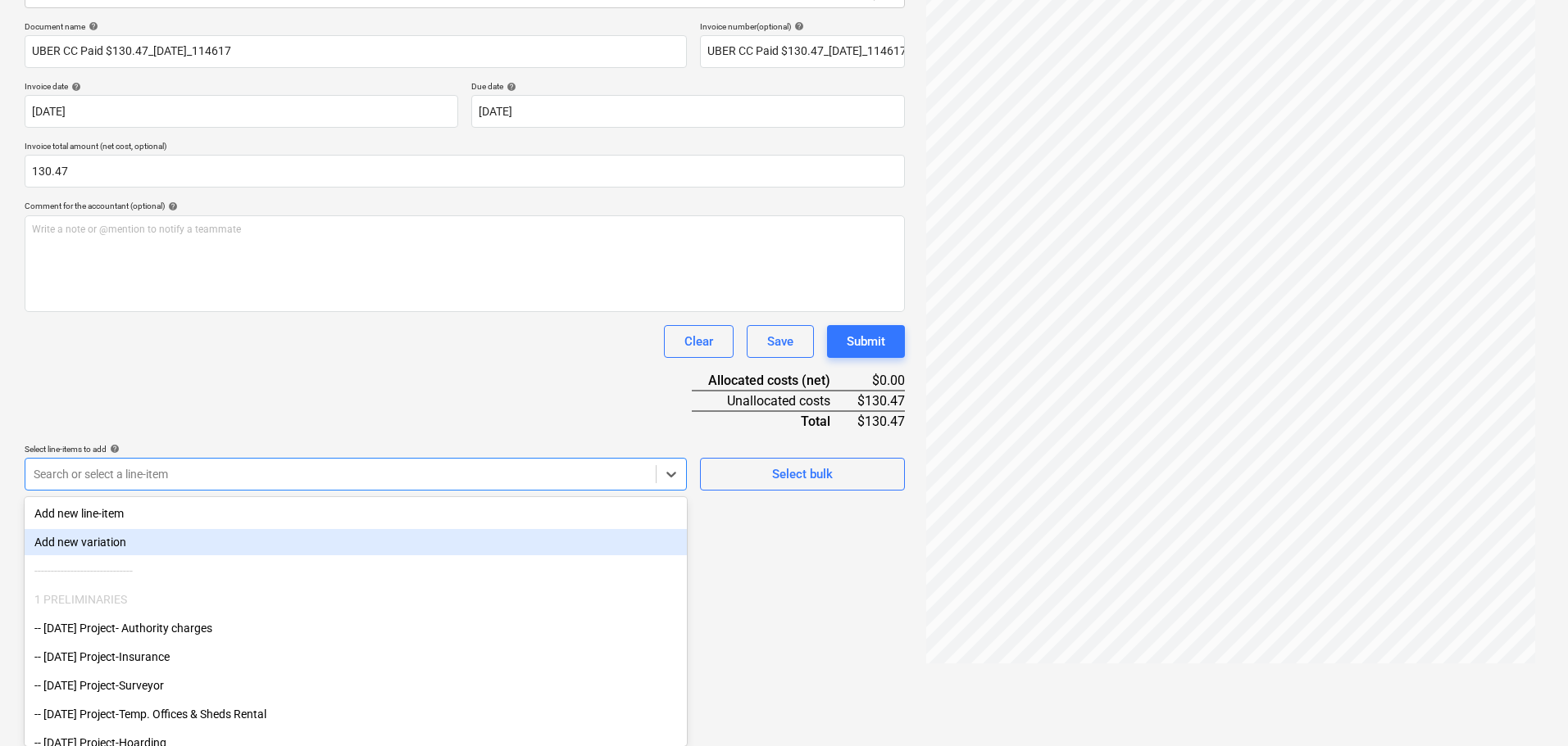
click at [203, 513] on body "Sales Projects Contacts Inbox Approvals format_size keyboard_arrow_down help se…" at bounding box center [784, 139] width 1568 height 746
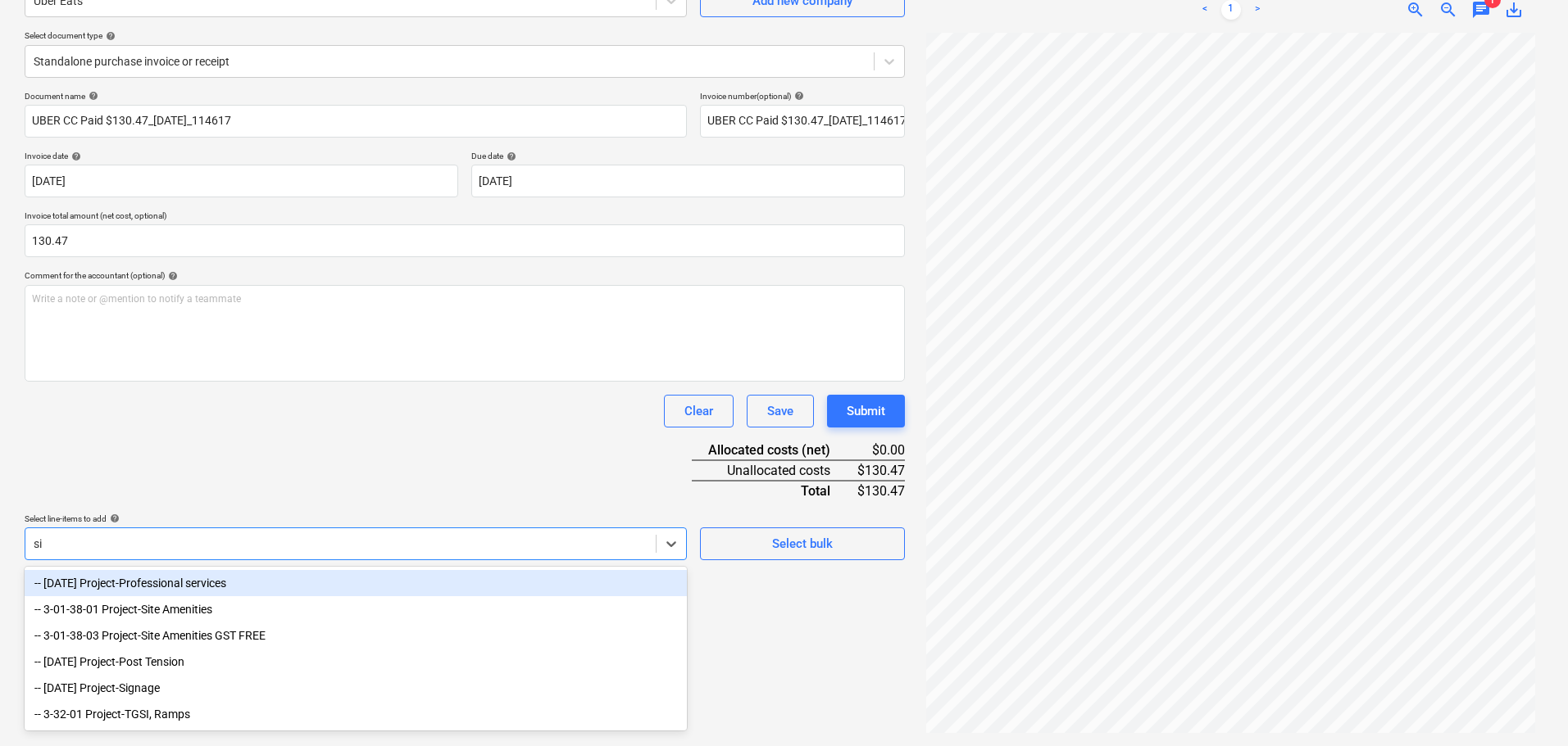
scroll to position [164, 0]
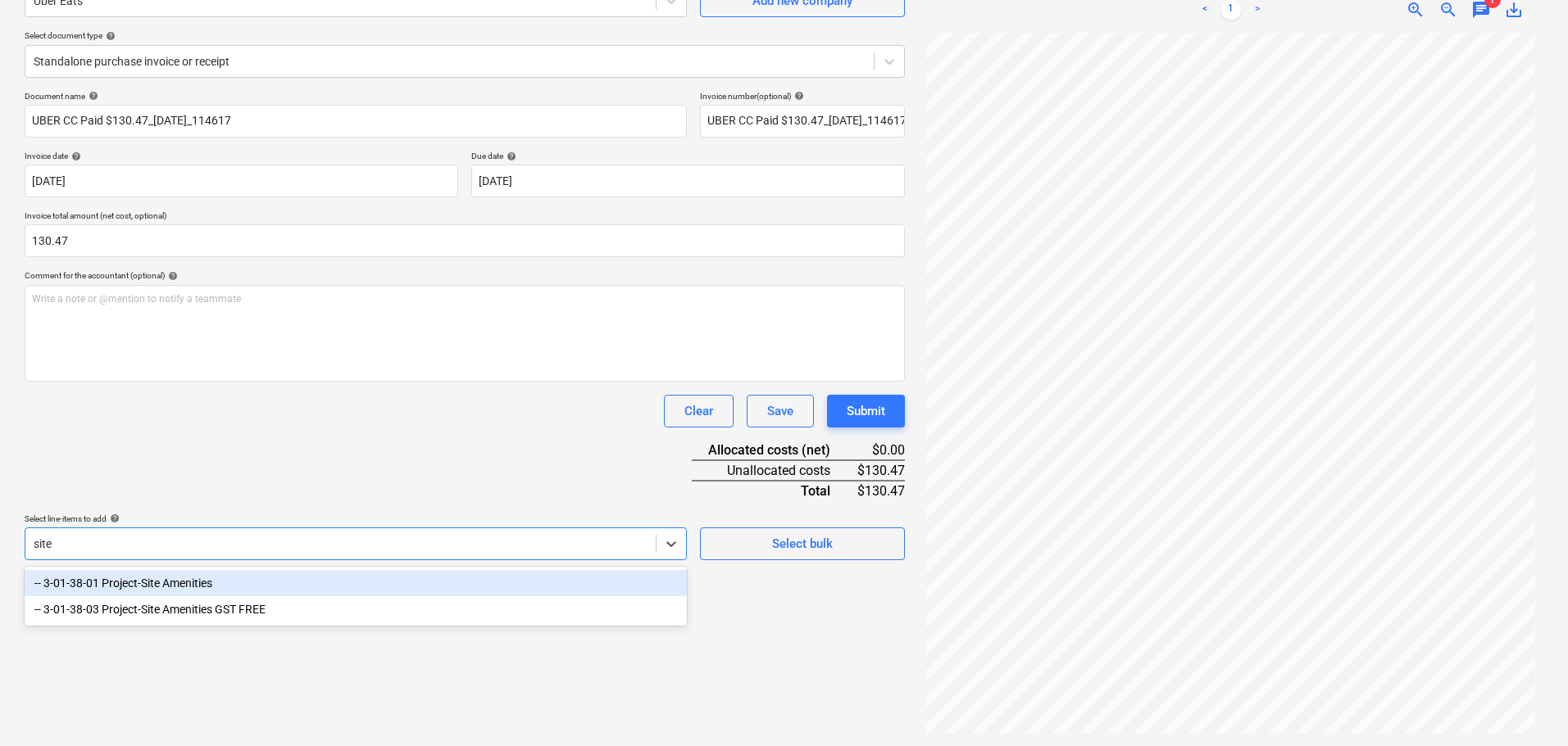
click at [349, 596] on div "-- 3-01-38-01 Project-Site Amenities" at bounding box center [356, 584] width 663 height 26
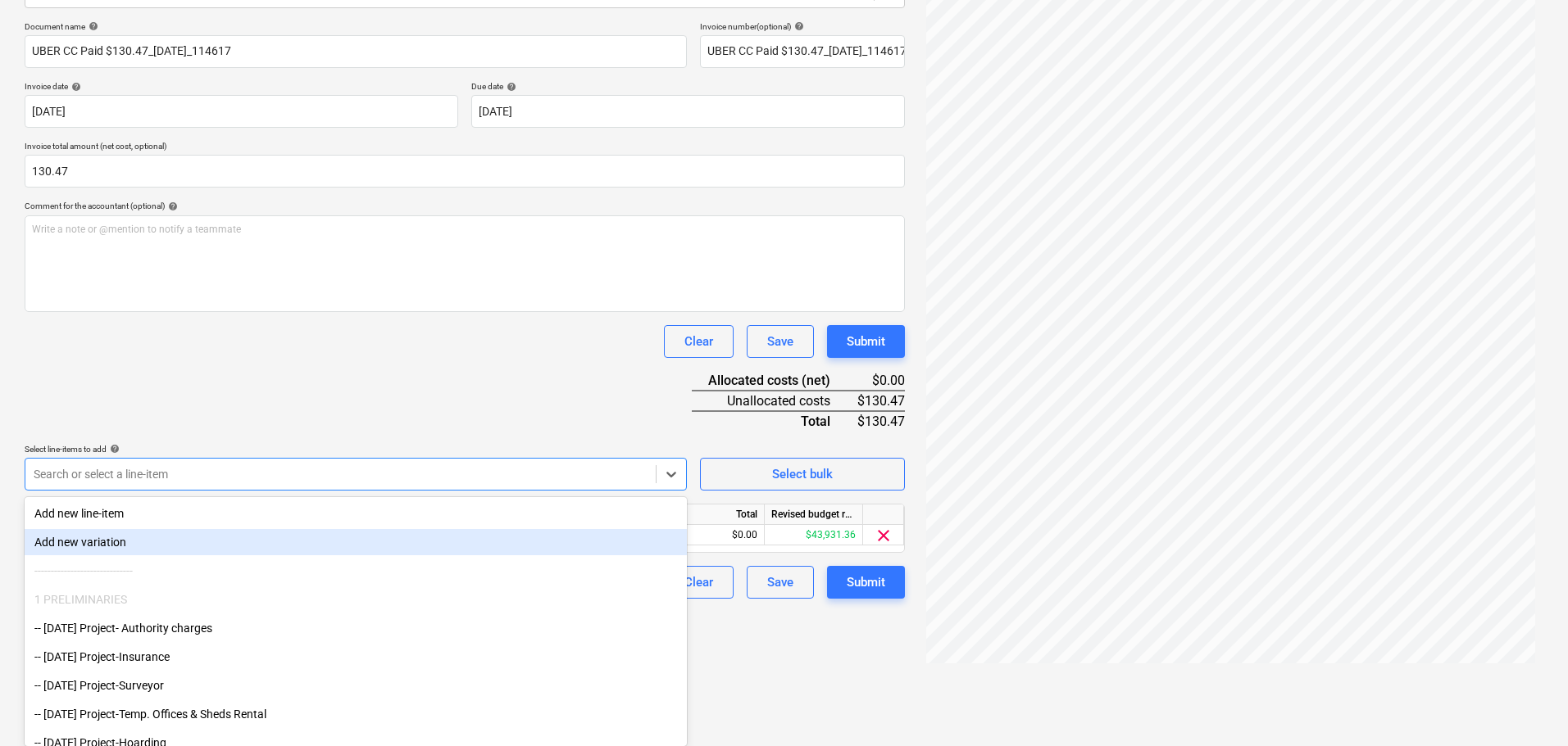
click at [769, 625] on div "Create new document Select company Uber Eats Add new company Select document ty…" at bounding box center [464, 259] width 893 height 821
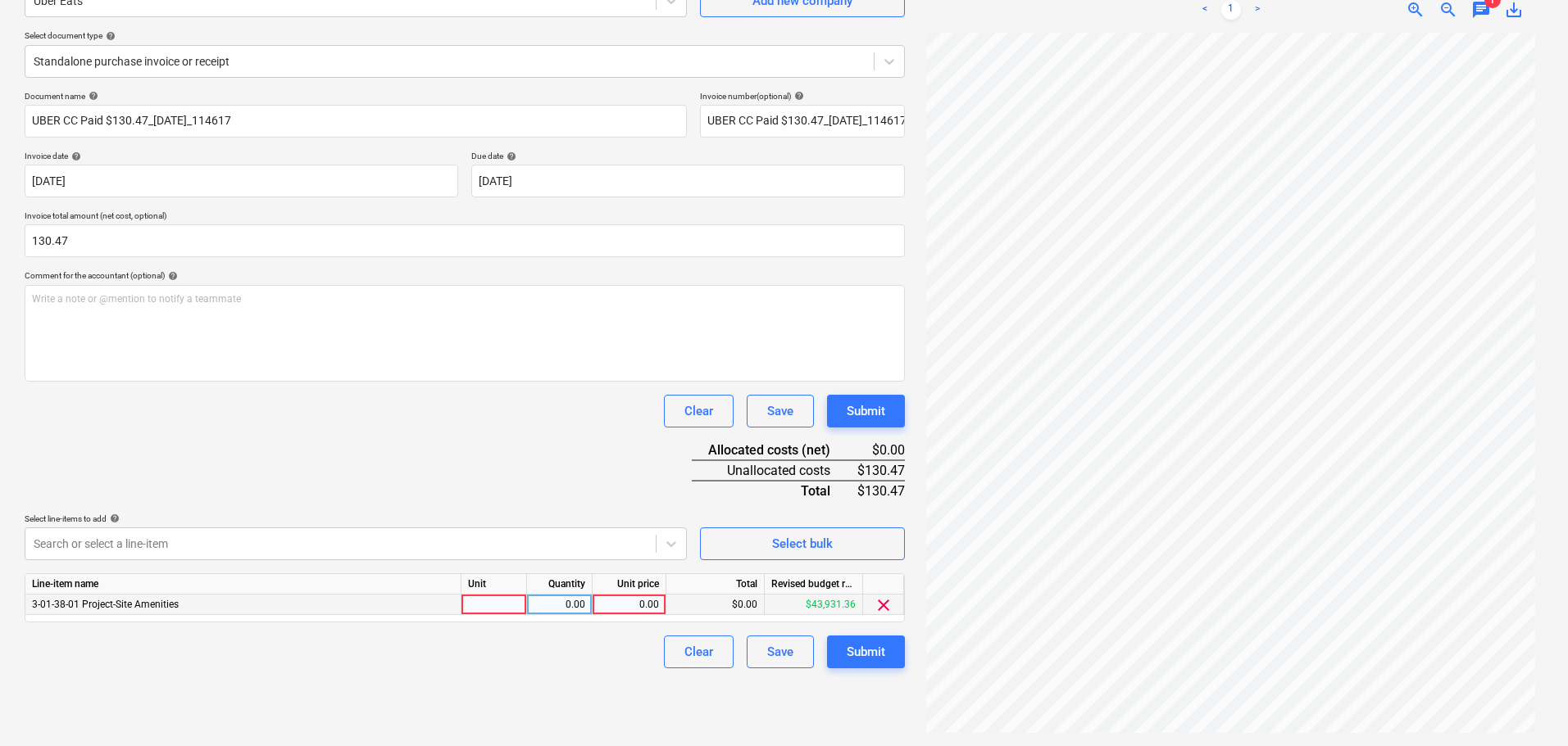
click at [505, 608] on div at bounding box center [495, 605] width 66 height 20
click at [613, 607] on div "0.00" at bounding box center [629, 605] width 60 height 20
click at [616, 657] on div "Clear Save Submit" at bounding box center [464, 653] width 880 height 33
click at [413, 476] on div "Document name help UBER CC Paid $130.47_10Oct2025_114617 Invoice number (option…" at bounding box center [464, 380] width 880 height 578
click at [859, 661] on div "Submit" at bounding box center [865, 653] width 39 height 21
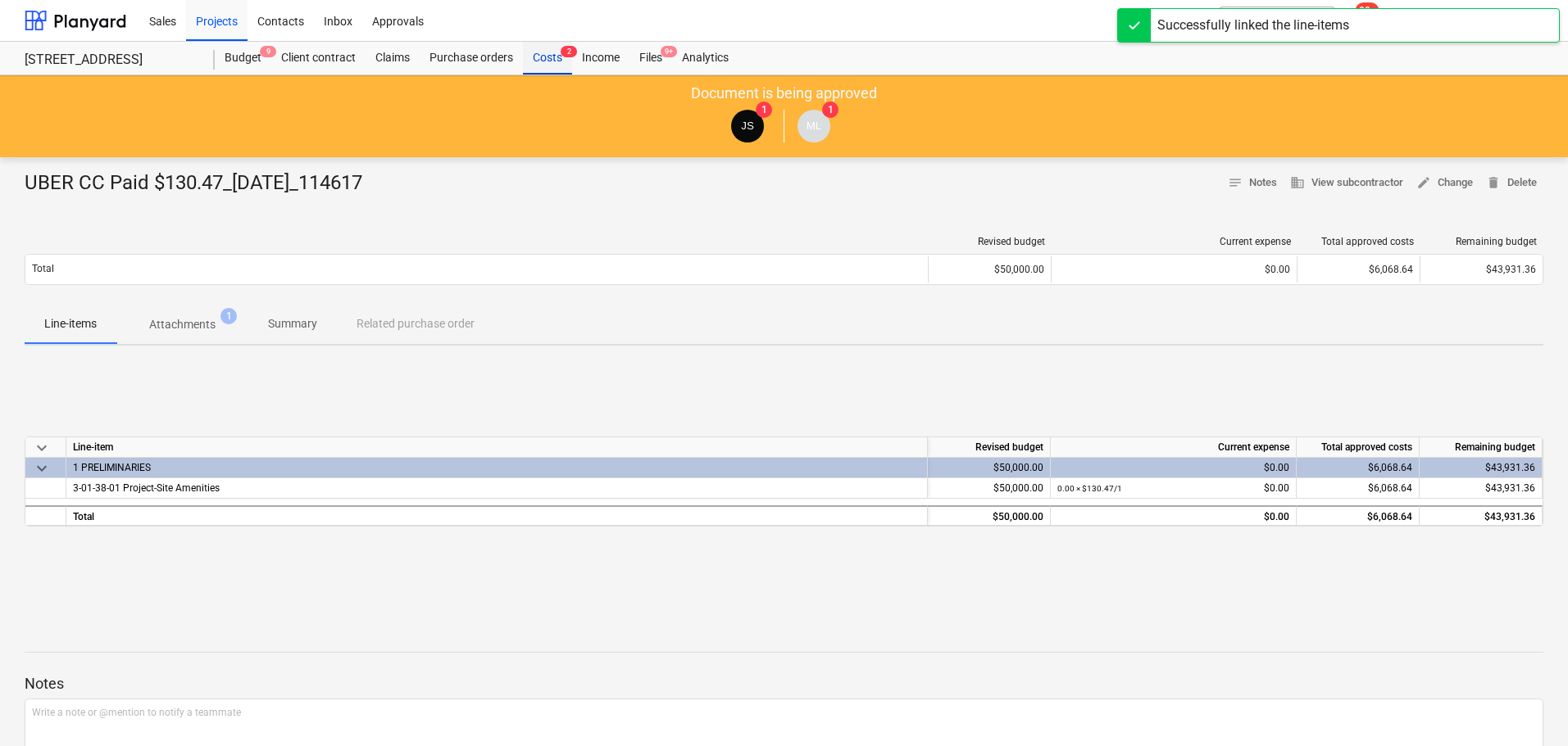
click at [567, 57] on span "2" at bounding box center [569, 52] width 16 height 11
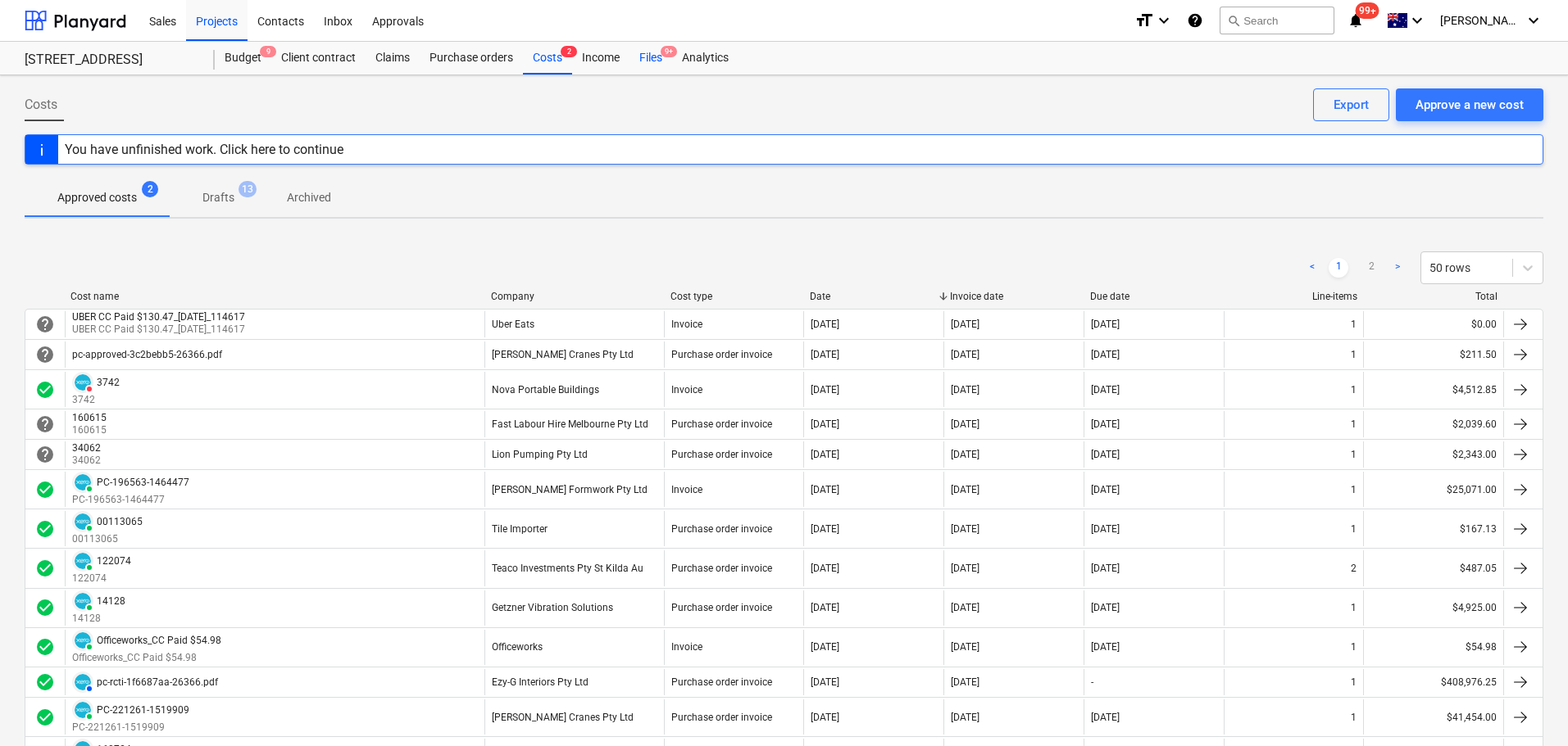
click at [645, 62] on div "Files 9+" at bounding box center [651, 58] width 43 height 33
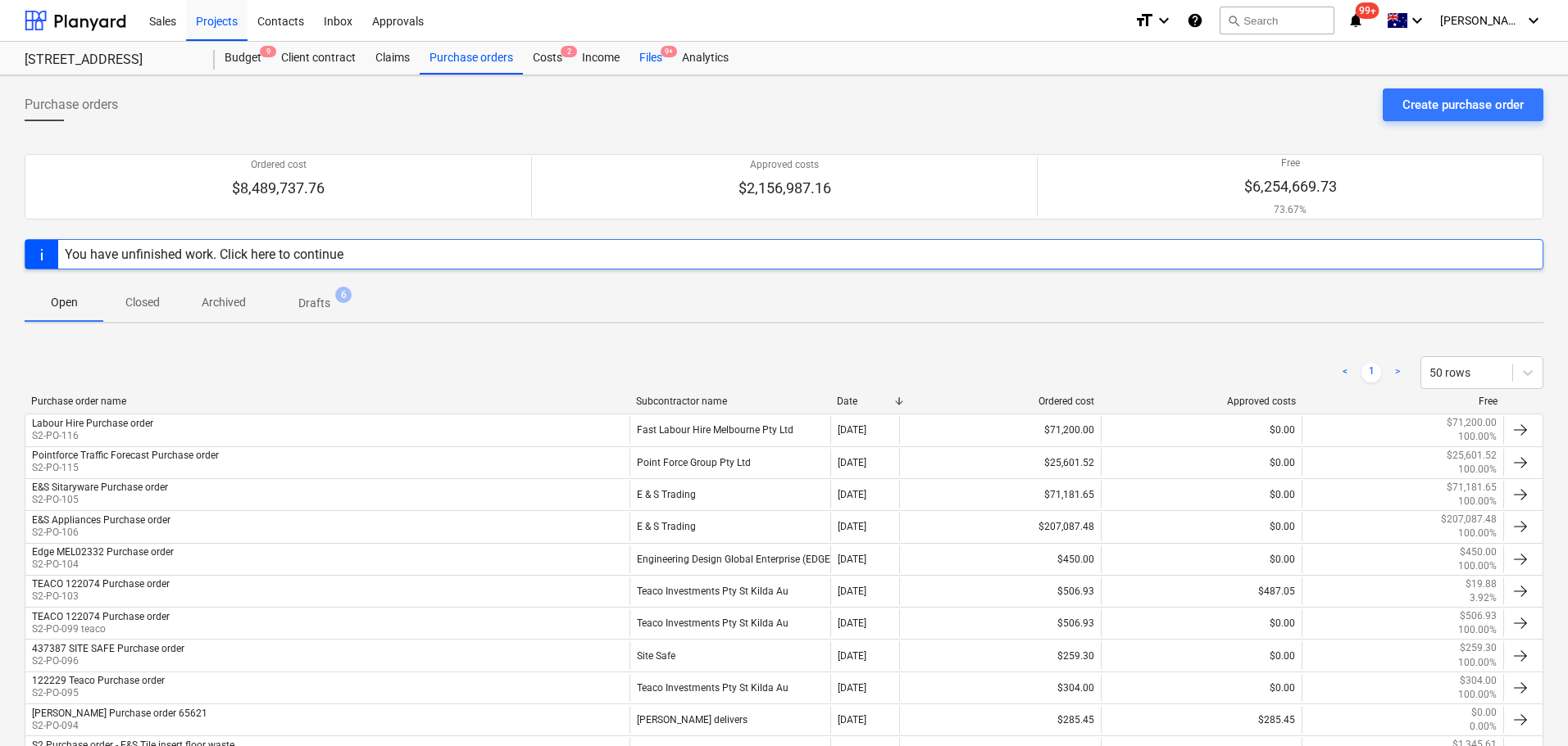
click at [640, 63] on div "Files 9+" at bounding box center [651, 58] width 43 height 33
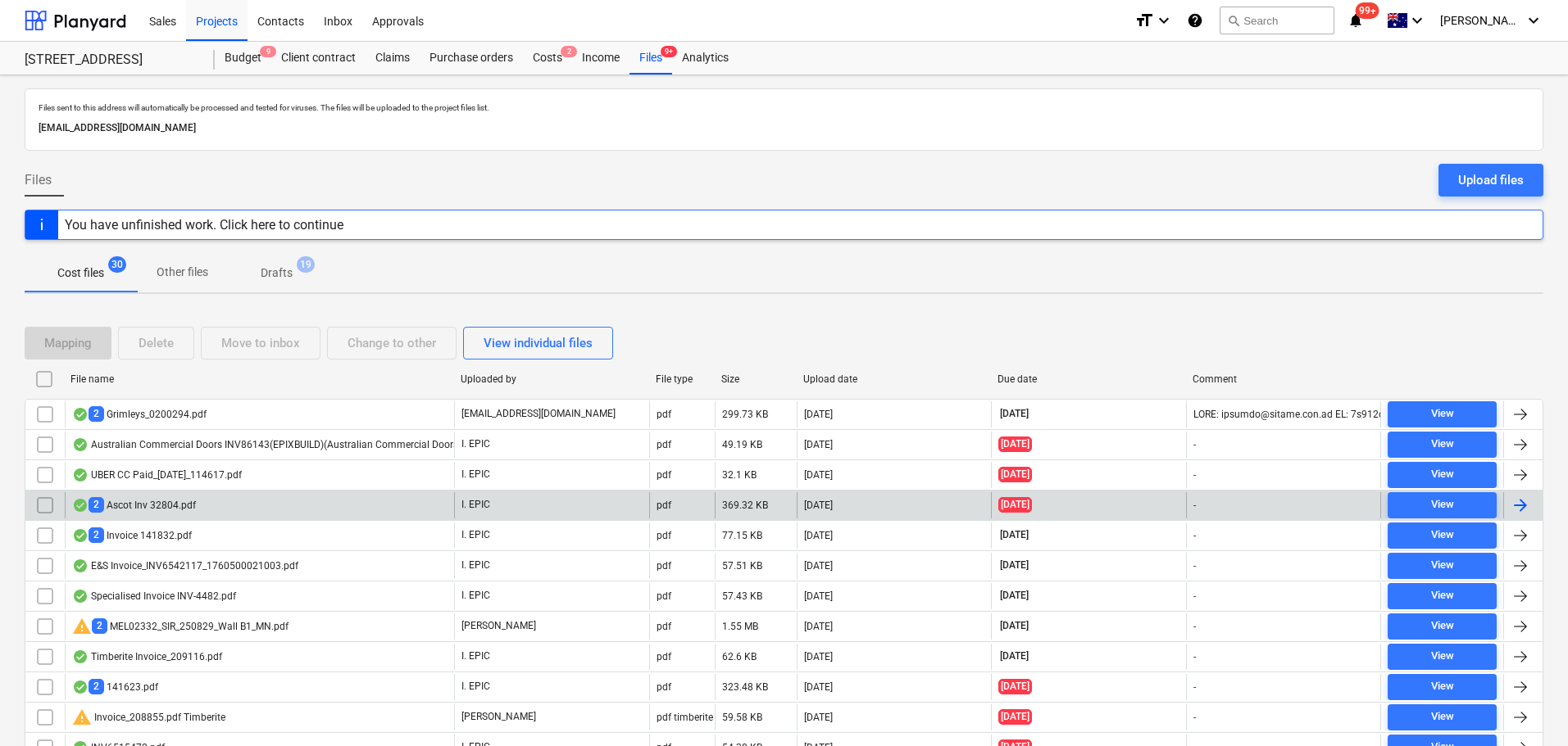
click at [219, 506] on div "2 Ascot Inv 32804.pdf" at bounding box center [259, 506] width 390 height 26
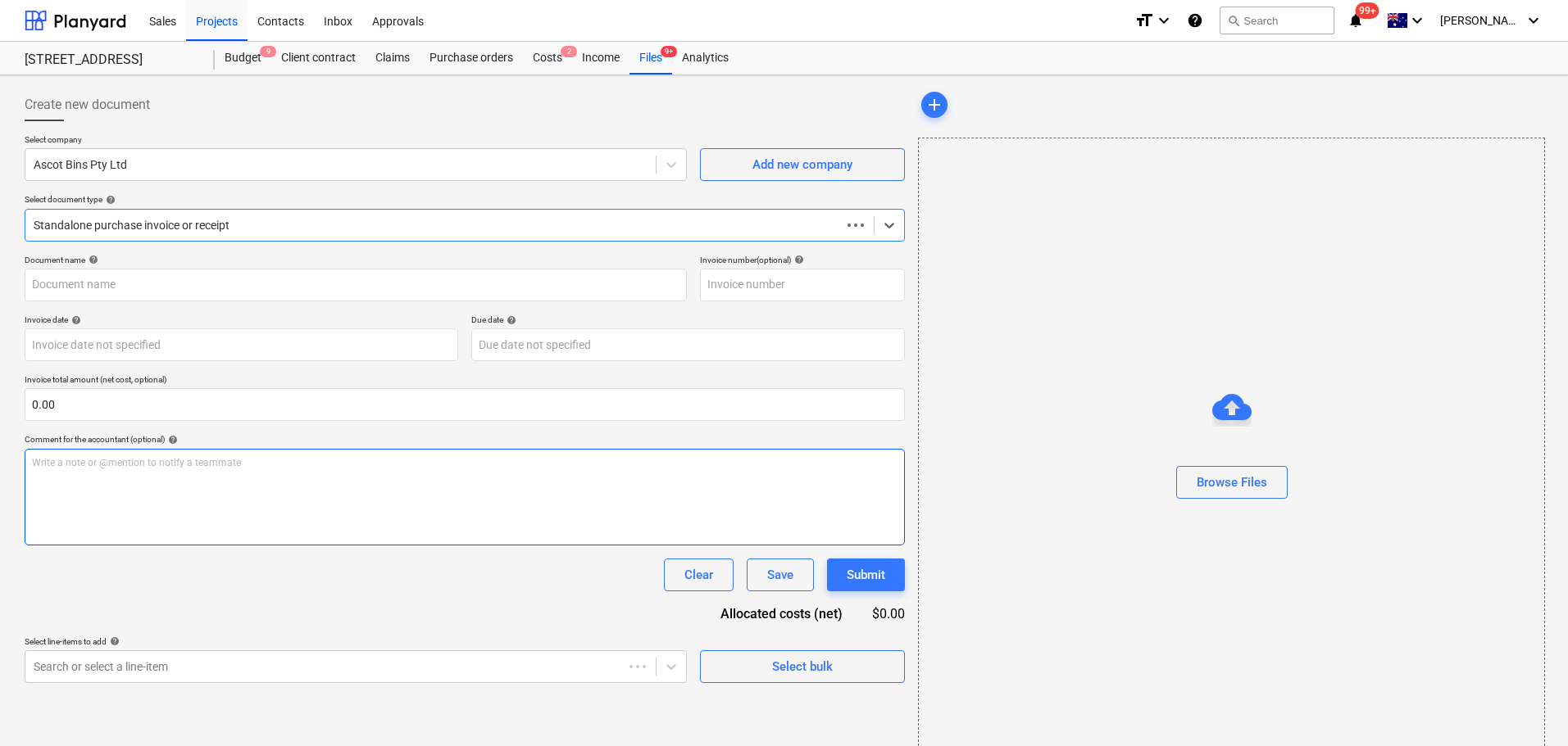
type input "32804"
type input "25 Sep 2025"
type input "02 Oct 2025"
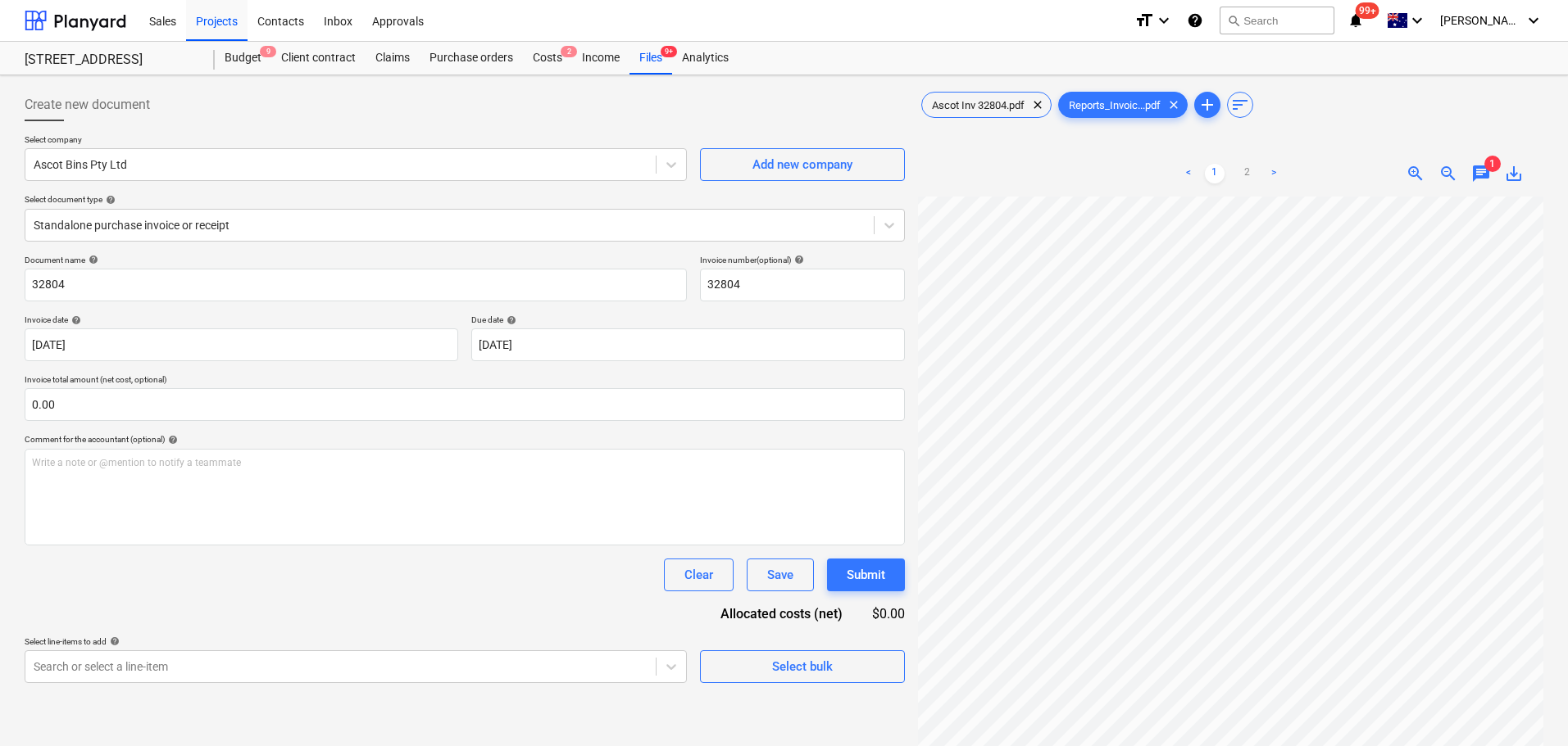
scroll to position [117, 11]
click at [221, 686] on div "Create new document Select company Ascot Bins Pty Ltd Add new company Select do…" at bounding box center [464, 493] width 893 height 821
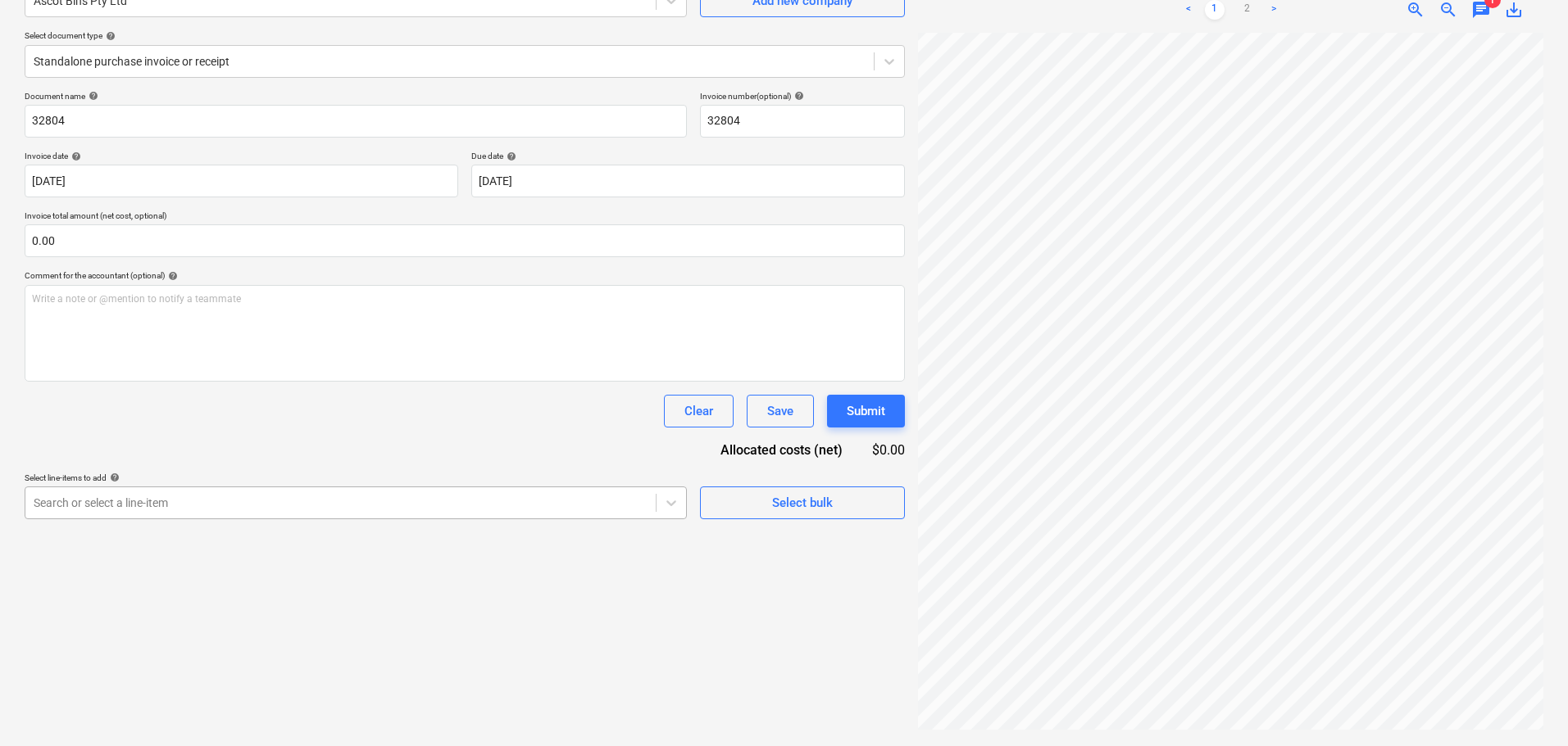
click at [228, 583] on body "Sales Projects Contacts Inbox Approvals format_size keyboard_arrow_down help se…" at bounding box center [784, 209] width 1568 height 746
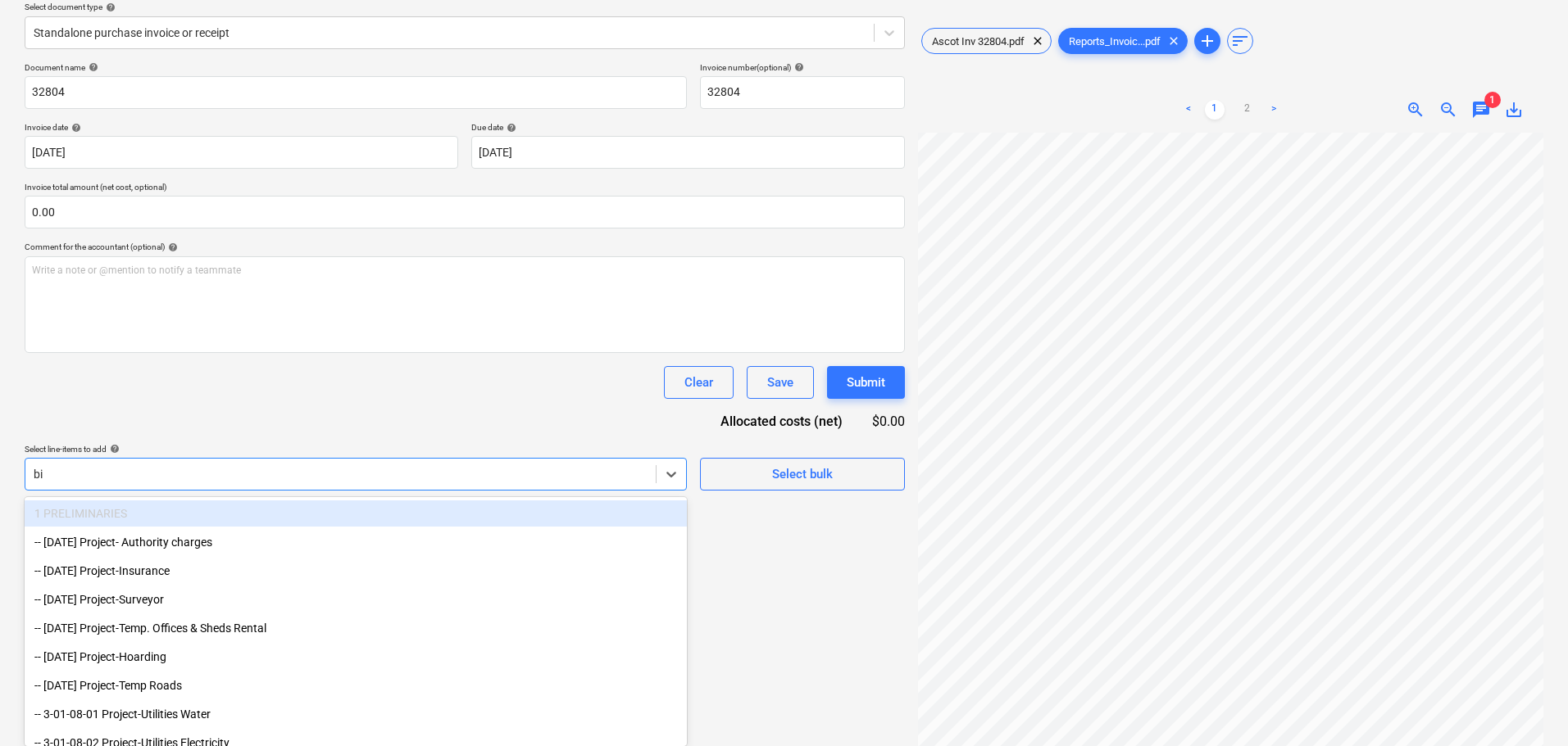
scroll to position [164, 0]
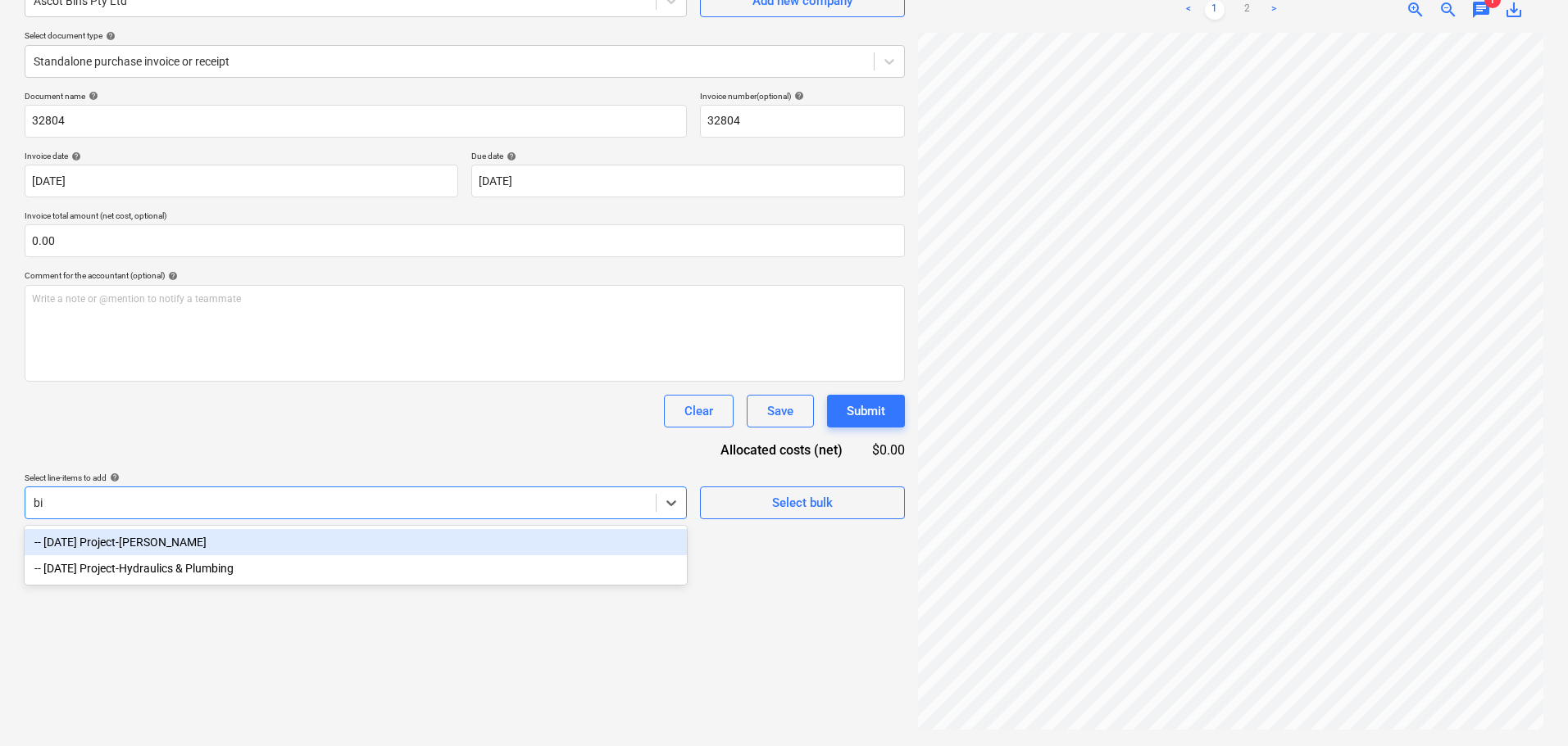
type input "b"
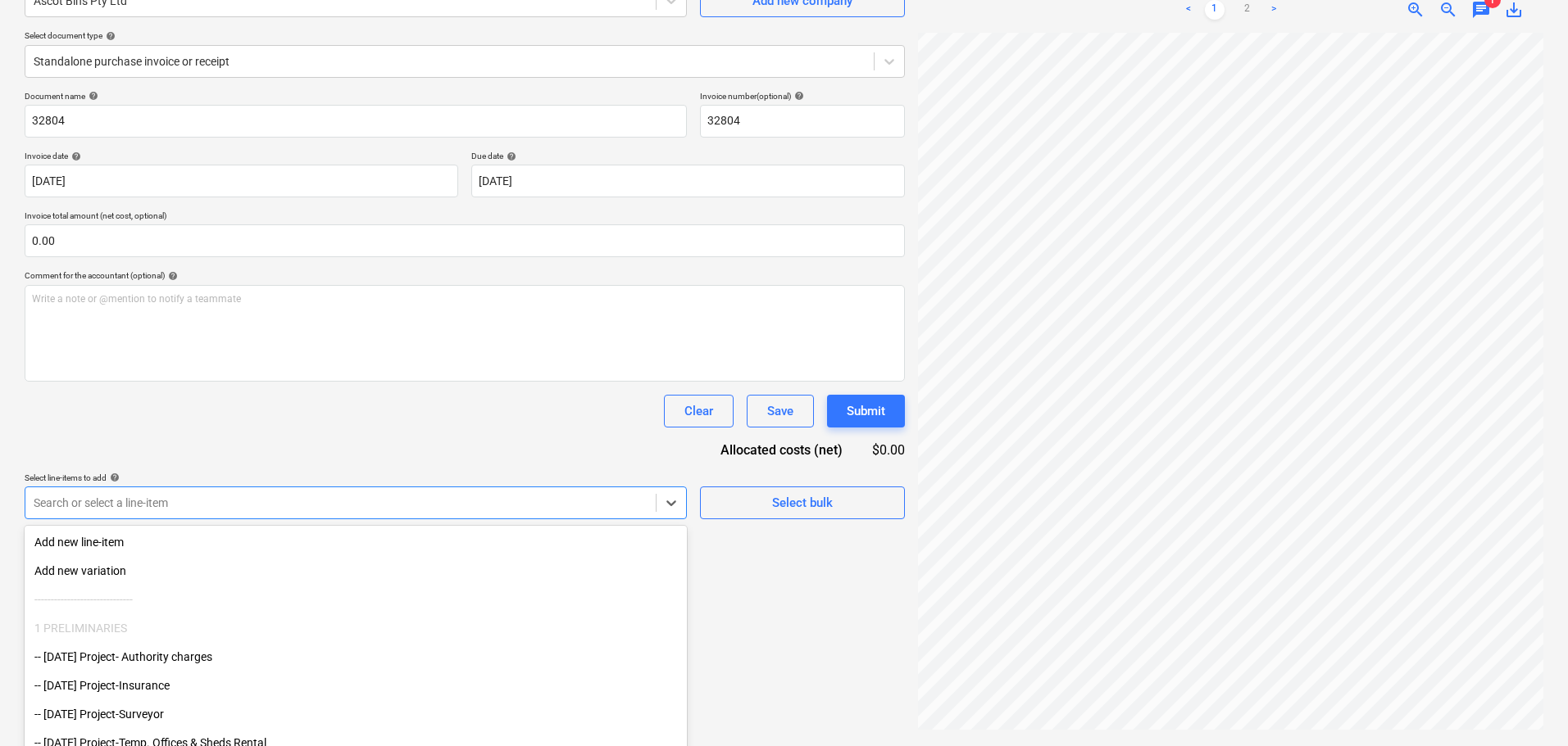
type input "w"
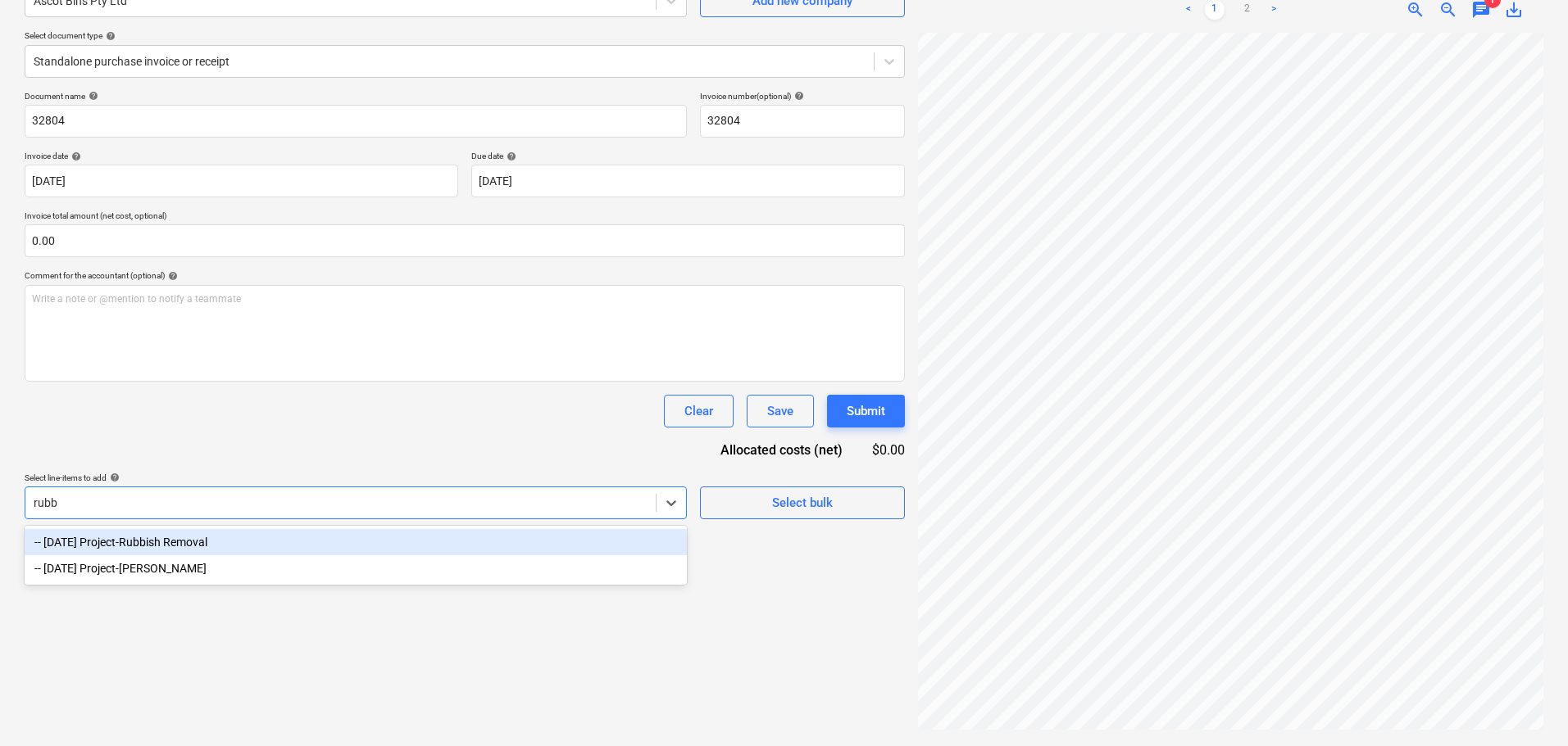
type input "rubb"
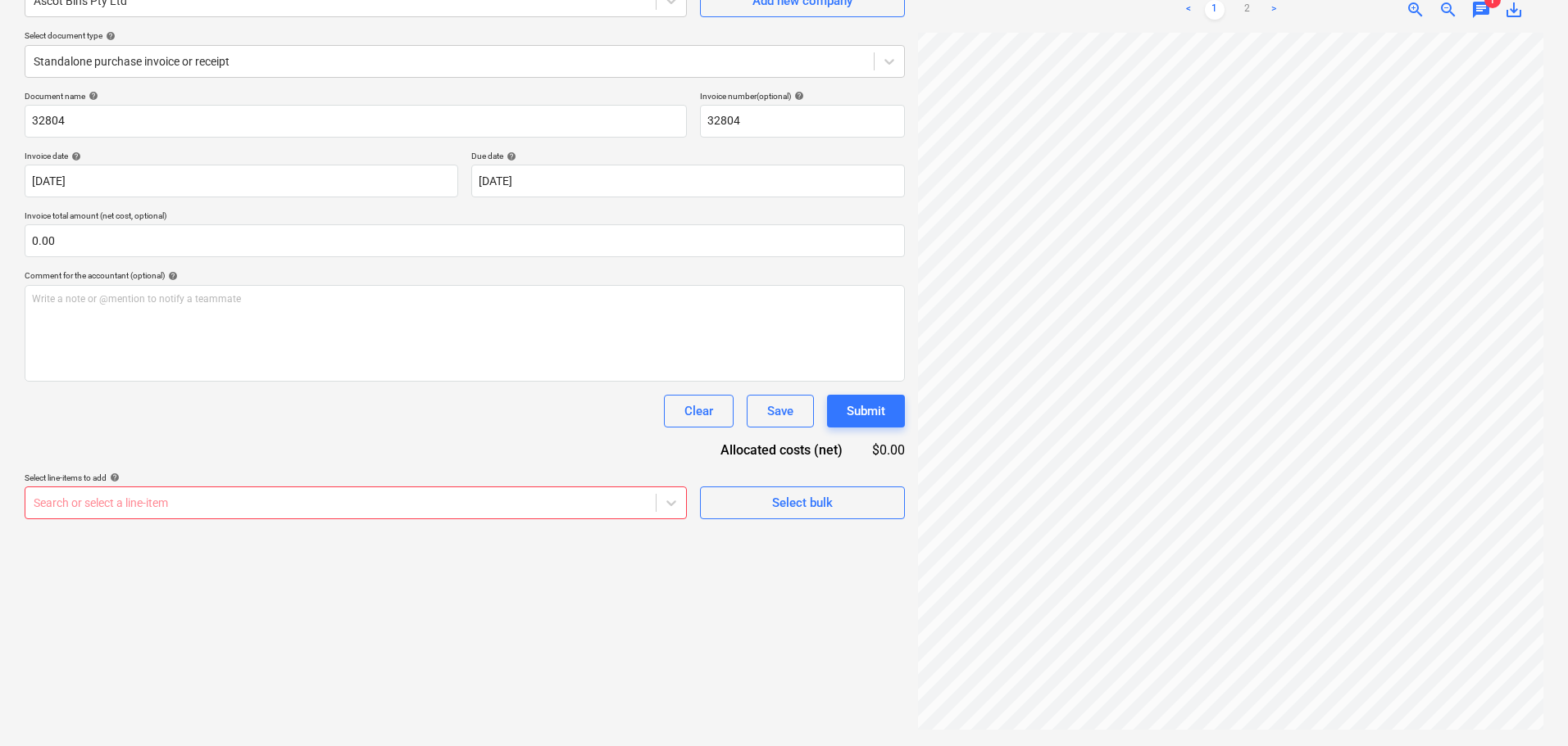
click at [273, 439] on div "Document name help 32804 Invoice number (optional) help 32804 Invoice date help…" at bounding box center [464, 305] width 880 height 429
